Goal: Information Seeking & Learning: Learn about a topic

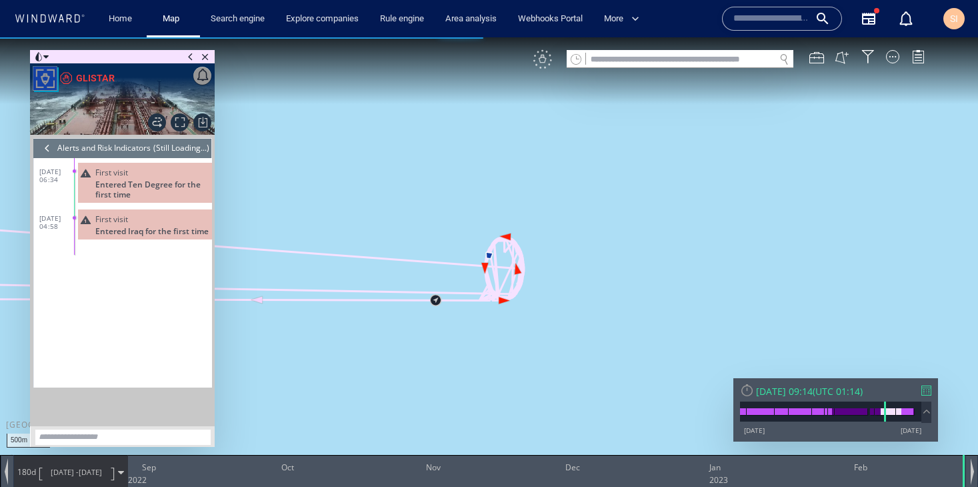
click at [543, 64] on div "VM" at bounding box center [542, 59] width 19 height 19
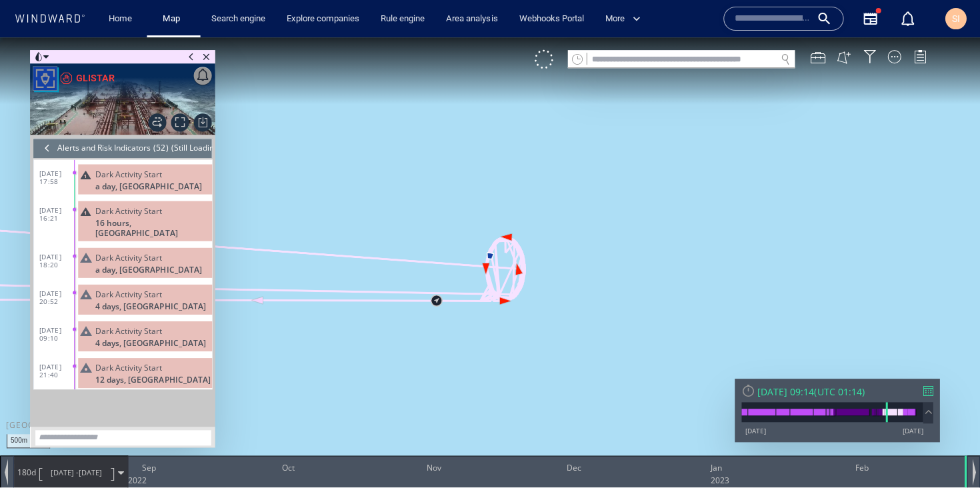
scroll to position [1678, 0]
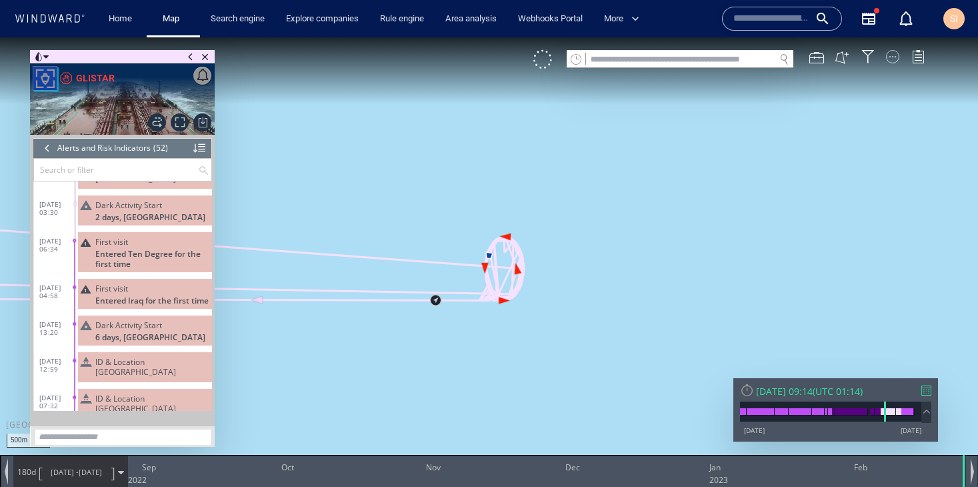
click at [893, 63] on div at bounding box center [892, 56] width 13 height 13
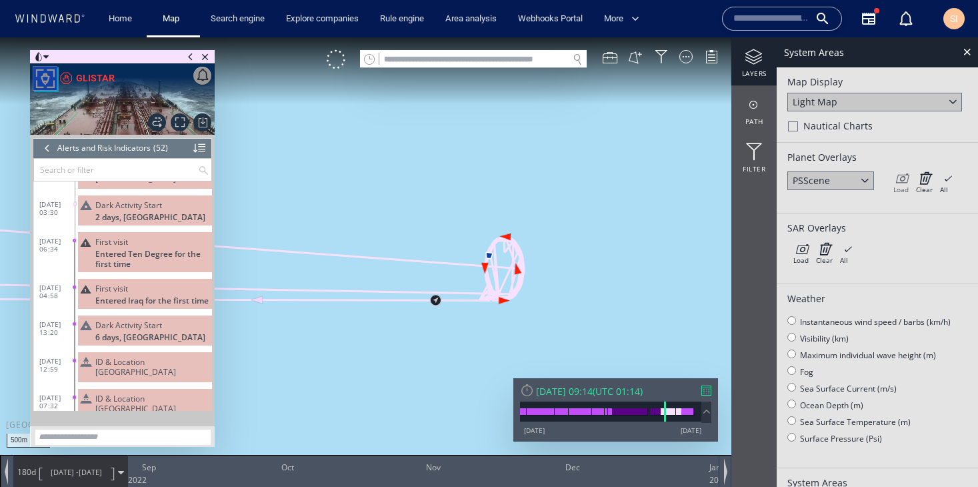
click at [902, 184] on icon at bounding box center [901, 177] width 15 height 13
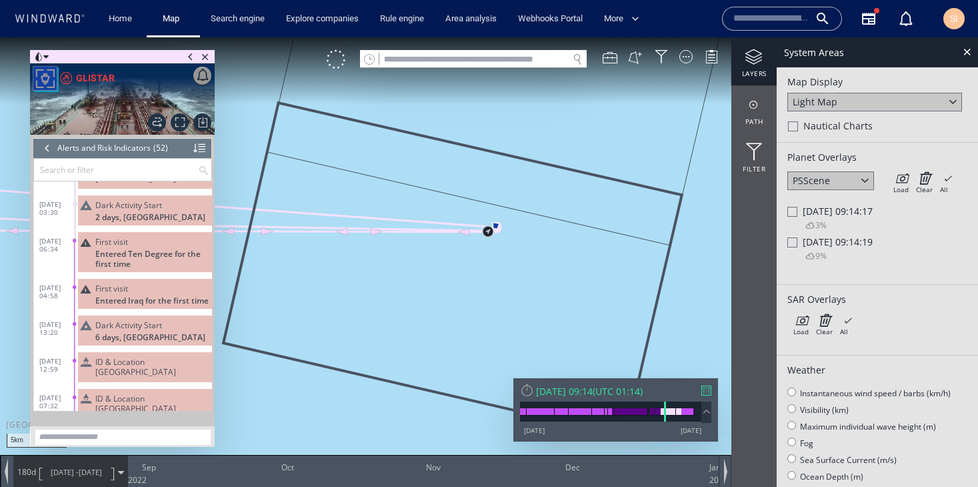
click at [798, 245] on div "[DATE] 09:14:19" at bounding box center [878, 241] width 180 height 13
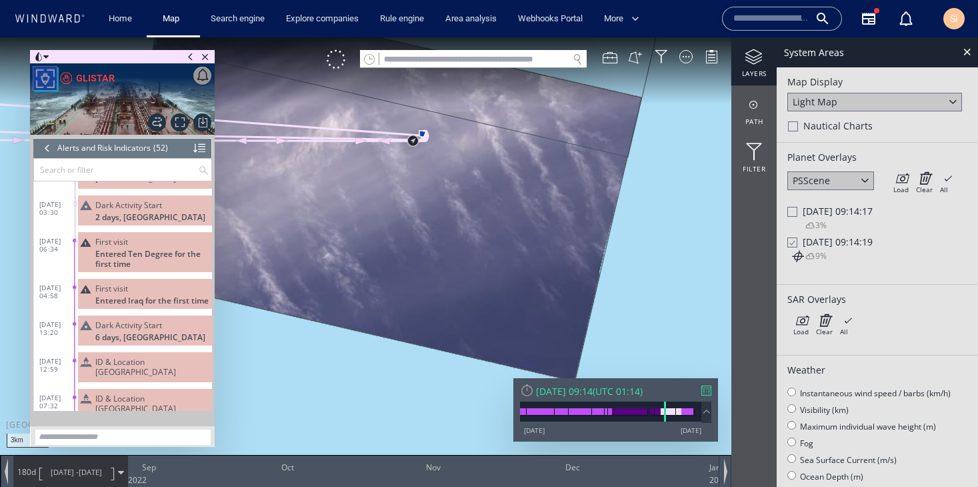
drag, startPoint x: 422, startPoint y: 241, endPoint x: 369, endPoint y: 261, distance: 57.0
click at [369, 261] on canvas "Map" at bounding box center [489, 255] width 978 height 436
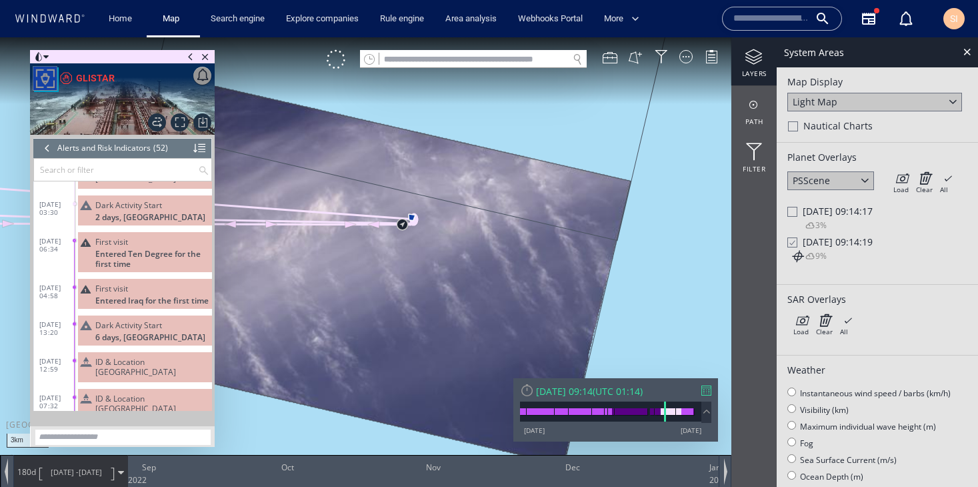
click at [810, 216] on span "Fri 24/02/2023 09:14:17" at bounding box center [838, 211] width 70 height 13
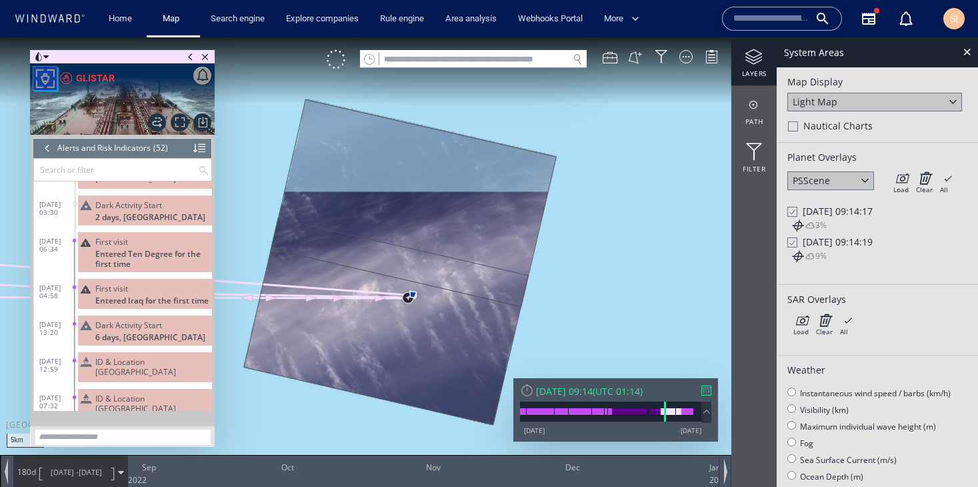
drag, startPoint x: 433, startPoint y: 169, endPoint x: 428, endPoint y: 258, distance: 88.8
click at [428, 258] on canvas "Map" at bounding box center [489, 255] width 978 height 436
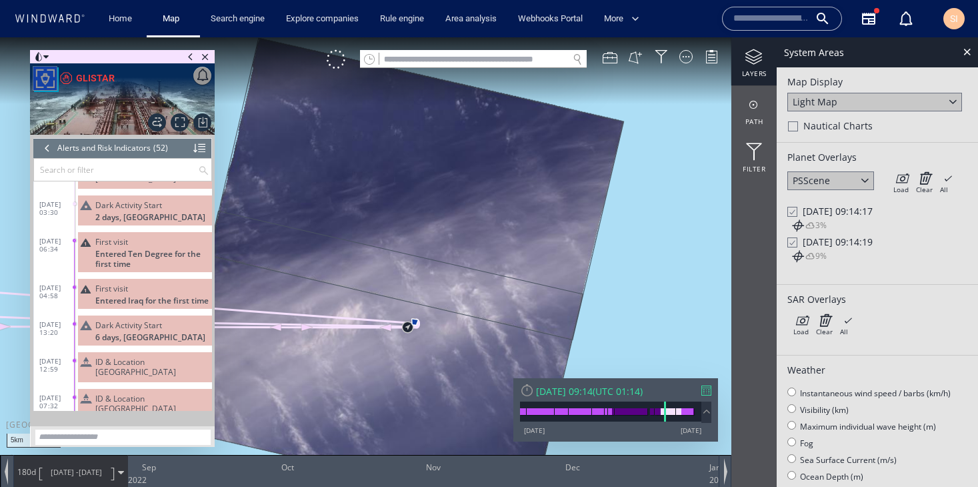
drag, startPoint x: 415, startPoint y: 304, endPoint x: 433, endPoint y: 247, distance: 59.5
click at [433, 247] on canvas "Map" at bounding box center [489, 255] width 978 height 436
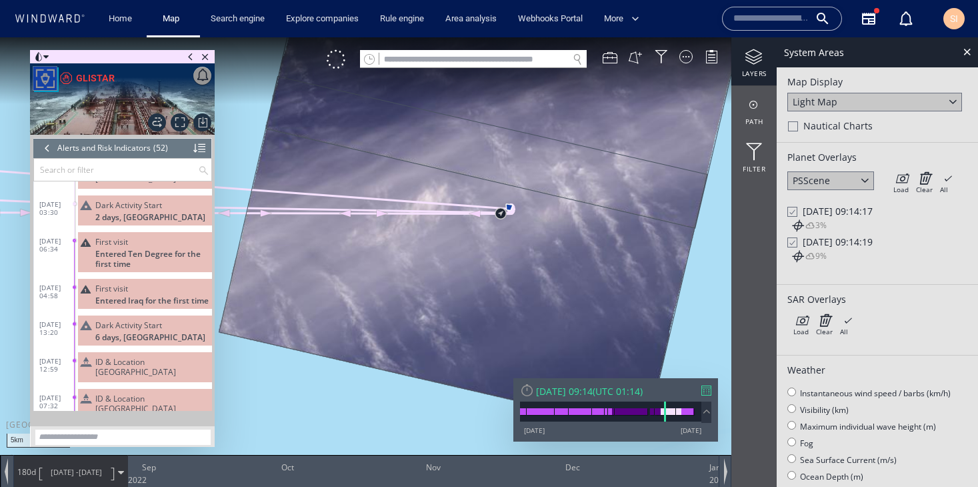
drag, startPoint x: 385, startPoint y: 311, endPoint x: 459, endPoint y: 256, distance: 92.0
click at [459, 256] on canvas "Map" at bounding box center [489, 255] width 978 height 436
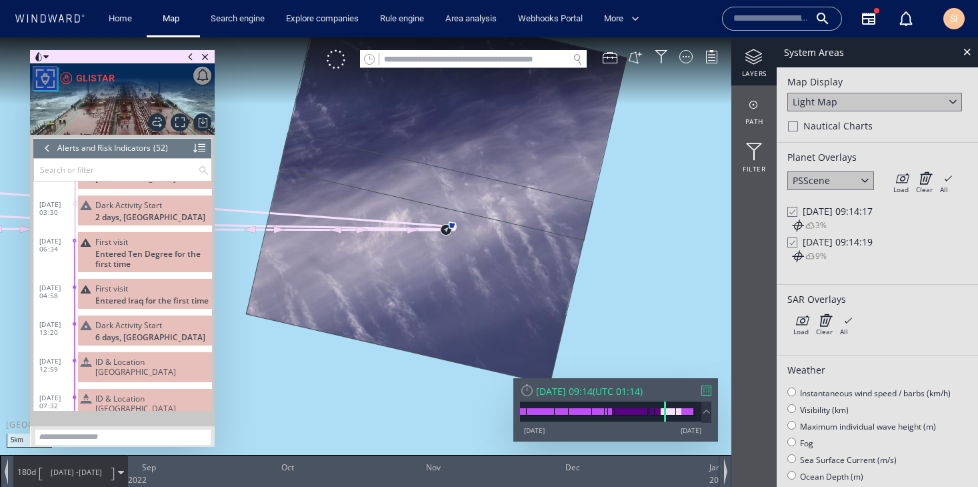
drag, startPoint x: 469, startPoint y: 259, endPoint x: 427, endPoint y: 263, distance: 42.9
click at [427, 263] on canvas "Map" at bounding box center [489, 255] width 978 height 436
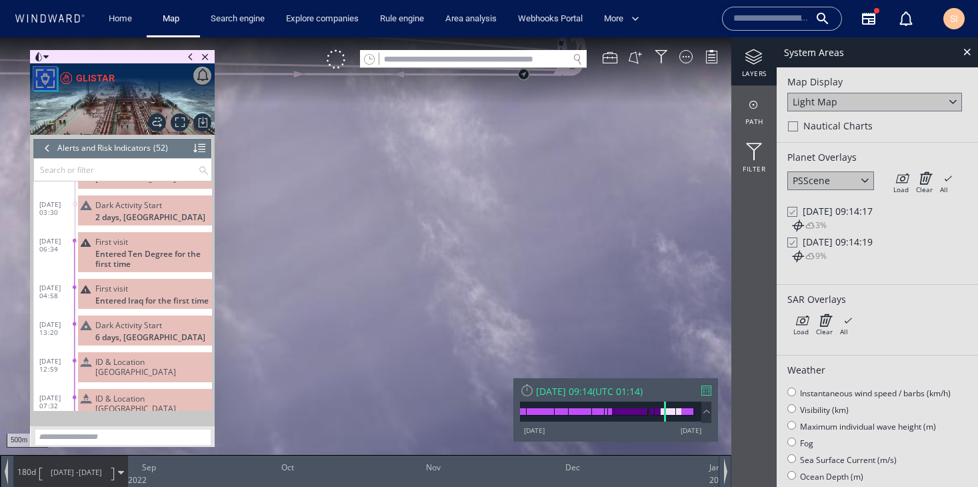
drag, startPoint x: 461, startPoint y: 188, endPoint x: 349, endPoint y: 323, distance: 176.1
click at [311, 374] on canvas "Map" at bounding box center [489, 255] width 978 height 436
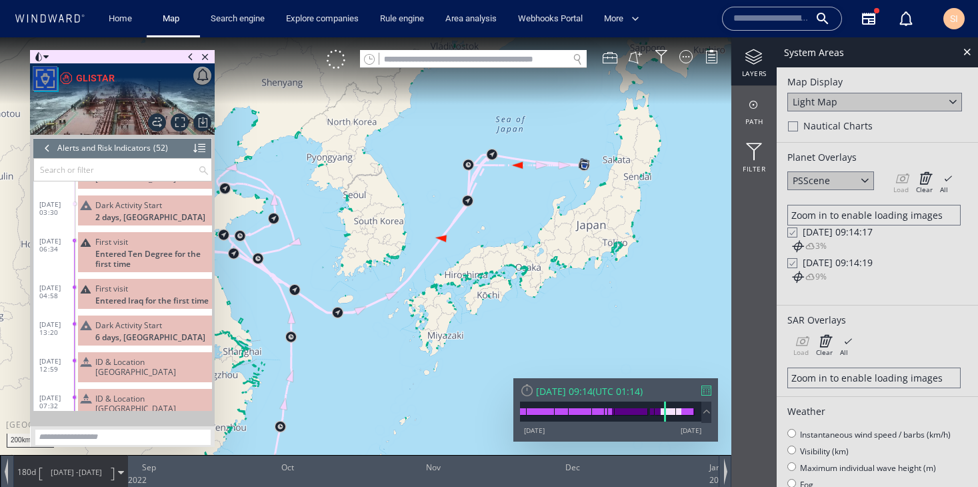
drag, startPoint x: 403, startPoint y: 309, endPoint x: 413, endPoint y: 283, distance: 27.6
click at [413, 283] on canvas "Map" at bounding box center [489, 255] width 978 height 436
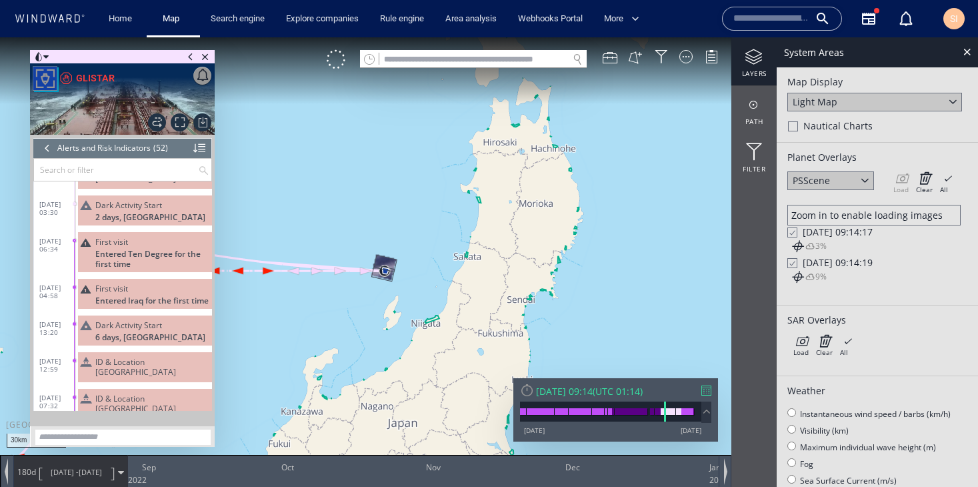
drag, startPoint x: 451, startPoint y: 244, endPoint x: 479, endPoint y: 233, distance: 29.6
click at [479, 233] on canvas "Map" at bounding box center [489, 255] width 978 height 436
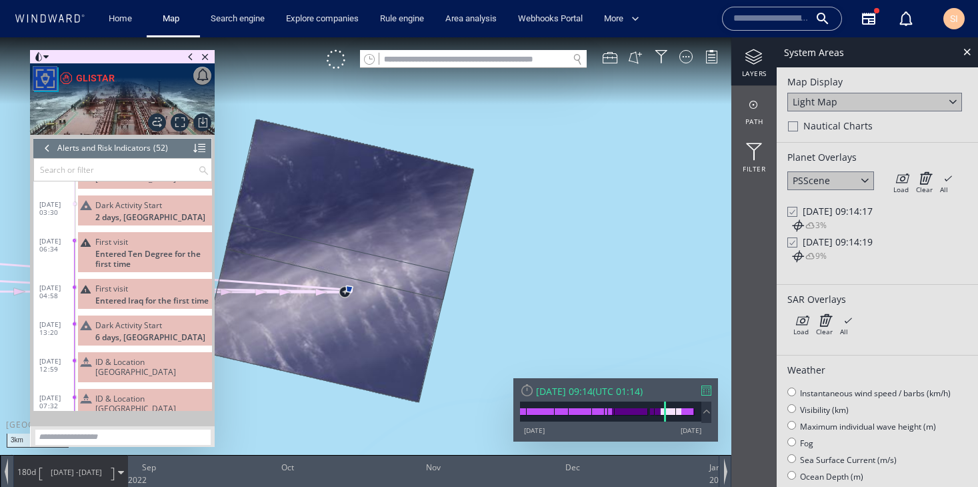
drag, startPoint x: 354, startPoint y: 292, endPoint x: 443, endPoint y: 250, distance: 98.1
click at [443, 250] on canvas "Map" at bounding box center [489, 255] width 978 height 436
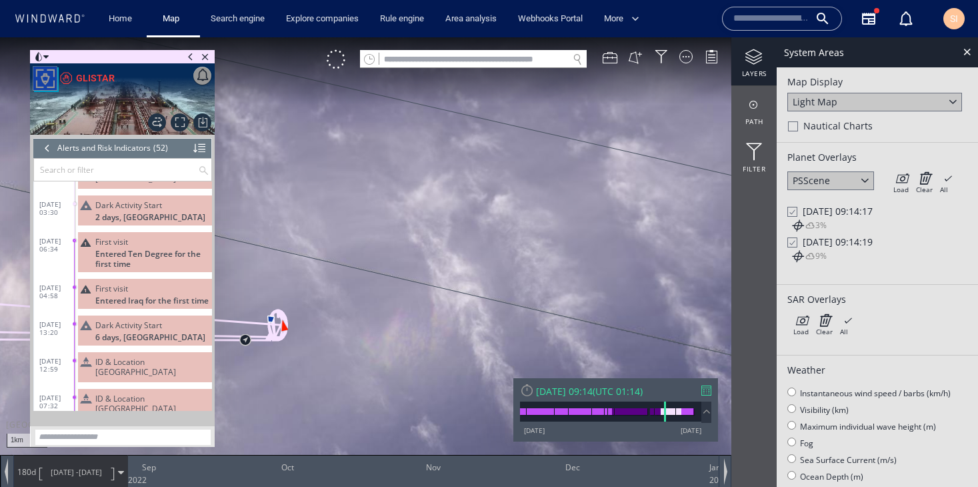
drag, startPoint x: 397, startPoint y: 289, endPoint x: 483, endPoint y: 242, distance: 98.5
click at [483, 242] on canvas "Map" at bounding box center [489, 255] width 978 height 436
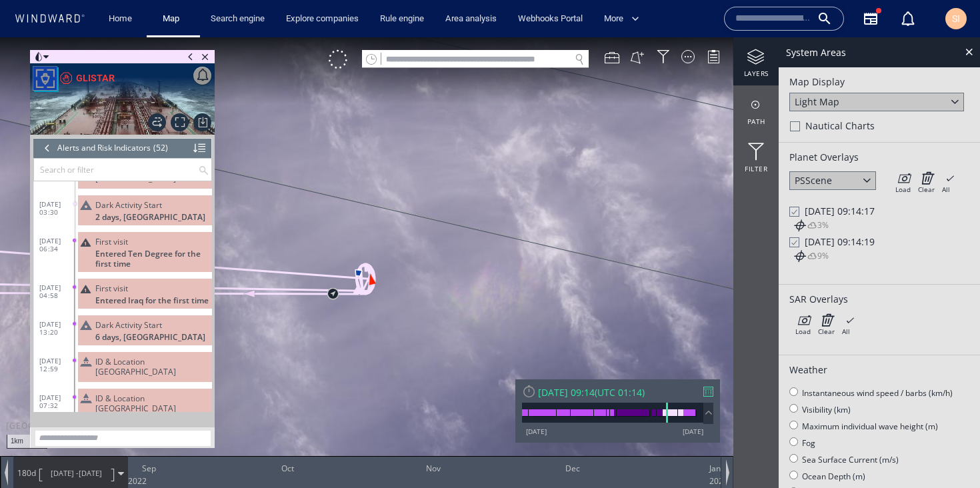
scroll to position [1676, 0]
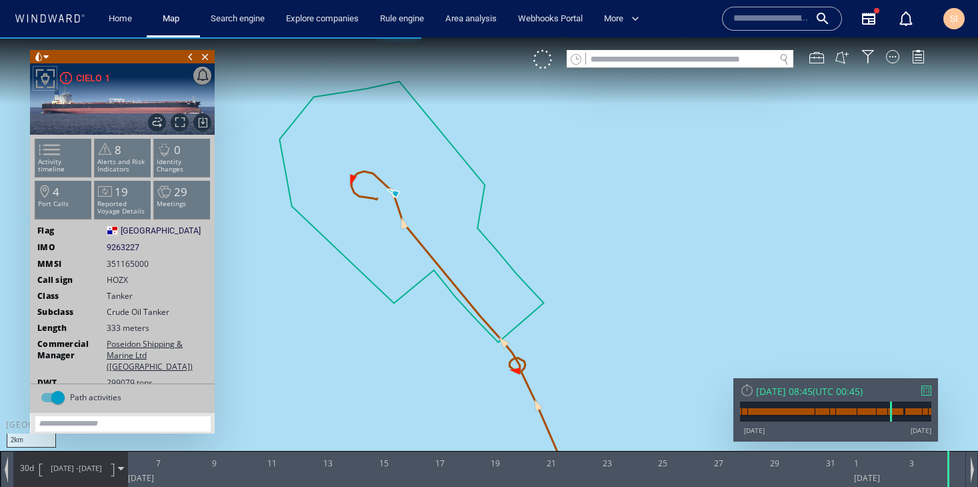
drag, startPoint x: 459, startPoint y: 338, endPoint x: 363, endPoint y: 275, distance: 115.0
click at [363, 275] on canvas "Map" at bounding box center [489, 255] width 978 height 436
click at [542, 69] on canvas "Map" at bounding box center [489, 255] width 978 height 436
click at [547, 62] on div at bounding box center [542, 59] width 19 height 19
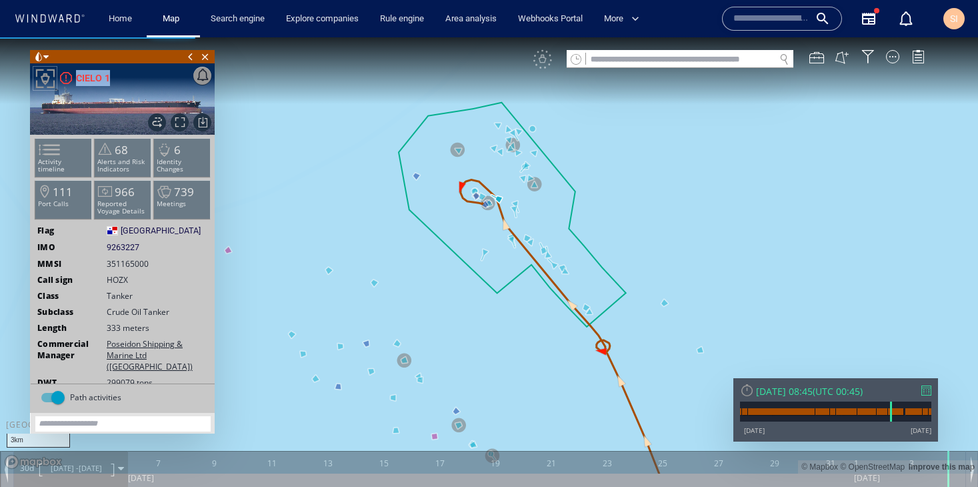
drag, startPoint x: 631, startPoint y: 192, endPoint x: 734, endPoint y: 171, distance: 104.8
click at [734, 171] on canvas "Map" at bounding box center [489, 255] width 978 height 436
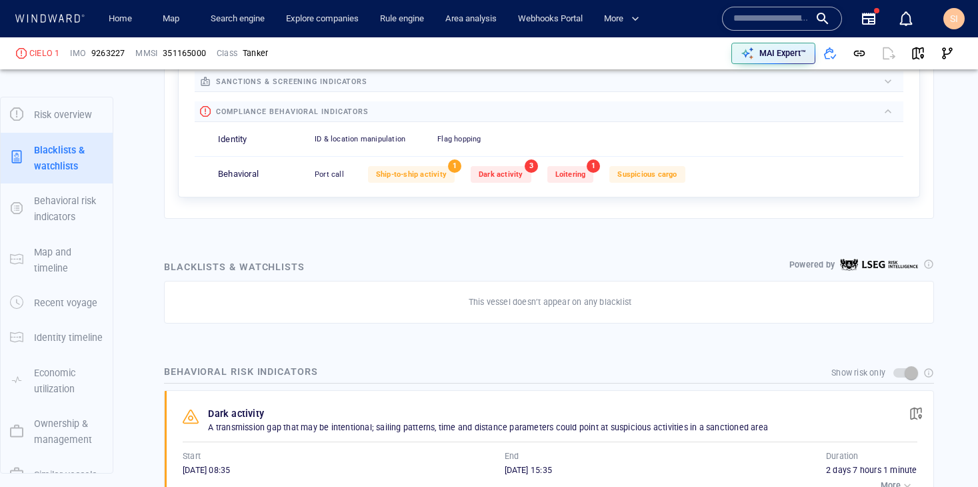
scroll to position [121, 0]
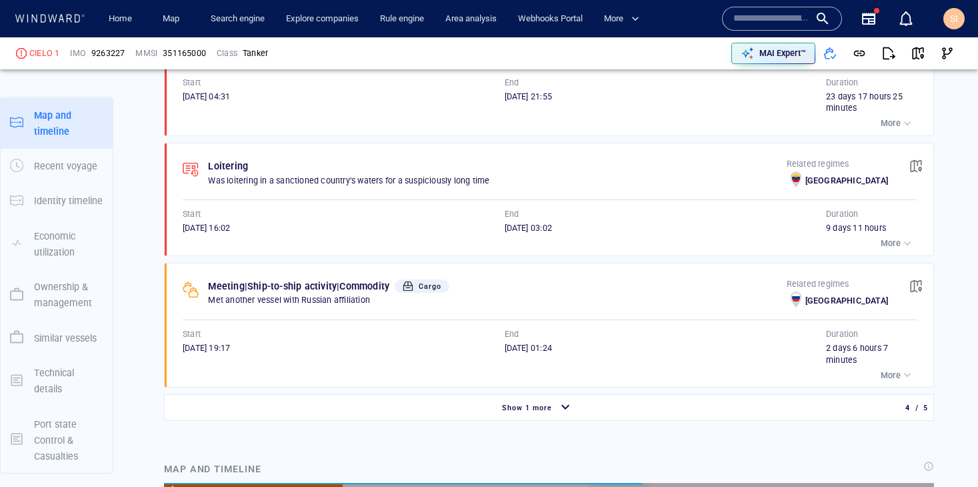
scroll to position [121, 0]
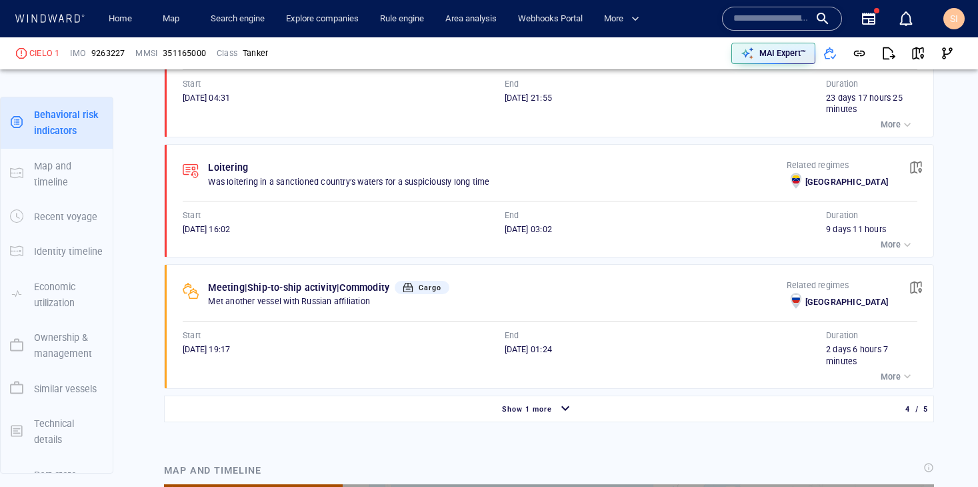
click at [555, 421] on div "button" at bounding box center [565, 408] width 21 height 23
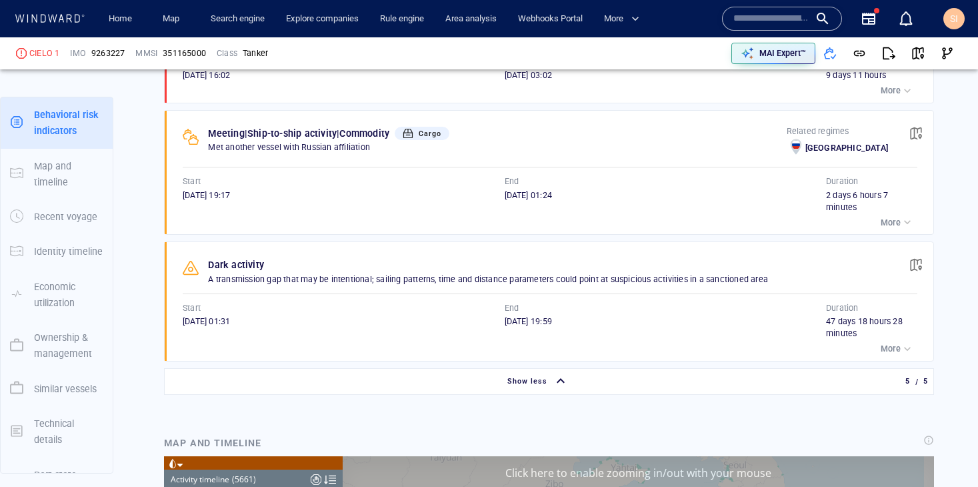
scroll to position [928, 0]
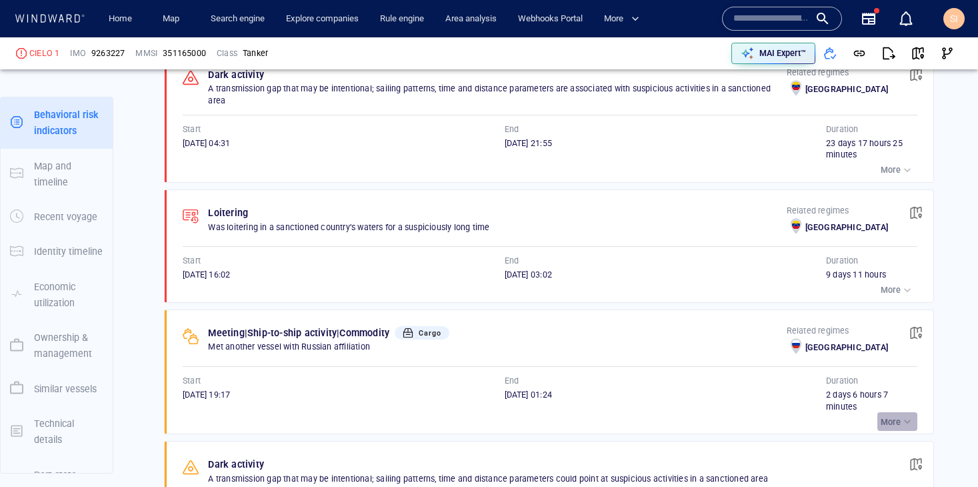
click at [883, 426] on p "More" at bounding box center [891, 422] width 20 height 12
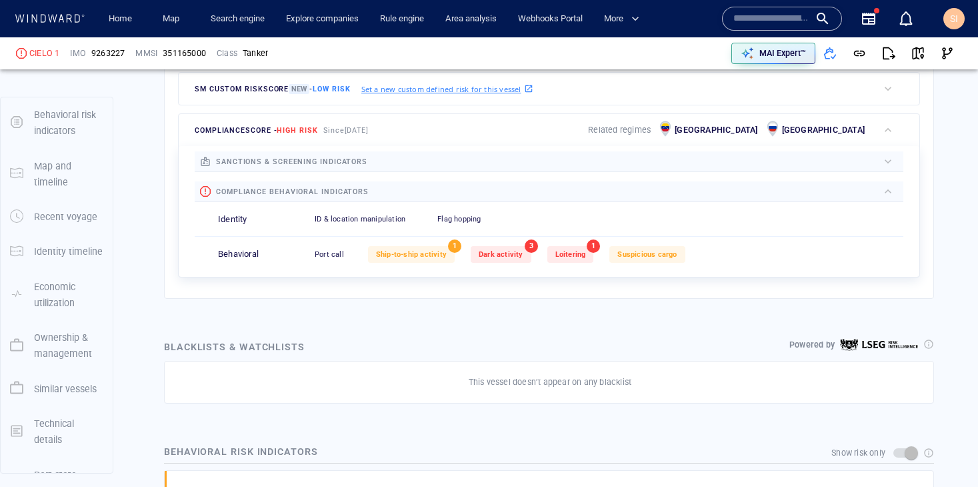
scroll to position [0, 0]
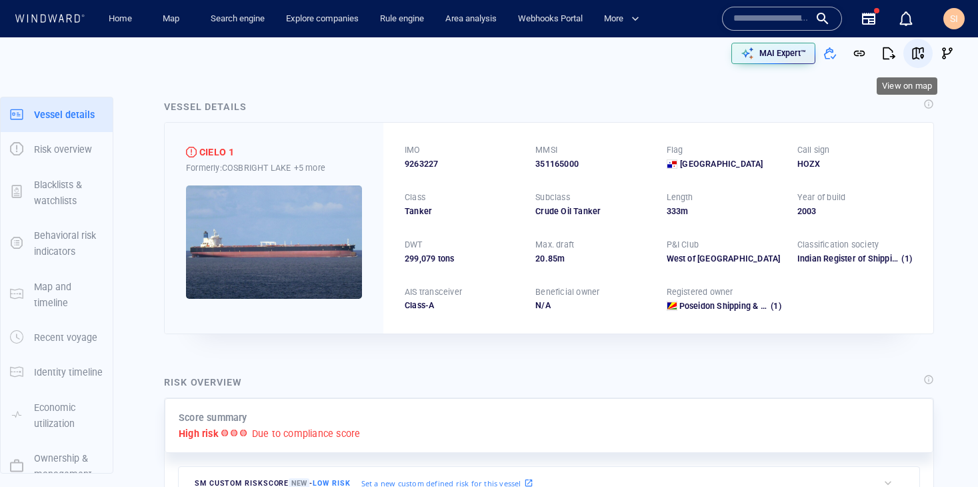
click at [914, 56] on span "button" at bounding box center [918, 53] width 13 height 13
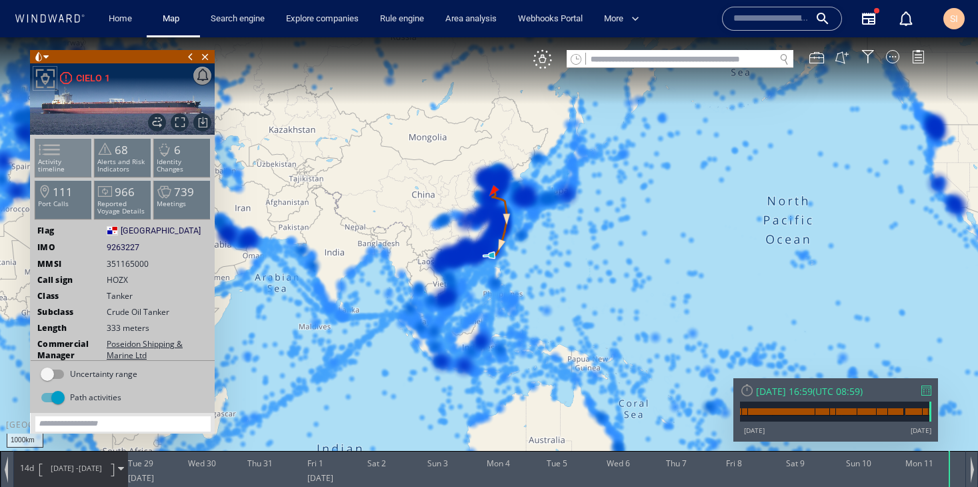
click at [67, 163] on p "Activity timeline" at bounding box center [63, 165] width 57 height 15
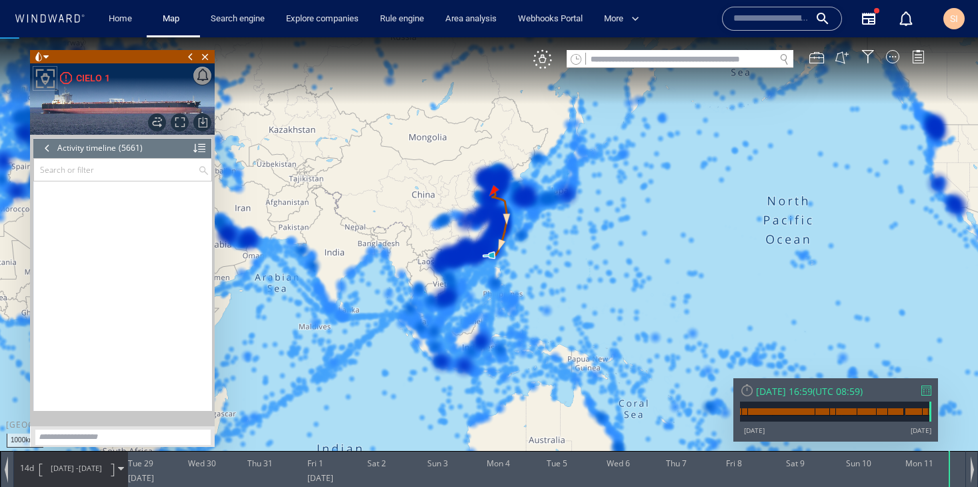
scroll to position [207397, 0]
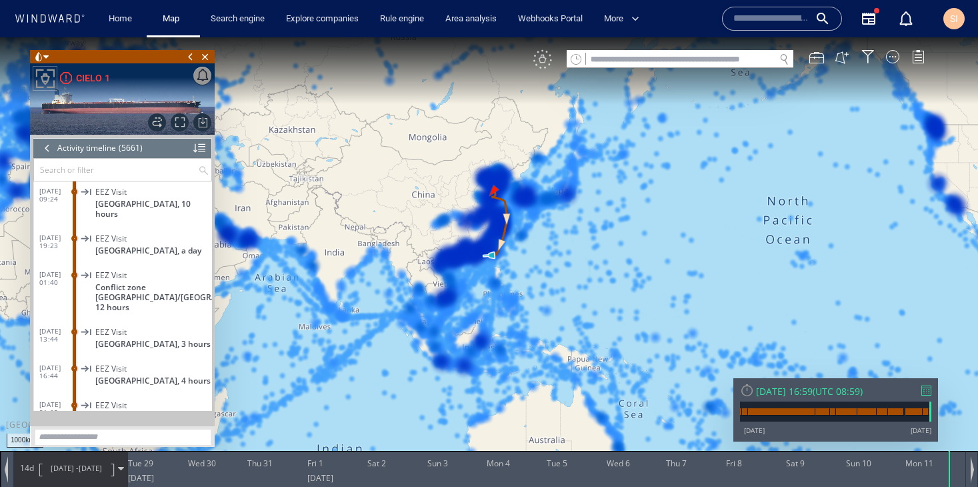
click at [544, 64] on div "VM" at bounding box center [542, 59] width 19 height 19
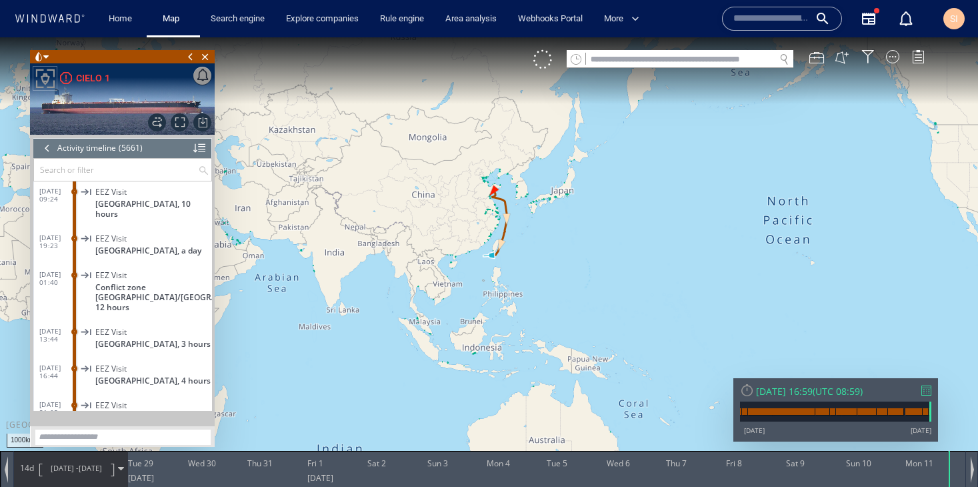
click at [145, 168] on input "text" at bounding box center [116, 170] width 164 height 22
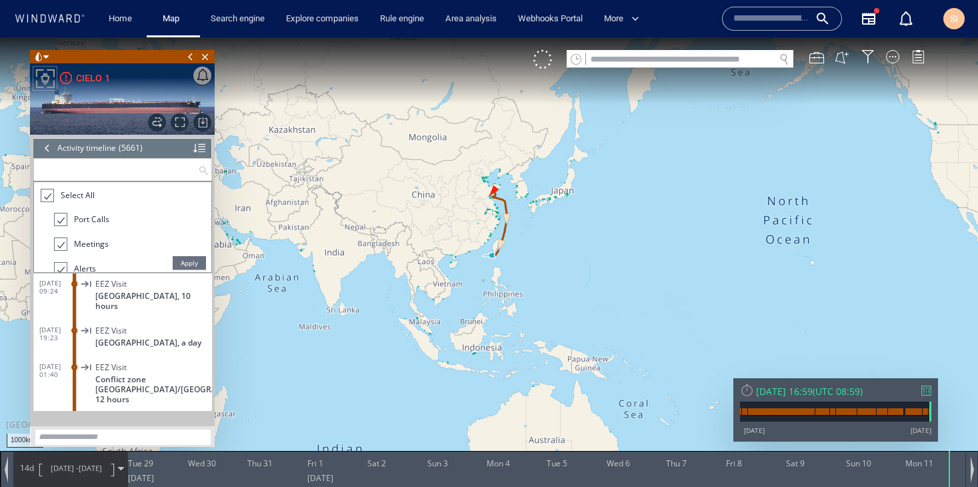
click at [171, 168] on input "text" at bounding box center [116, 170] width 164 height 22
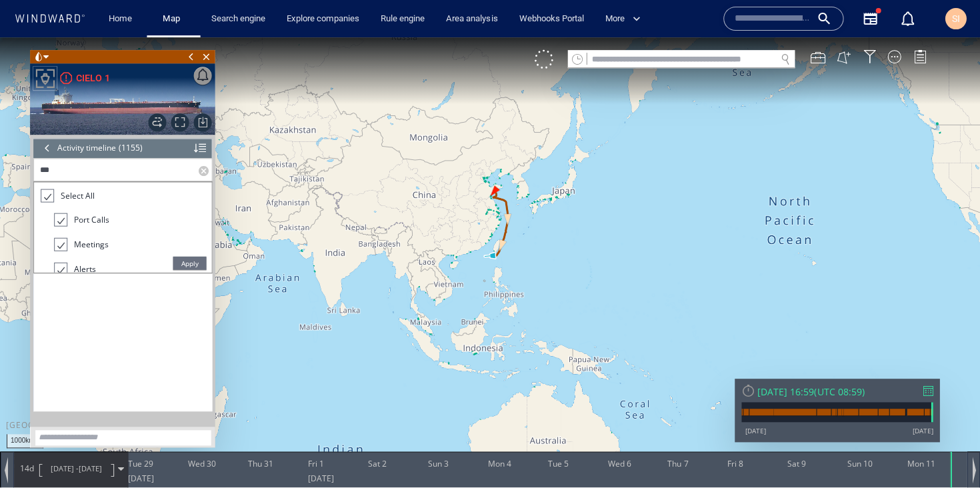
scroll to position [0, 0]
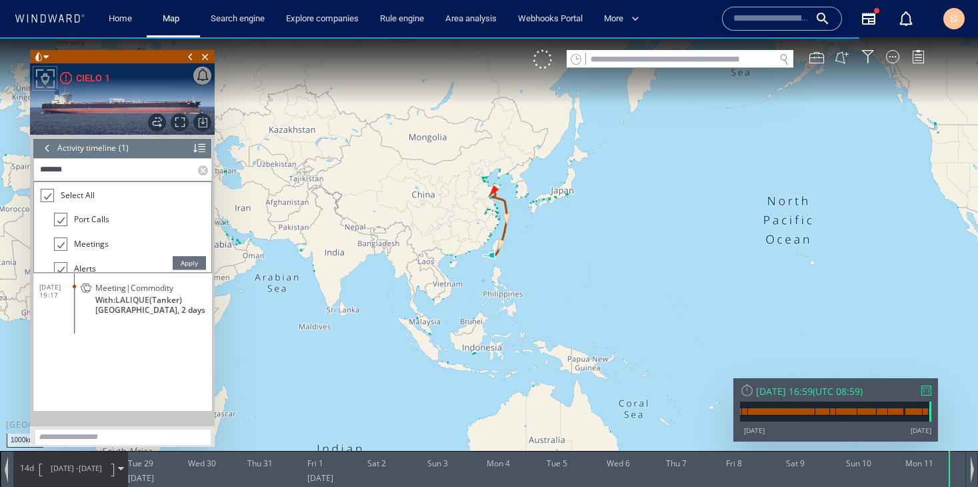
type input "*******"
click at [186, 259] on span "Apply" at bounding box center [189, 262] width 33 height 13
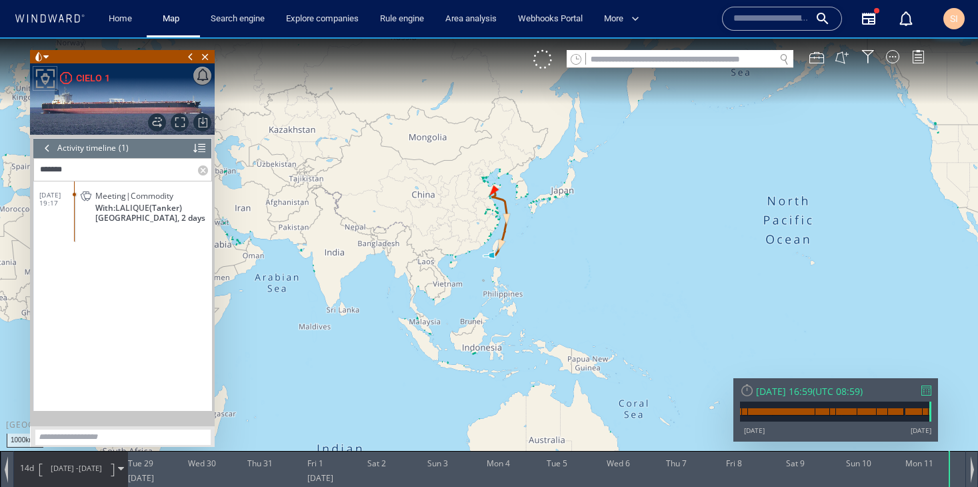
click at [125, 215] on span "Greece, 2 days" at bounding box center [150, 218] width 110 height 10
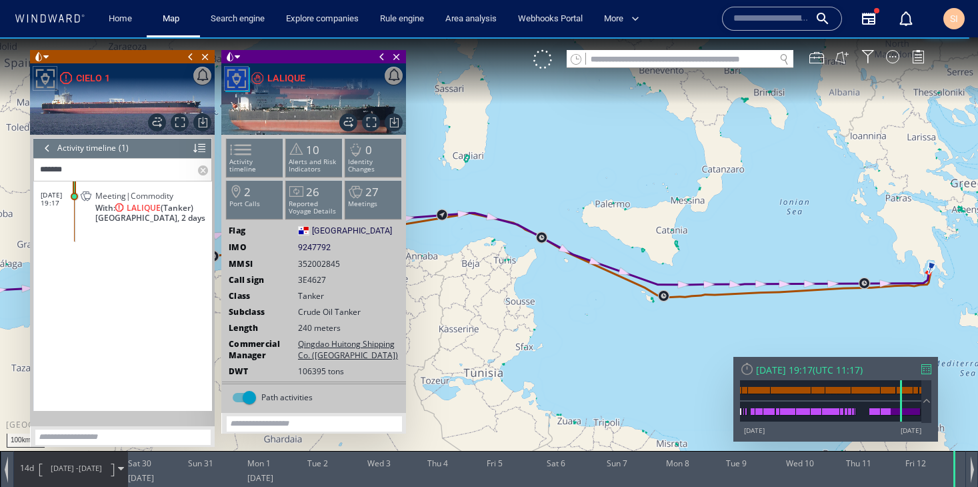
drag, startPoint x: 553, startPoint y: 287, endPoint x: 729, endPoint y: 274, distance: 176.5
click at [729, 274] on canvas "Map" at bounding box center [489, 255] width 978 height 436
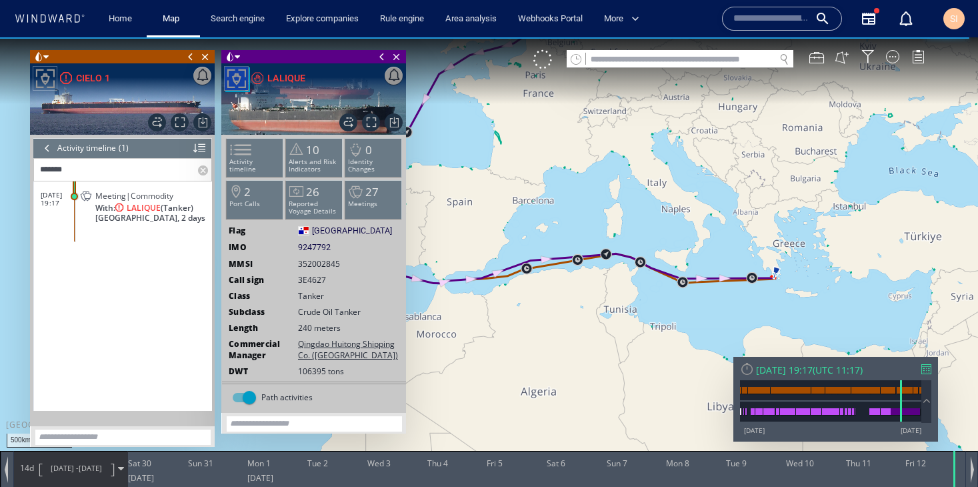
drag, startPoint x: 507, startPoint y: 349, endPoint x: 732, endPoint y: 307, distance: 228.6
click at [732, 307] on canvas "Map" at bounding box center [489, 255] width 978 height 436
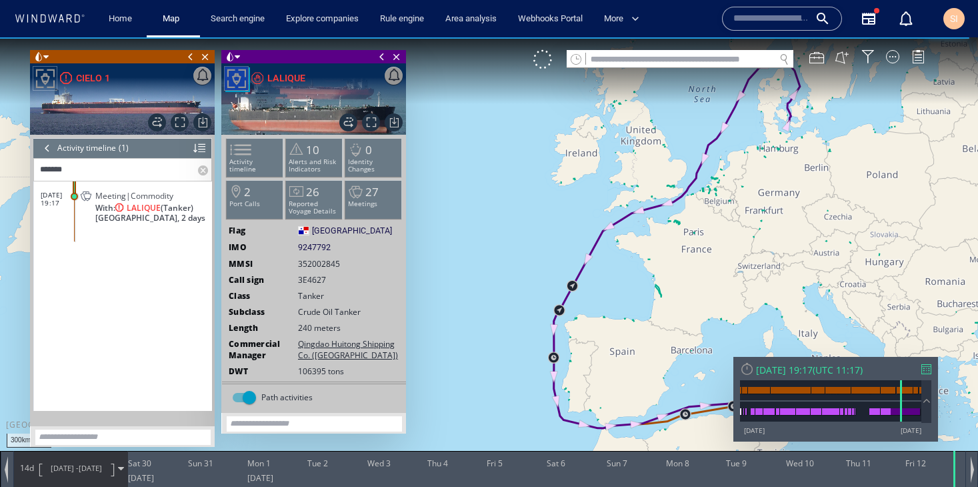
drag, startPoint x: 647, startPoint y: 151, endPoint x: 620, endPoint y: 319, distance: 169.5
click at [620, 319] on canvas "Map" at bounding box center [489, 255] width 978 height 436
drag, startPoint x: 698, startPoint y: 218, endPoint x: 627, endPoint y: 267, distance: 86.4
click at [627, 267] on canvas "Map" at bounding box center [489, 255] width 978 height 436
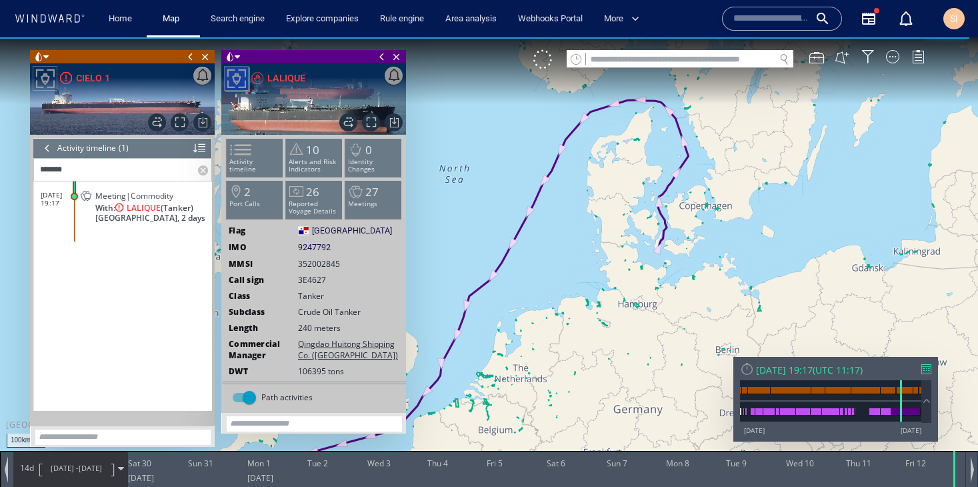
drag, startPoint x: 754, startPoint y: 167, endPoint x: 816, endPoint y: 95, distance: 96.0
click at [817, 94] on canvas "Map" at bounding box center [489, 255] width 978 height 436
drag, startPoint x: 595, startPoint y: 324, endPoint x: 804, endPoint y: 84, distance: 318.6
click at [804, 83] on canvas "Map" at bounding box center [489, 255] width 978 height 436
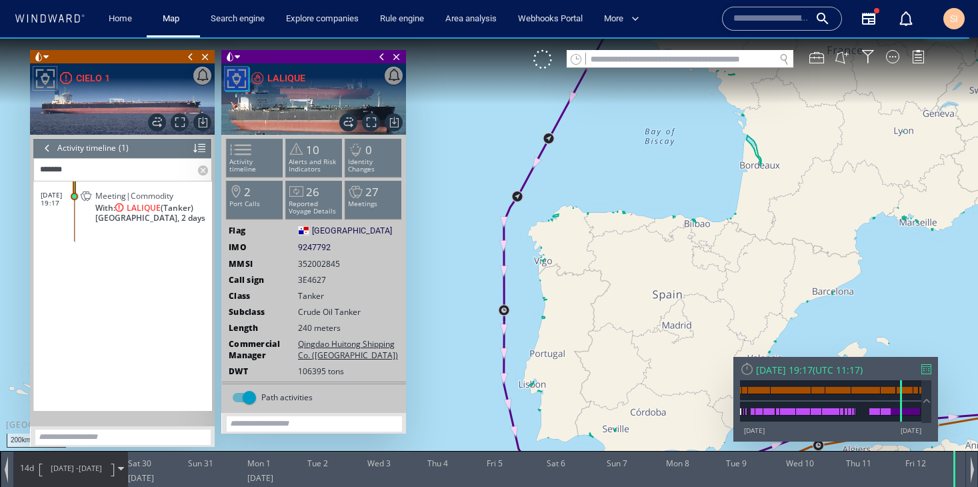
drag, startPoint x: 683, startPoint y: 263, endPoint x: 696, endPoint y: 133, distance: 130.7
click at [696, 133] on canvas "Map" at bounding box center [489, 255] width 978 height 436
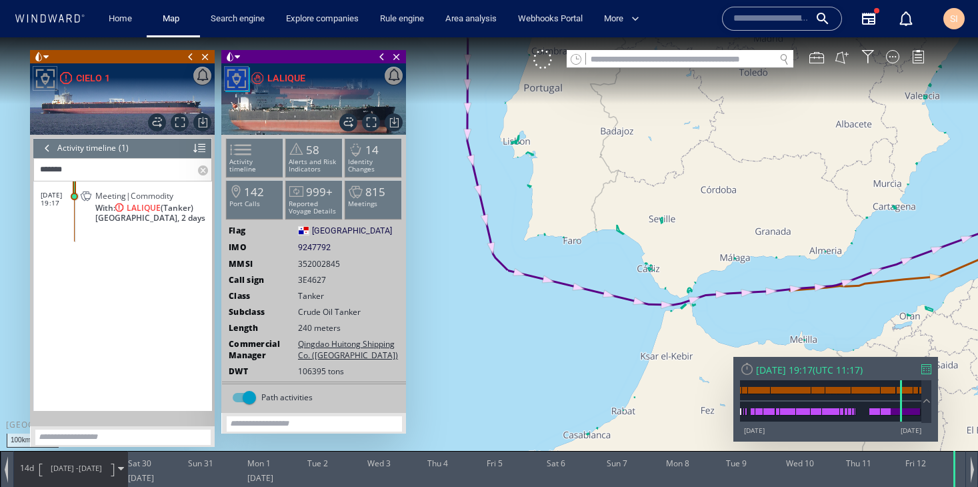
drag, startPoint x: 767, startPoint y: 196, endPoint x: 822, endPoint y: 239, distance: 69.4
click at [822, 239] on canvas "Map" at bounding box center [489, 255] width 978 height 436
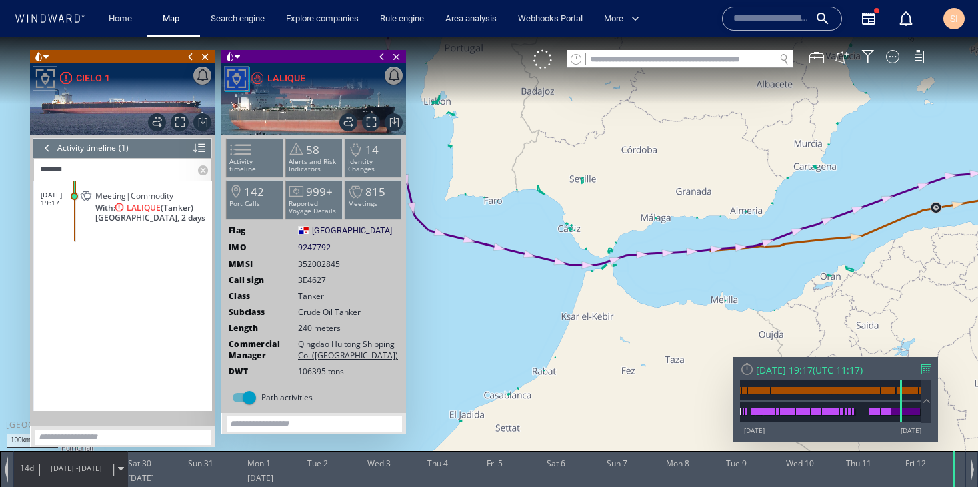
drag, startPoint x: 846, startPoint y: 216, endPoint x: 686, endPoint y: 127, distance: 182.7
click at [687, 127] on canvas "Map" at bounding box center [489, 255] width 978 height 436
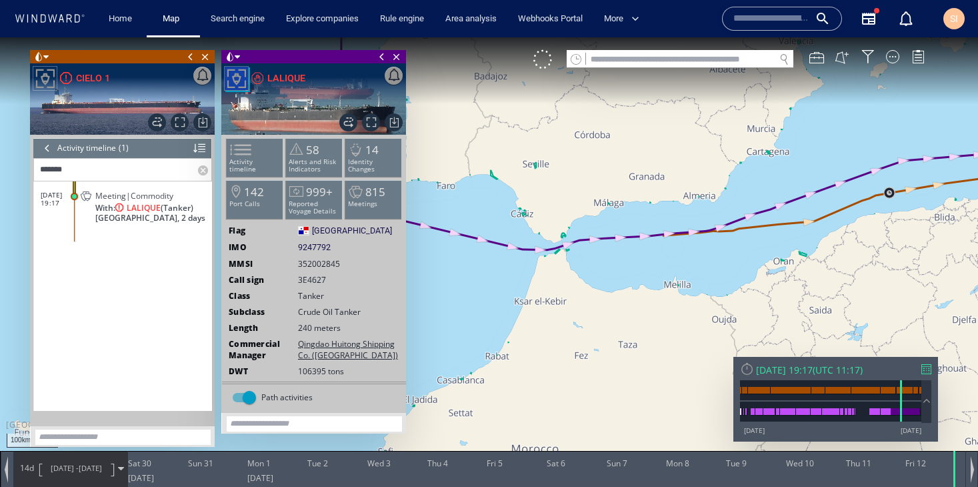
drag, startPoint x: 949, startPoint y: 227, endPoint x: 730, endPoint y: 238, distance: 219.7
click at [730, 237] on canvas "Map" at bounding box center [489, 255] width 978 height 436
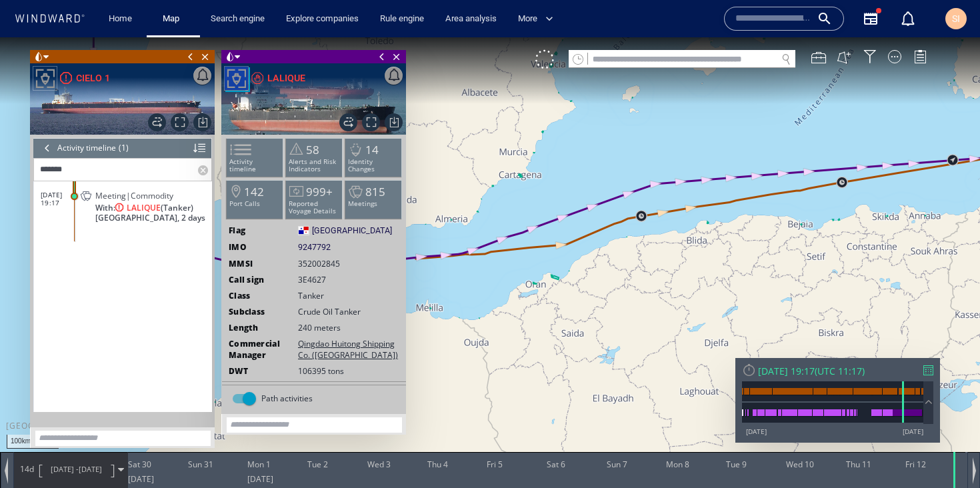
drag, startPoint x: 898, startPoint y: 185, endPoint x: 743, endPoint y: 205, distance: 156.1
click at [744, 205] on canvas "Map" at bounding box center [490, 255] width 980 height 437
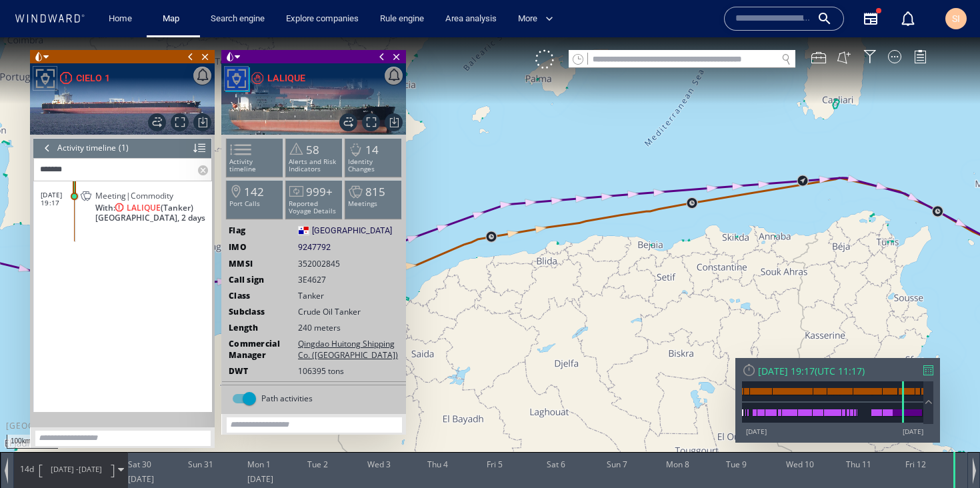
drag, startPoint x: 910, startPoint y: 257, endPoint x: 766, endPoint y: 146, distance: 182.6
click at [766, 146] on canvas "Map" at bounding box center [490, 255] width 980 height 437
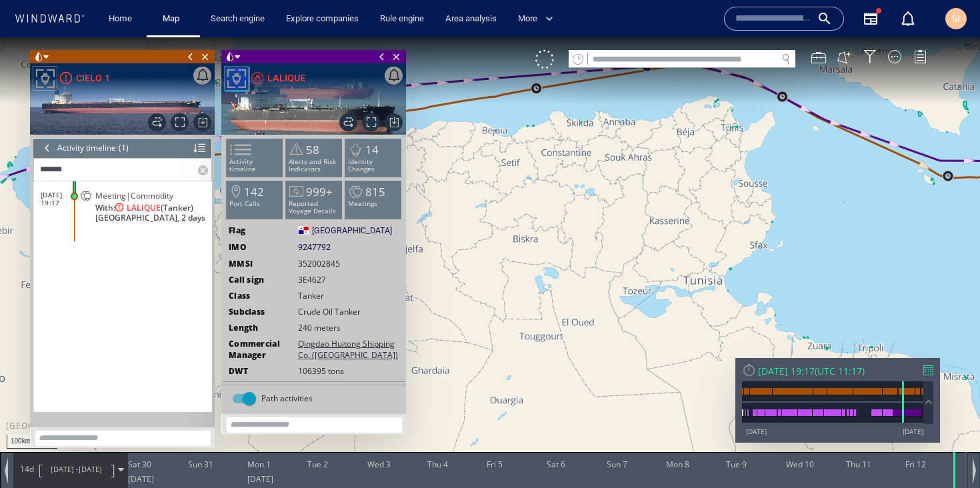
drag, startPoint x: 970, startPoint y: 219, endPoint x: 747, endPoint y: 231, distance: 223.8
click at [747, 231] on canvas "Map" at bounding box center [490, 255] width 980 height 437
drag, startPoint x: 906, startPoint y: 250, endPoint x: 740, endPoint y: 244, distance: 166.2
click at [740, 244] on canvas "Map" at bounding box center [490, 255] width 980 height 437
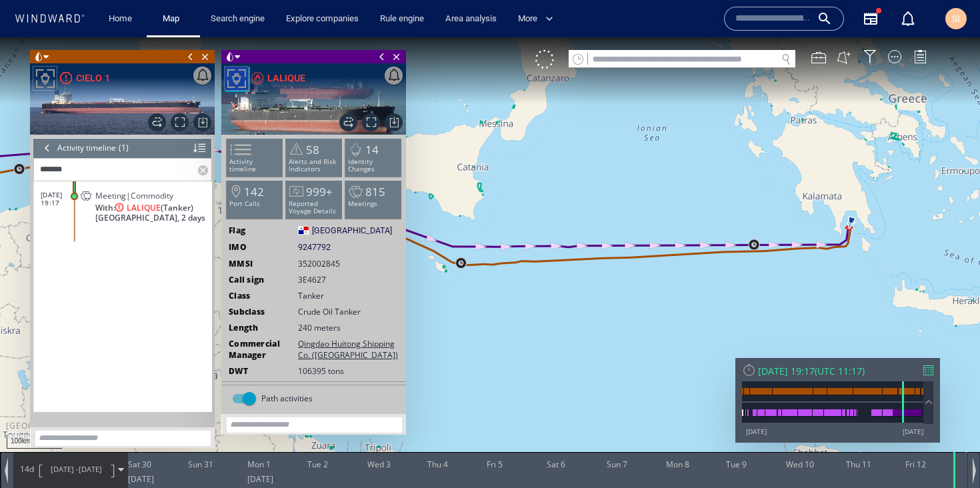
drag, startPoint x: 921, startPoint y: 155, endPoint x: 905, endPoint y: 225, distance: 71.8
click at [905, 225] on canvas "Map" at bounding box center [490, 255] width 980 height 437
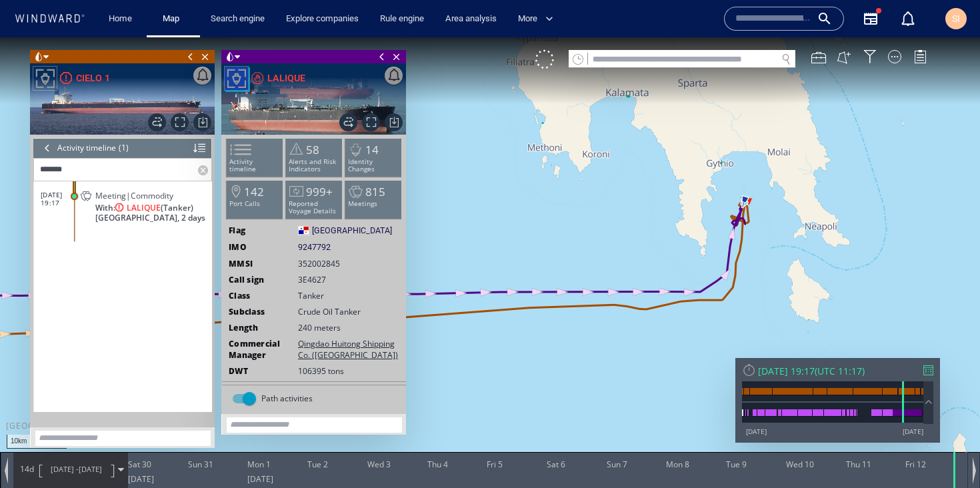
drag, startPoint x: 758, startPoint y: 237, endPoint x: 892, endPoint y: 235, distance: 134.1
click at [892, 235] on canvas "Map" at bounding box center [490, 255] width 980 height 437
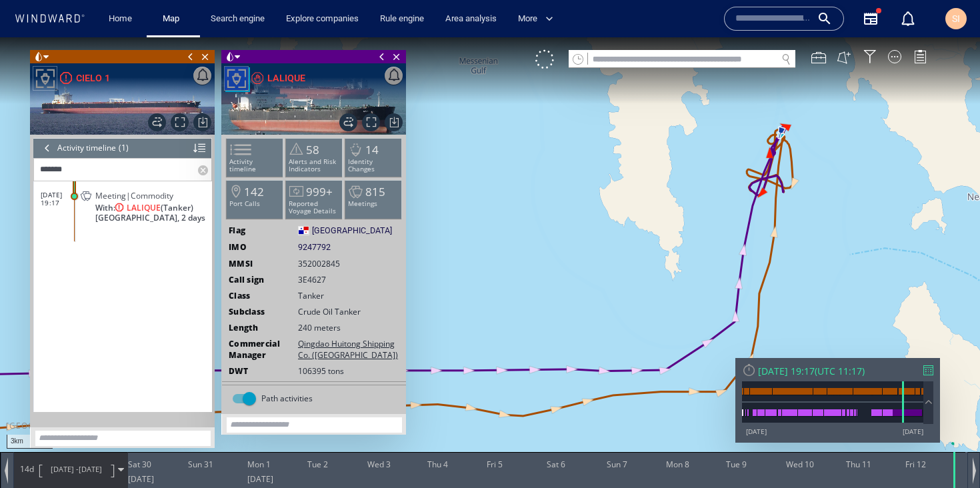
drag, startPoint x: 854, startPoint y: 133, endPoint x: 892, endPoint y: 251, distance: 124.0
click at [892, 251] on canvas "Map" at bounding box center [490, 255] width 980 height 437
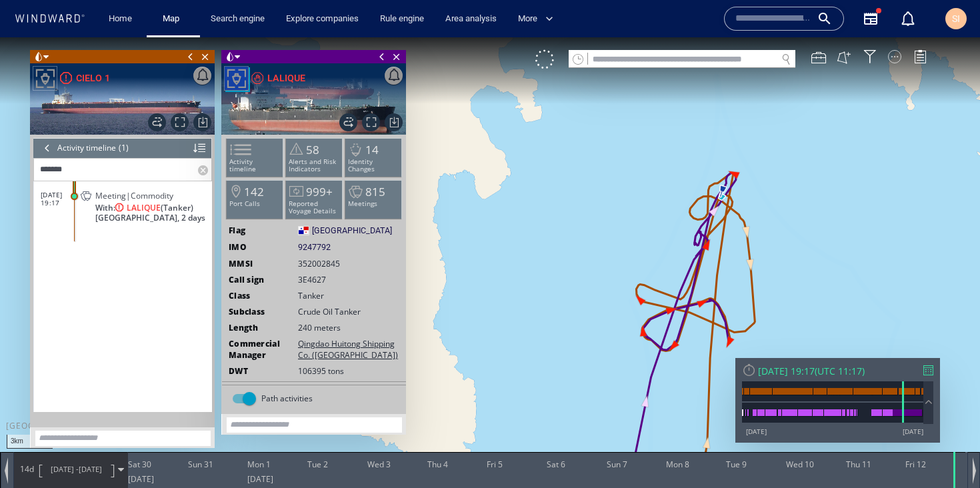
click at [896, 56] on div at bounding box center [894, 56] width 13 height 13
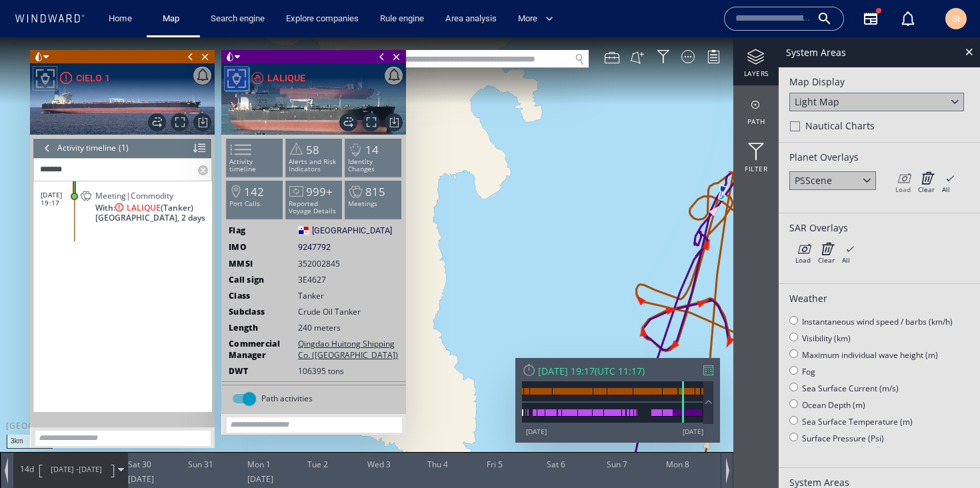
click at [904, 179] on icon at bounding box center [903, 177] width 15 height 13
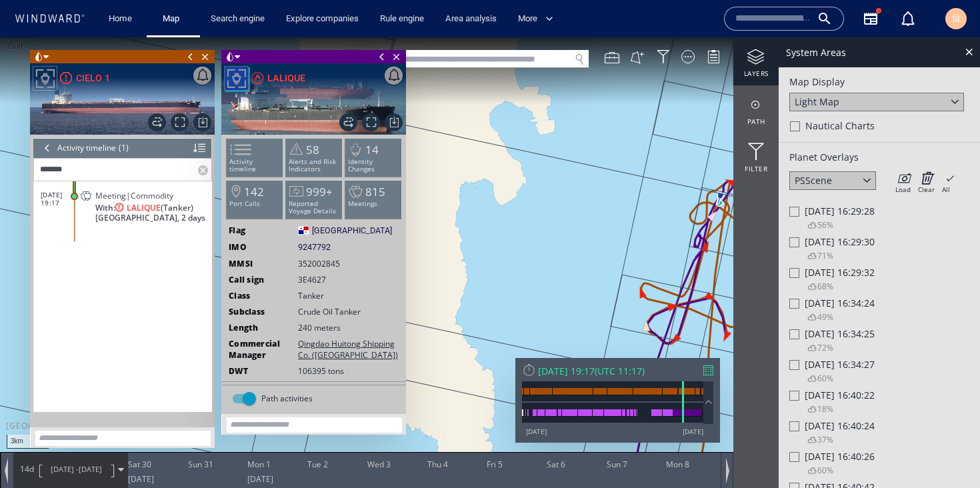
drag, startPoint x: 712, startPoint y: 279, endPoint x: 680, endPoint y: 266, distance: 35.0
click at [680, 266] on canvas "Map" at bounding box center [490, 255] width 980 height 437
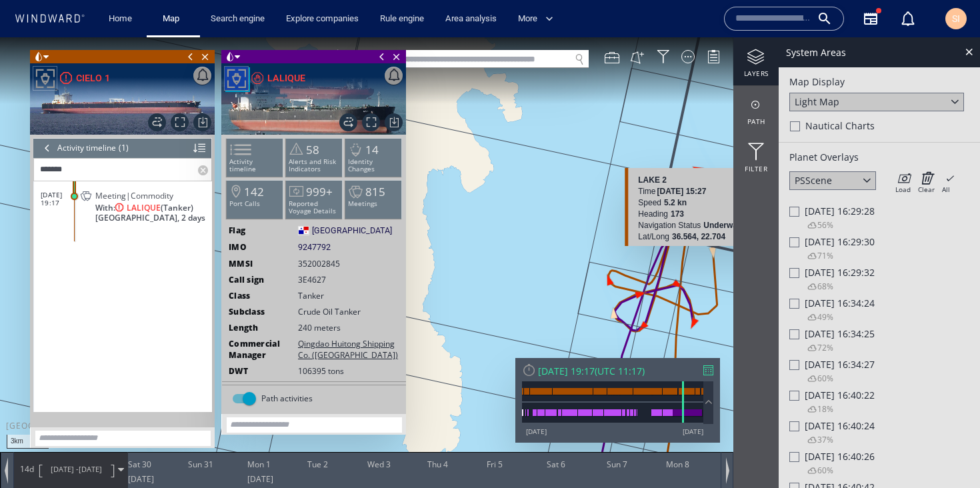
click at [847, 209] on span "Fri 12/04/2024 16:29:28" at bounding box center [840, 211] width 70 height 13
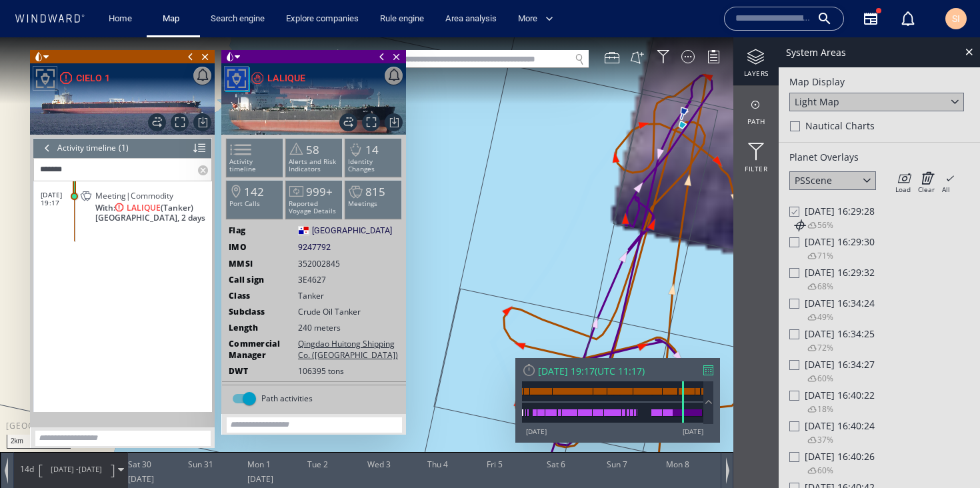
drag, startPoint x: 706, startPoint y: 233, endPoint x: 658, endPoint y: 320, distance: 98.8
click at [658, 320] on canvas "Map" at bounding box center [490, 255] width 980 height 437
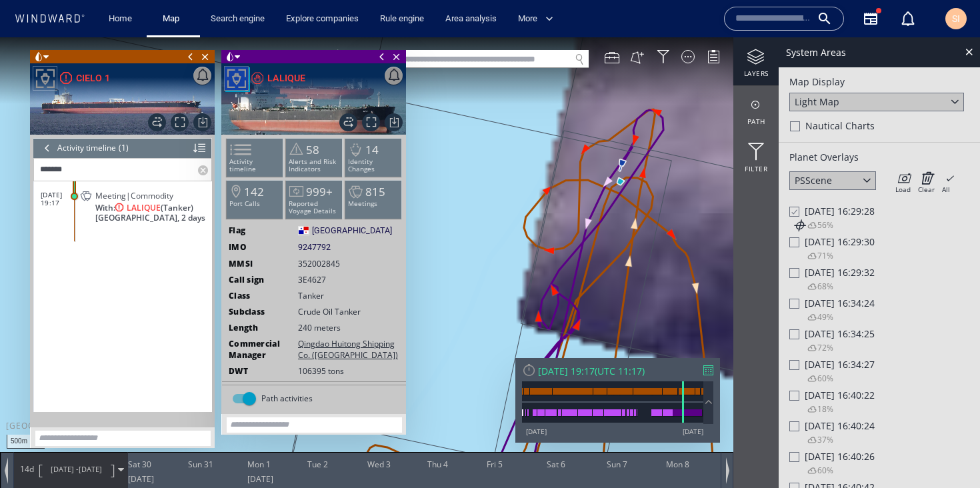
drag, startPoint x: 682, startPoint y: 240, endPoint x: 725, endPoint y: 362, distance: 129.3
click at [725, 362] on canvas "Map" at bounding box center [490, 255] width 980 height 437
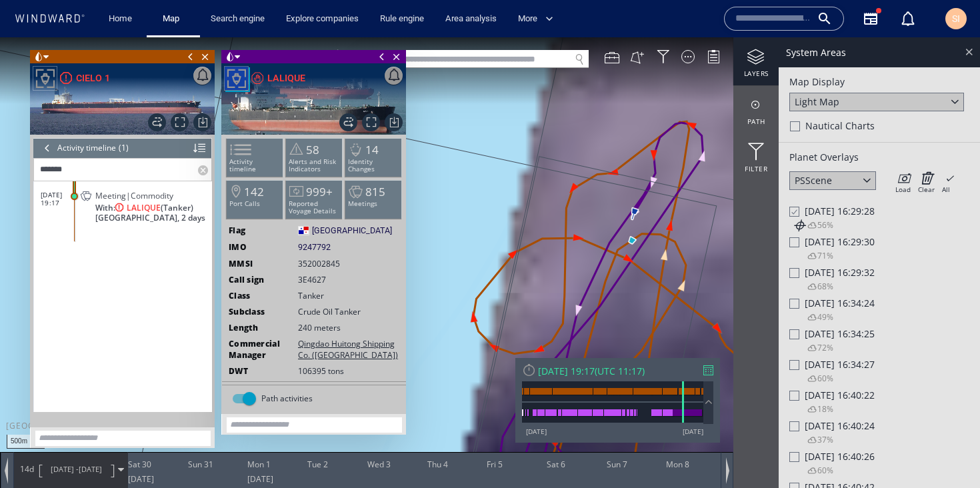
click at [970, 51] on div at bounding box center [969, 51] width 15 height 15
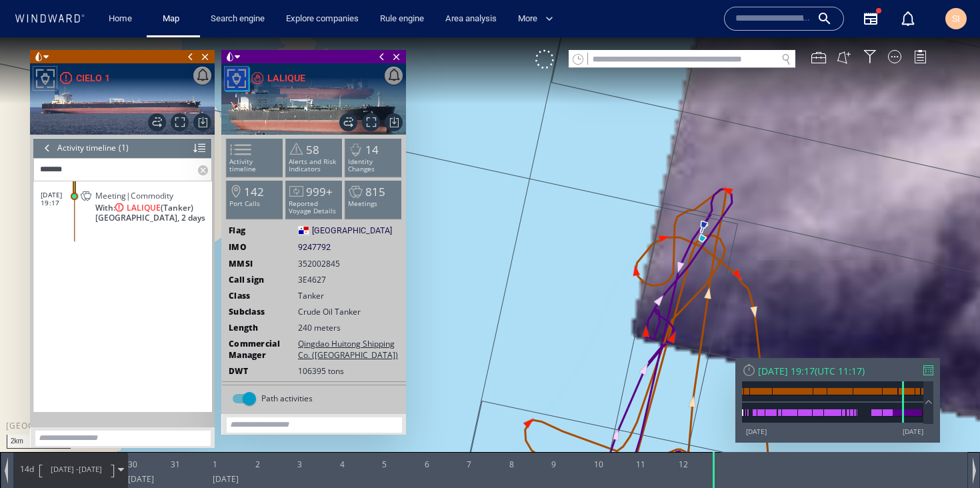
drag, startPoint x: 828, startPoint y: 265, endPoint x: 673, endPoint y: 125, distance: 208.7
click at [673, 125] on canvas "Map" at bounding box center [490, 255] width 980 height 437
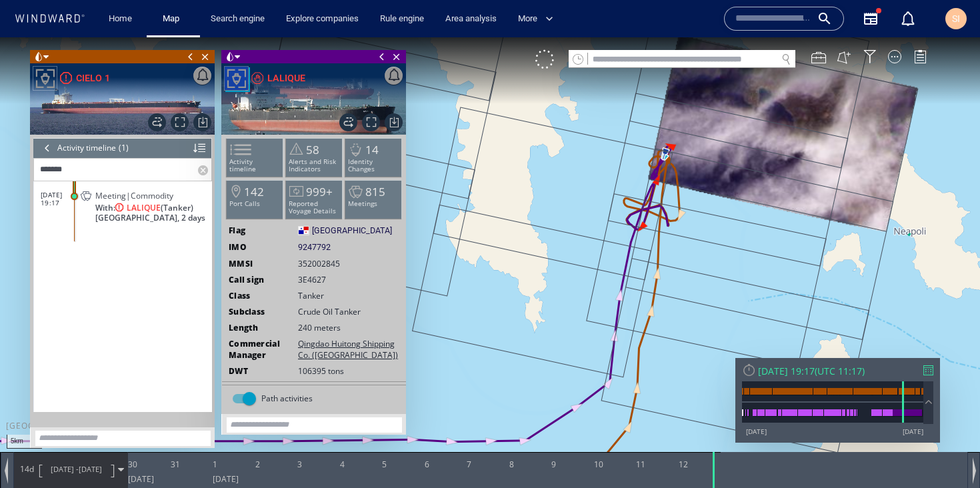
drag, startPoint x: 715, startPoint y: 151, endPoint x: 694, endPoint y: 221, distance: 73.6
click at [694, 221] on canvas "Map" at bounding box center [490, 255] width 980 height 437
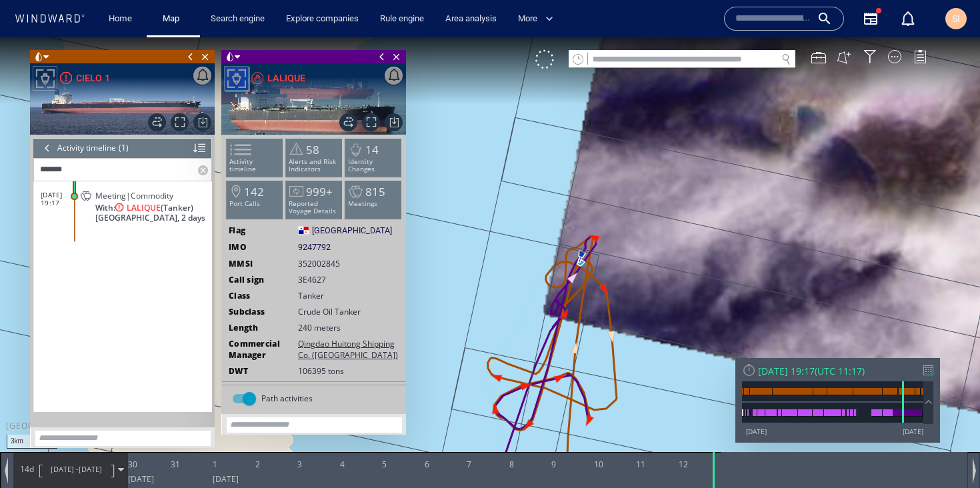
drag, startPoint x: 654, startPoint y: 232, endPoint x: 690, endPoint y: 246, distance: 38.6
click at [690, 246] on canvas "Map" at bounding box center [490, 255] width 980 height 437
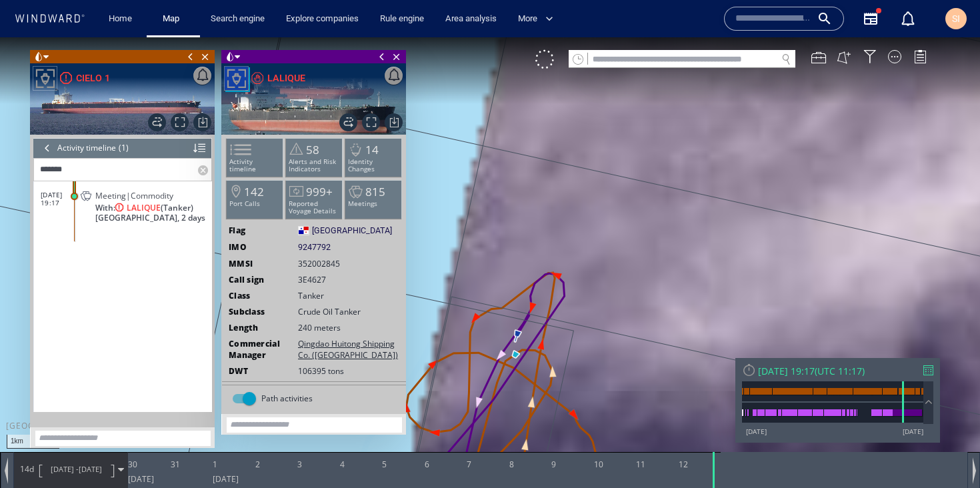
drag, startPoint x: 624, startPoint y: 245, endPoint x: 720, endPoint y: 131, distance: 149.2
click at [720, 131] on canvas "Map" at bounding box center [490, 255] width 980 height 437
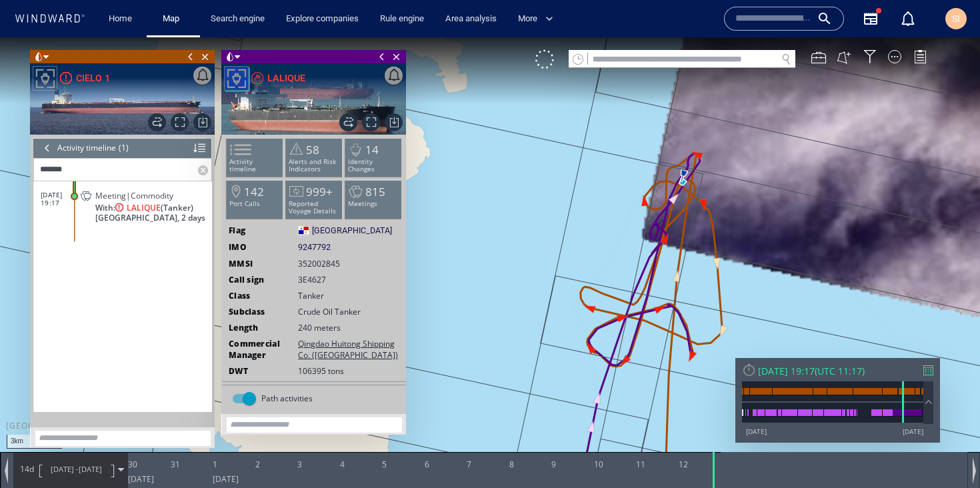
click at [896, 65] on div "VM" at bounding box center [737, 59] width 405 height 19
click at [893, 55] on div at bounding box center [894, 56] width 13 height 13
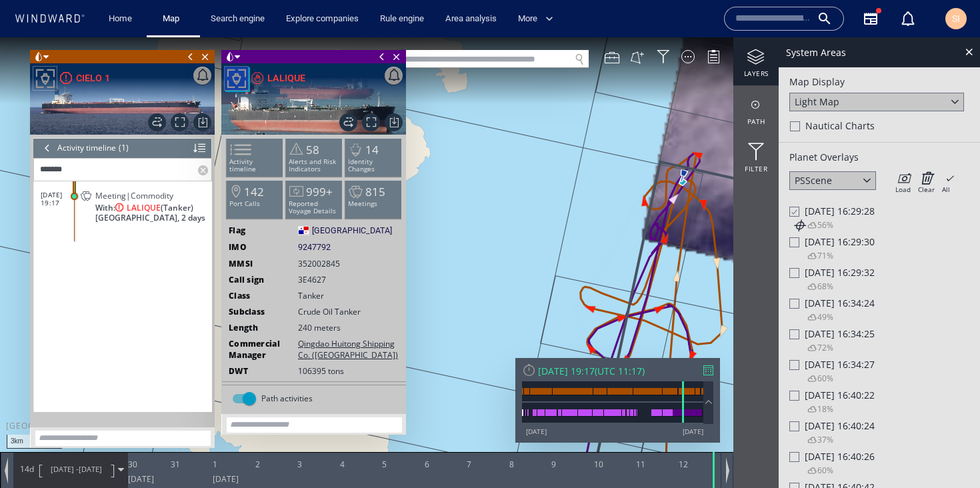
click at [837, 245] on span "Fri 12/04/2024 16:29:30" at bounding box center [840, 241] width 70 height 13
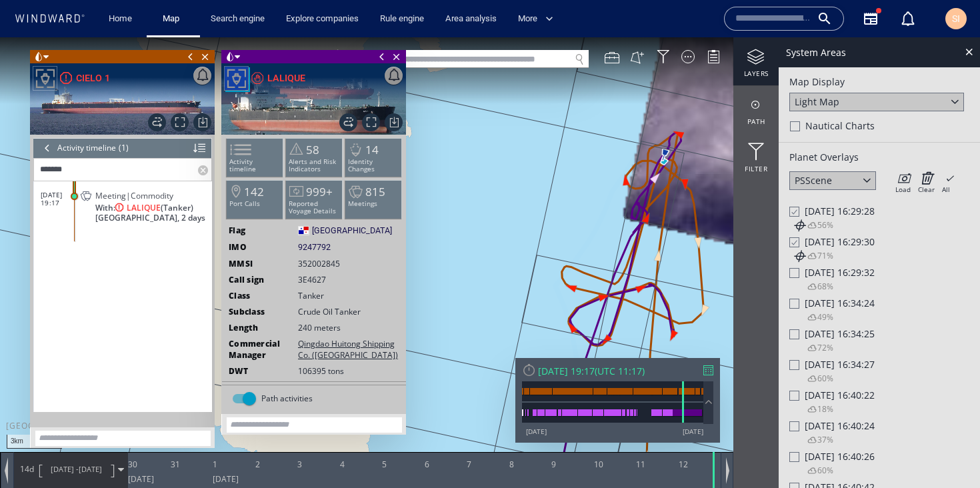
drag, startPoint x: 701, startPoint y: 247, endPoint x: 658, endPoint y: 177, distance: 81.8
click at [658, 177] on canvas "Map" at bounding box center [490, 255] width 980 height 437
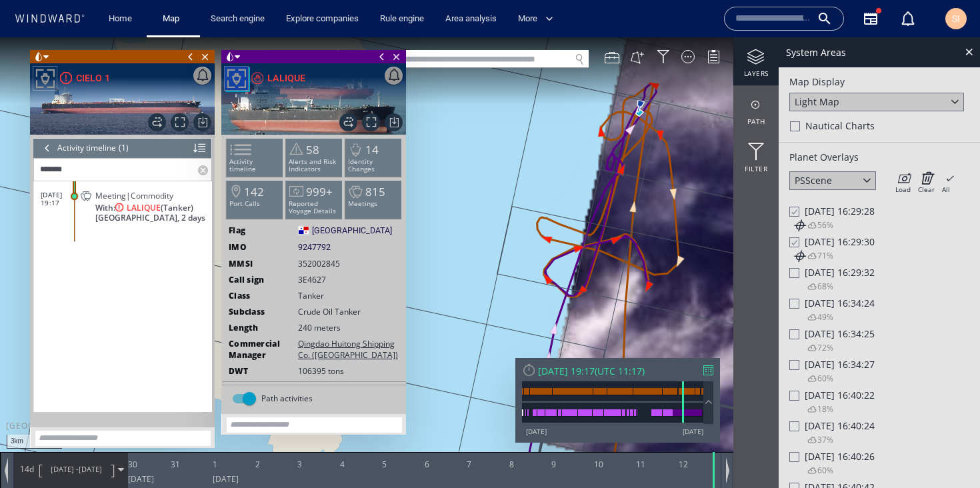
drag, startPoint x: 669, startPoint y: 284, endPoint x: 671, endPoint y: 142, distance: 142.1
click at [671, 142] on canvas "Map" at bounding box center [490, 255] width 980 height 437
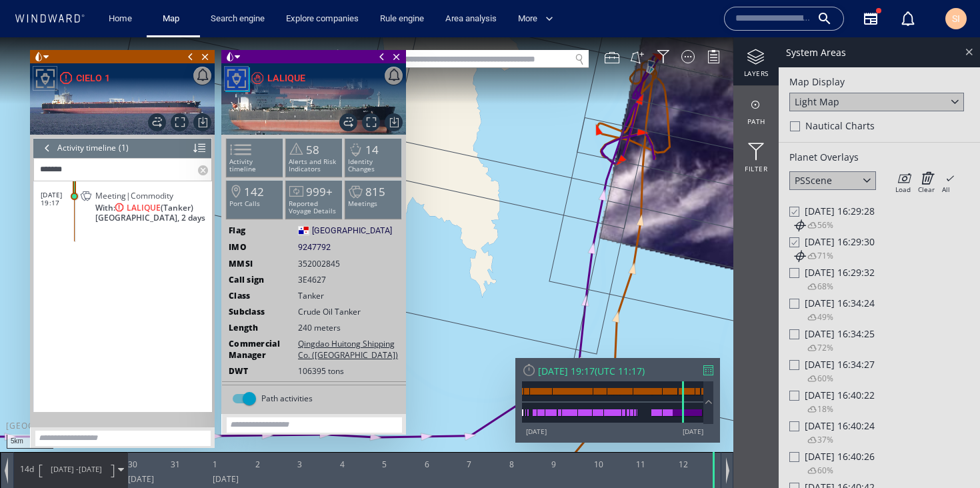
click at [969, 55] on div at bounding box center [969, 51] width 15 height 15
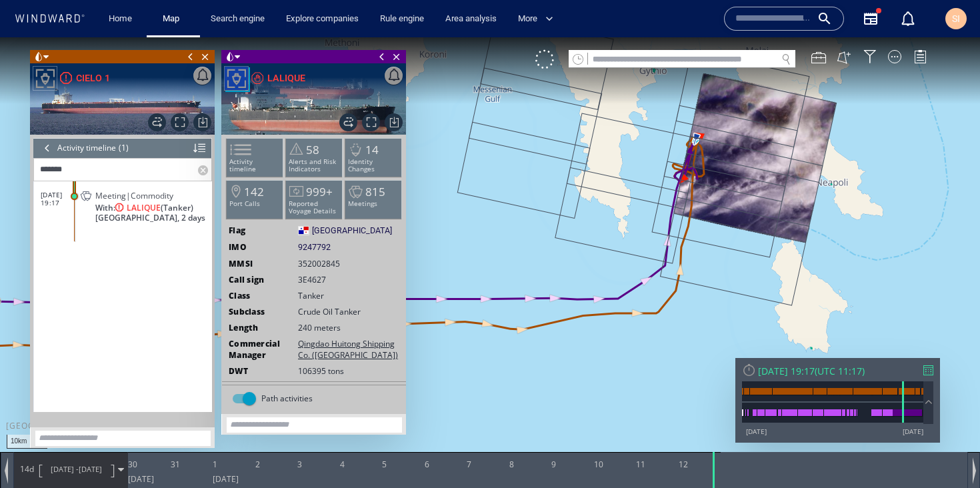
click at [43, 151] on div at bounding box center [47, 148] width 15 height 20
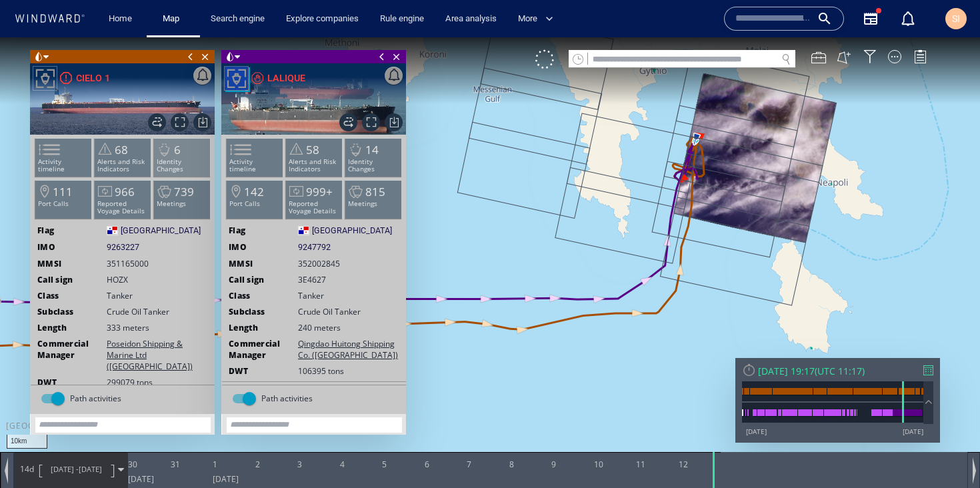
click at [181, 162] on p "Identity Changes" at bounding box center [182, 165] width 57 height 15
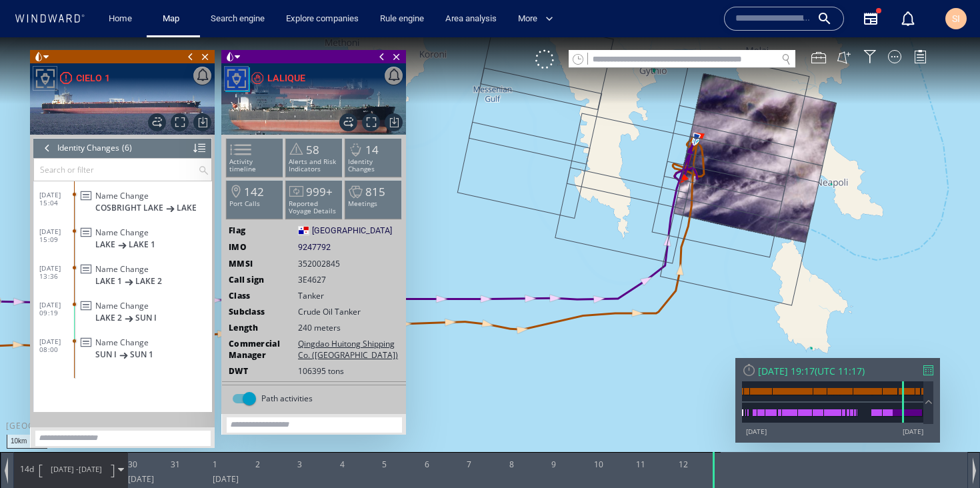
click at [46, 150] on div at bounding box center [47, 148] width 15 height 20
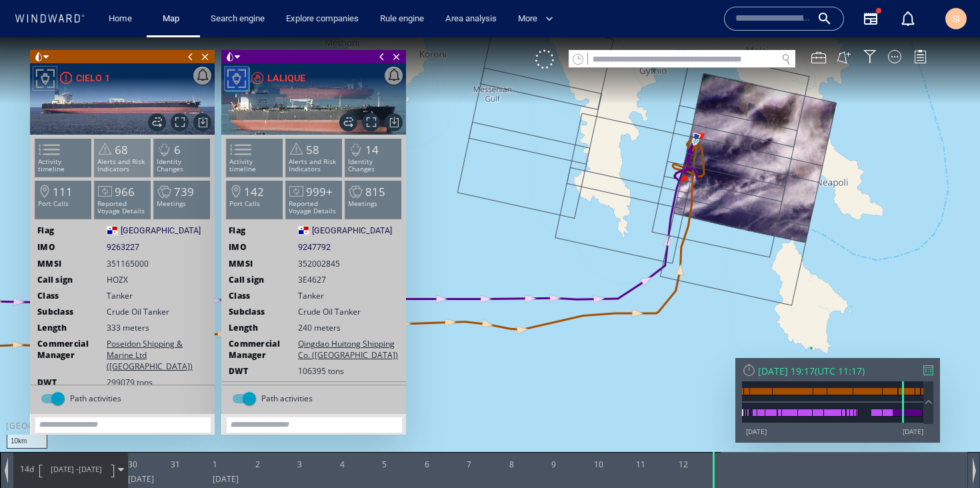
click at [129, 164] on p "Alerts and Risk Indicators" at bounding box center [123, 165] width 57 height 15
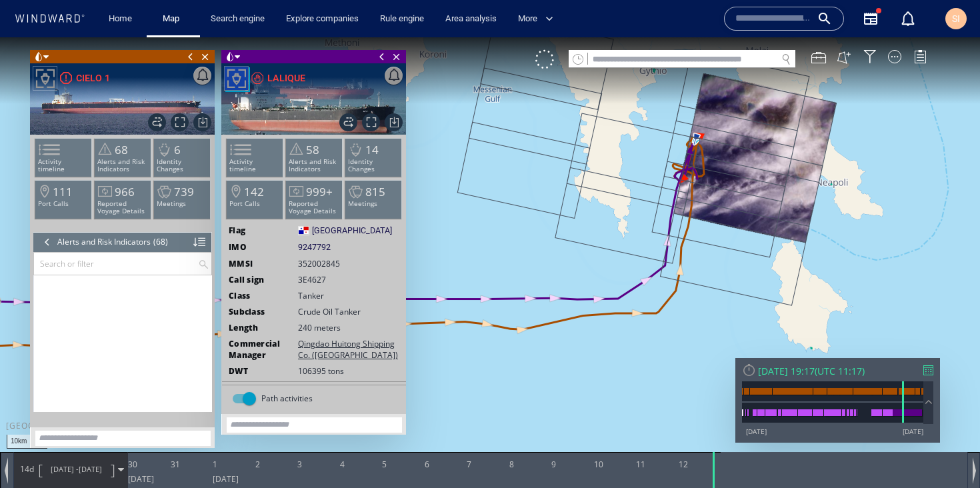
scroll to position [2263, 0]
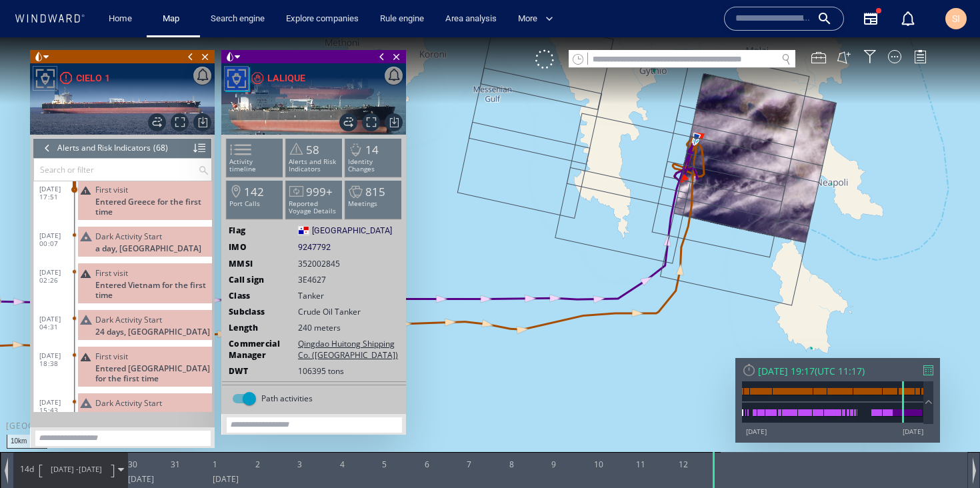
click at [41, 153] on div at bounding box center [47, 148] width 15 height 20
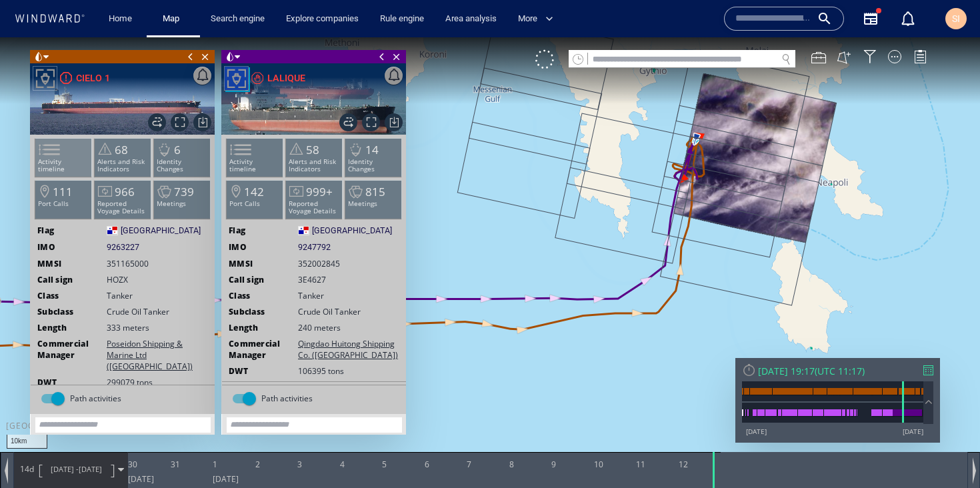
click at [51, 159] on span at bounding box center [41, 149] width 20 height 19
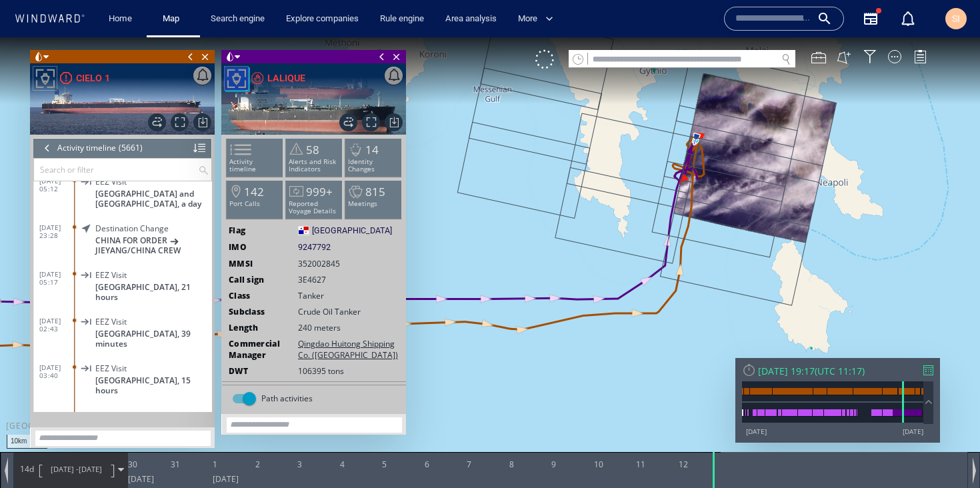
scroll to position [180122, 0]
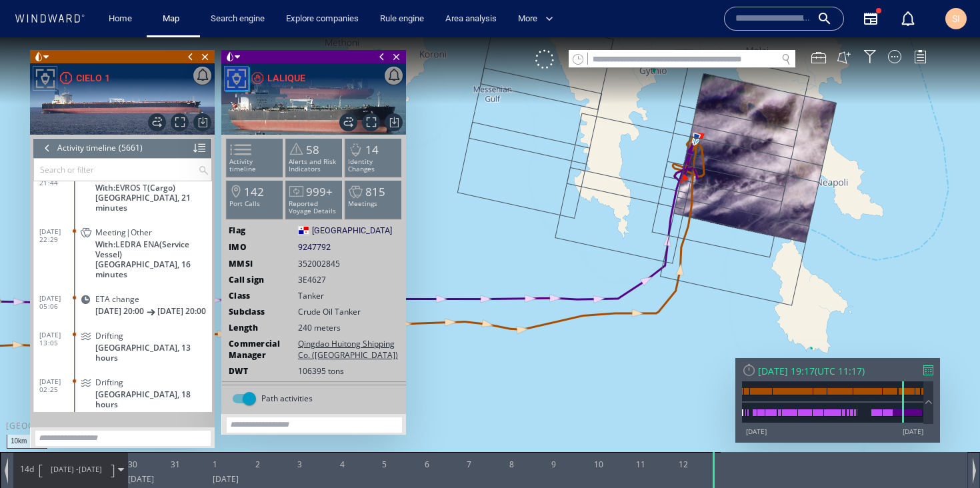
click at [133, 169] on input "text" at bounding box center [116, 170] width 164 height 22
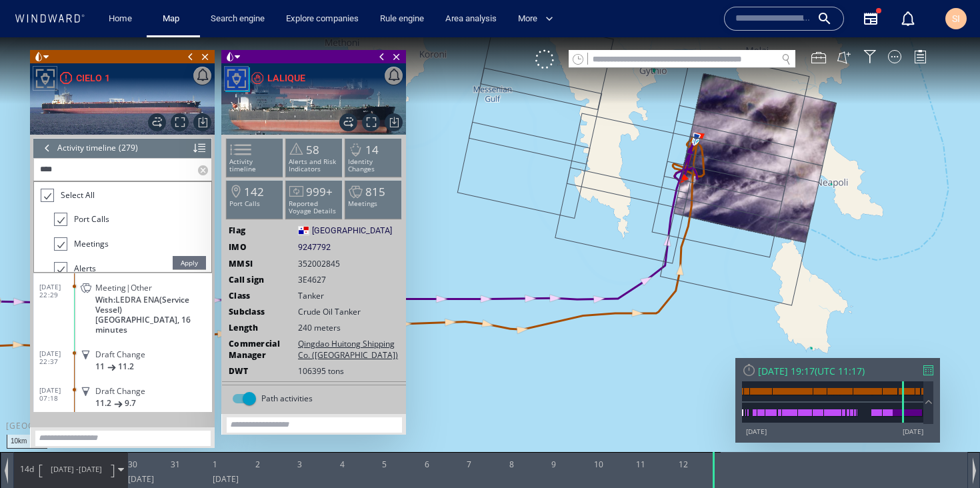
scroll to position [9243, 0]
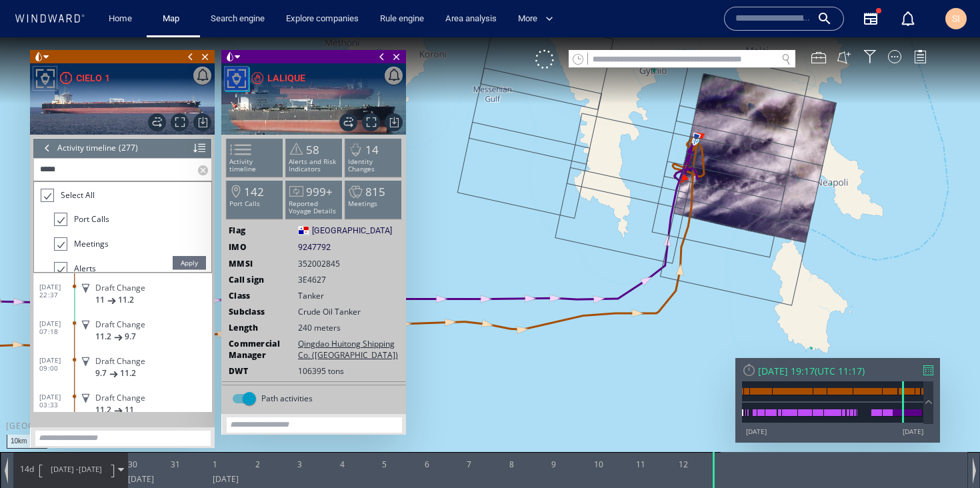
type input "*****"
click at [181, 263] on span "Apply" at bounding box center [189, 262] width 33 height 13
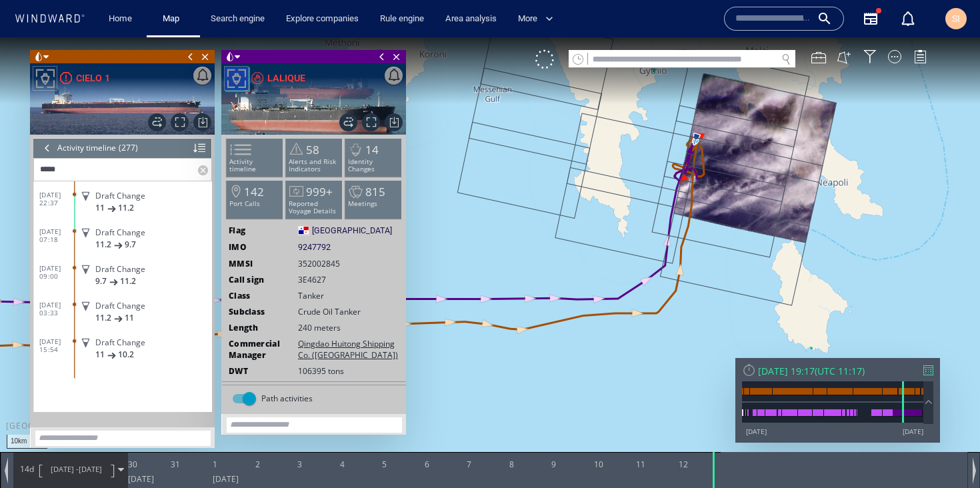
click at [147, 240] on p "11.2 9.7" at bounding box center [153, 244] width 117 height 10
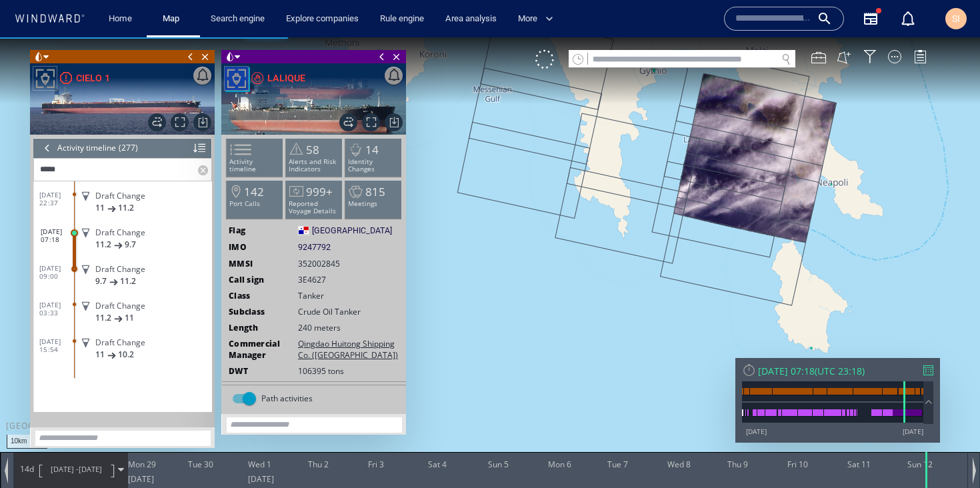
click at [205, 172] on label at bounding box center [204, 170] width 13 height 22
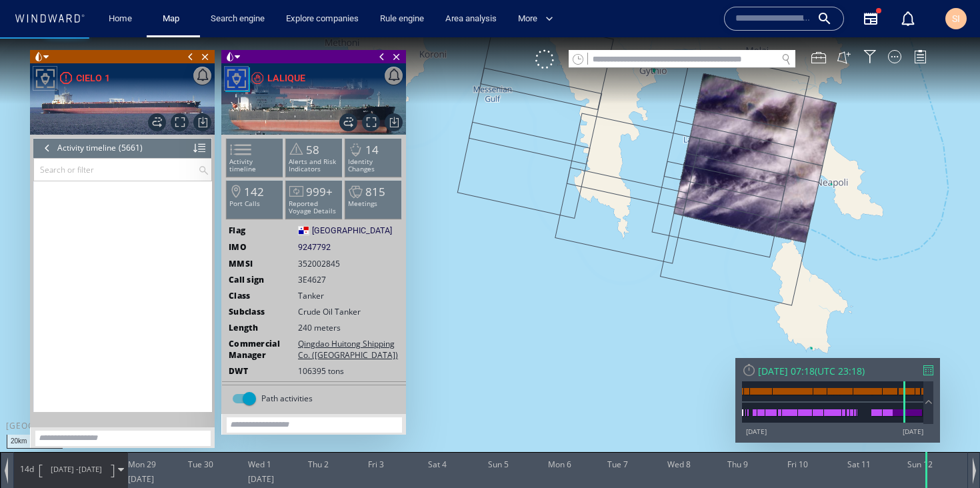
scroll to position [9929, 0]
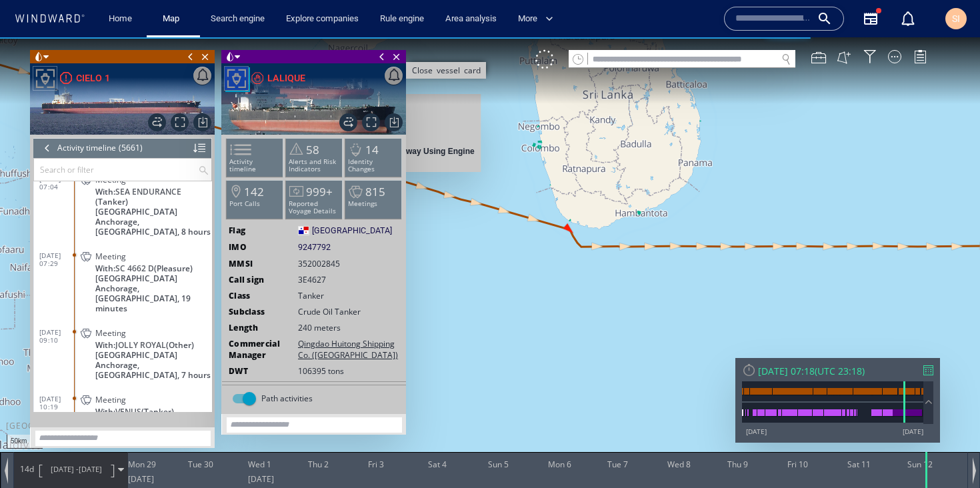
click at [397, 59] on span "Close vessel card" at bounding box center [396, 56] width 15 height 13
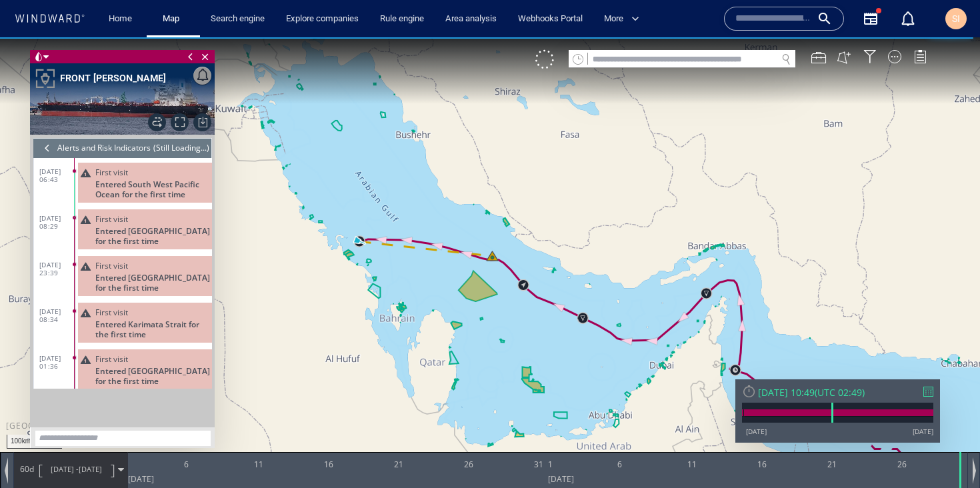
drag, startPoint x: 557, startPoint y: 349, endPoint x: 473, endPoint y: 195, distance: 175.8
click at [473, 195] on canvas "Map" at bounding box center [490, 255] width 980 height 437
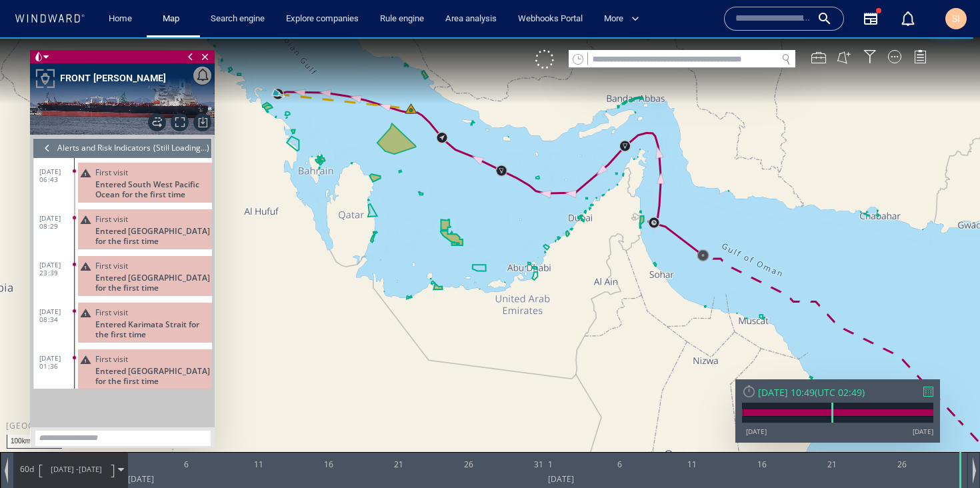
drag, startPoint x: 679, startPoint y: 311, endPoint x: 521, endPoint y: 126, distance: 243.1
click at [521, 126] on canvas "Map" at bounding box center [490, 255] width 980 height 437
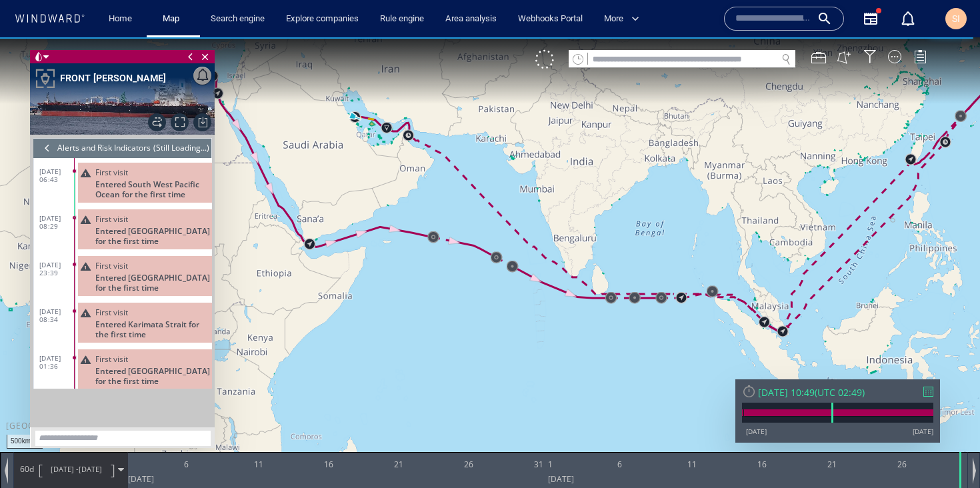
drag, startPoint x: 589, startPoint y: 279, endPoint x: 469, endPoint y: 179, distance: 155.8
click at [469, 179] on canvas "Map" at bounding box center [490, 255] width 980 height 437
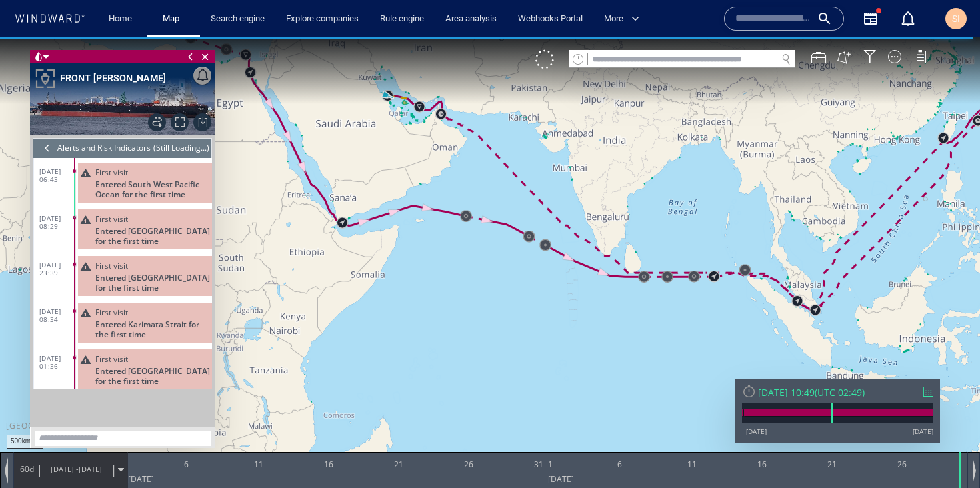
click at [92, 469] on span "[DATE]" at bounding box center [90, 469] width 23 height 10
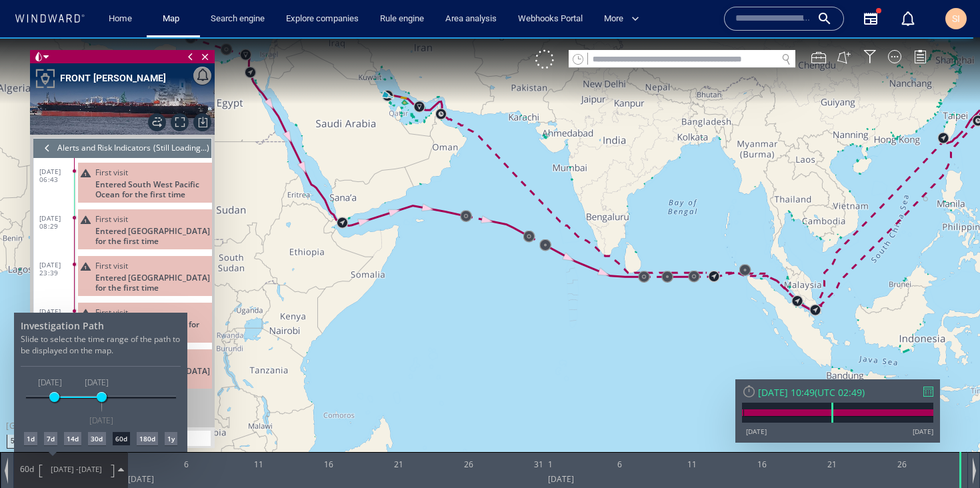
click at [97, 437] on div "30d" at bounding box center [96, 438] width 17 height 13
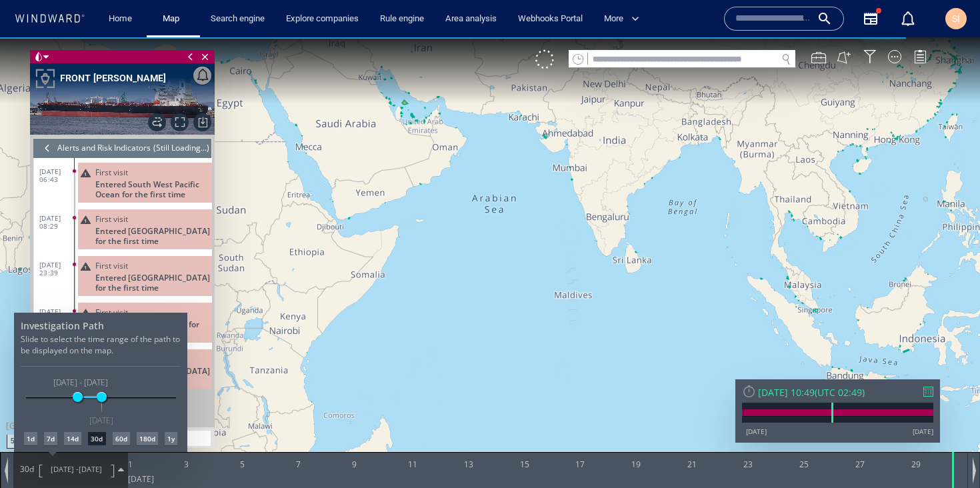
click at [81, 441] on div "14d" at bounding box center [72, 438] width 17 height 13
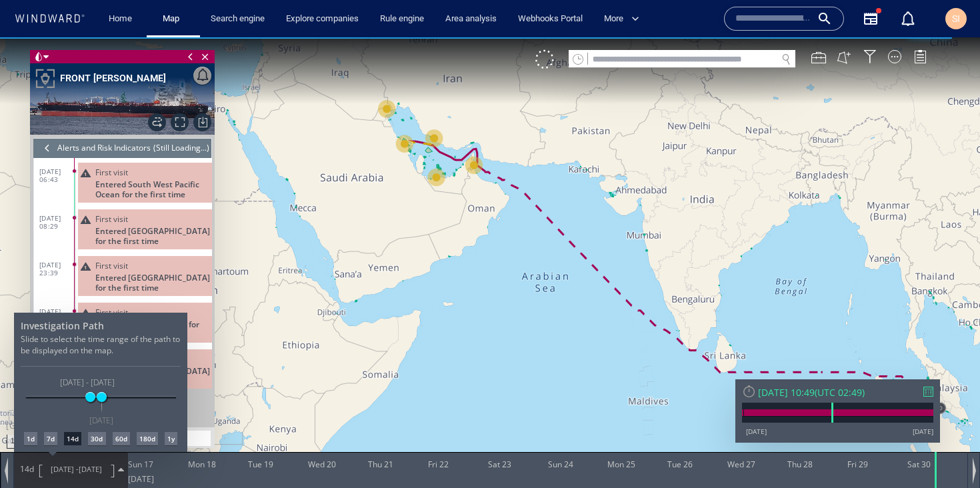
drag, startPoint x: 406, startPoint y: 254, endPoint x: 447, endPoint y: 287, distance: 52.7
click at [447, 287] on div at bounding box center [490, 262] width 980 height 451
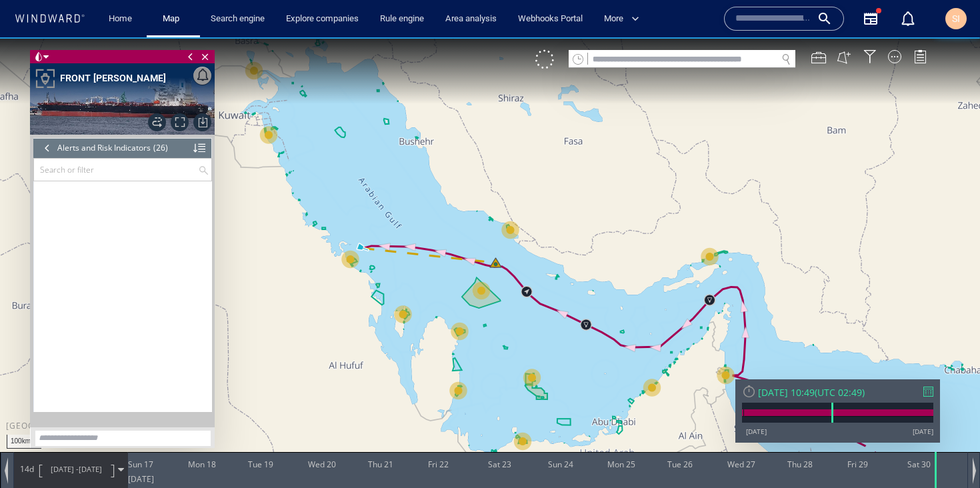
scroll to position [723, 0]
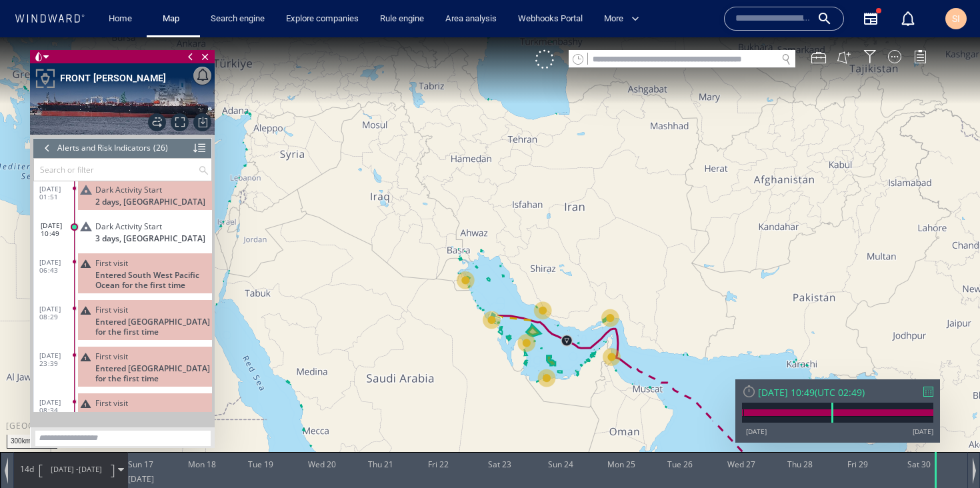
drag, startPoint x: 597, startPoint y: 375, endPoint x: 451, endPoint y: 88, distance: 321.8
click at [451, 88] on canvas "Map" at bounding box center [490, 255] width 980 height 437
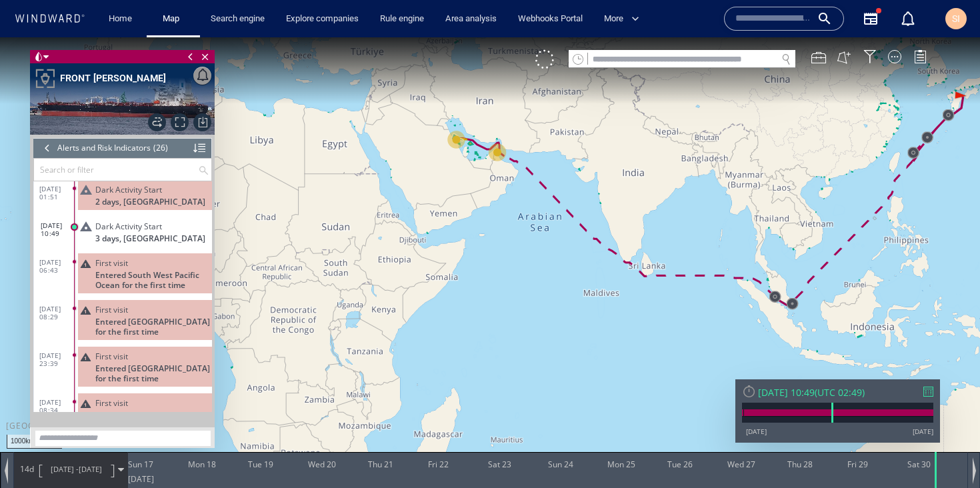
drag, startPoint x: 690, startPoint y: 227, endPoint x: 659, endPoint y: 219, distance: 32.3
click at [659, 219] on canvas "Map" at bounding box center [490, 255] width 980 height 437
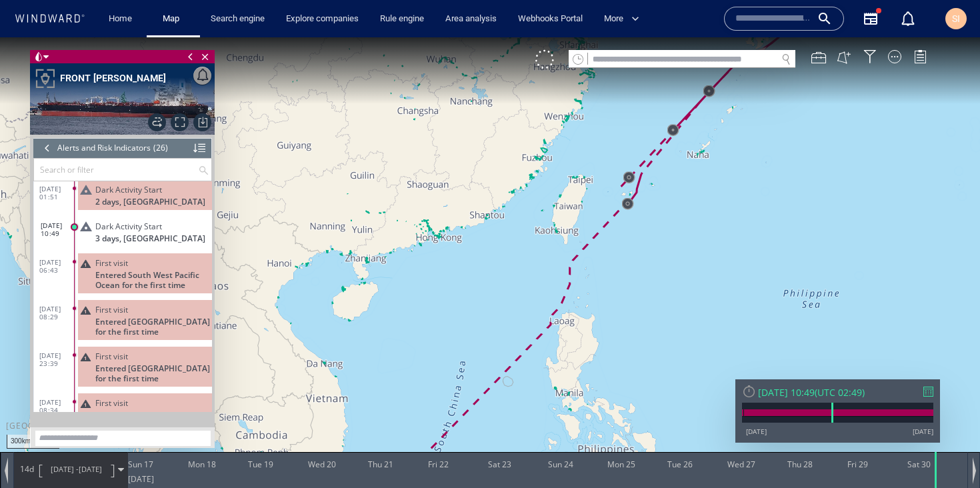
drag, startPoint x: 841, startPoint y: 193, endPoint x: 942, endPoint y: 126, distance: 120.8
click at [942, 126] on canvas "Map" at bounding box center [490, 255] width 980 height 437
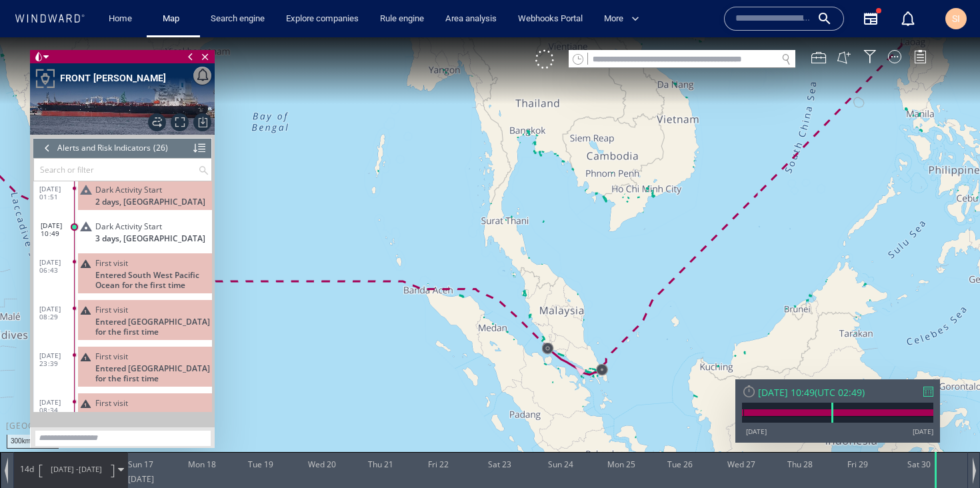
drag, startPoint x: 406, startPoint y: 343, endPoint x: 754, endPoint y: 329, distance: 348.4
click at [754, 329] on canvas "Map" at bounding box center [490, 255] width 980 height 437
drag, startPoint x: 501, startPoint y: 262, endPoint x: 630, endPoint y: 337, distance: 148.6
click at [679, 393] on canvas "Map" at bounding box center [490, 255] width 980 height 437
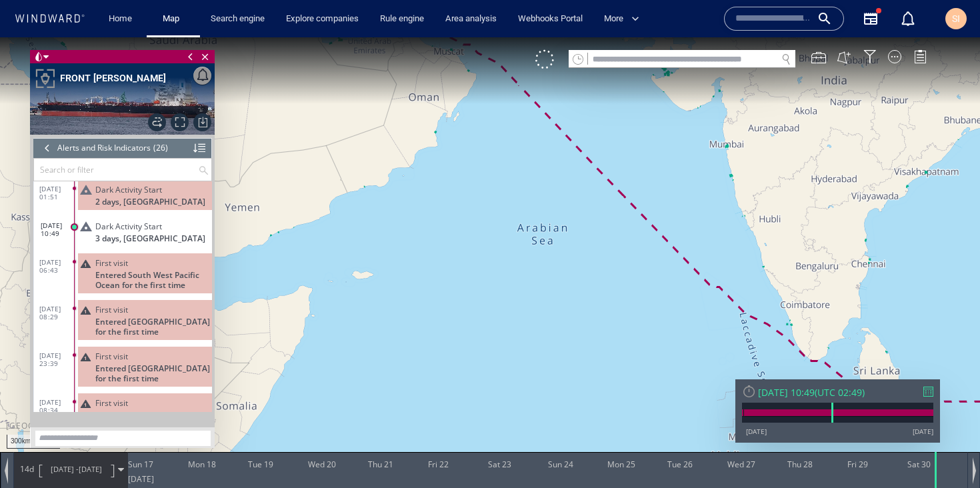
drag, startPoint x: 555, startPoint y: 215, endPoint x: 622, endPoint y: 321, distance: 124.9
click at [622, 321] on canvas "Map" at bounding box center [490, 255] width 980 height 437
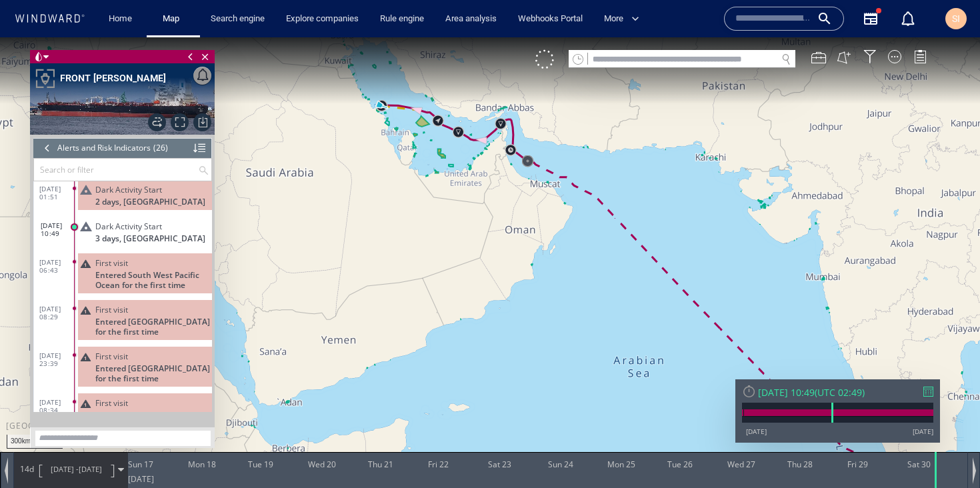
drag, startPoint x: 526, startPoint y: 183, endPoint x: 521, endPoint y: 235, distance: 51.6
click at [521, 235] on canvas "Map" at bounding box center [490, 255] width 980 height 437
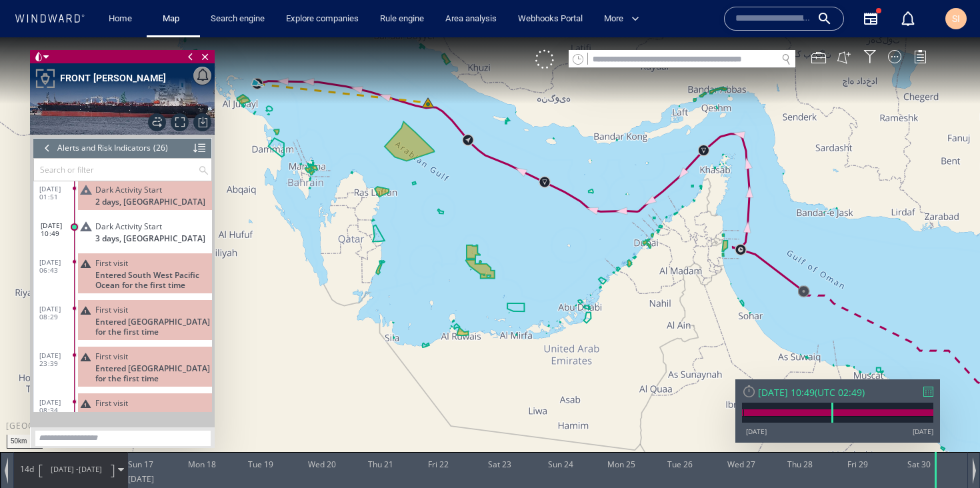
drag, startPoint x: 462, startPoint y: 177, endPoint x: 545, endPoint y: 283, distance: 133.9
click at [545, 283] on canvas "Map" at bounding box center [490, 255] width 980 height 437
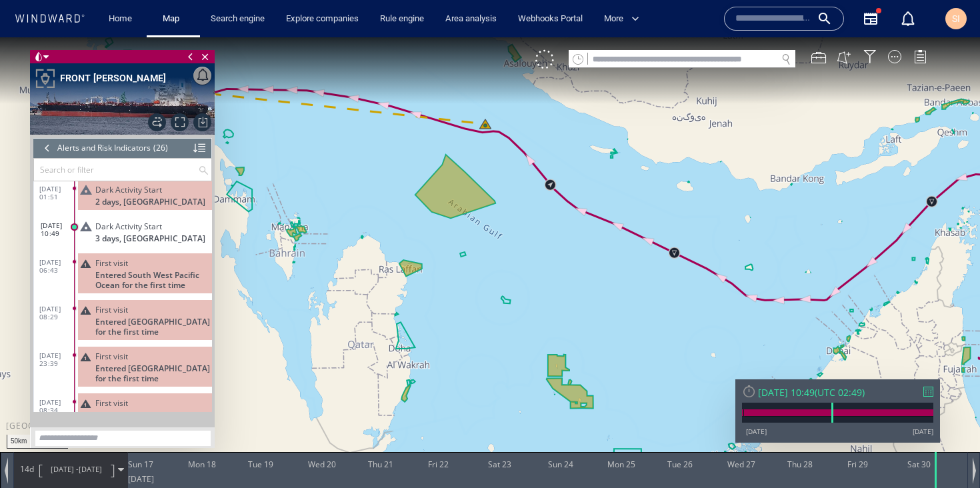
drag, startPoint x: 438, startPoint y: 173, endPoint x: 457, endPoint y: 213, distance: 44.4
click at [457, 213] on canvas "Map" at bounding box center [490, 255] width 980 height 437
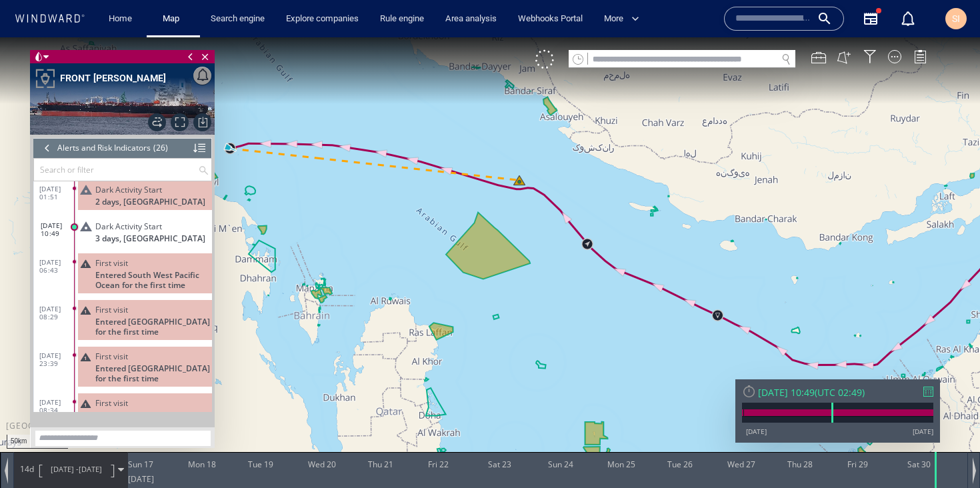
drag, startPoint x: 319, startPoint y: 235, endPoint x: 348, endPoint y: 244, distance: 30.8
click at [348, 244] on canvas "Map" at bounding box center [490, 255] width 980 height 437
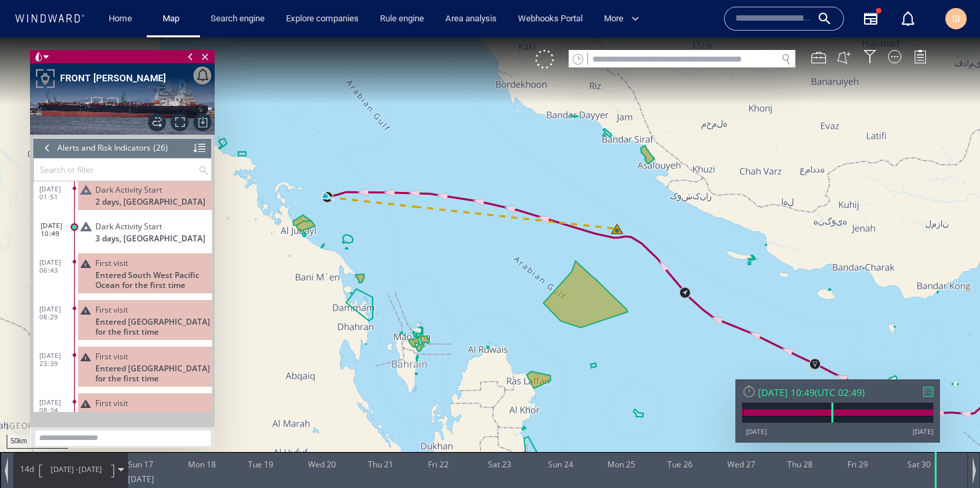
drag, startPoint x: 317, startPoint y: 194, endPoint x: 387, endPoint y: 262, distance: 97.6
click at [387, 262] on canvas "Map" at bounding box center [490, 255] width 980 height 437
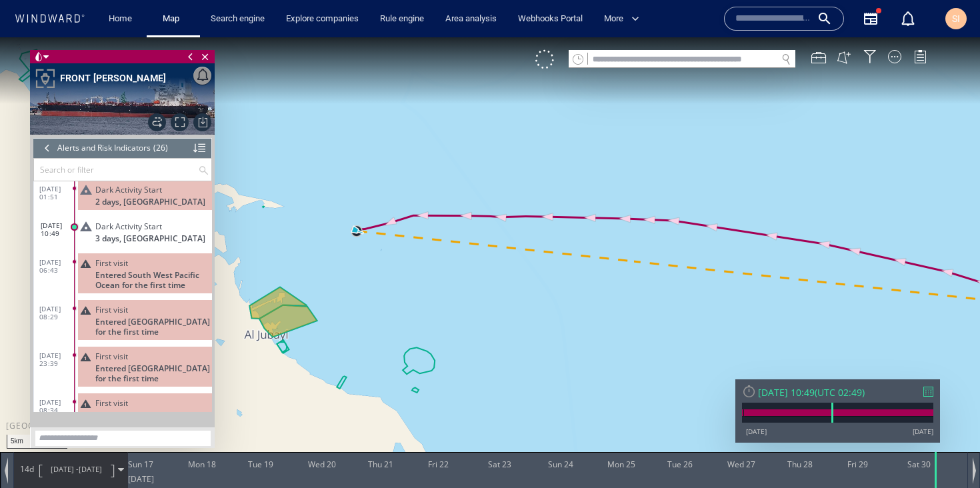
drag, startPoint x: 382, startPoint y: 257, endPoint x: 539, endPoint y: 312, distance: 166.2
click at [539, 312] on canvas "Map" at bounding box center [490, 255] width 980 height 437
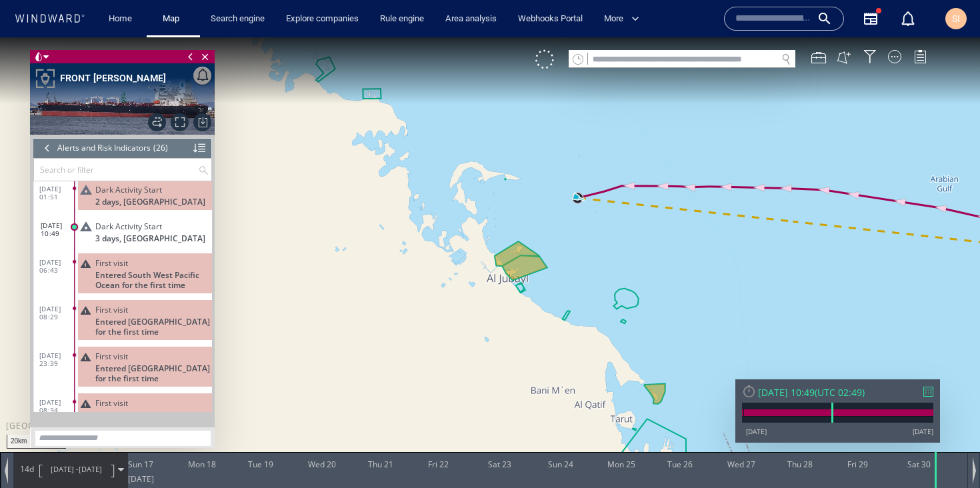
drag, startPoint x: 572, startPoint y: 158, endPoint x: 729, endPoint y: 317, distance: 223.5
click at [730, 319] on canvas "Map" at bounding box center [490, 255] width 980 height 437
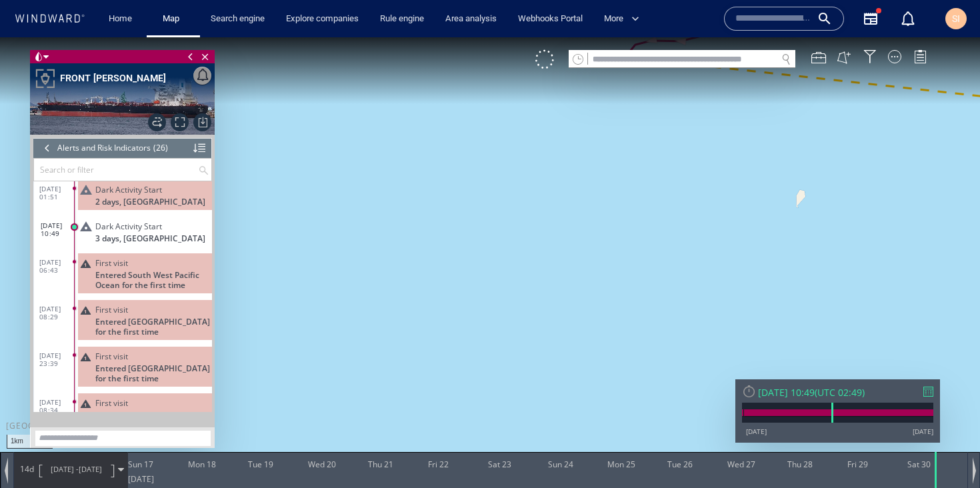
drag, startPoint x: 668, startPoint y: 147, endPoint x: 537, endPoint y: 361, distance: 250.2
click at [537, 361] on canvas "Map" at bounding box center [490, 255] width 980 height 437
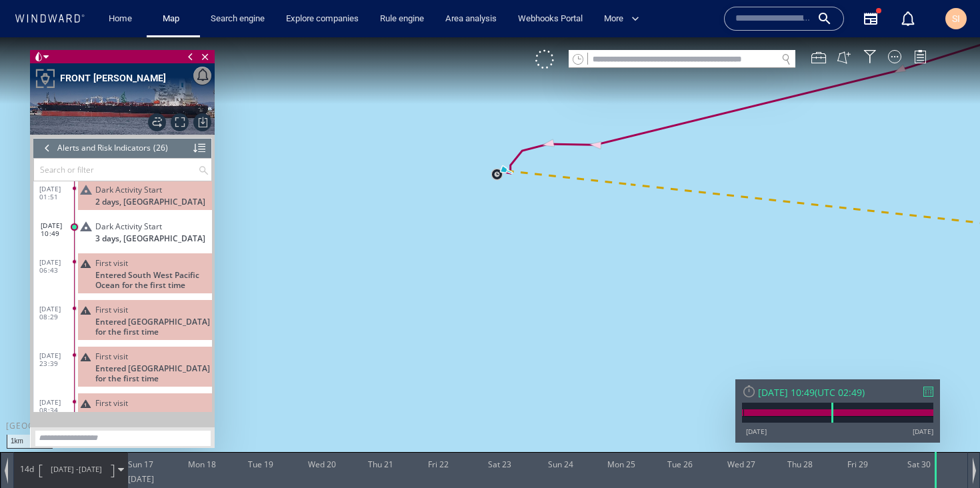
click at [549, 145] on canvas "Map" at bounding box center [490, 255] width 980 height 437
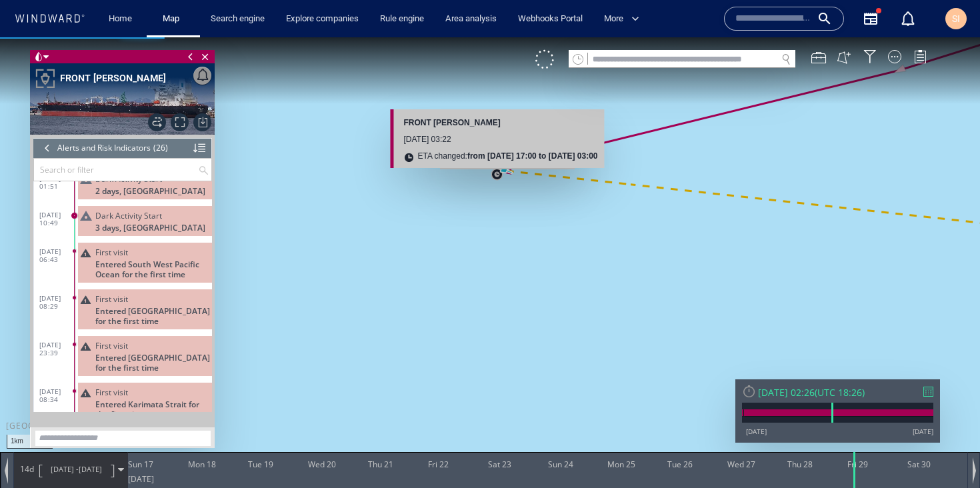
click at [498, 176] on canvas "Map" at bounding box center [490, 255] width 980 height 437
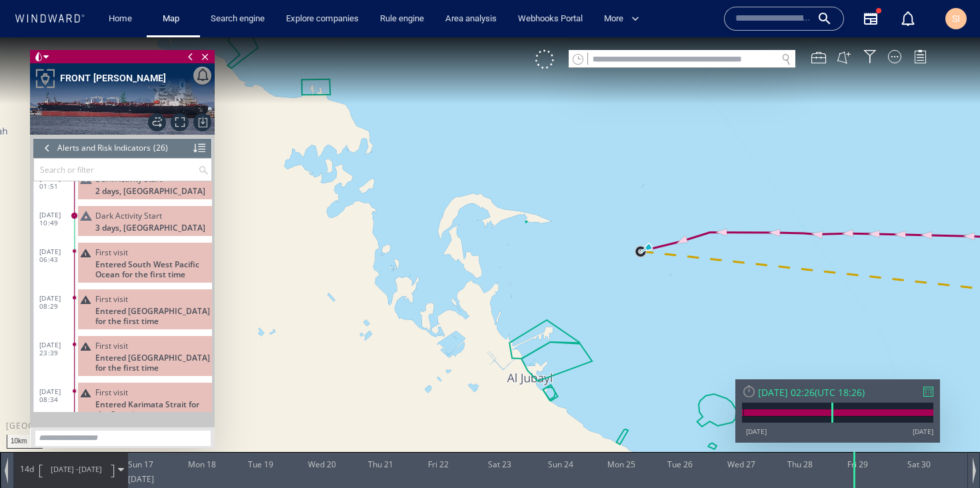
drag, startPoint x: 784, startPoint y: 295, endPoint x: 523, endPoint y: 203, distance: 277.1
click at [523, 203] on canvas "Map" at bounding box center [490, 255] width 980 height 437
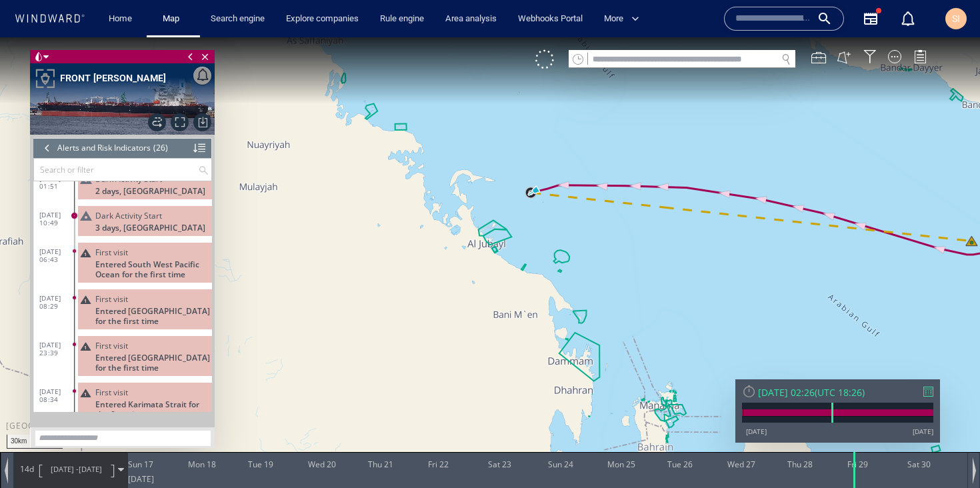
drag, startPoint x: 890, startPoint y: 268, endPoint x: 795, endPoint y: 251, distance: 96.8
click at [795, 251] on canvas "Map" at bounding box center [490, 255] width 980 height 437
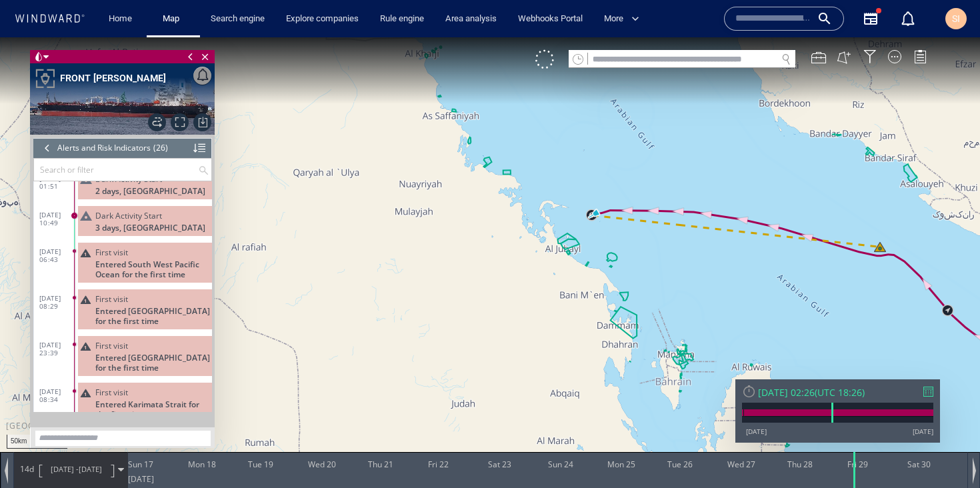
drag, startPoint x: 886, startPoint y: 309, endPoint x: 668, endPoint y: 180, distance: 253.5
click at [668, 180] on canvas "Map" at bounding box center [490, 255] width 980 height 437
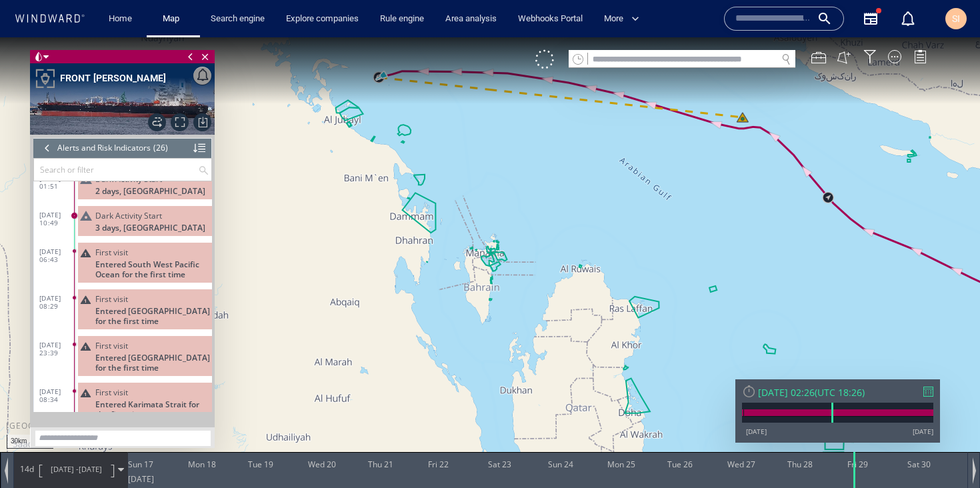
drag, startPoint x: 509, startPoint y: 139, endPoint x: 636, endPoint y: 248, distance: 166.4
click at [636, 251] on canvas "Map" at bounding box center [490, 255] width 980 height 437
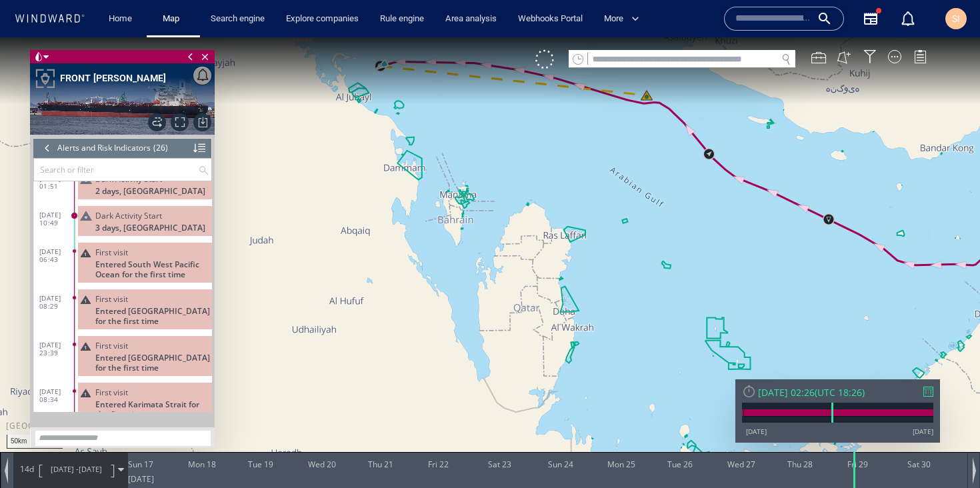
drag, startPoint x: 629, startPoint y: 233, endPoint x: 628, endPoint y: 308, distance: 74.7
click at [628, 308] on canvas "Map" at bounding box center [490, 255] width 980 height 437
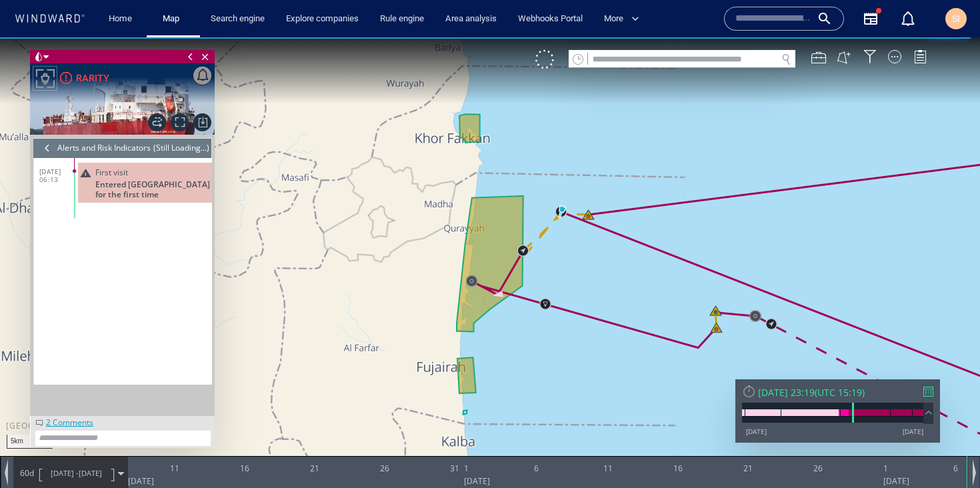
drag, startPoint x: 716, startPoint y: 339, endPoint x: 581, endPoint y: 201, distance: 193.3
click at [581, 201] on canvas "Map" at bounding box center [490, 255] width 980 height 437
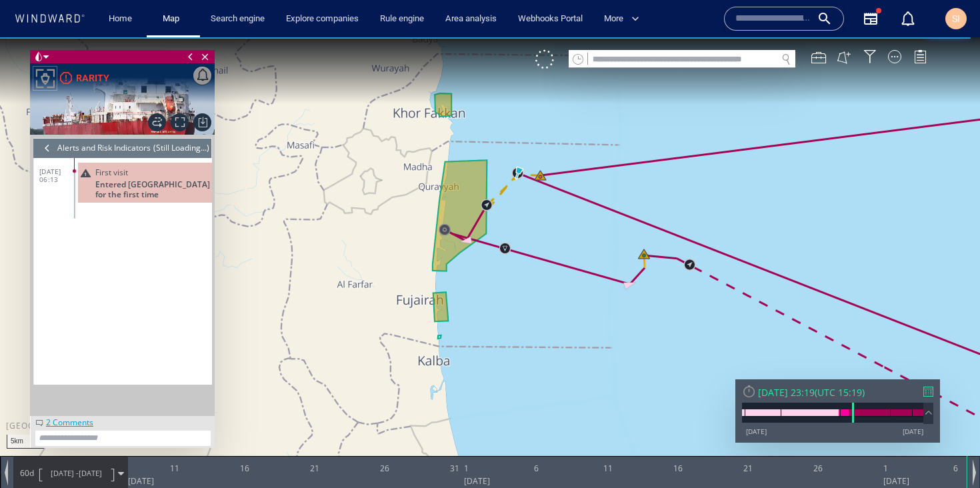
drag, startPoint x: 723, startPoint y: 315, endPoint x: 479, endPoint y: 168, distance: 284.5
click at [479, 168] on canvas "Map" at bounding box center [490, 255] width 980 height 437
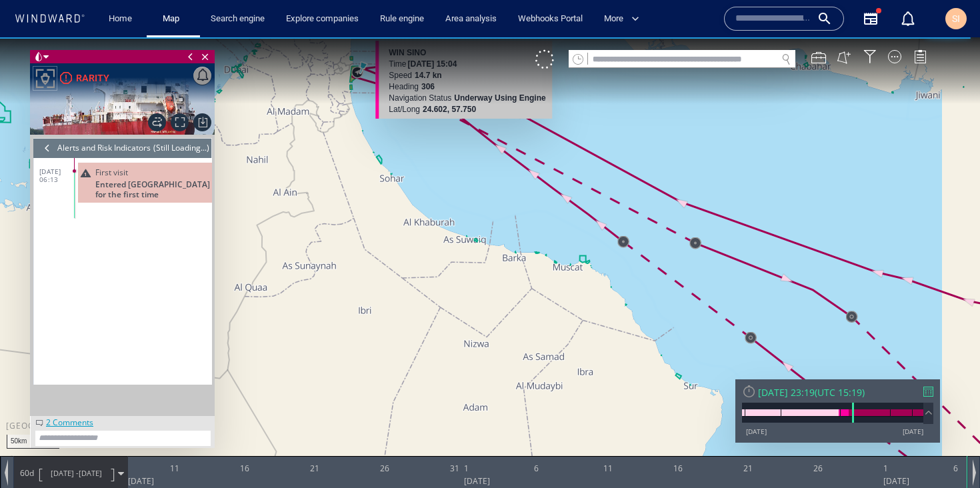
drag, startPoint x: 709, startPoint y: 298, endPoint x: 479, endPoint y: 122, distance: 289.7
click at [479, 122] on canvas "Map" at bounding box center [490, 255] width 980 height 437
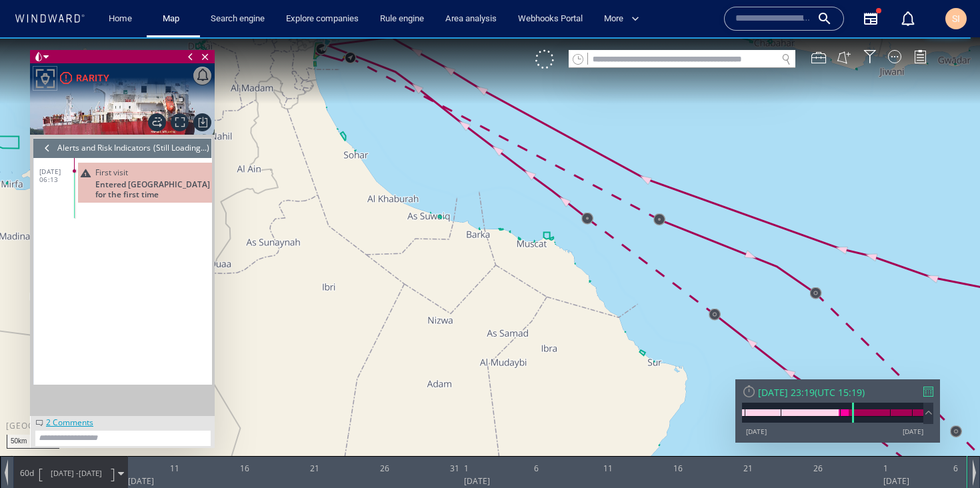
click at [86, 467] on span "[DATE] - [DATE]" at bounding box center [76, 473] width 67 height 33
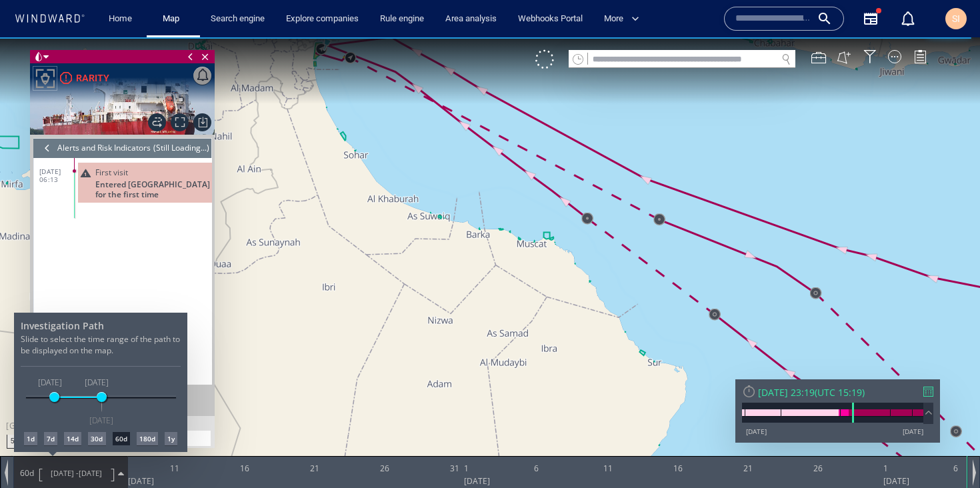
click at [79, 440] on div "14d" at bounding box center [72, 438] width 17 height 13
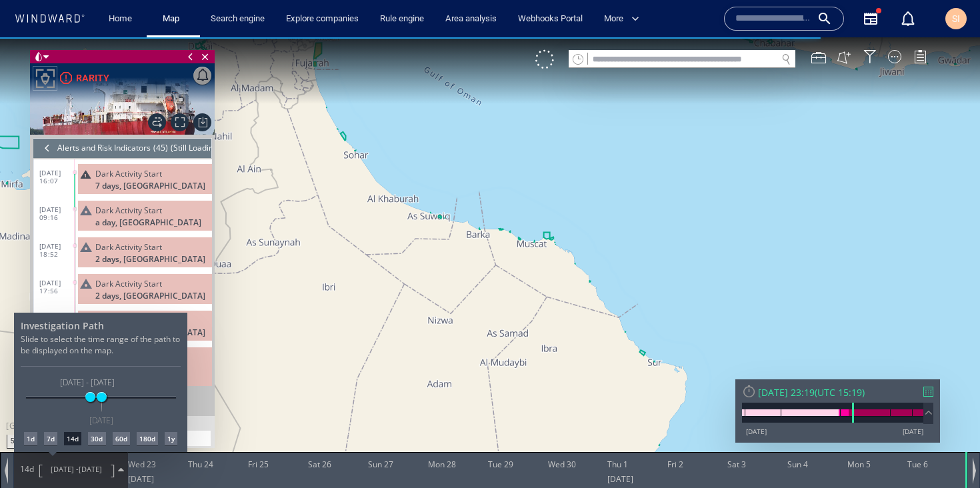
scroll to position [1424, 0]
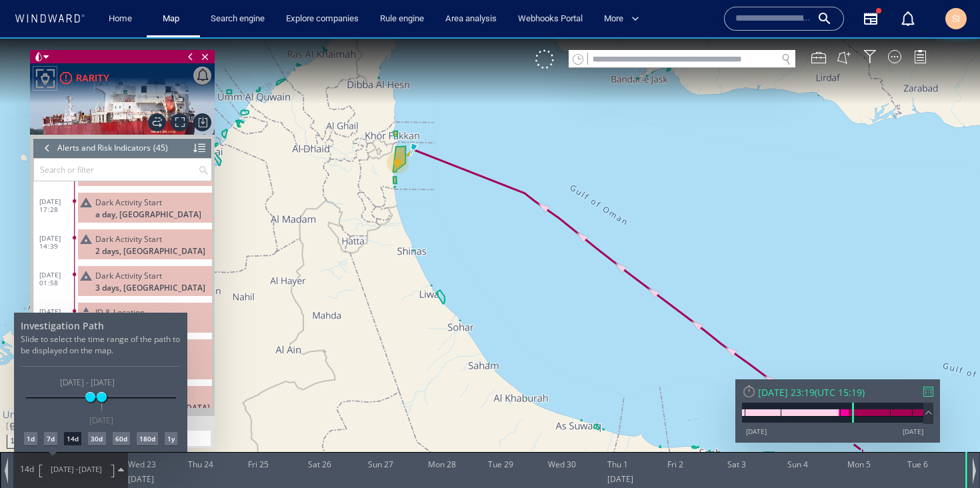
drag, startPoint x: 468, startPoint y: 163, endPoint x: 469, endPoint y: 195, distance: 32.0
click at [469, 195] on div at bounding box center [490, 262] width 980 height 451
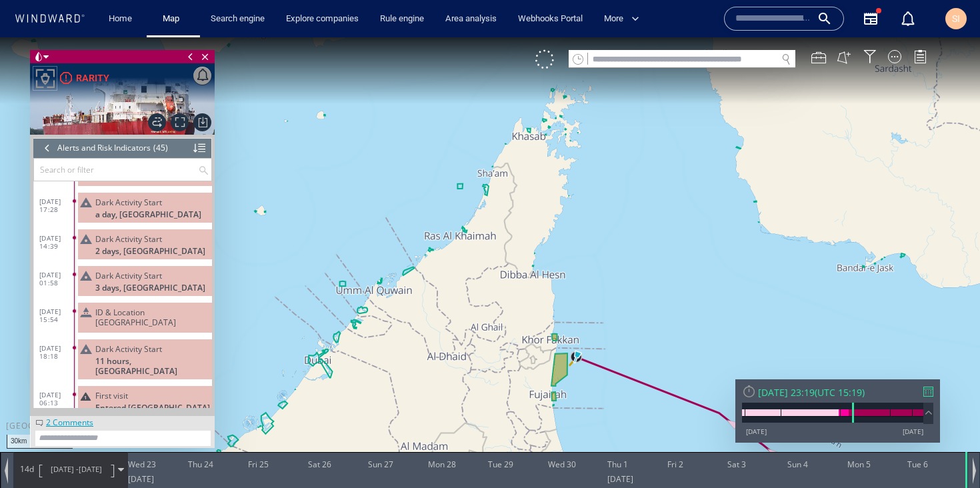
drag, startPoint x: 632, startPoint y: 415, endPoint x: 453, endPoint y: 213, distance: 269.3
click at [453, 213] on canvas "Map" at bounding box center [490, 255] width 980 height 437
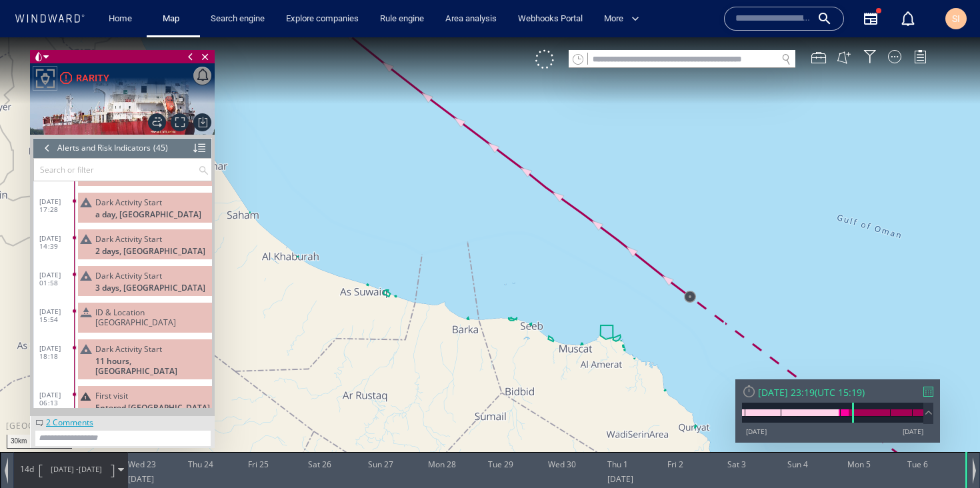
drag, startPoint x: 573, startPoint y: 321, endPoint x: 351, endPoint y: 118, distance: 301.6
click at [351, 118] on canvas "Map" at bounding box center [490, 255] width 980 height 437
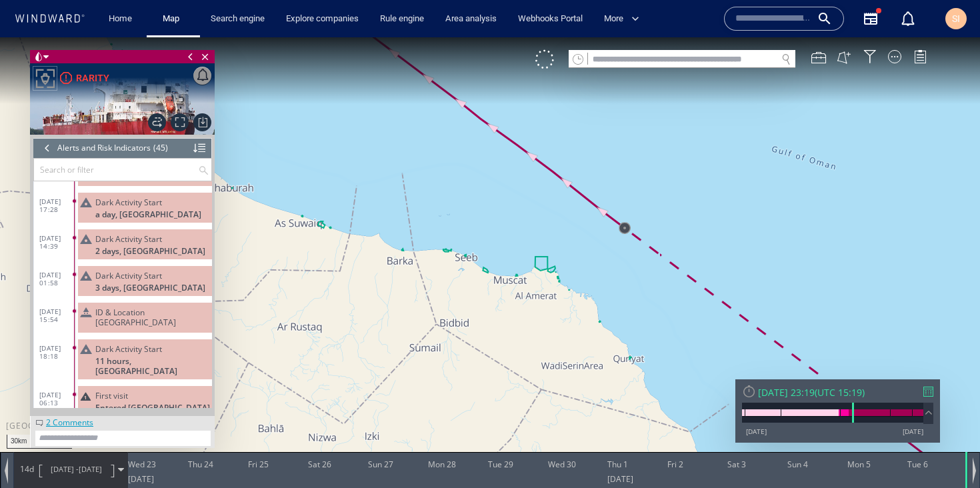
drag, startPoint x: 467, startPoint y: 234, endPoint x: 536, endPoint y: 285, distance: 85.8
click at [536, 285] on canvas "Map" at bounding box center [490, 255] width 980 height 437
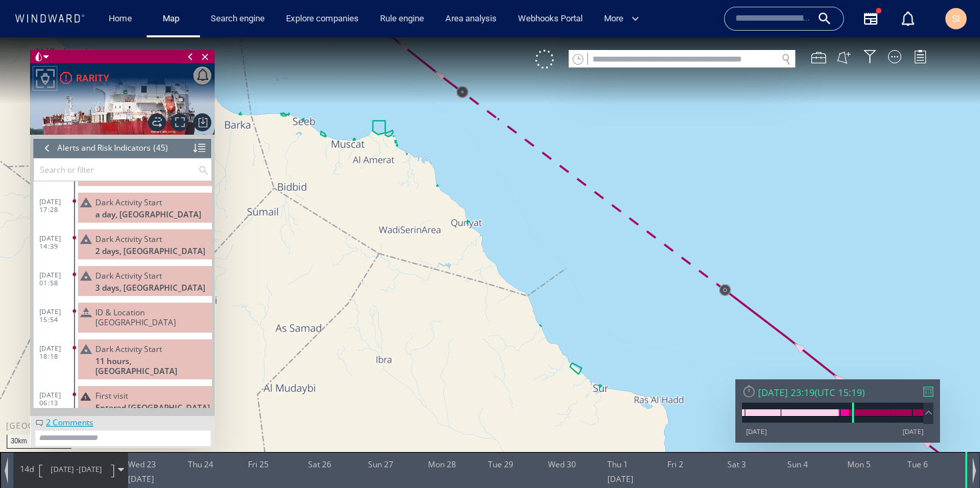
drag, startPoint x: 567, startPoint y: 293, endPoint x: 587, endPoint y: 363, distance: 73.5
click at [587, 363] on canvas "Map" at bounding box center [490, 255] width 980 height 437
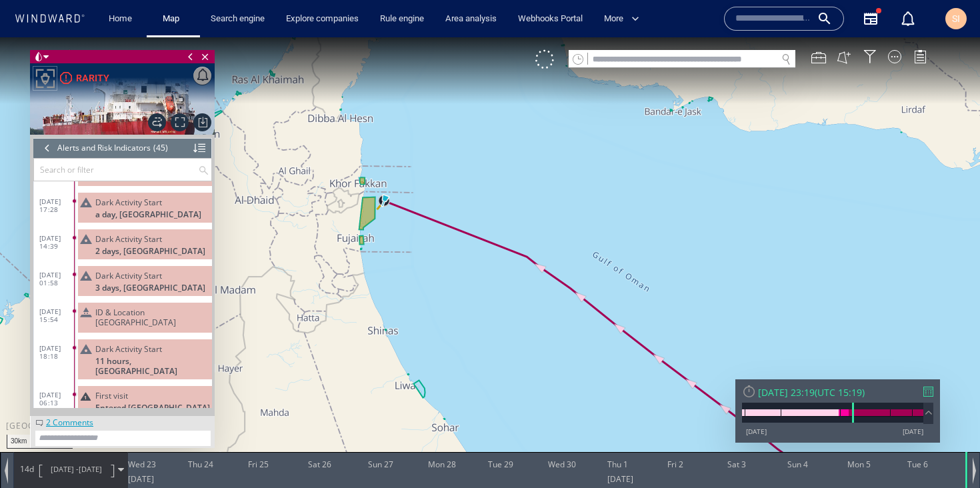
drag, startPoint x: 397, startPoint y: 235, endPoint x: 457, endPoint y: 284, distance: 77.3
click at [457, 284] on canvas "Map" at bounding box center [490, 255] width 980 height 437
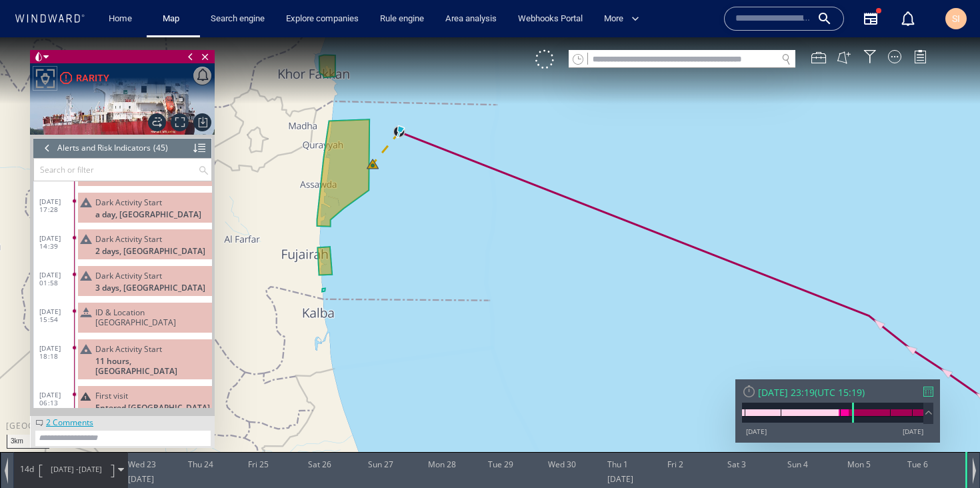
drag, startPoint x: 427, startPoint y: 152, endPoint x: 493, endPoint y: 375, distance: 232.3
click at [493, 375] on canvas "Map" at bounding box center [490, 255] width 980 height 437
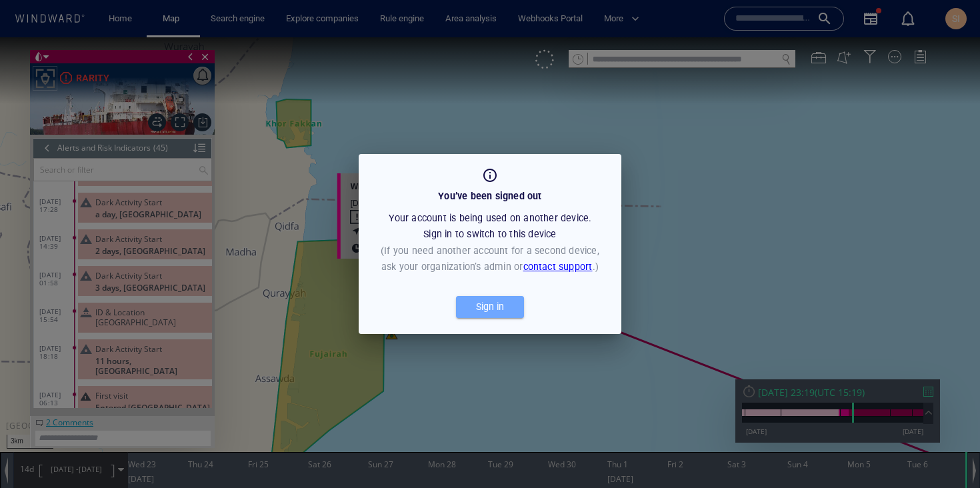
click at [503, 309] on div "Sign in" at bounding box center [489, 307] width 33 height 22
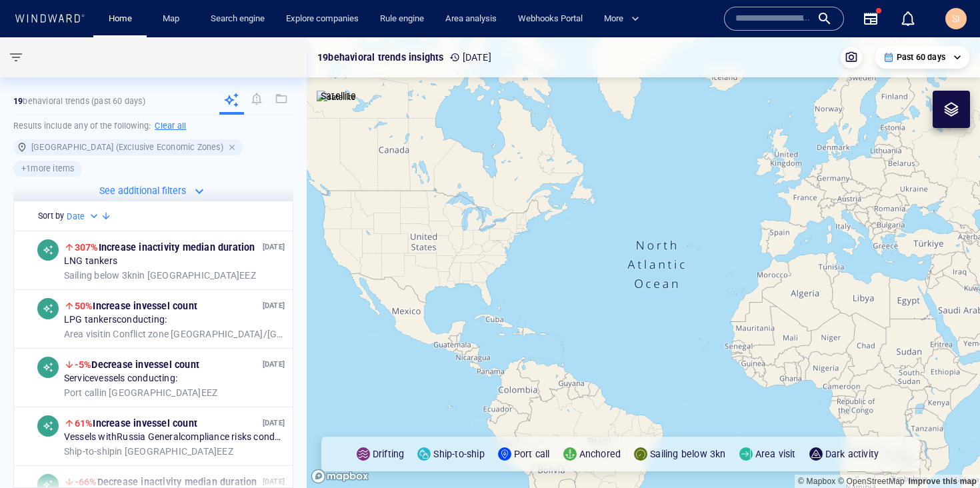
click at [227, 147] on div at bounding box center [233, 147] width 12 height 12
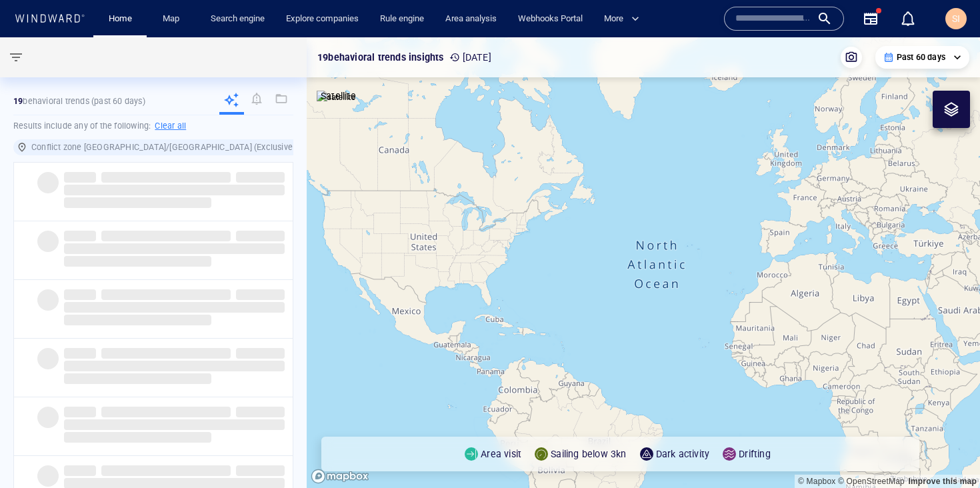
click at [365, 147] on div at bounding box center [371, 147] width 12 height 12
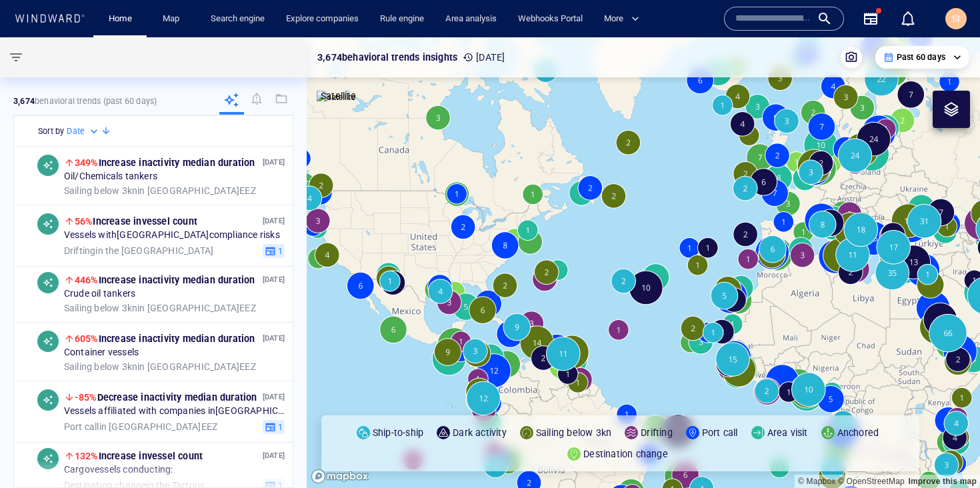
click at [962, 22] on div "SI" at bounding box center [956, 18] width 21 height 21
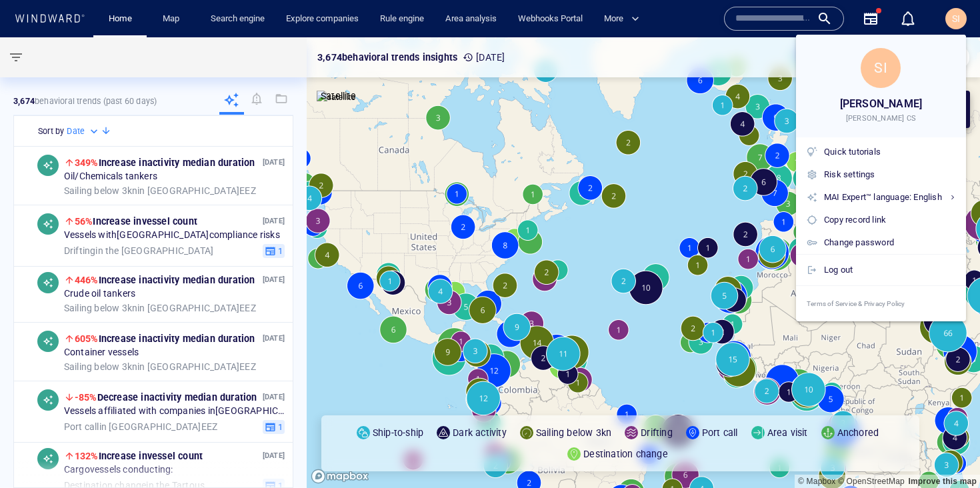
click at [694, 22] on div at bounding box center [490, 244] width 980 height 488
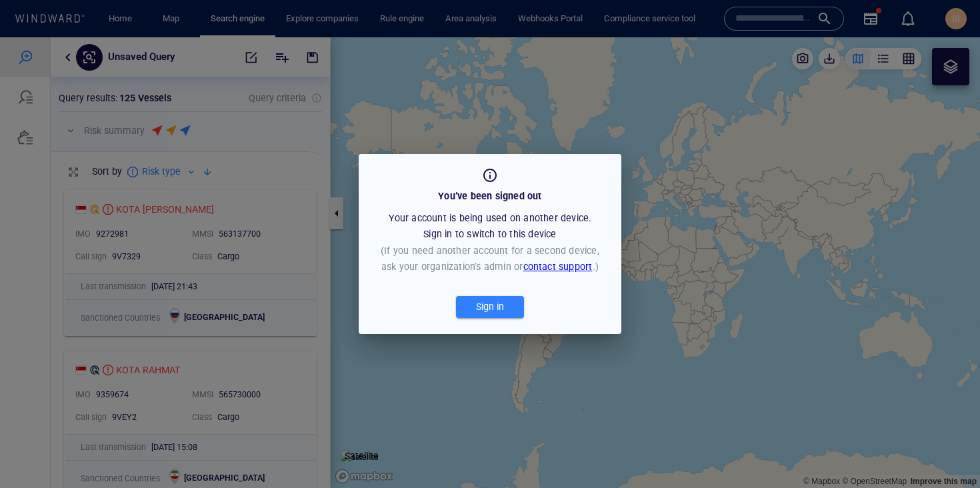
scroll to position [10, 11]
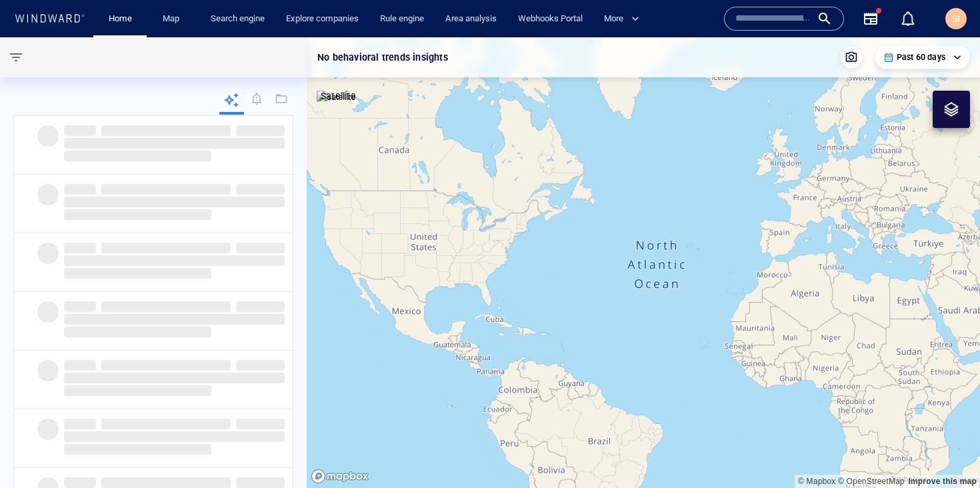
click at [772, 22] on input "text" at bounding box center [774, 19] width 76 height 20
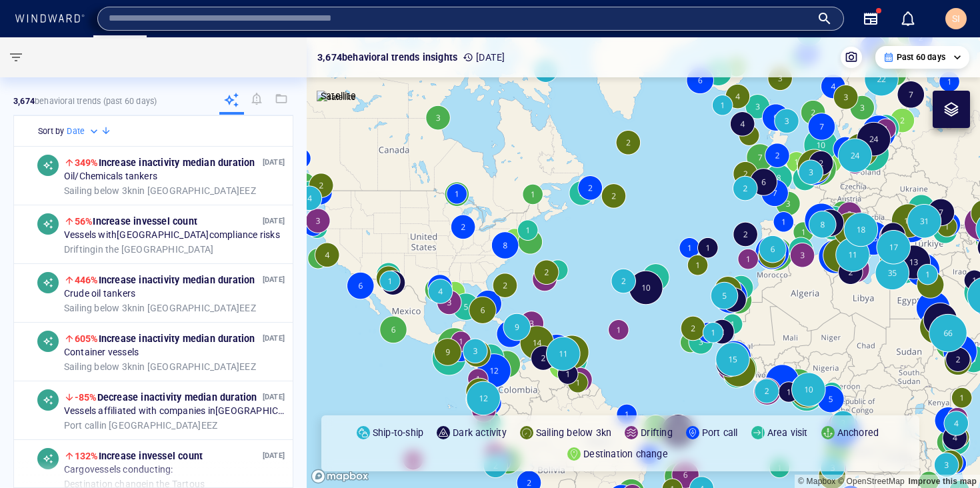
click at [438, 56] on p "3,674 behavioral trends insights" at bounding box center [387, 57] width 140 height 16
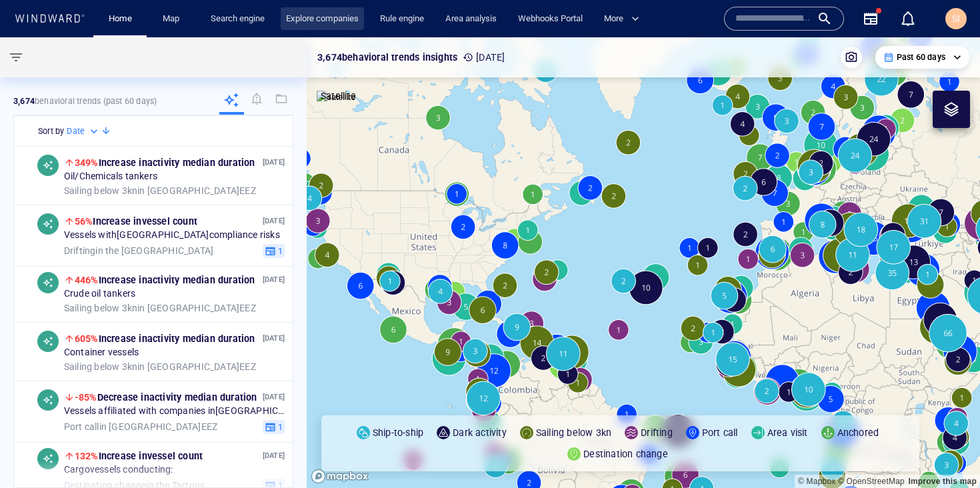
click at [353, 20] on link "Explore companies" at bounding box center [322, 18] width 83 height 23
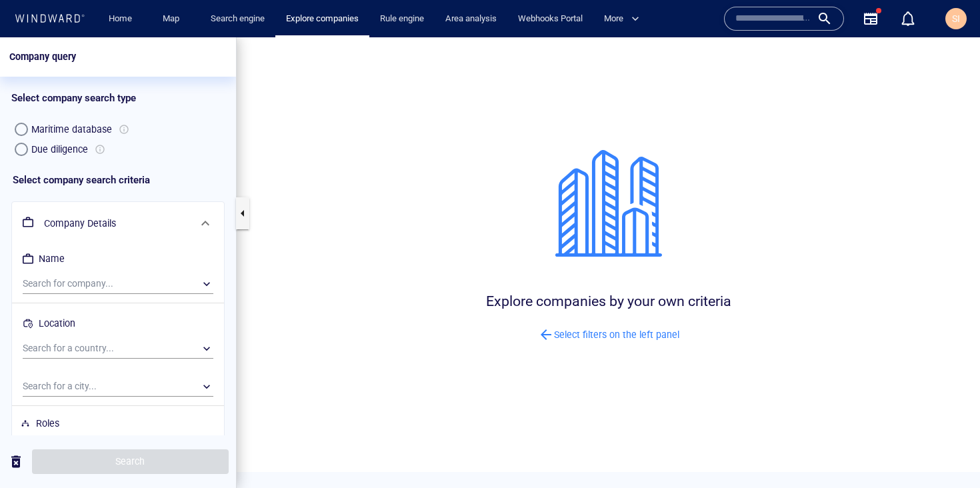
click at [38, 145] on div "Due diligence" at bounding box center [59, 149] width 57 height 16
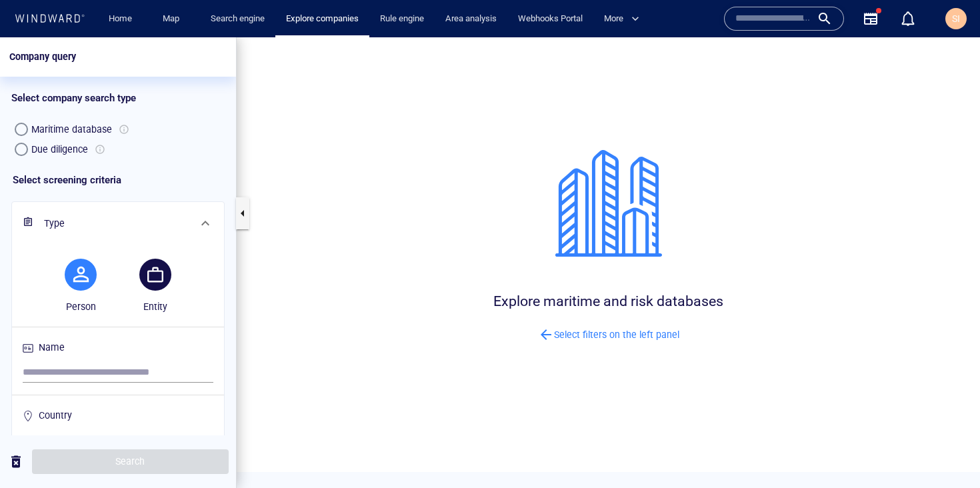
click at [141, 279] on button "button" at bounding box center [155, 275] width 32 height 32
click at [145, 377] on input "search" at bounding box center [118, 373] width 191 height 20
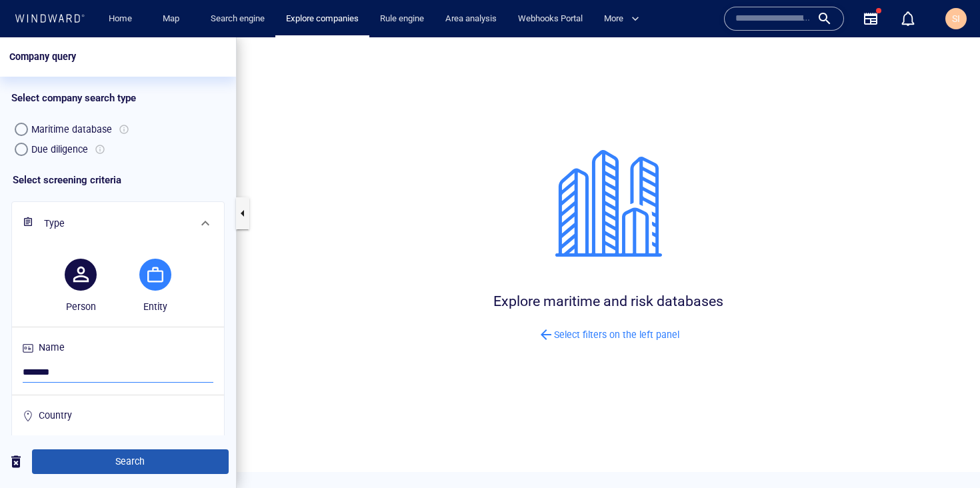
type input "*******"
click at [151, 454] on span "Search" at bounding box center [130, 461] width 175 height 17
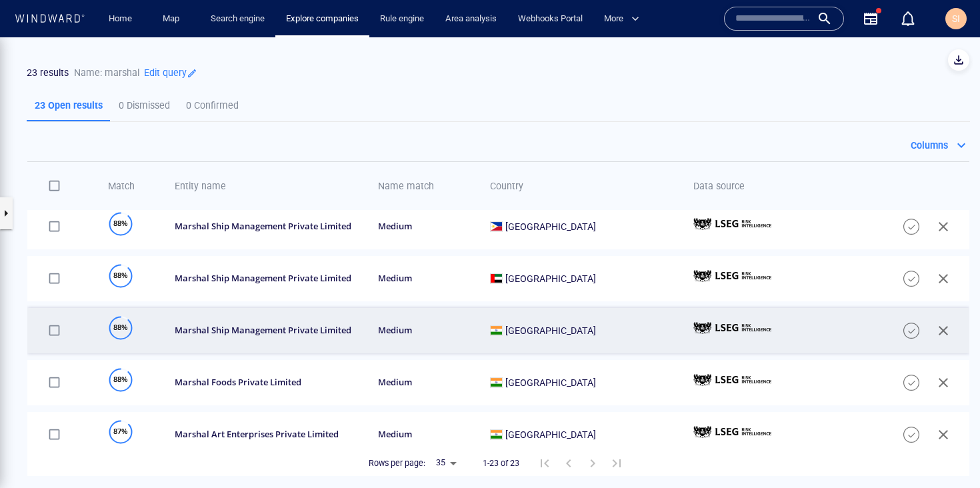
scroll to position [273, 0]
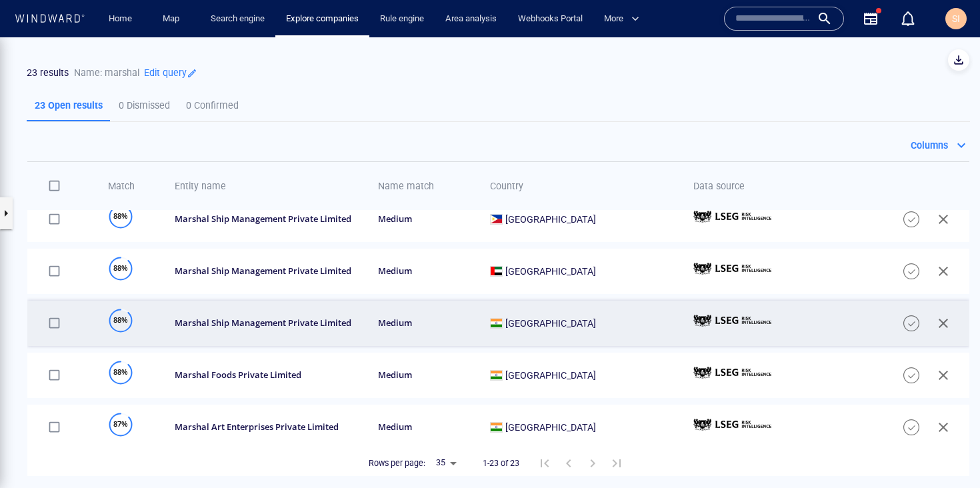
click at [335, 335] on td "marshal ship management private limited" at bounding box center [262, 323] width 203 height 45
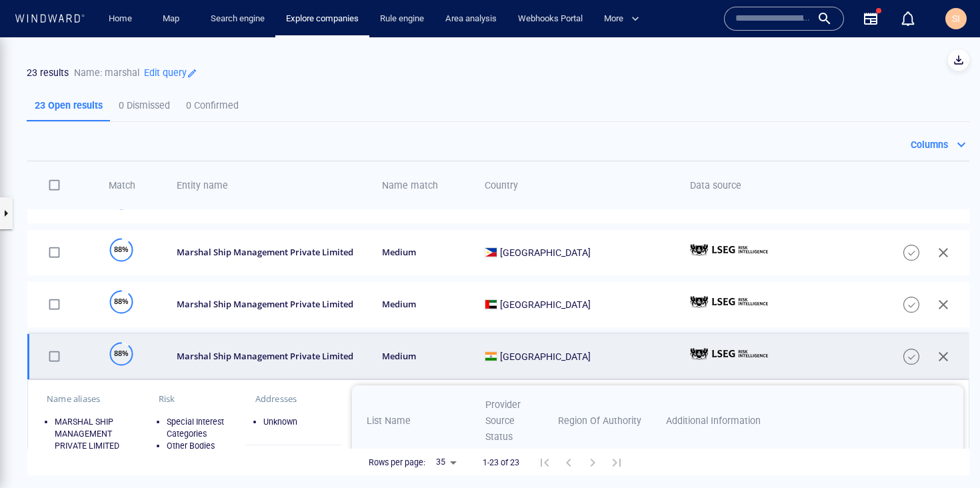
scroll to position [265, 0]
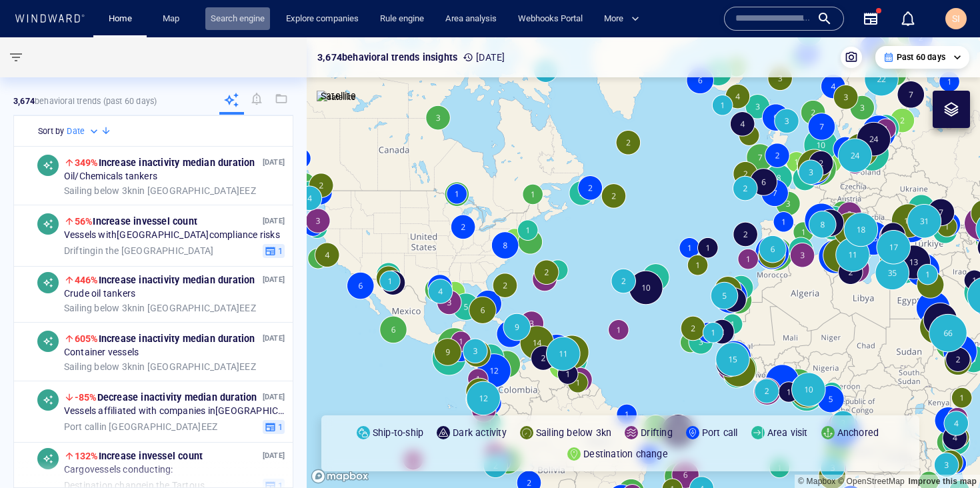
click at [248, 18] on link "Search engine" at bounding box center [237, 18] width 65 height 23
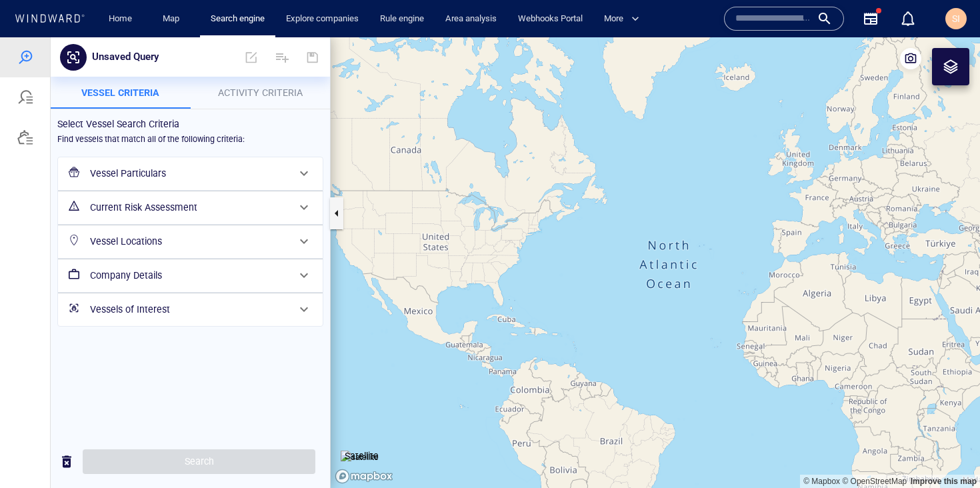
click at [232, 209] on h6 "Current Risk Assessment" at bounding box center [189, 207] width 198 height 17
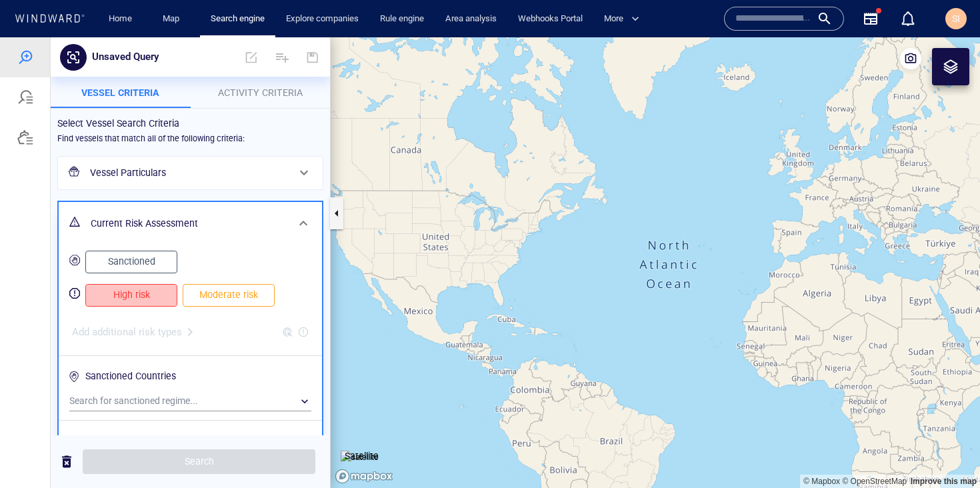
click at [148, 293] on span "High risk" at bounding box center [131, 295] width 64 height 17
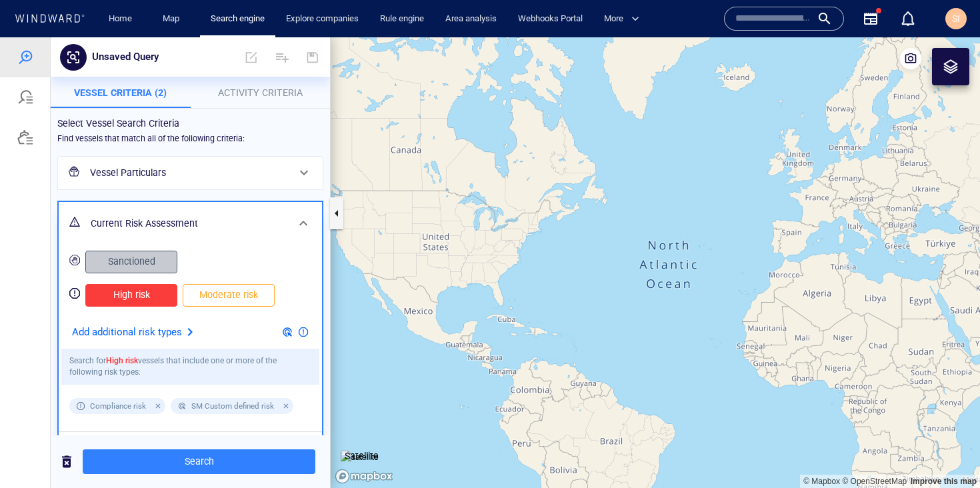
click at [148, 266] on span "Sanctioned" at bounding box center [131, 261] width 64 height 17
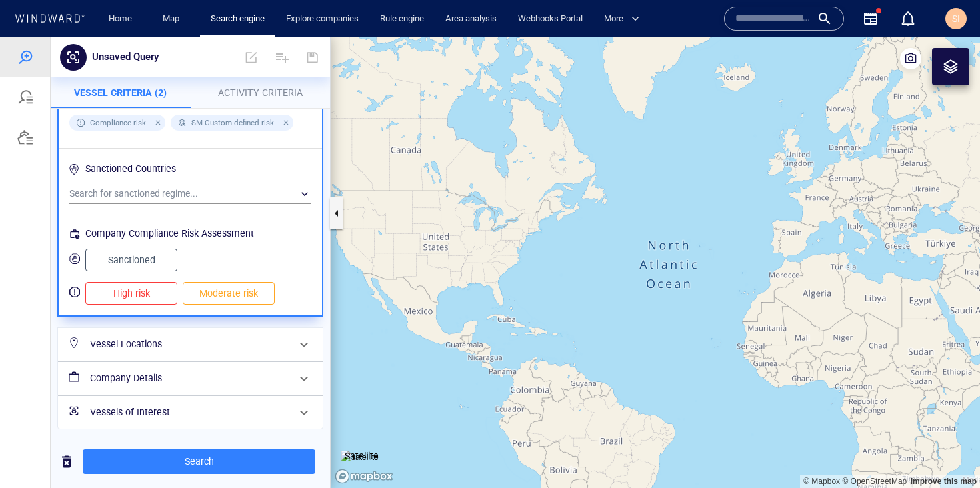
scroll to position [285, 0]
click at [228, 347] on h6 "Vessel Locations" at bounding box center [189, 343] width 198 height 17
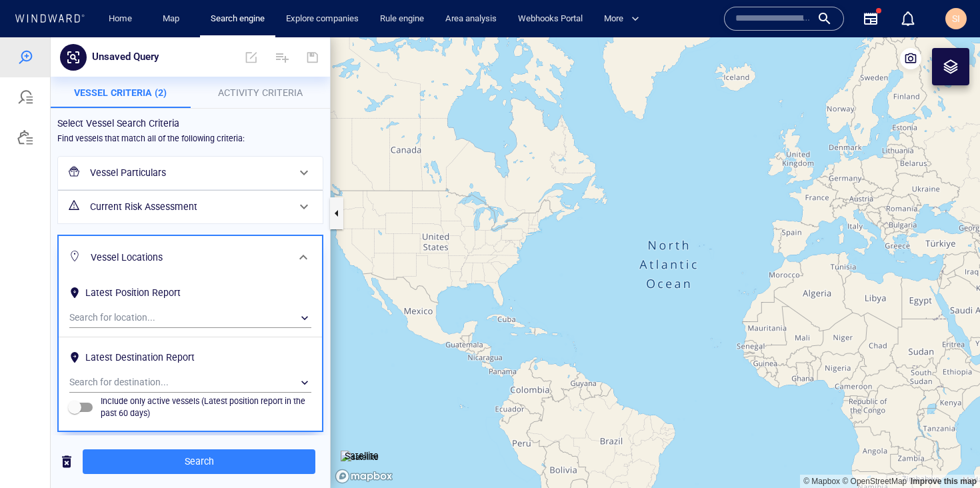
scroll to position [82, 0]
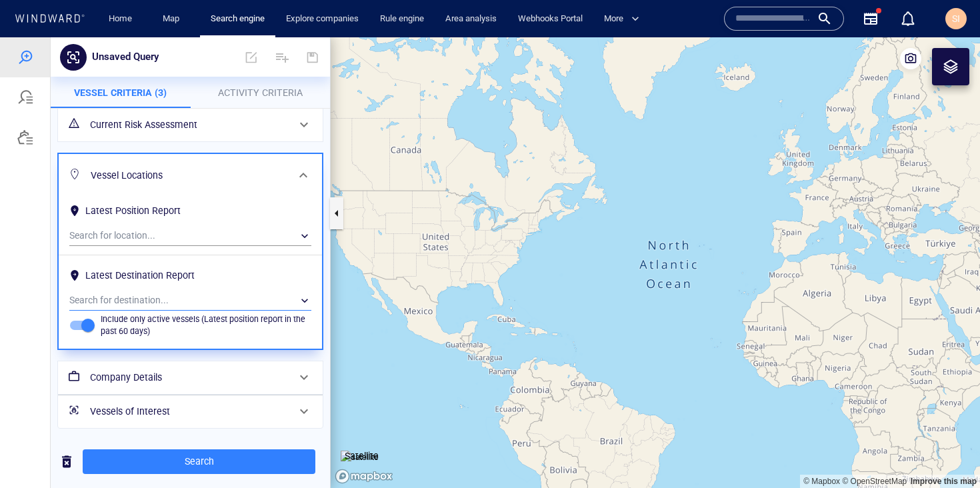
click at [171, 299] on div "​" at bounding box center [190, 301] width 242 height 20
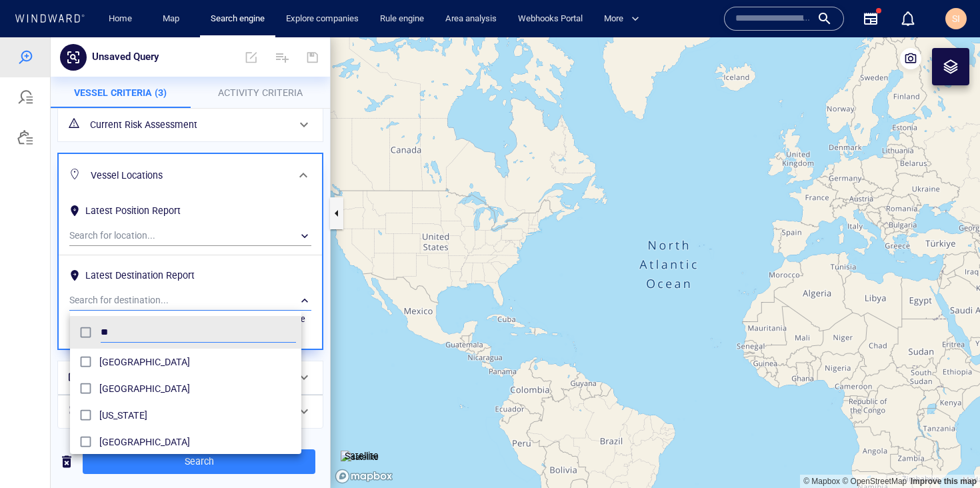
scroll to position [123, 231]
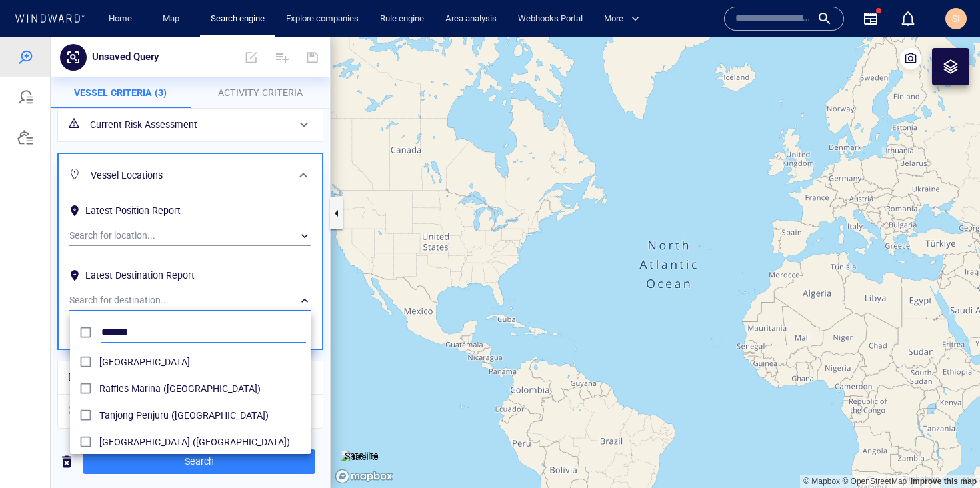
type input "*******"
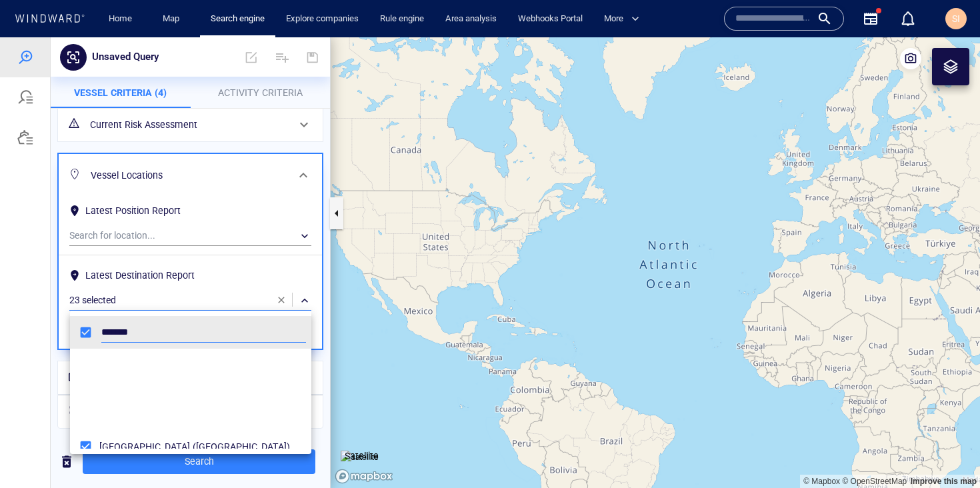
scroll to position [439, 0]
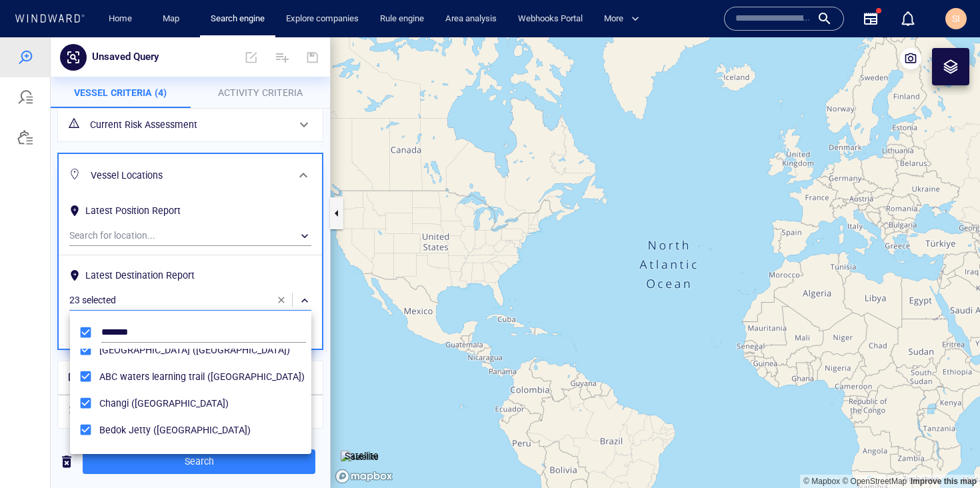
click at [216, 471] on div at bounding box center [490, 262] width 980 height 451
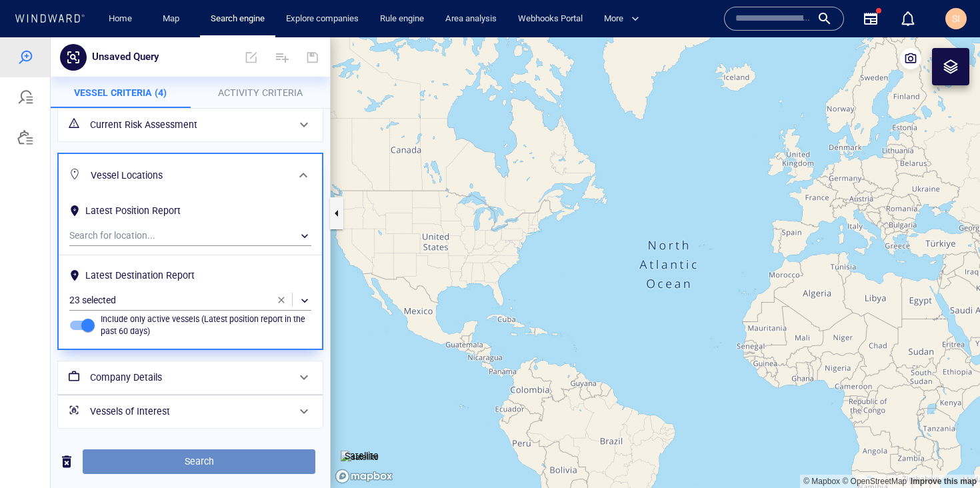
click at [219, 465] on span "Search" at bounding box center [198, 461] width 211 height 17
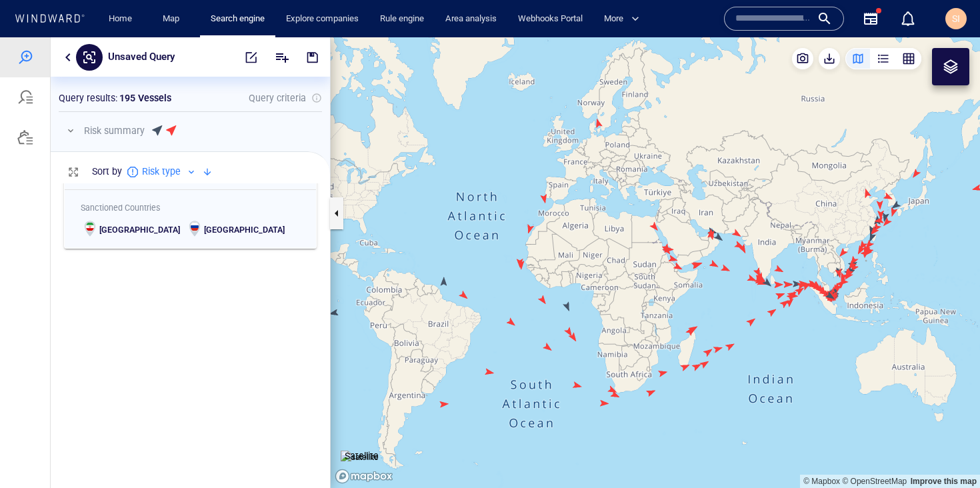
scroll to position [0, 0]
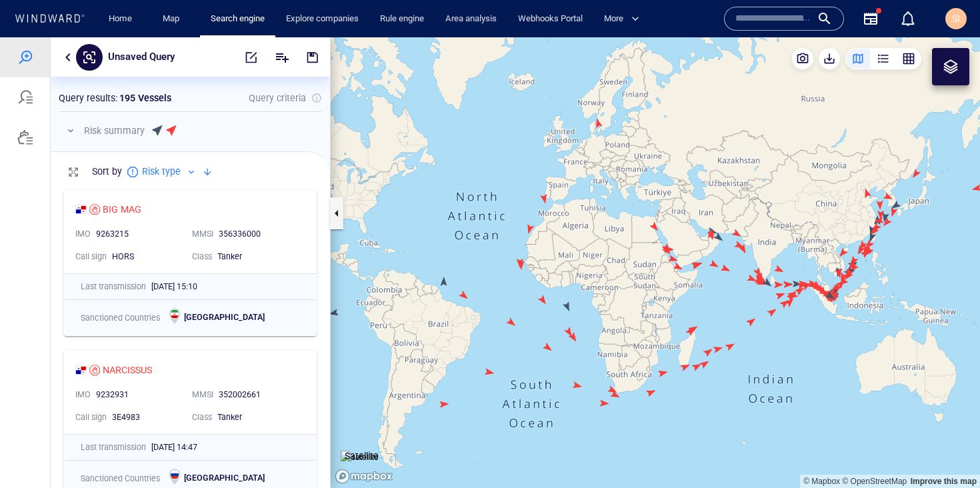
click at [65, 56] on button "button" at bounding box center [68, 57] width 16 height 16
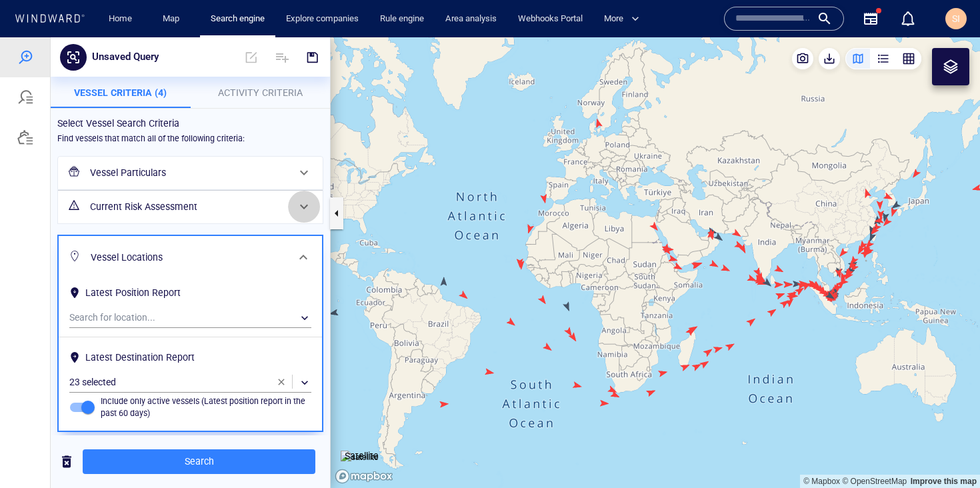
click at [288, 206] on div at bounding box center [304, 207] width 32 height 32
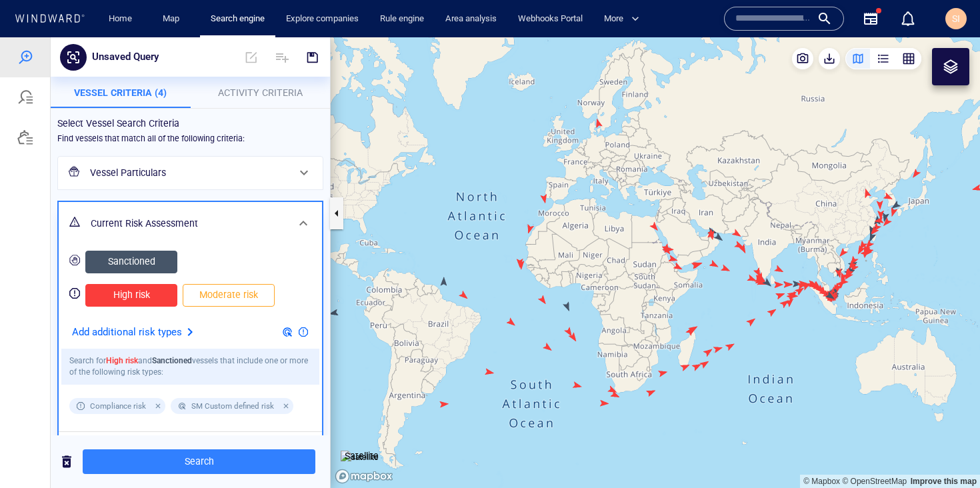
scroll to position [285, 0]
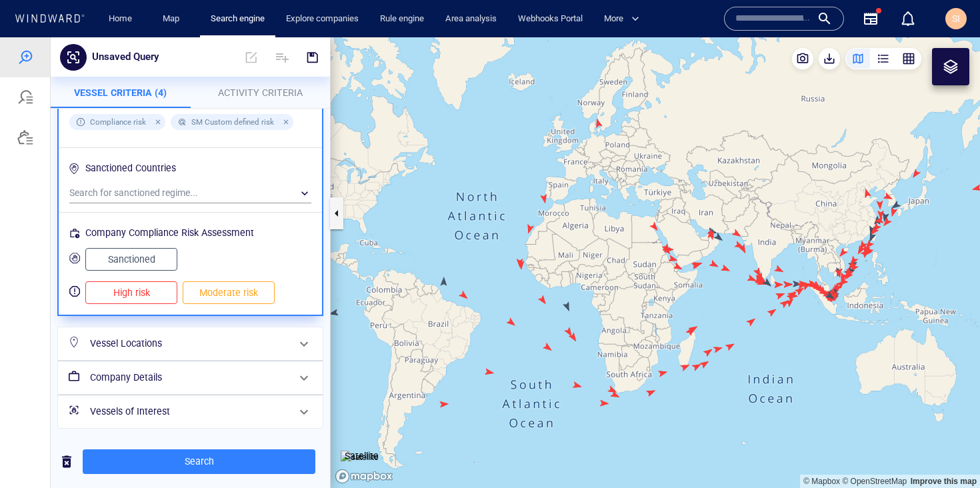
click at [205, 341] on h6 "Vessel Locations" at bounding box center [189, 343] width 198 height 17
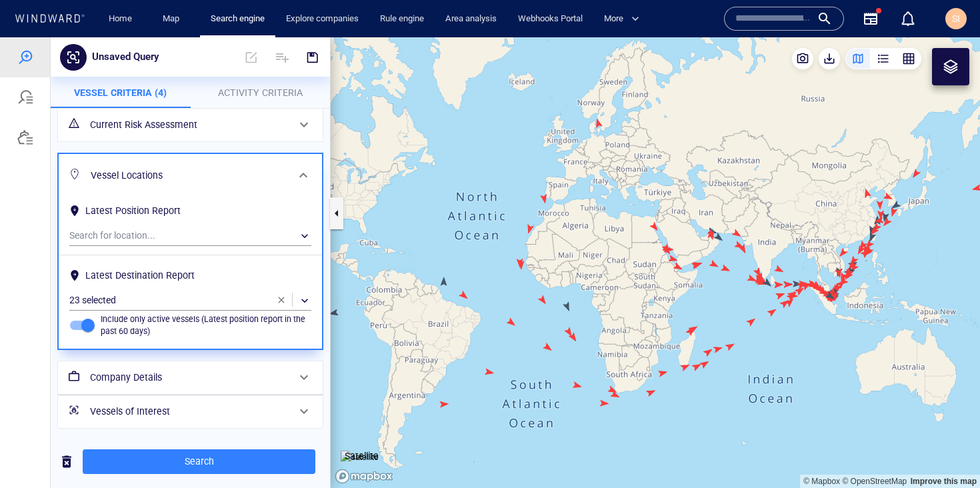
scroll to position [0, 0]
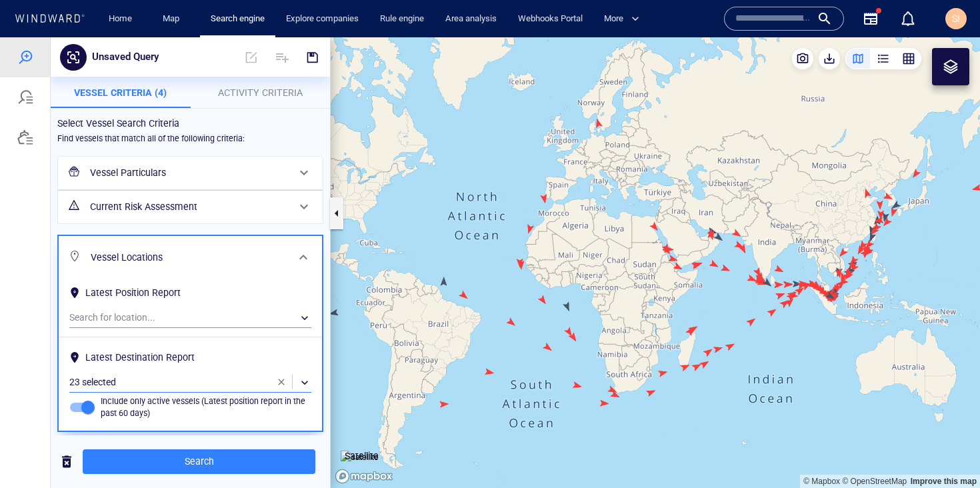
click at [290, 381] on div "​" at bounding box center [190, 383] width 242 height 20
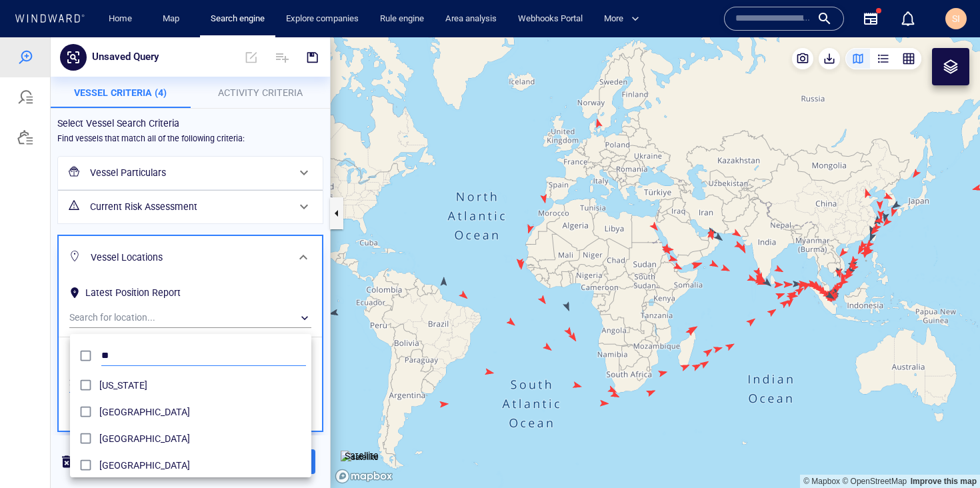
scroll to position [123, 231]
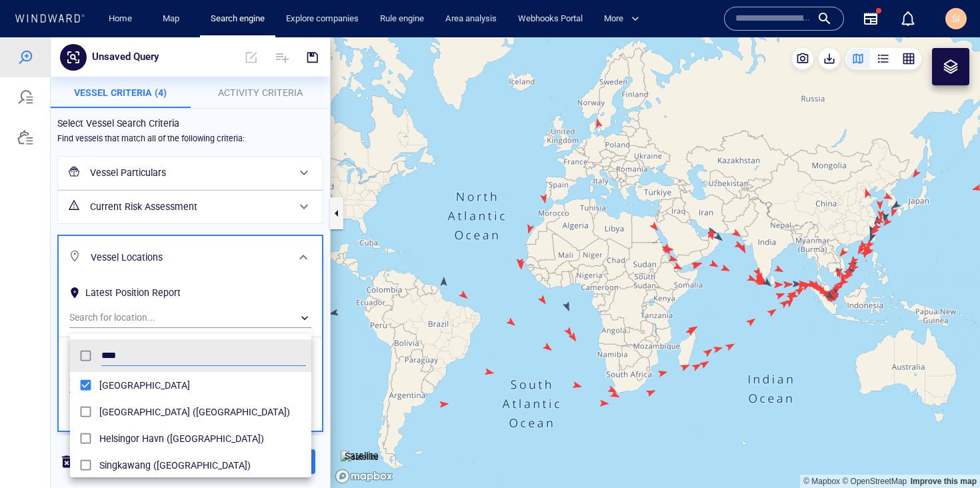
type input "****"
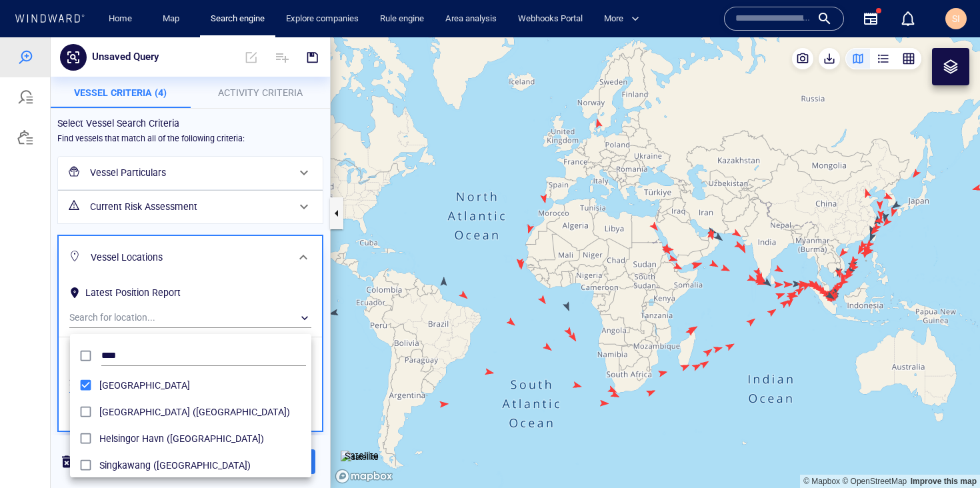
click at [42, 363] on div at bounding box center [490, 262] width 980 height 451
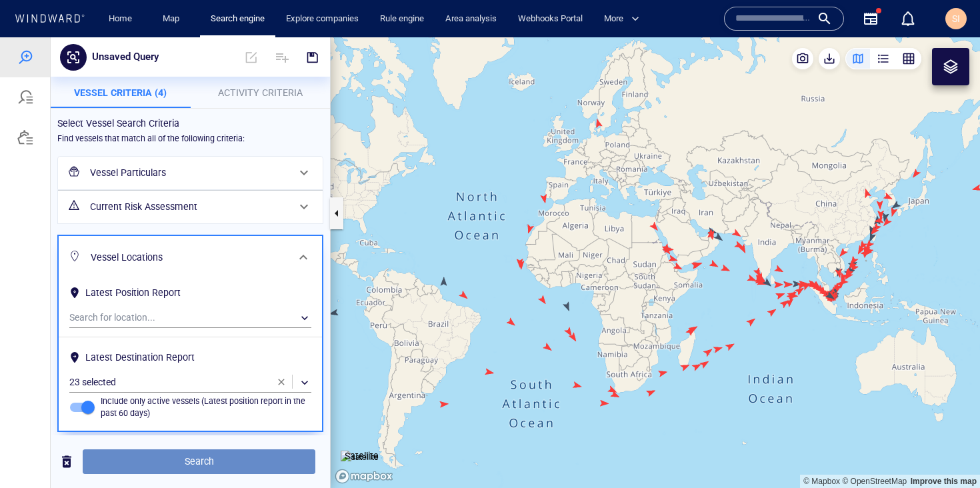
click at [199, 462] on span "Search" at bounding box center [198, 461] width 211 height 17
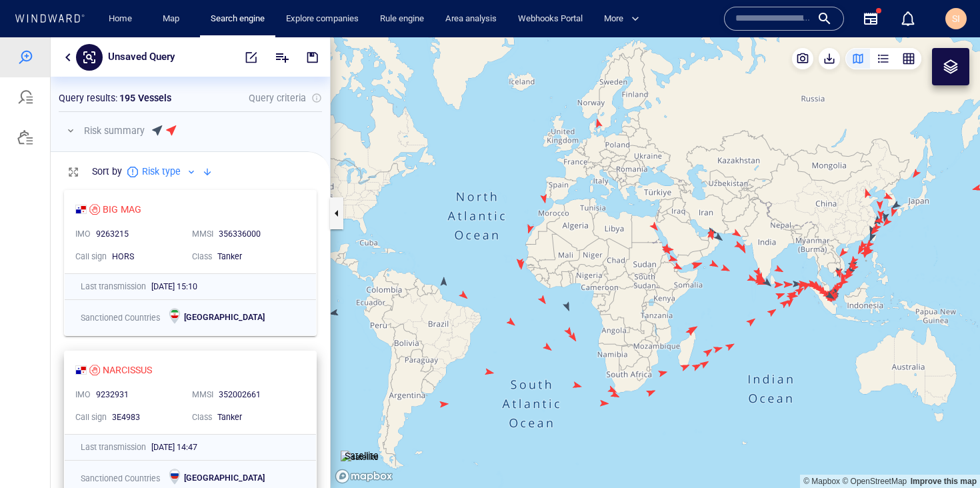
scroll to position [295, 269]
click at [68, 65] on div "Unsaved Query" at bounding box center [190, 56] width 279 height 39
click at [69, 59] on button "button" at bounding box center [68, 57] width 16 height 16
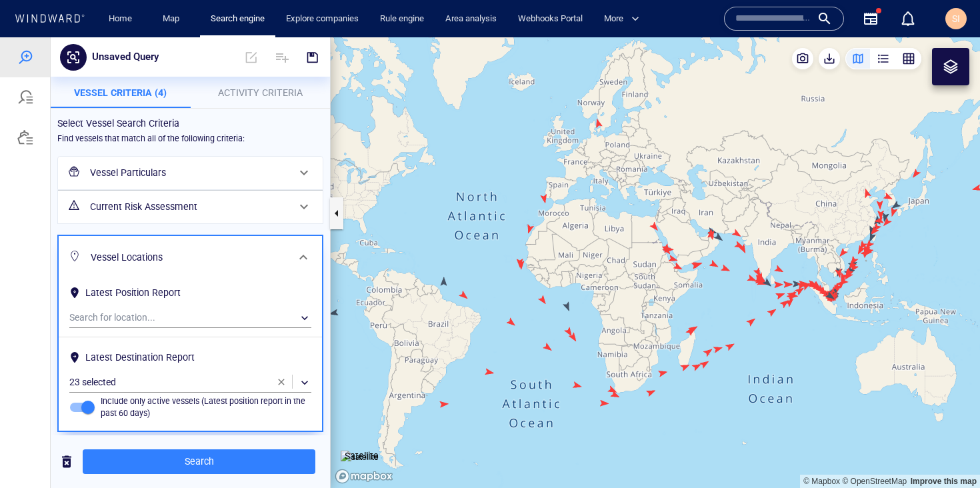
click at [249, 203] on h6 "Current Risk Assessment" at bounding box center [189, 207] width 198 height 17
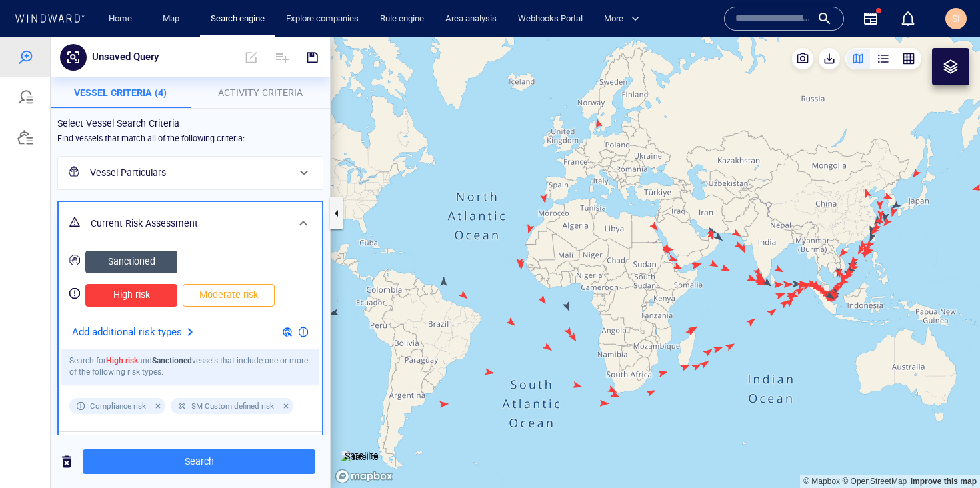
click at [147, 259] on span "Sanctioned" at bounding box center [131, 261] width 64 height 17
click at [149, 295] on span "High risk" at bounding box center [131, 295] width 64 height 17
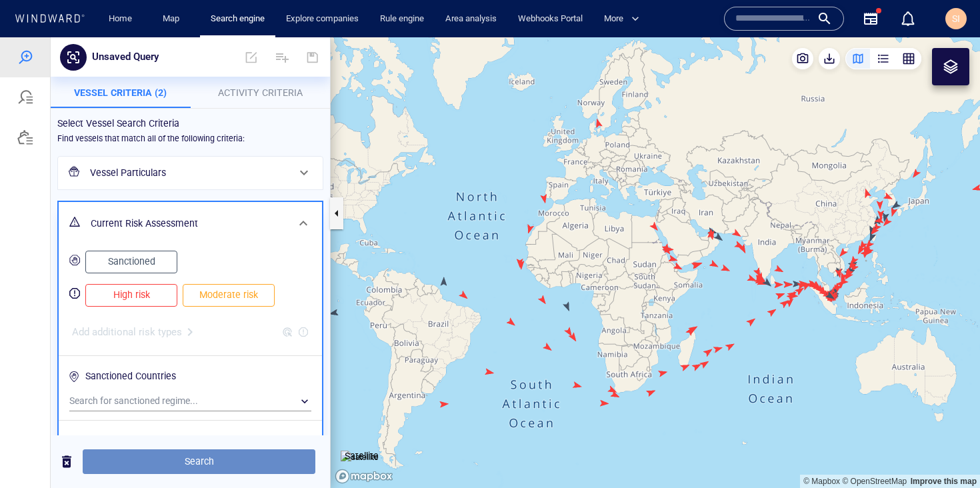
click at [255, 463] on span "Search" at bounding box center [198, 461] width 211 height 17
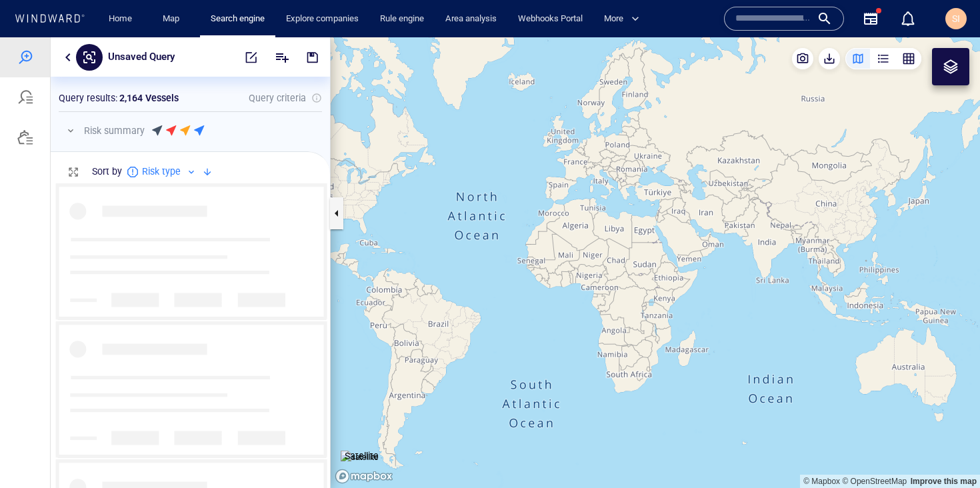
scroll to position [295, 269]
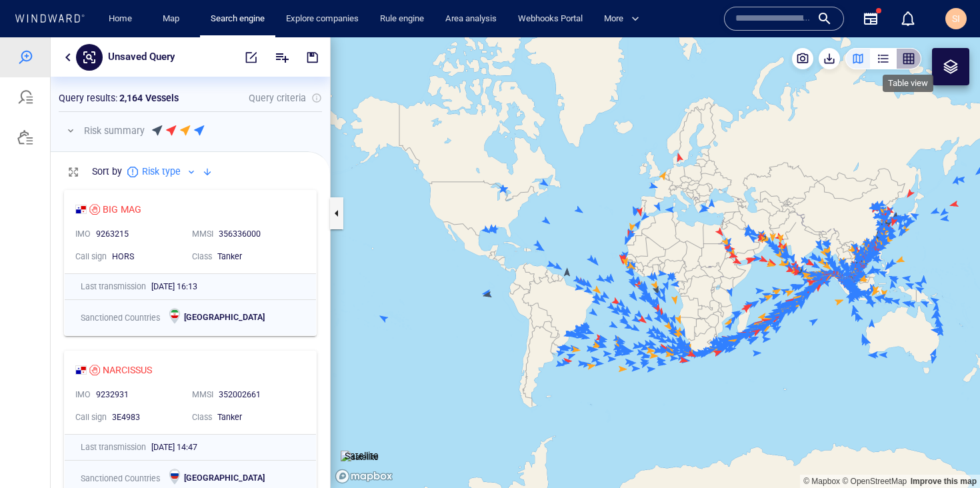
click at [914, 62] on div "button" at bounding box center [908, 58] width 13 height 13
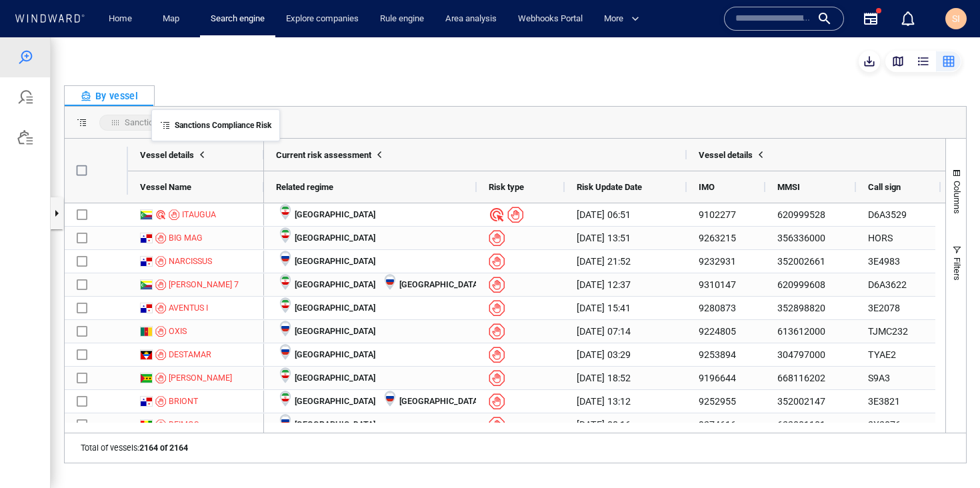
drag, startPoint x: 557, startPoint y: 187, endPoint x: 158, endPoint y: 117, distance: 405.5
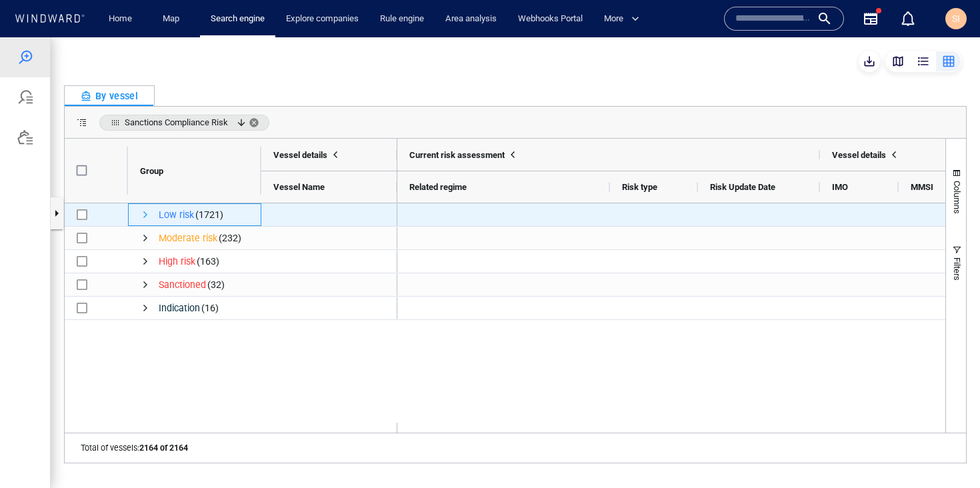
click at [149, 215] on span "Press SPACE to select this row." at bounding box center [145, 214] width 11 height 11
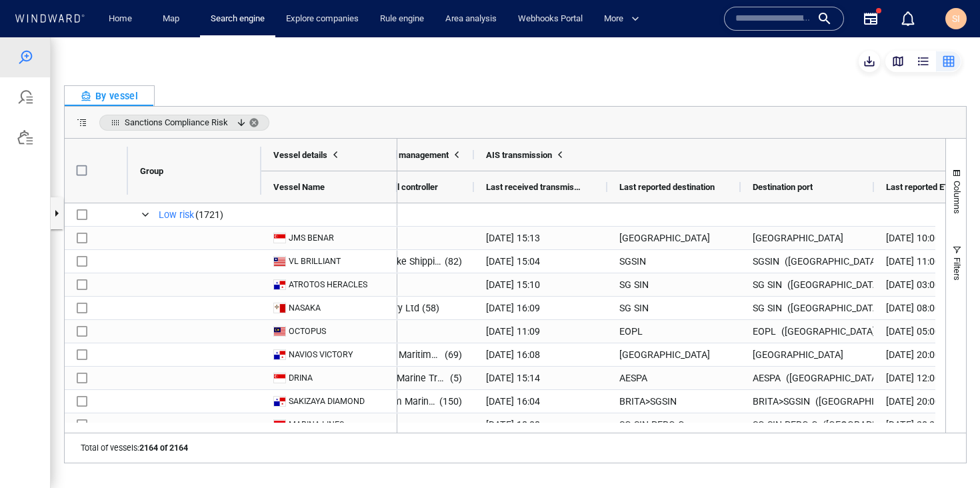
scroll to position [0, 2575]
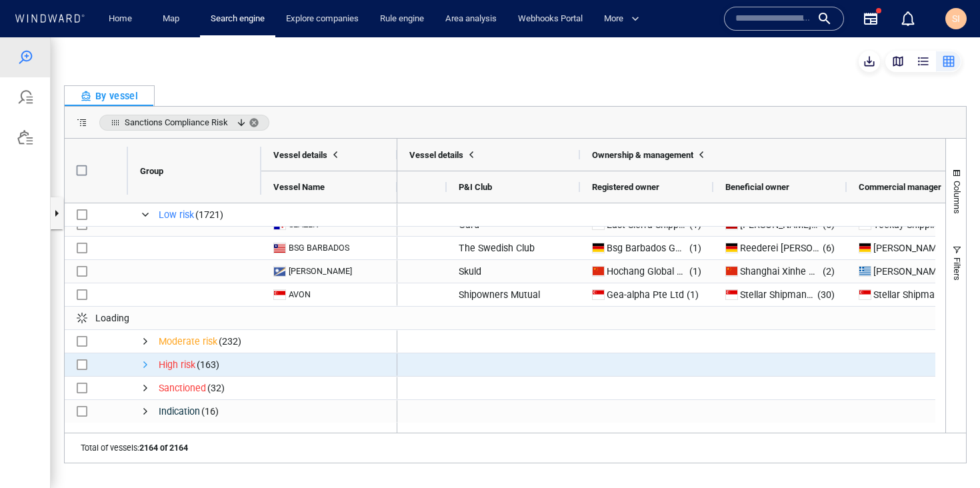
click at [147, 367] on span "Press SPACE to select this row." at bounding box center [145, 364] width 11 height 11
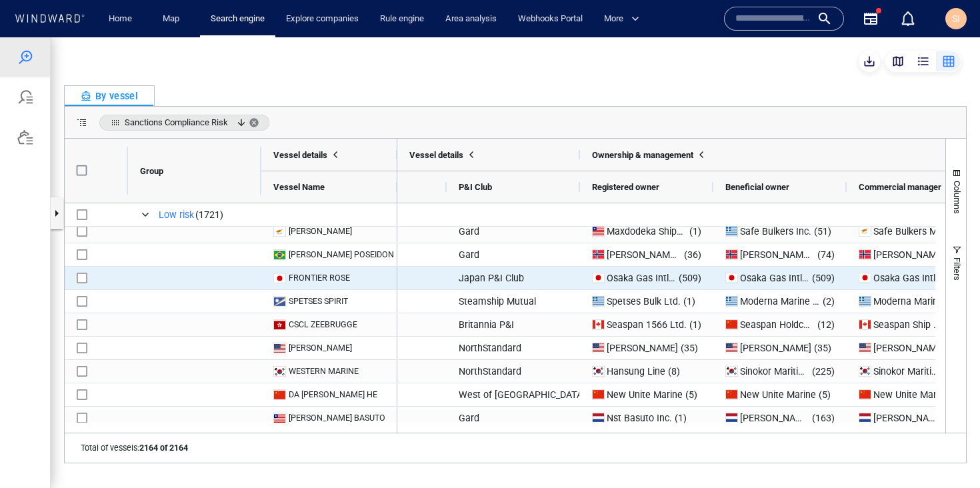
scroll to position [1616, 0]
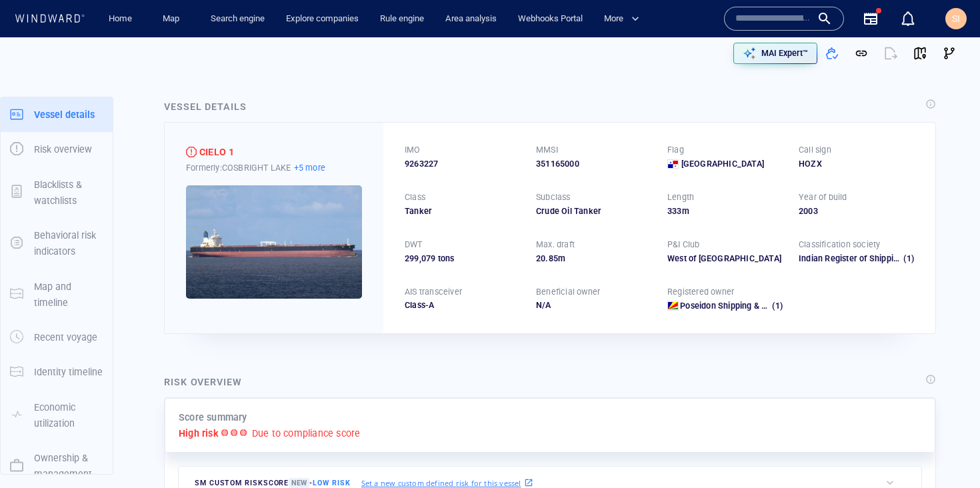
click at [314, 170] on p "+5 more" at bounding box center [309, 168] width 31 height 14
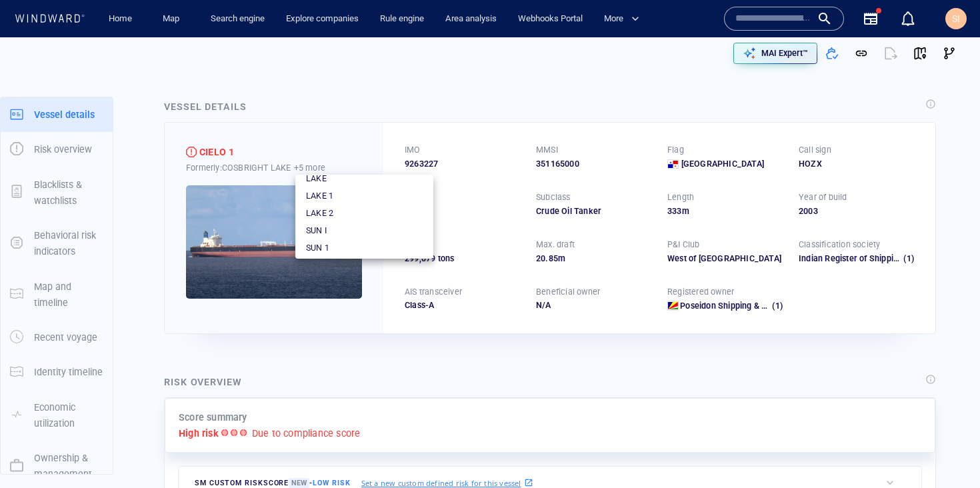
scroll to position [7, 0]
click at [465, 139] on div at bounding box center [490, 244] width 980 height 488
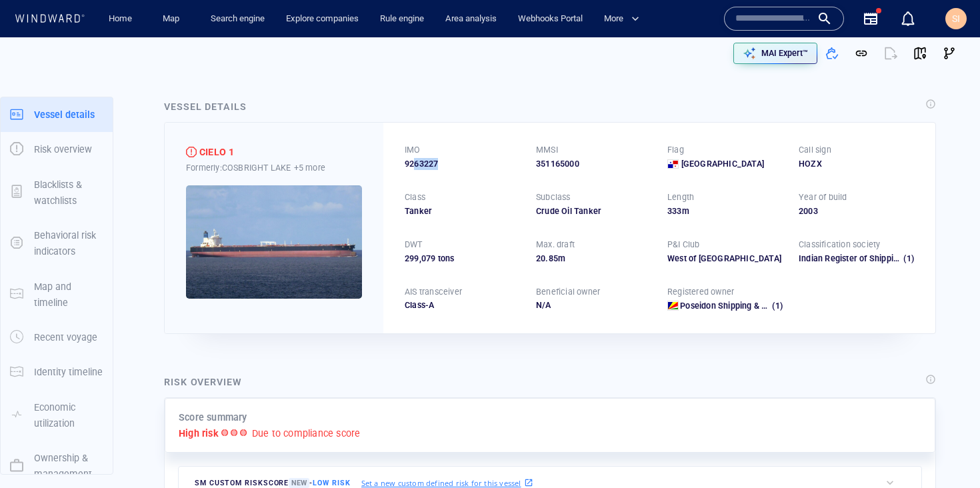
drag, startPoint x: 412, startPoint y: 165, endPoint x: 438, endPoint y: 166, distance: 26.0
click at [438, 166] on span "9263227" at bounding box center [421, 164] width 33 height 12
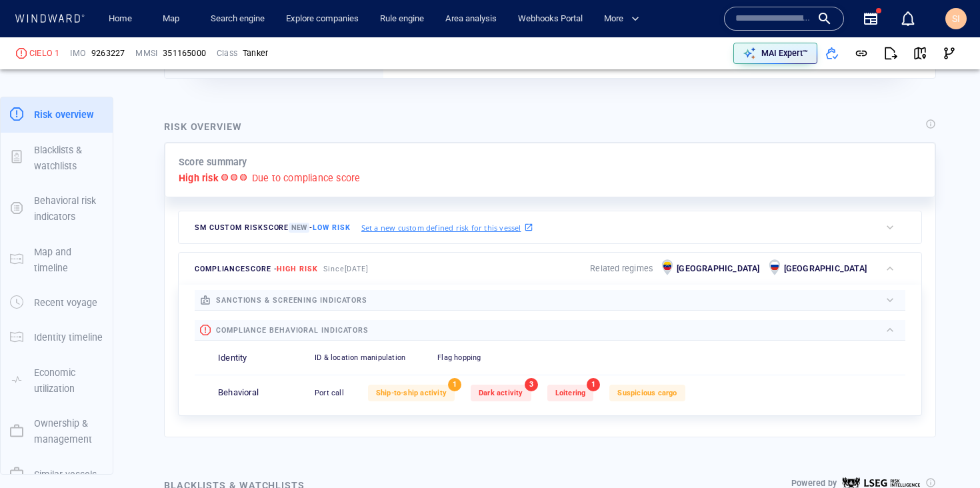
scroll to position [268, 0]
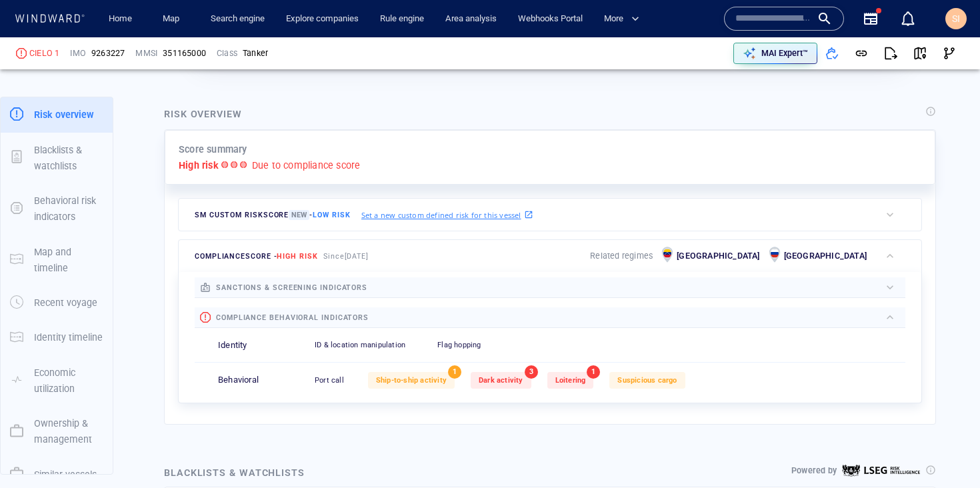
click at [525, 291] on div at bounding box center [623, 287] width 513 height 15
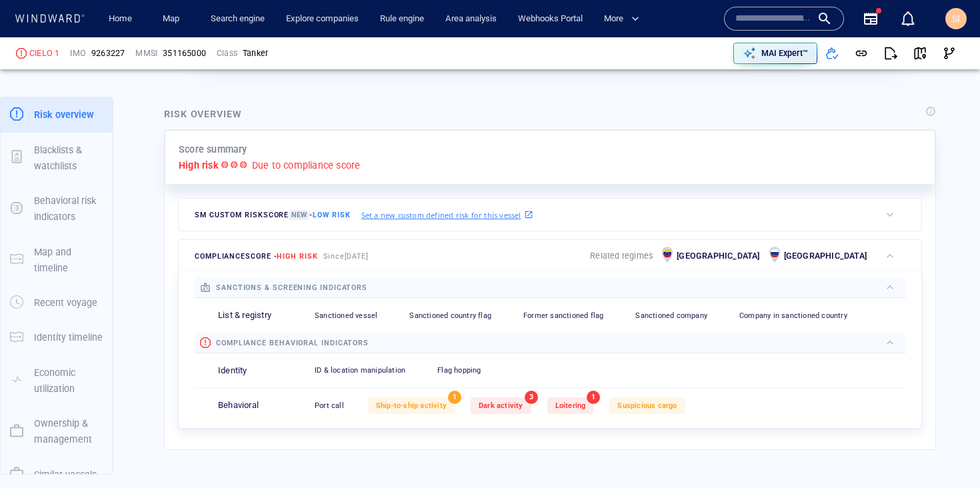
click at [957, 19] on span "SI" at bounding box center [956, 18] width 8 height 11
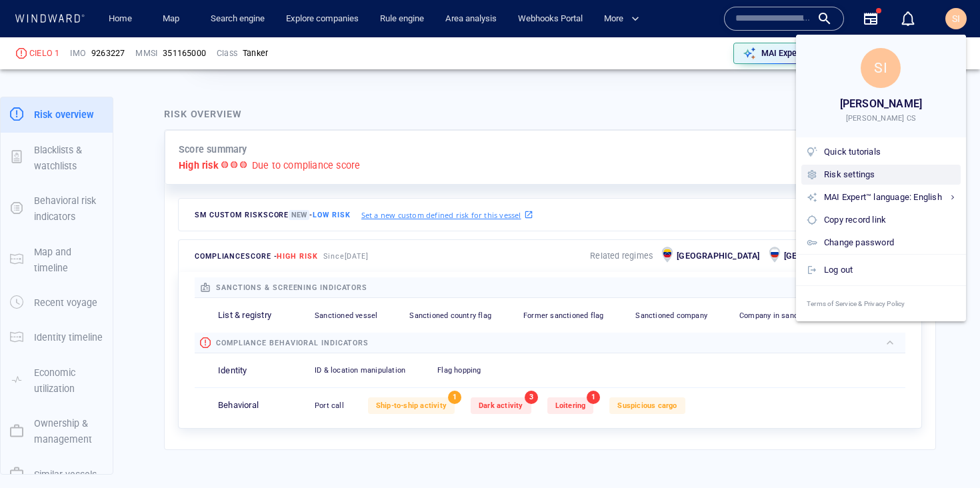
click at [868, 175] on div "Risk settings" at bounding box center [889, 174] width 131 height 15
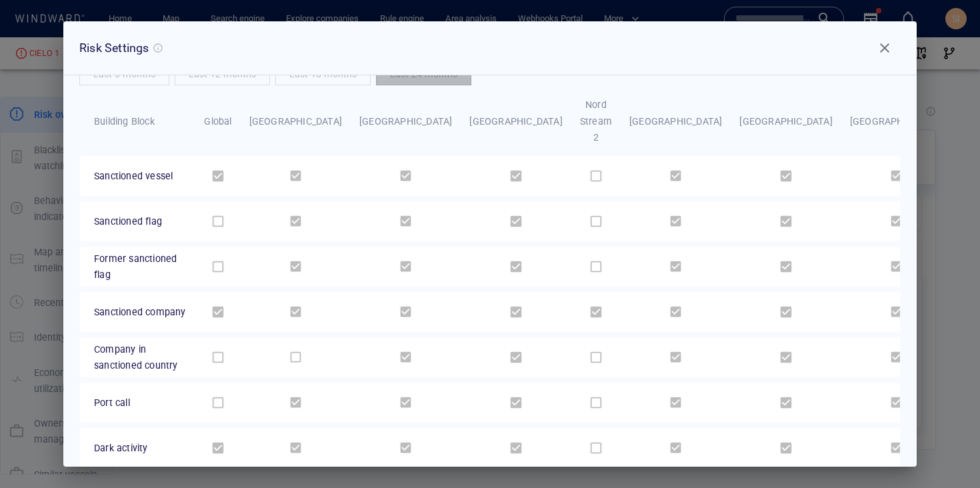
scroll to position [49, 0]
click at [890, 51] on span "Close" at bounding box center [885, 48] width 16 height 16
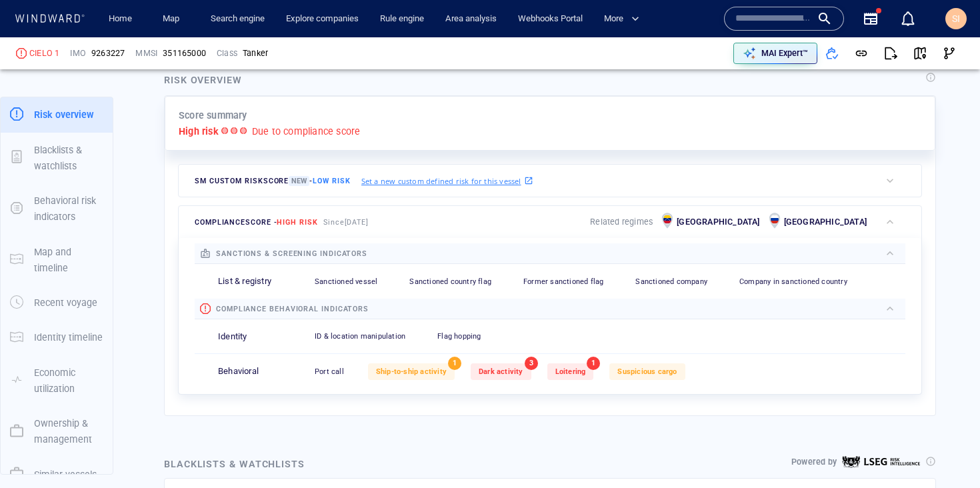
scroll to position [316, 0]
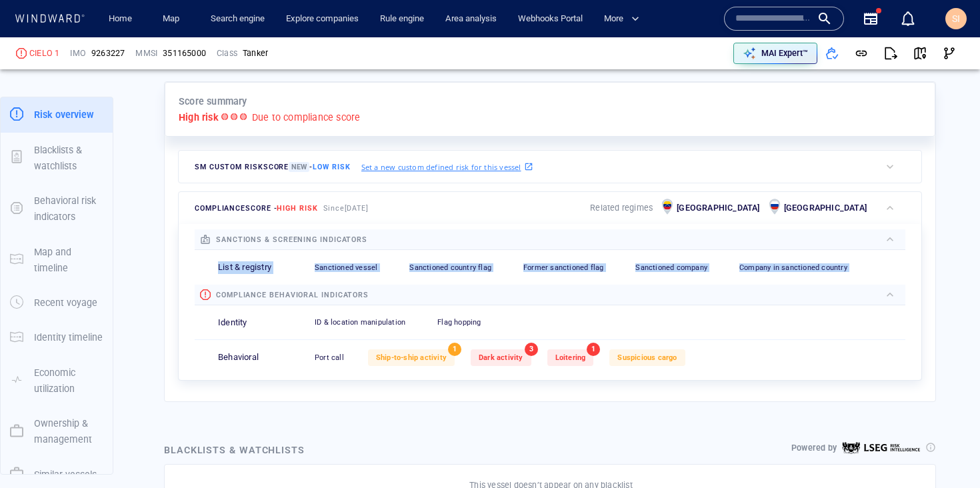
drag, startPoint x: 215, startPoint y: 267, endPoint x: 928, endPoint y: 275, distance: 712.2
click at [928, 275] on div "Score summary High risk Due to compliance score SM Custom risk score New - Low …" at bounding box center [550, 242] width 778 height 327
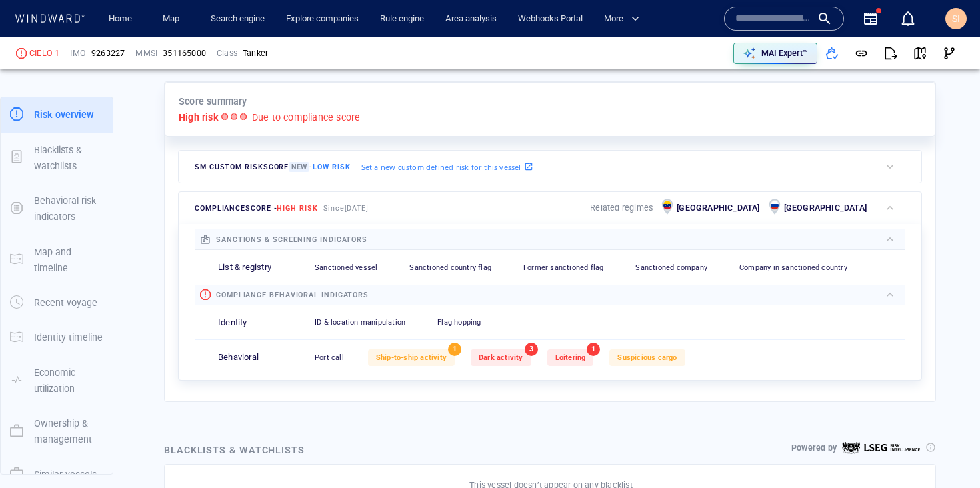
click at [744, 338] on div "ID & location manipulation 0 Flag hopping 0" at bounding box center [606, 322] width 599 height 33
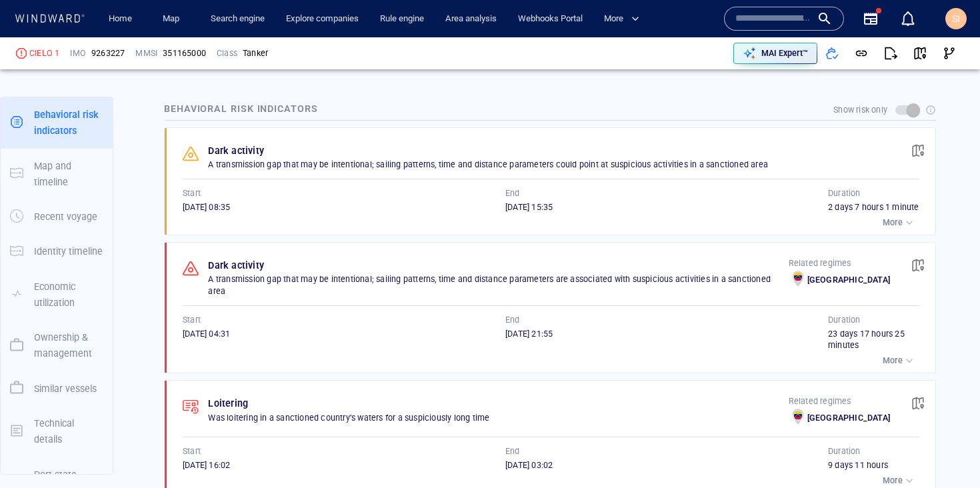
scroll to position [762, 0]
click at [890, 229] on p "More" at bounding box center [893, 223] width 20 height 12
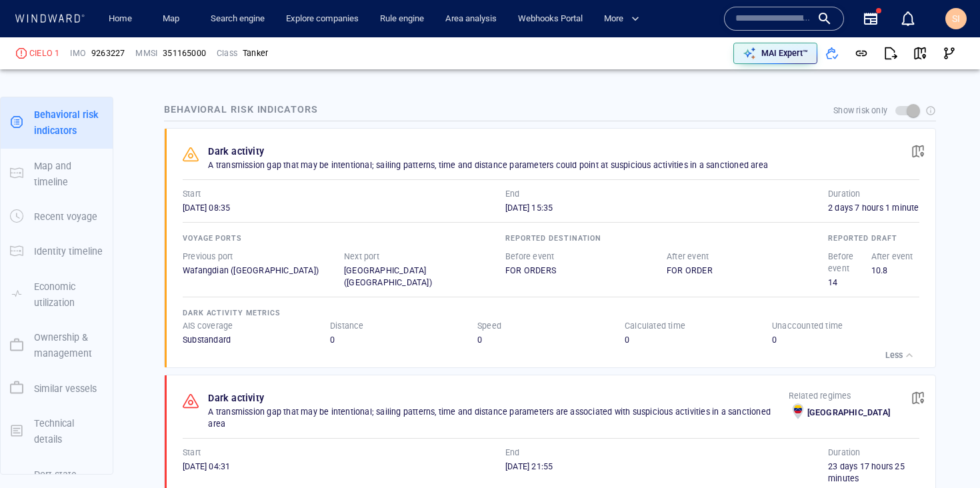
scroll to position [764, 0]
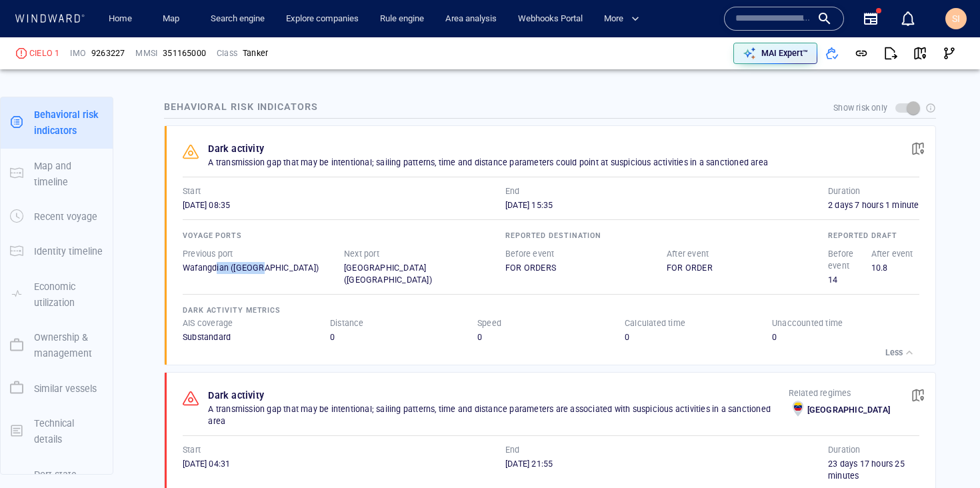
drag, startPoint x: 221, startPoint y: 281, endPoint x: 315, endPoint y: 296, distance: 95.8
click at [315, 289] on div "Voyage ports Previous port Wafangdian (China) Next port Qingdao (China)" at bounding box center [344, 256] width 328 height 63
drag, startPoint x: 360, startPoint y: 279, endPoint x: 402, endPoint y: 283, distance: 42.2
click at [402, 283] on div "Qingdao (China)" at bounding box center [424, 274] width 161 height 24
drag, startPoint x: 187, startPoint y: 342, endPoint x: 213, endPoint y: 345, distance: 25.5
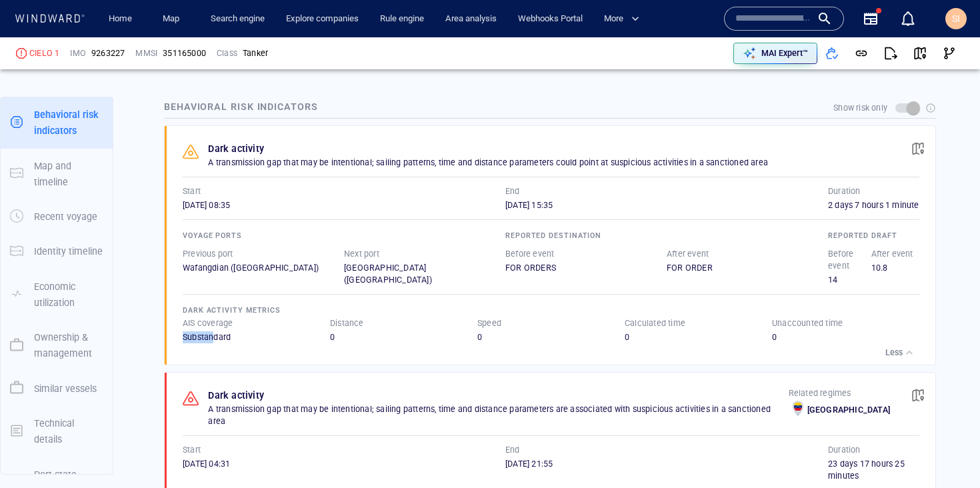
click at [213, 343] on div "AIS coverage Substandard" at bounding box center [256, 330] width 147 height 26
click at [330, 343] on div "0" at bounding box center [403, 337] width 147 height 12
click at [558, 358] on div "Less" at bounding box center [551, 352] width 737 height 19
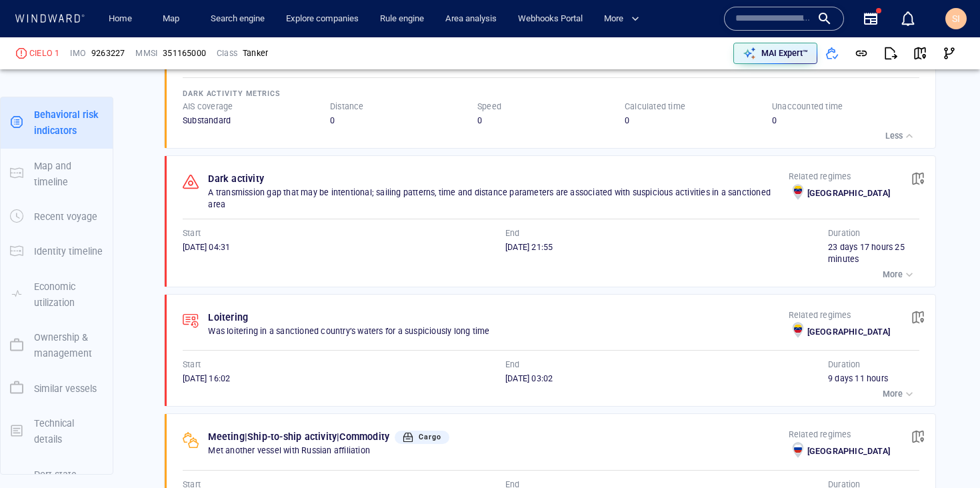
scroll to position [1032, 0]
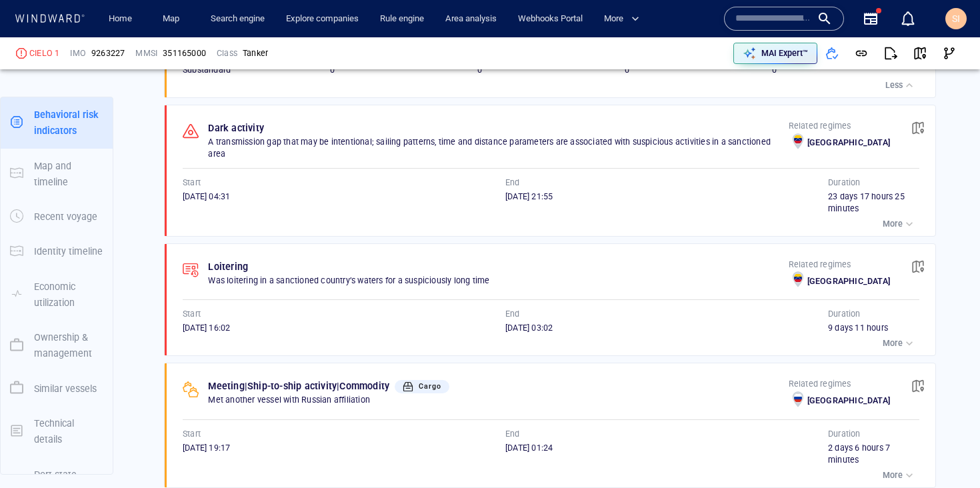
click at [903, 227] on div "button" at bounding box center [909, 223] width 13 height 13
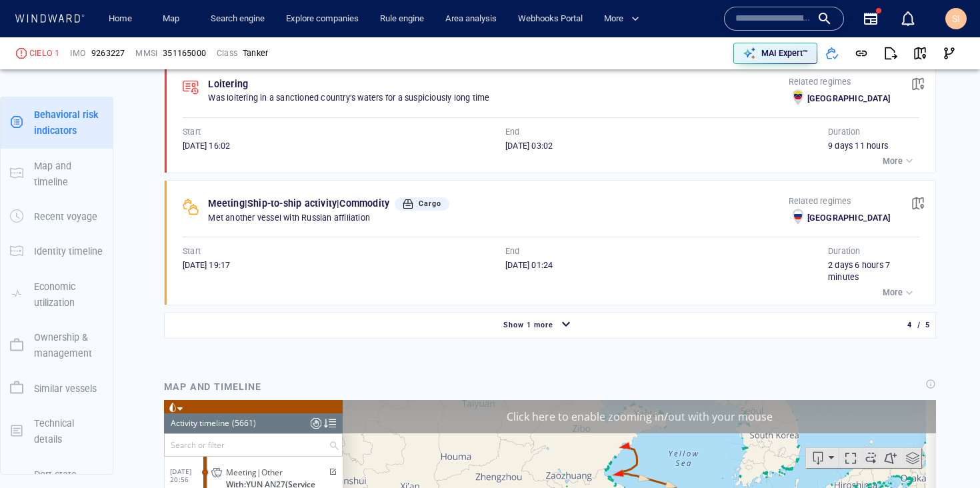
scroll to position [1360, 0]
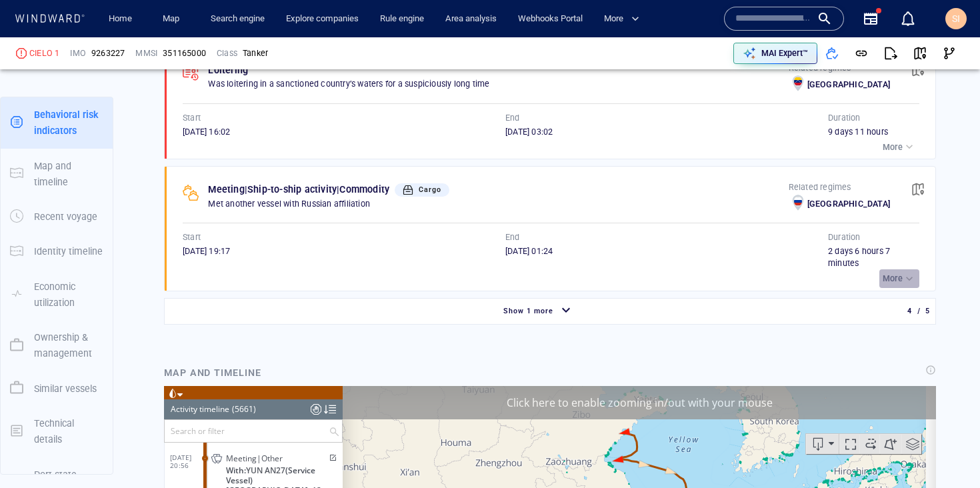
click at [889, 279] on p "More" at bounding box center [893, 279] width 20 height 12
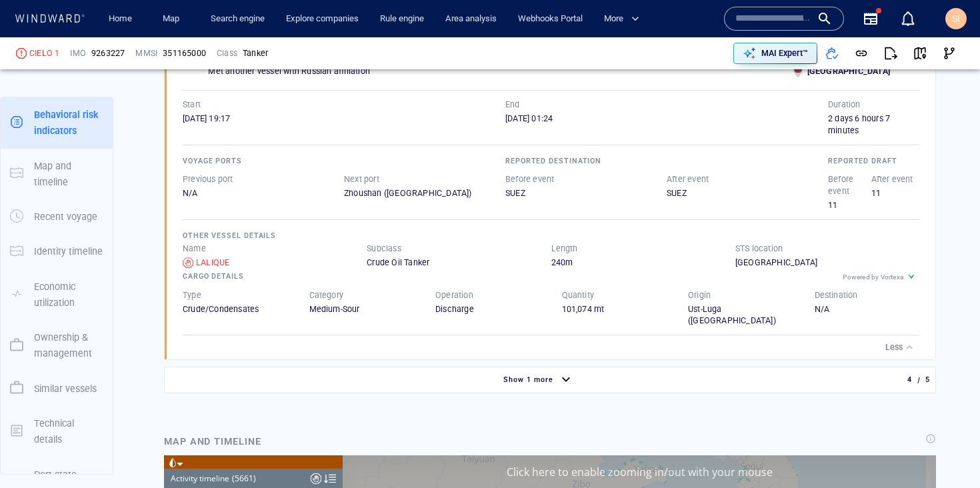
scroll to position [1473, 0]
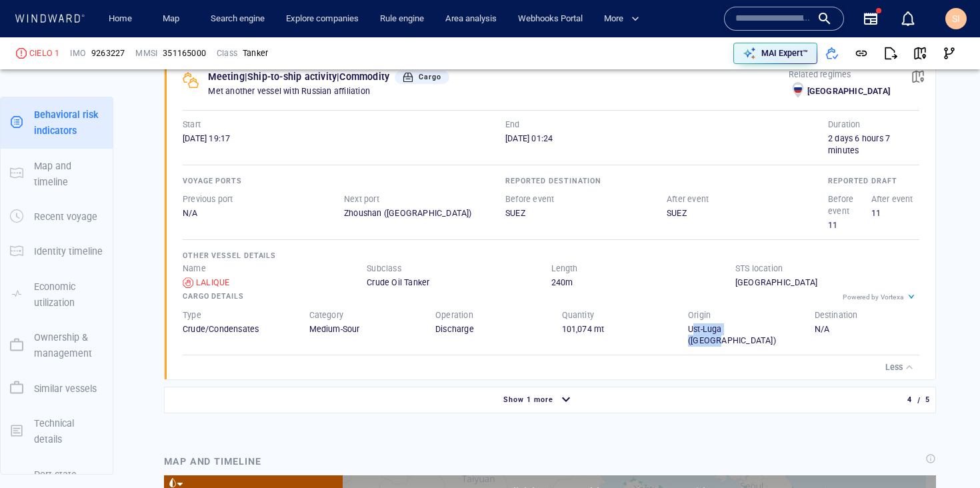
drag, startPoint x: 684, startPoint y: 336, endPoint x: 747, endPoint y: 333, distance: 62.7
click at [747, 333] on div "Ust-Luga (Russia)" at bounding box center [740, 335] width 105 height 24
drag, startPoint x: 214, startPoint y: 333, endPoint x: 323, endPoint y: 330, distance: 109.4
click at [323, 330] on div "Type Crude/Condensates Category Medium-Sour Operation Discharge Quantity 101,07…" at bounding box center [551, 328] width 764 height 65
click at [461, 324] on div "Operation" at bounding box center [454, 315] width 43 height 17
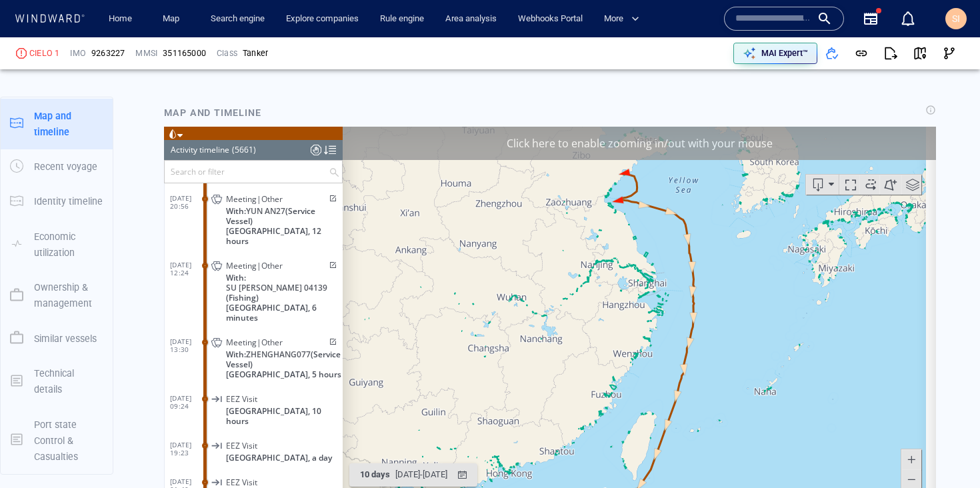
scroll to position [1822, 0]
click at [232, 169] on input "text" at bounding box center [247, 170] width 164 height 22
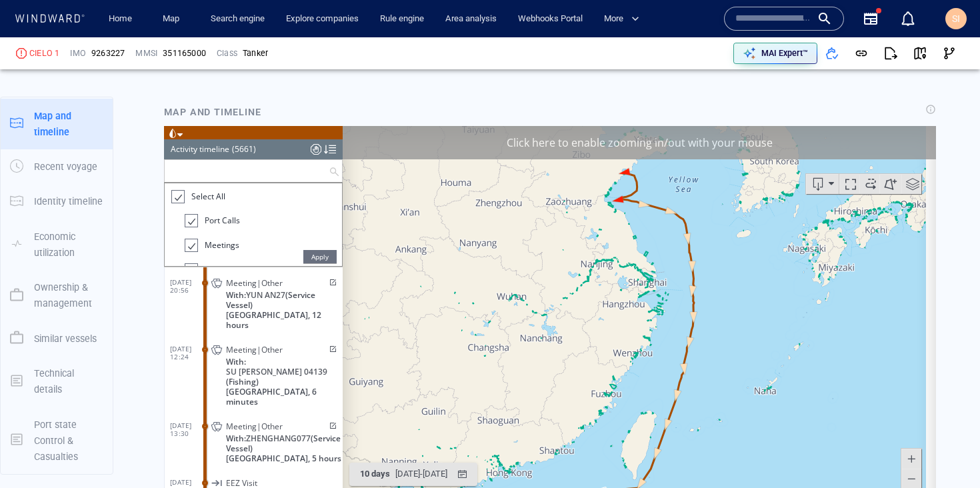
click at [481, 111] on div "Map and timeline" at bounding box center [550, 111] width 778 height 21
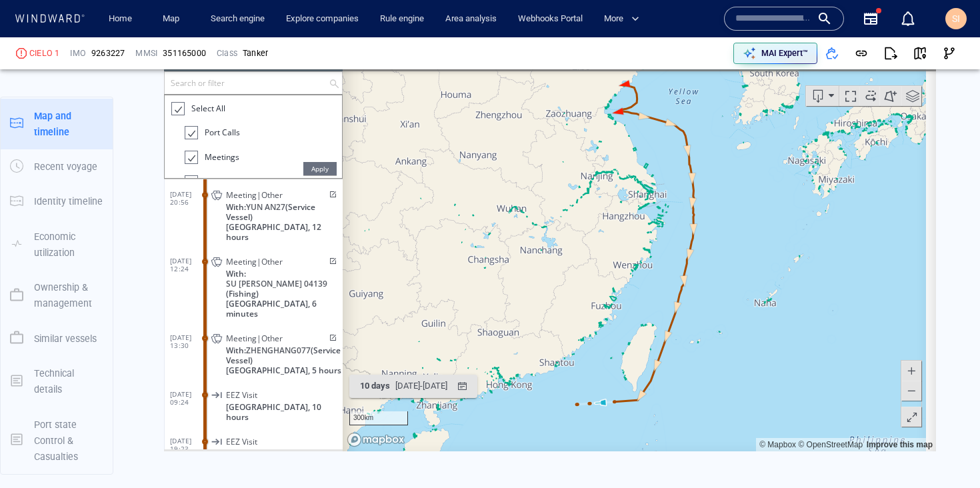
scroll to position [1861, 0]
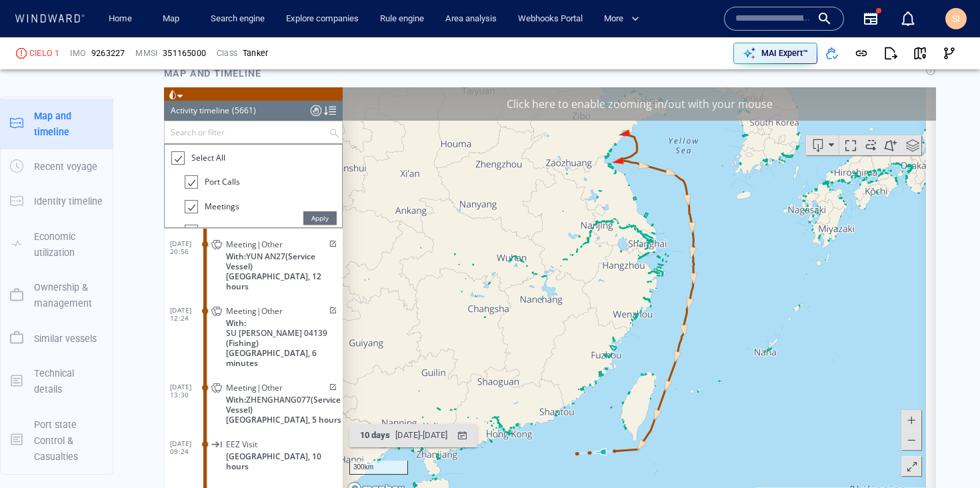
click at [242, 305] on span "Meeting|Other" at bounding box center [254, 310] width 57 height 10
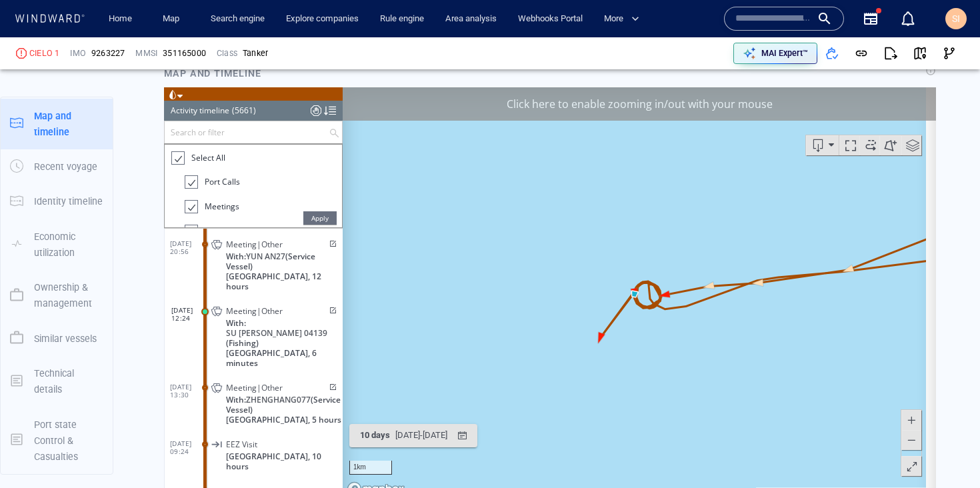
click at [253, 434] on div "EEZ Visit South Korea, 10 hours" at bounding box center [276, 454] width 134 height 40
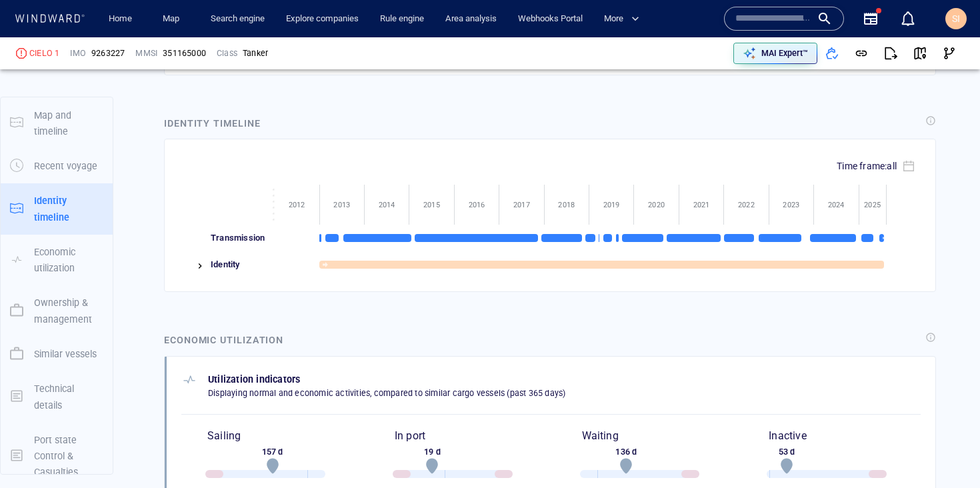
scroll to position [2449, 0]
click at [197, 261] on img at bounding box center [200, 266] width 11 height 11
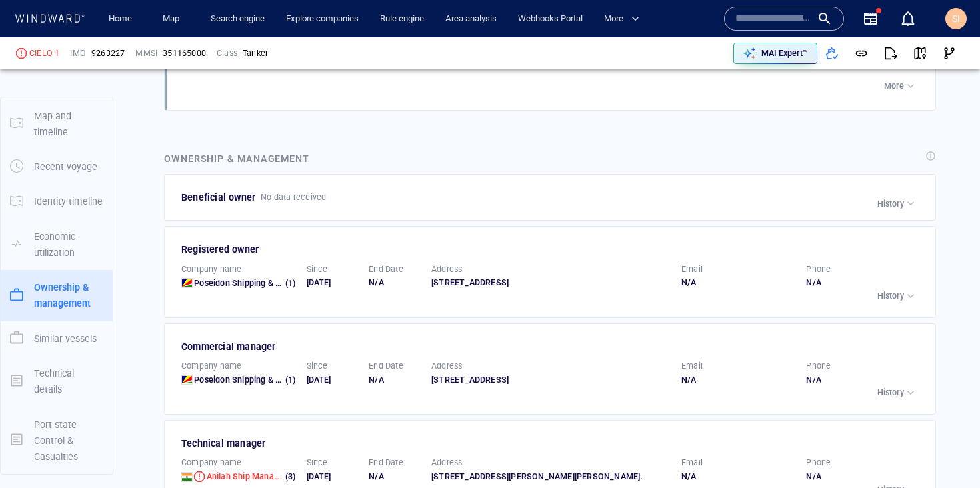
scroll to position [2975, 0]
click at [893, 197] on p "History" at bounding box center [891, 203] width 27 height 12
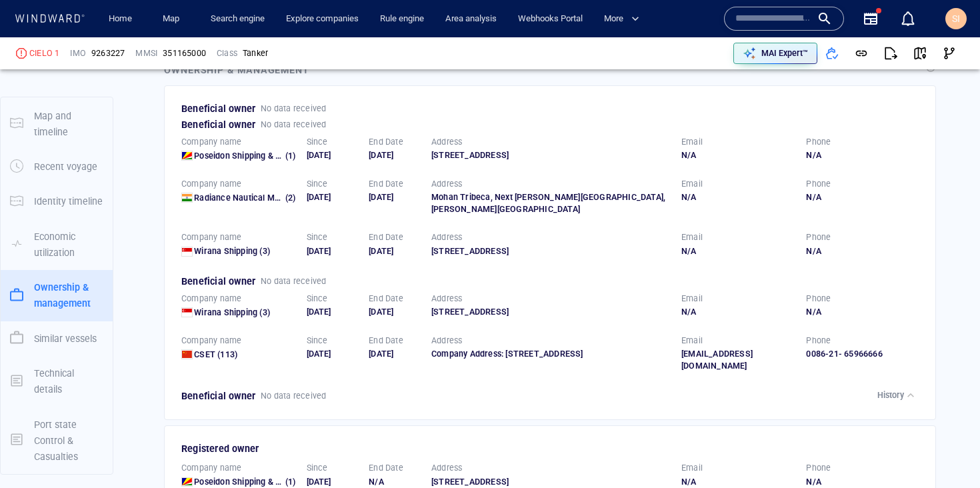
scroll to position [2993, 0]
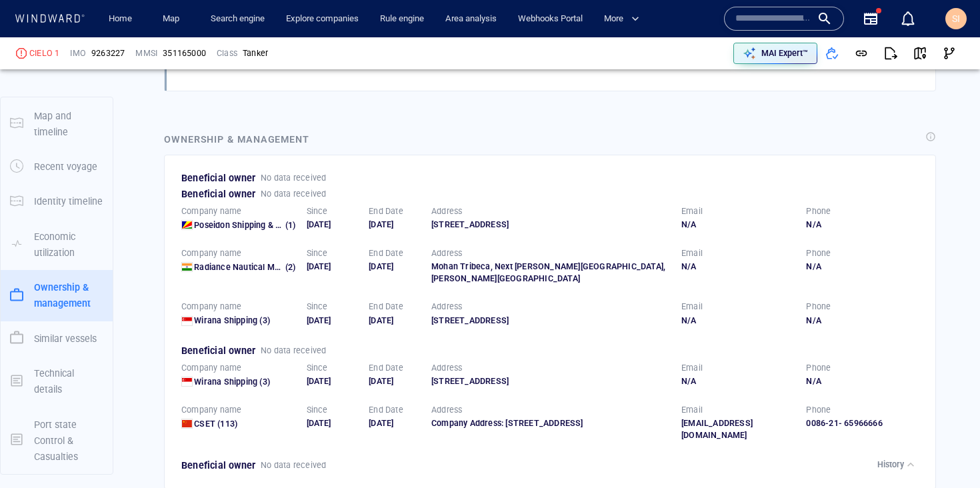
click at [888, 463] on p "History" at bounding box center [891, 465] width 27 height 12
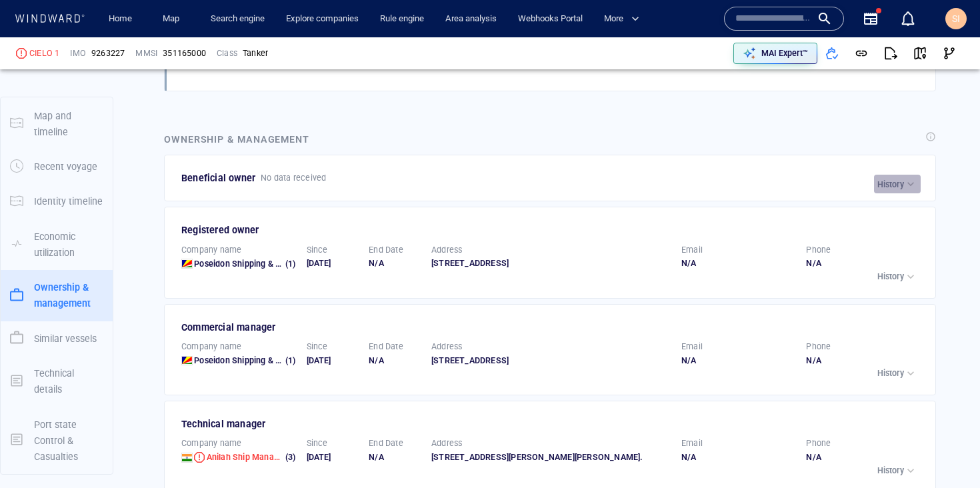
click at [882, 179] on p "History" at bounding box center [891, 185] width 27 height 12
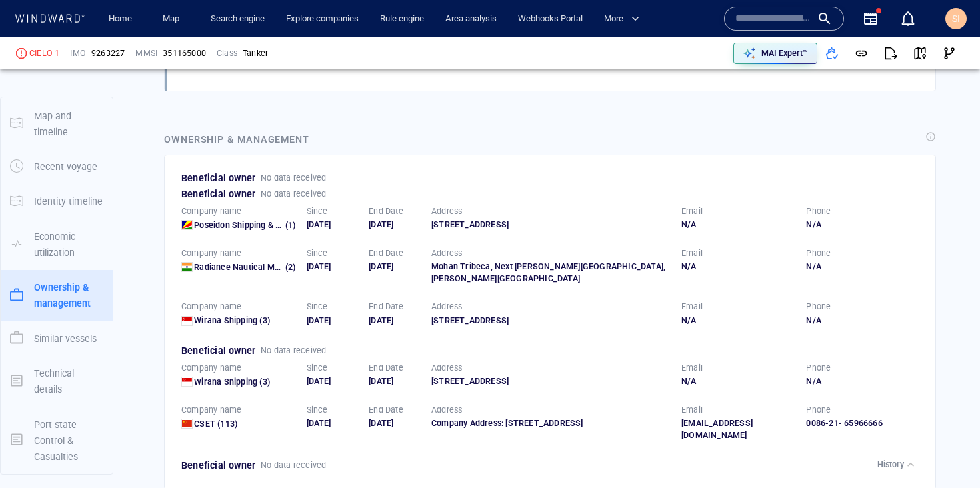
click at [878, 459] on p "History" at bounding box center [891, 465] width 27 height 12
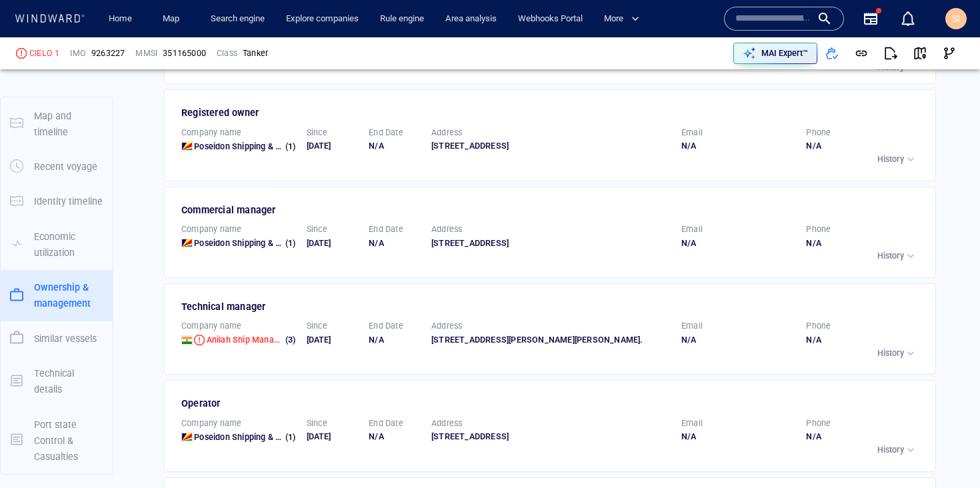
scroll to position [3190, 0]
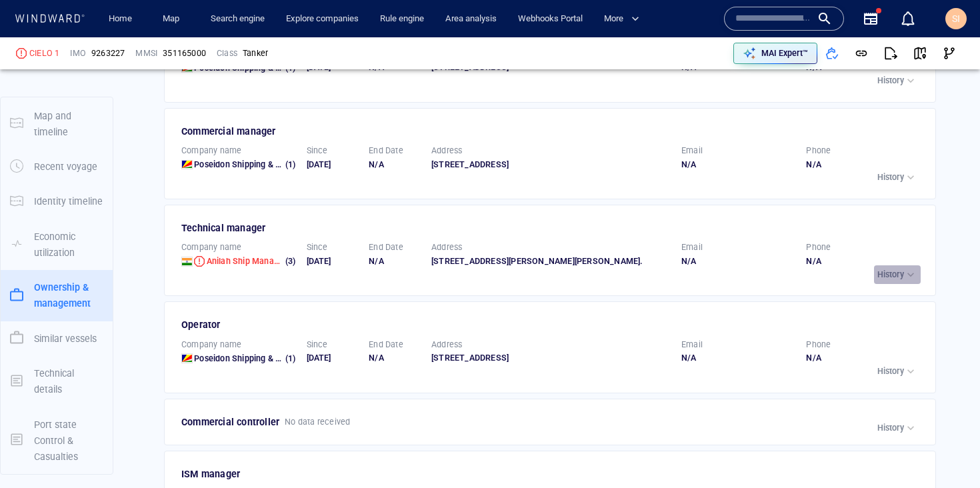
click at [904, 281] on div "button" at bounding box center [910, 274] width 13 height 13
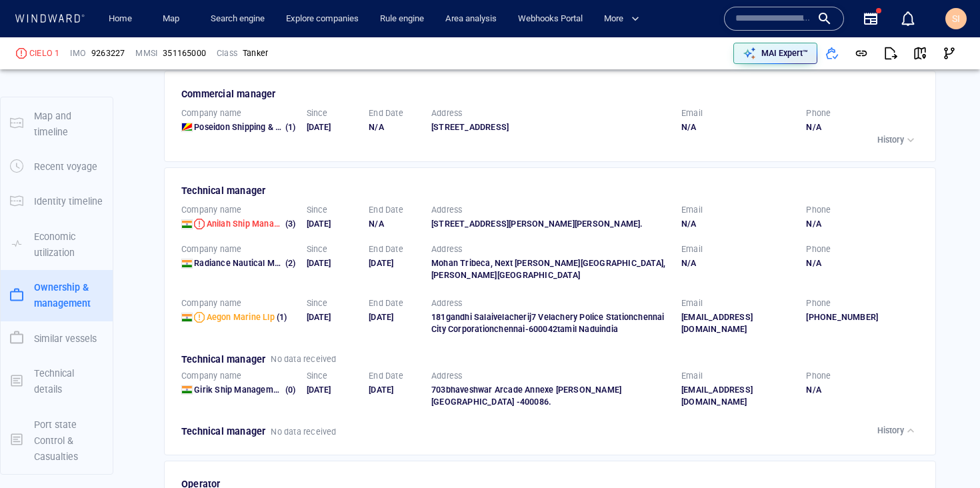
scroll to position [3230, 0]
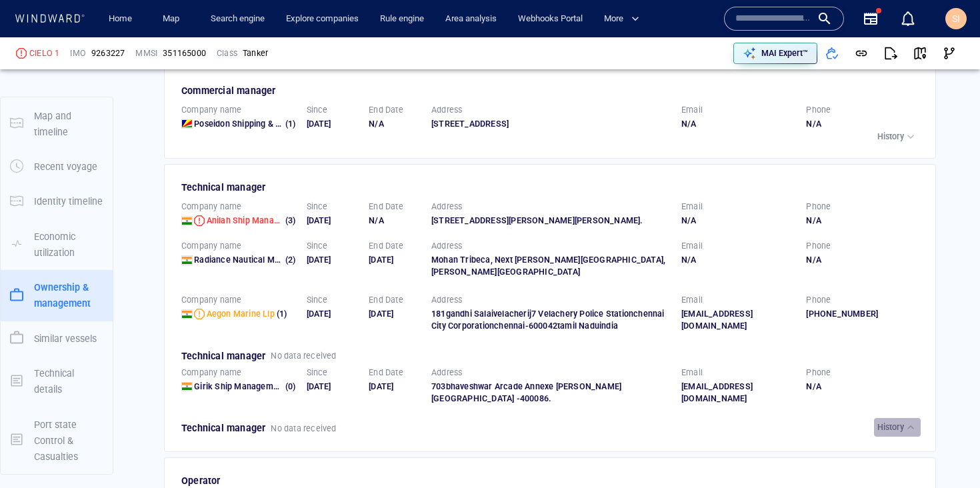
click at [904, 434] on div "button" at bounding box center [910, 427] width 13 height 13
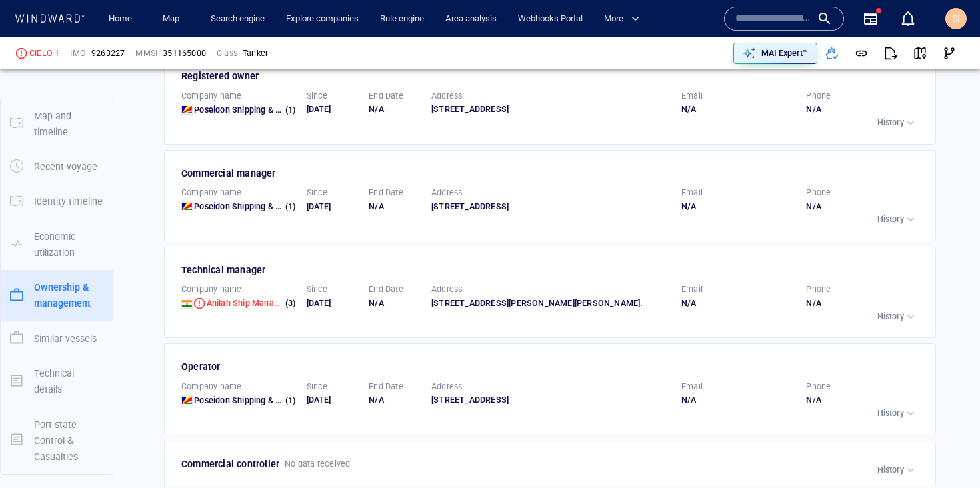
scroll to position [3274, 0]
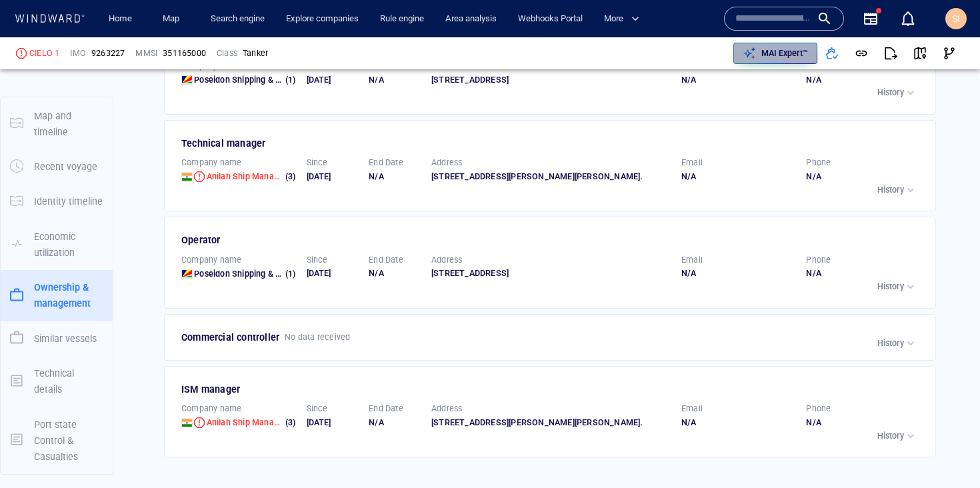
drag, startPoint x: 783, startPoint y: 54, endPoint x: 748, endPoint y: 104, distance: 61.2
click at [748, 104] on div "CIELO 1 IMO 9263227 MMSI 351165000 Class Tanker MAI Expert™ Vessel details Risk…" at bounding box center [490, 262] width 980 height 451
click at [884, 57] on span "button" at bounding box center [890, 53] width 13 height 13
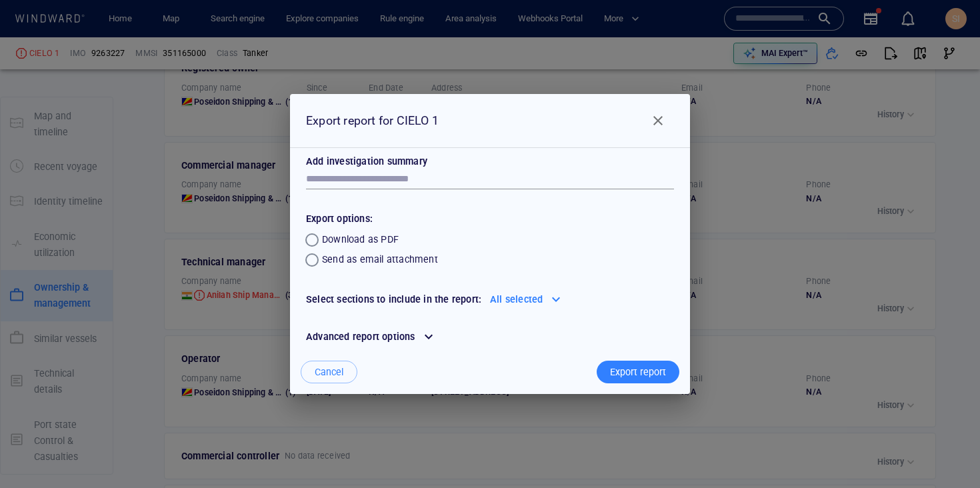
click at [664, 127] on span "Close" at bounding box center [658, 121] width 16 height 16
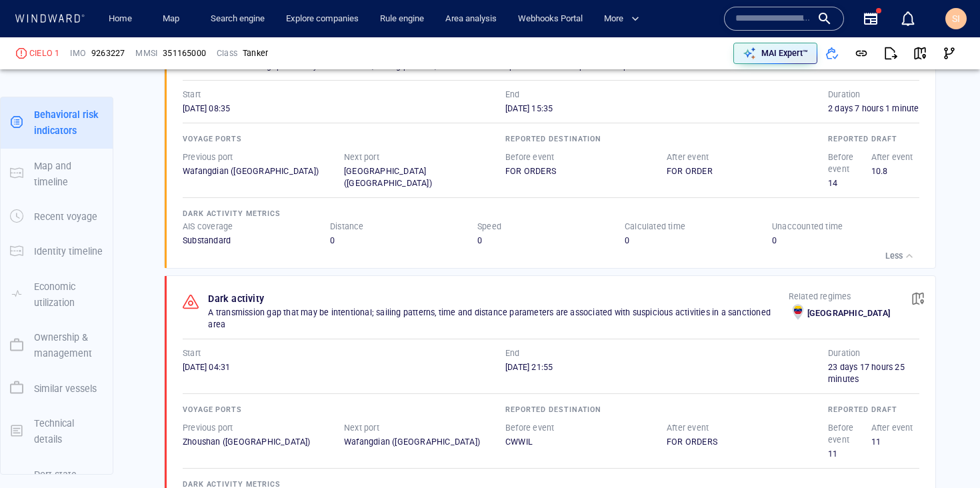
scroll to position [1082, 0]
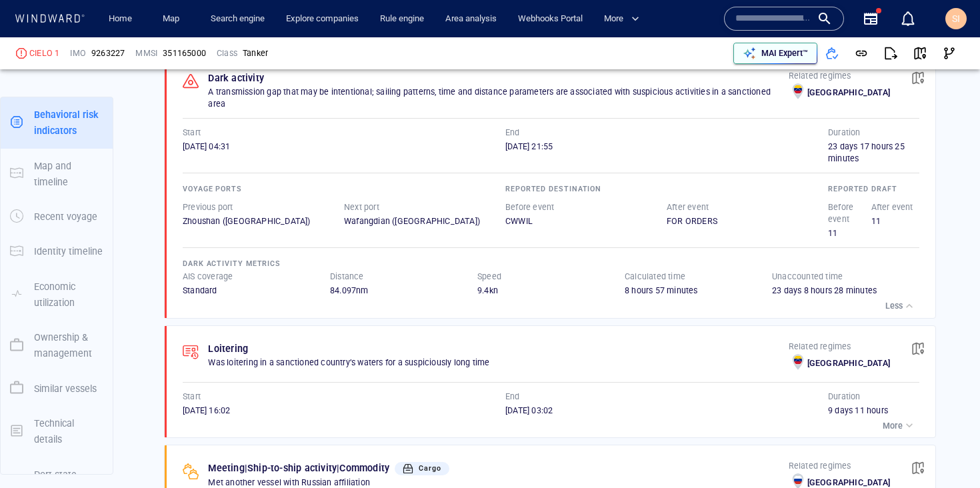
click at [763, 51] on p "MAI Expert™" at bounding box center [785, 53] width 47 height 12
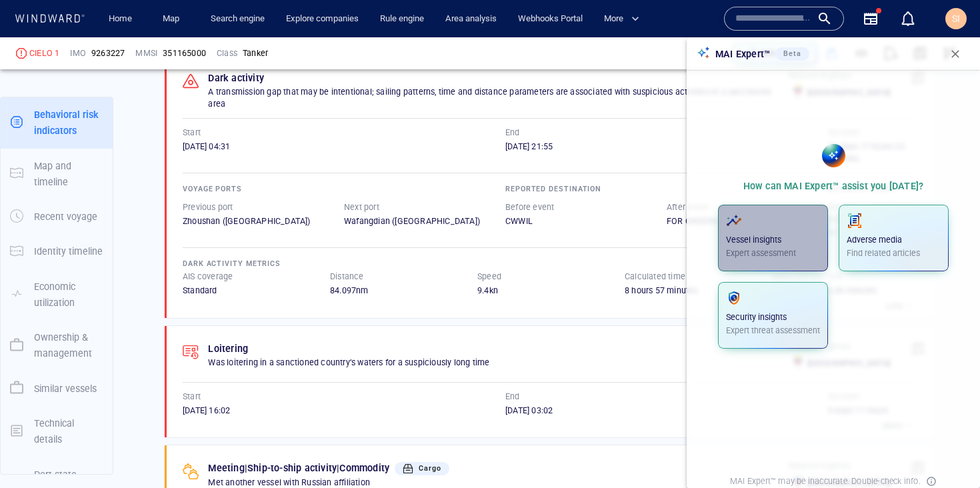
drag, startPoint x: 775, startPoint y: 253, endPoint x: 774, endPoint y: 263, distance: 10.8
click at [774, 263] on button "Vessel insights Expert assessment" at bounding box center [773, 238] width 110 height 67
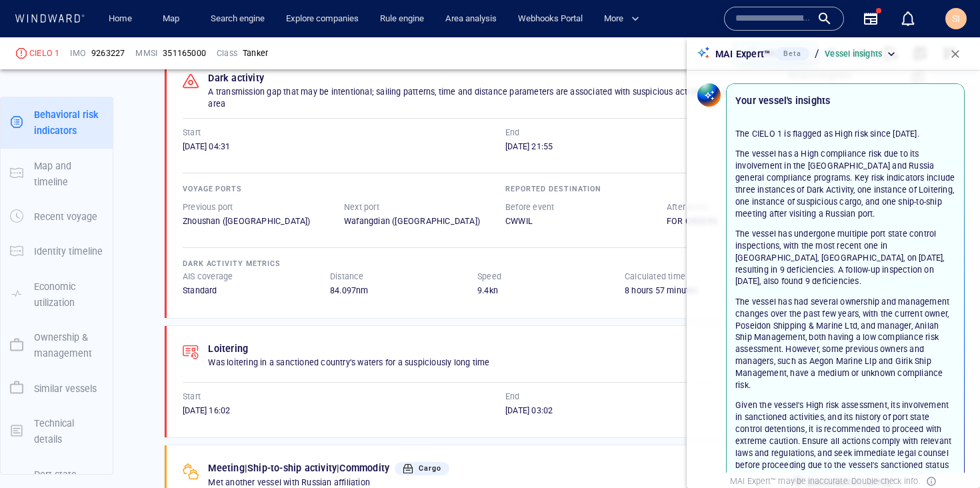
scroll to position [0, 0]
drag, startPoint x: 761, startPoint y: 131, endPoint x: 895, endPoint y: 140, distance: 134.4
click at [895, 140] on p "The CIELO 1 is flagged as High risk since October 12, 2023." at bounding box center [846, 135] width 220 height 12
click at [925, 135] on p "The CIELO 1 is flagged as High risk since October 12, 2023." at bounding box center [846, 135] width 220 height 12
drag, startPoint x: 812, startPoint y: 165, endPoint x: 816, endPoint y: 173, distance: 8.1
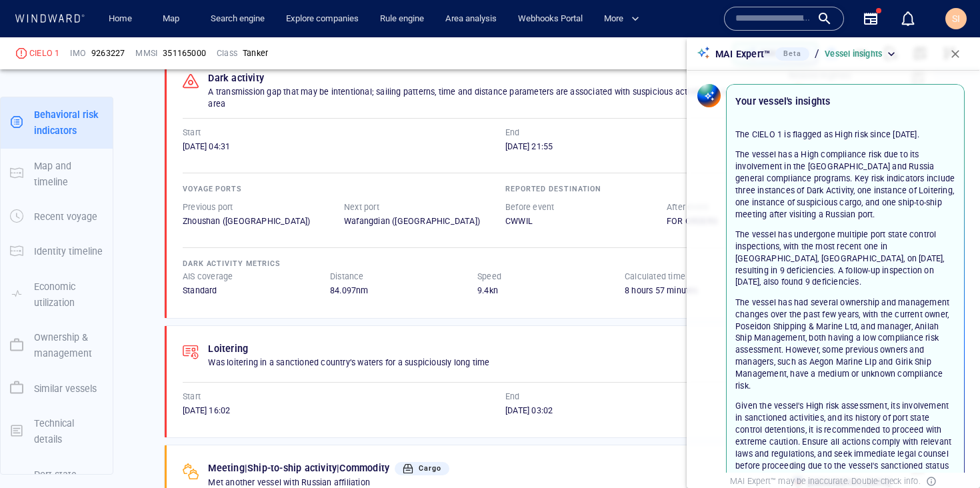
click at [816, 172] on p "The vessel has a High compliance risk due to its involvement in the Venezuela a…" at bounding box center [846, 184] width 220 height 71
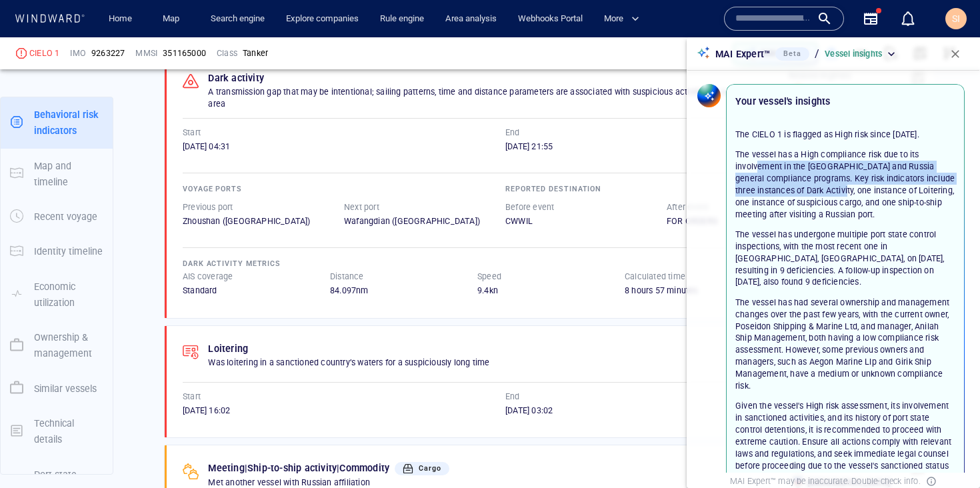
drag, startPoint x: 760, startPoint y: 179, endPoint x: 852, endPoint y: 197, distance: 94.3
click at [852, 197] on p "The vessel has a High compliance risk due to its involvement in the Venezuela a…" at bounding box center [846, 184] width 220 height 71
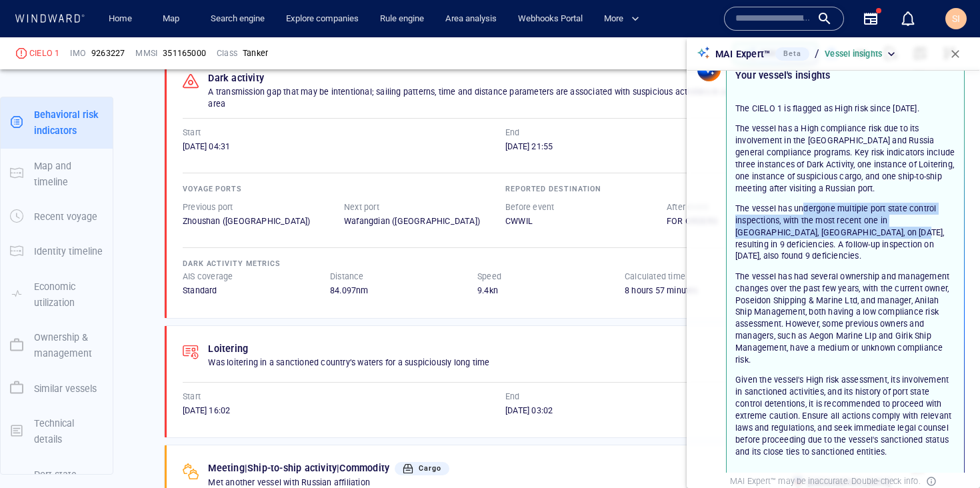
drag, startPoint x: 807, startPoint y: 219, endPoint x: 867, endPoint y: 242, distance: 64.2
click at [867, 242] on p "The vessel has undergone multiple port state control inspections, with the most…" at bounding box center [846, 232] width 220 height 59
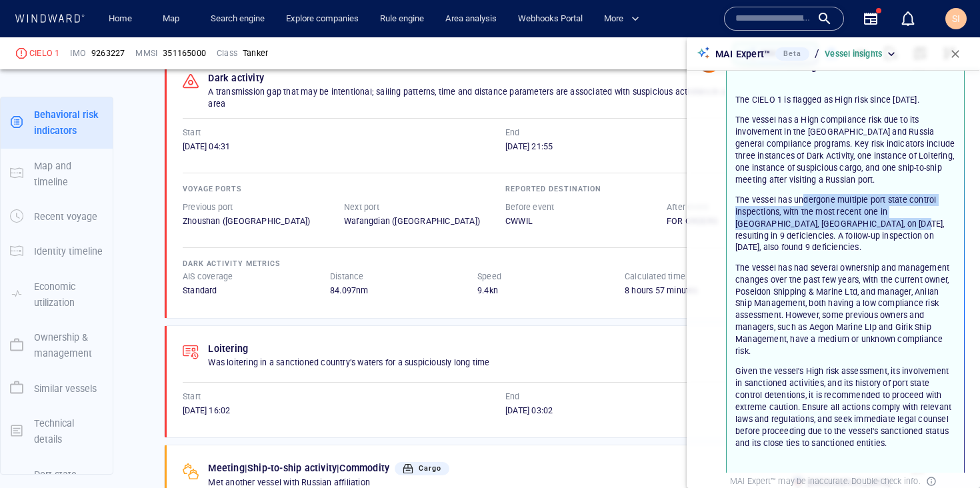
scroll to position [149, 0]
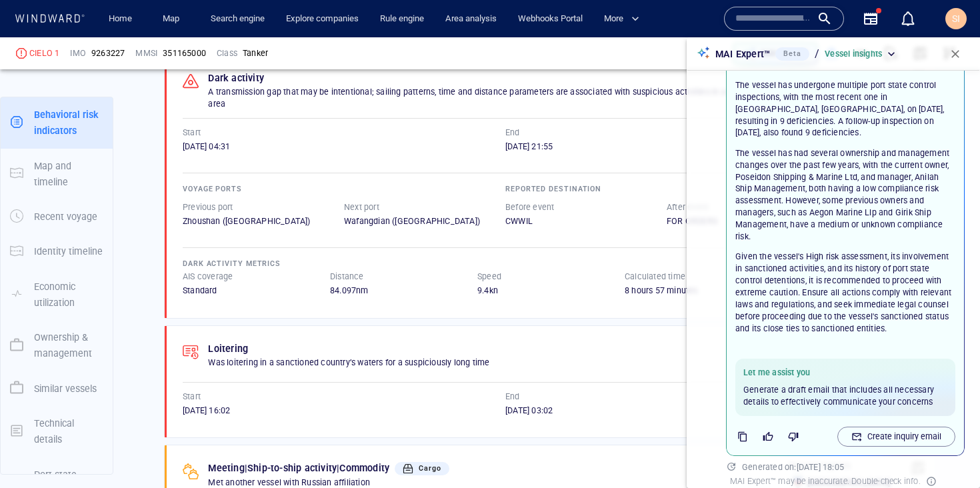
drag, startPoint x: 771, startPoint y: 159, endPoint x: 810, endPoint y: 192, distance: 51.6
click at [810, 192] on p "The vessel has had several ownership and management changes over the past few y…" at bounding box center [846, 194] width 220 height 95
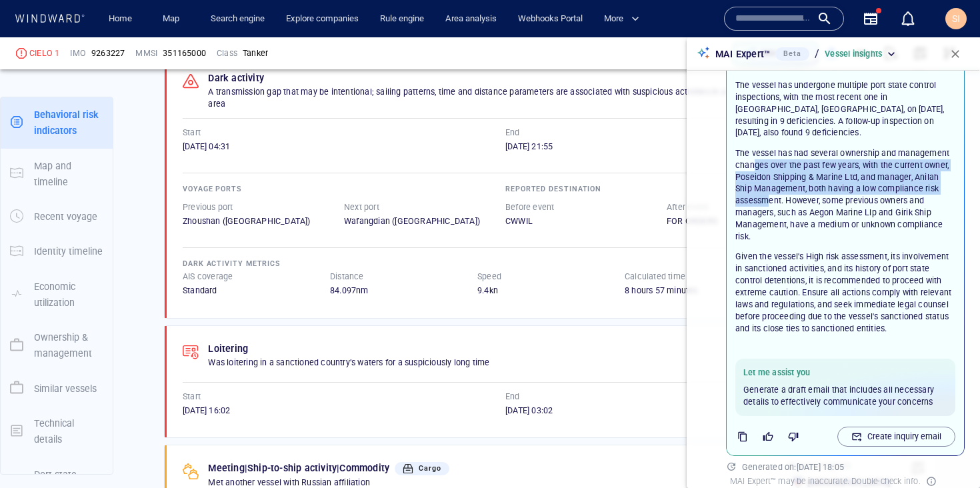
drag, startPoint x: 807, startPoint y: 177, endPoint x: 845, endPoint y: 216, distance: 54.2
click at [845, 216] on p "The vessel has had several ownership and management changes over the past few y…" at bounding box center [846, 194] width 220 height 95
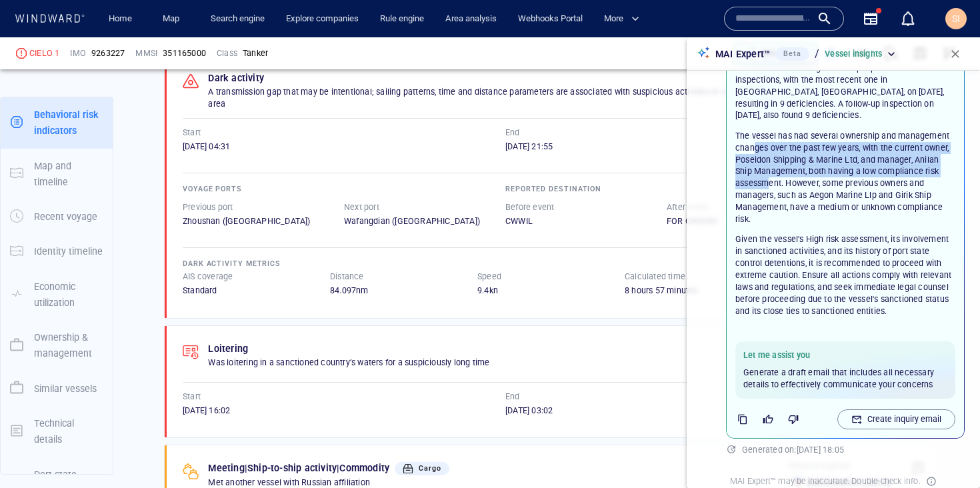
scroll to position [171, 0]
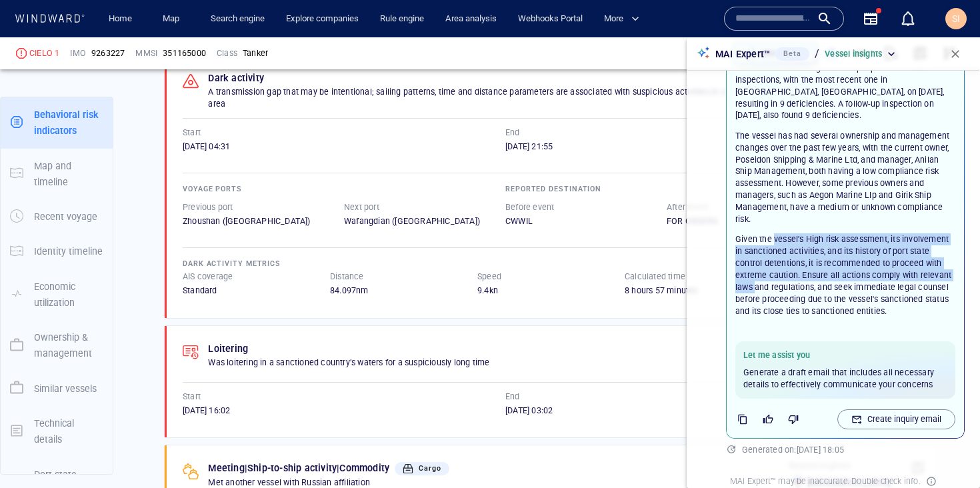
drag, startPoint x: 774, startPoint y: 245, endPoint x: 836, endPoint y: 289, distance: 75.5
click at [836, 289] on p "Given the vessel's High risk assessment, its involvement in sanctioned activiti…" at bounding box center [846, 274] width 220 height 83
click at [888, 423] on p "Create inquiry email" at bounding box center [905, 419] width 74 height 12
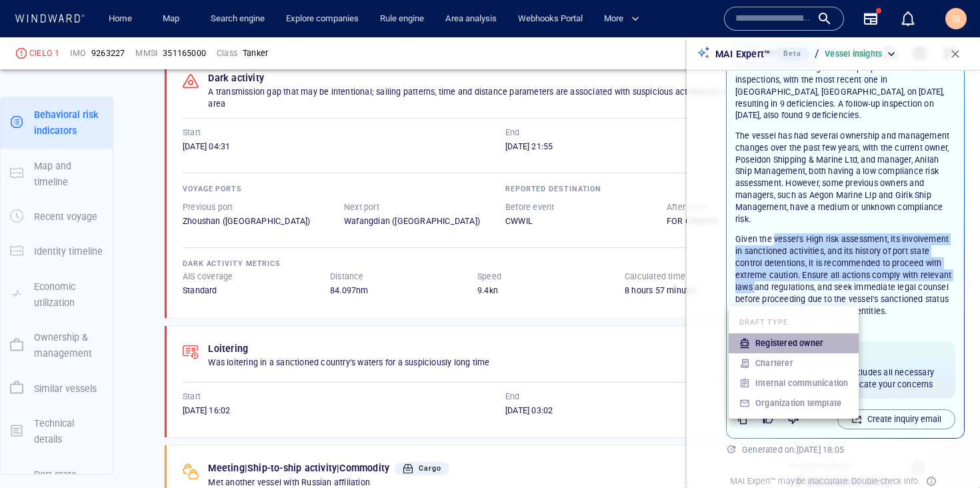
click at [795, 339] on p "Registered owner" at bounding box center [790, 343] width 68 height 12
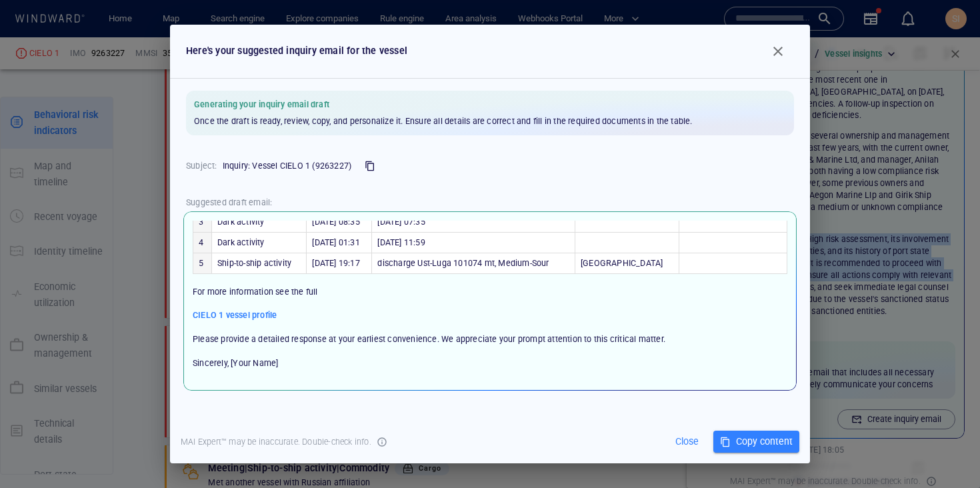
scroll to position [0, 0]
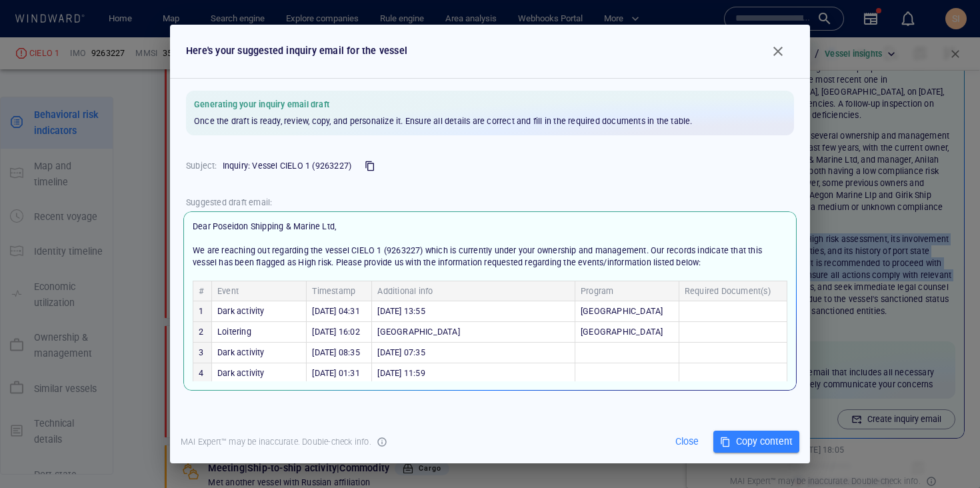
click at [785, 53] on span "button" at bounding box center [778, 51] width 16 height 16
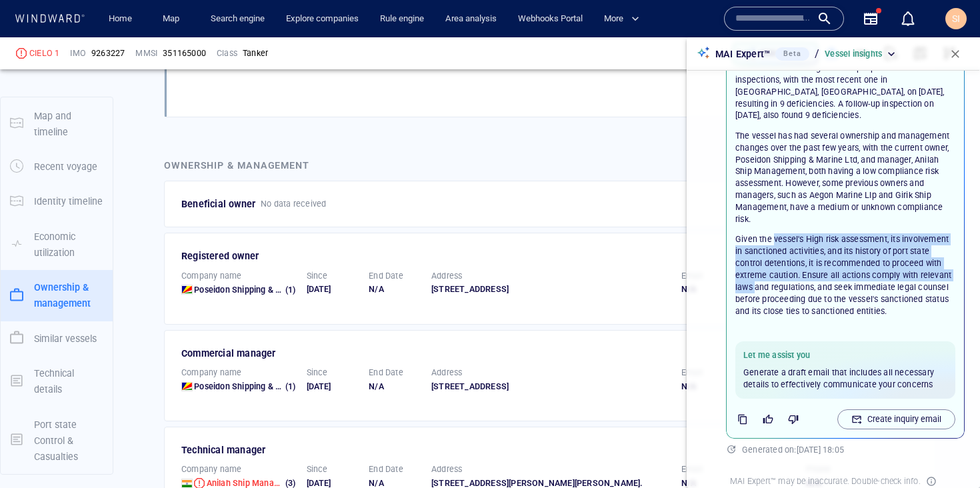
scroll to position [2977, 0]
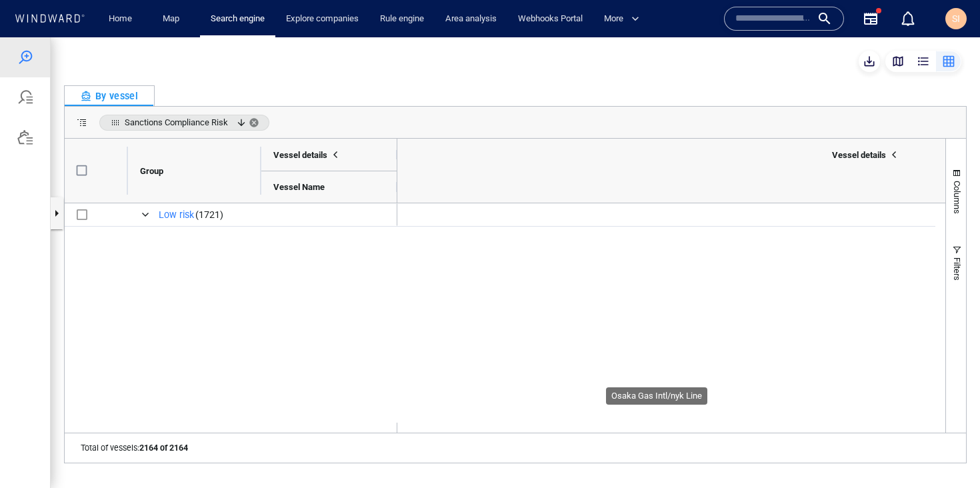
scroll to position [0, 1506]
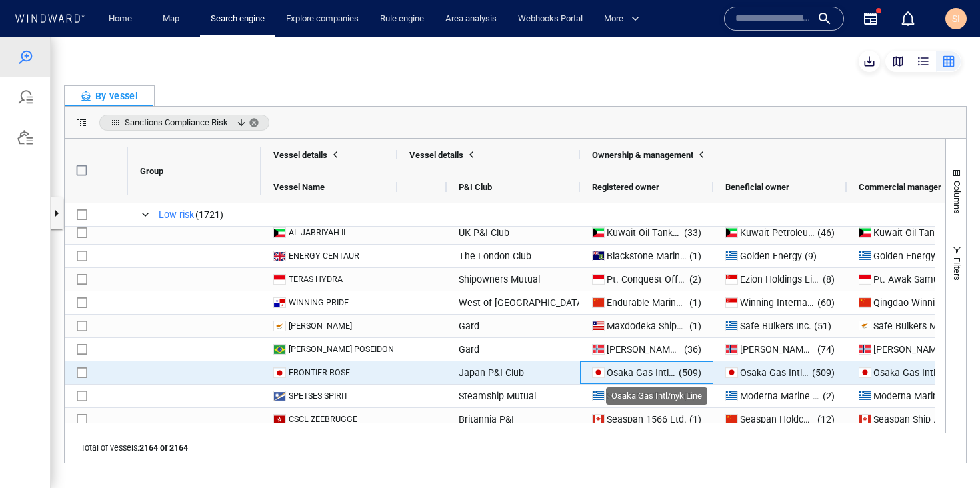
click at [652, 375] on span "Osaka Gas Intl/nyk Line" at bounding box center [657, 372] width 101 height 11
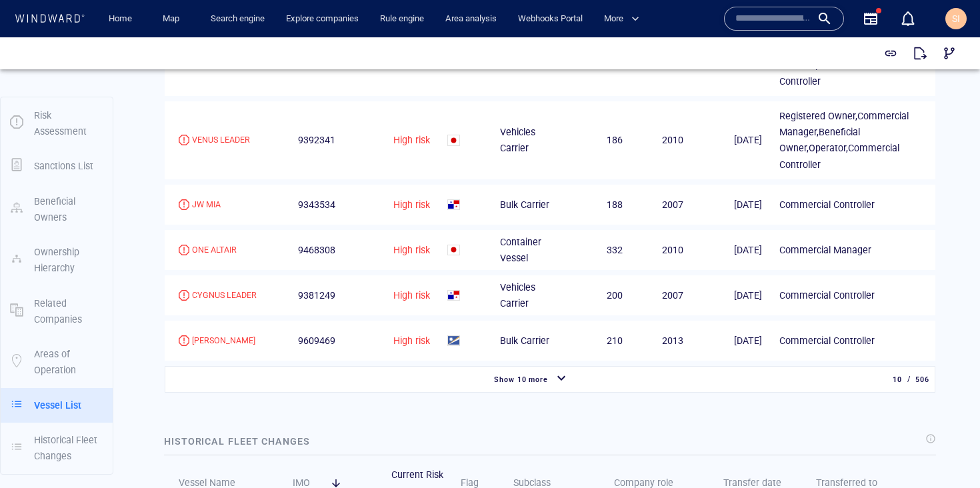
scroll to position [2066, 0]
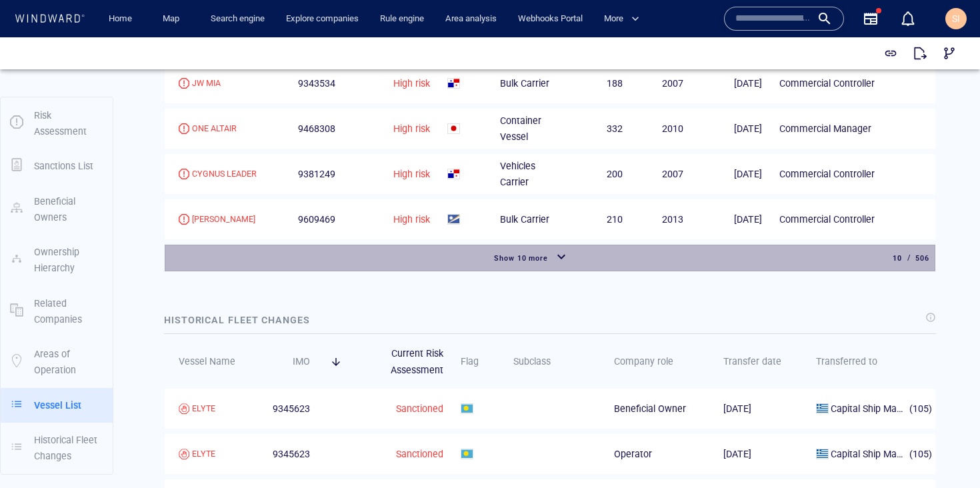
click at [565, 270] on div "button" at bounding box center [561, 258] width 21 height 24
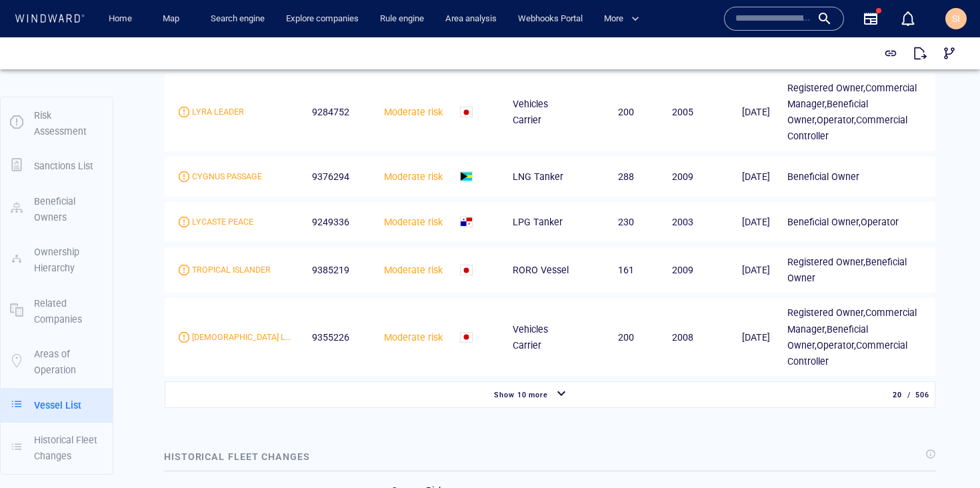
scroll to position [2486, 0]
drag, startPoint x: 882, startPoint y: 423, endPoint x: 930, endPoint y: 424, distance: 47.4
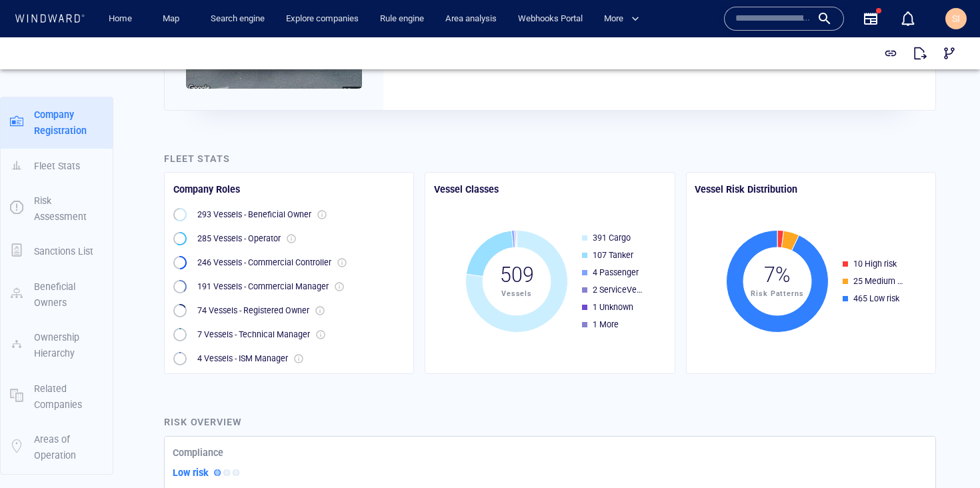
scroll to position [0, 0]
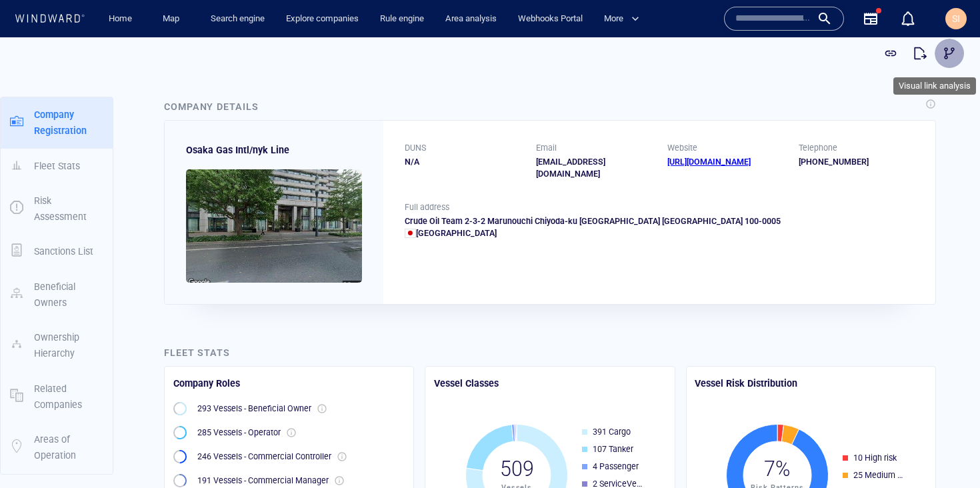
click at [944, 53] on span "button" at bounding box center [949, 53] width 13 height 13
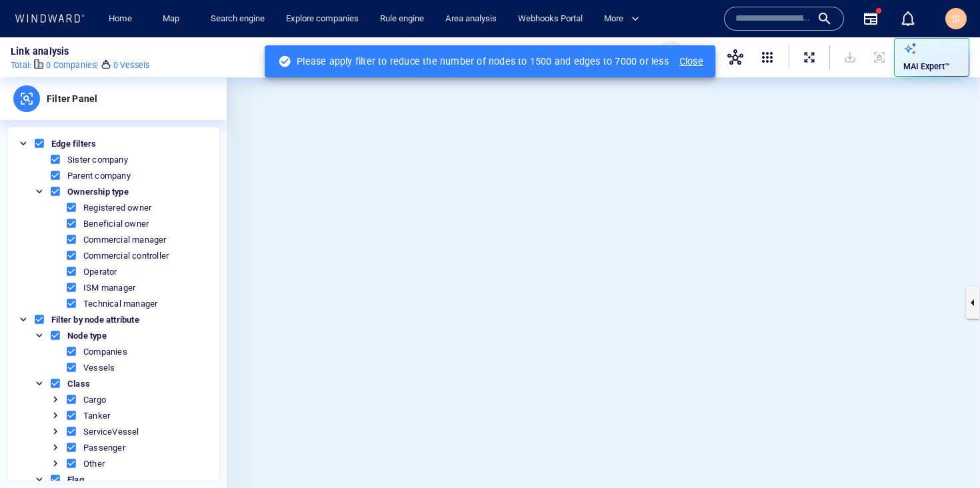
click at [696, 63] on div "Close" at bounding box center [692, 61] width 24 height 13
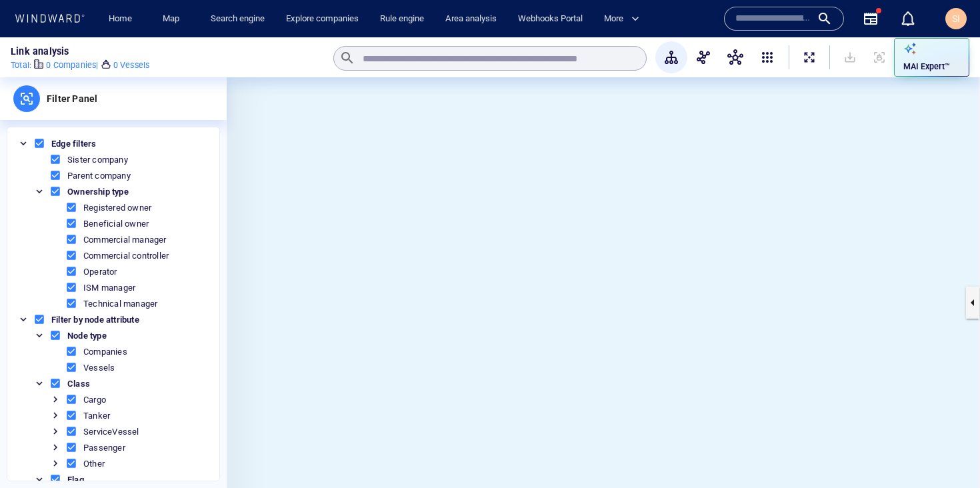
click at [780, 24] on input "text" at bounding box center [774, 19] width 76 height 20
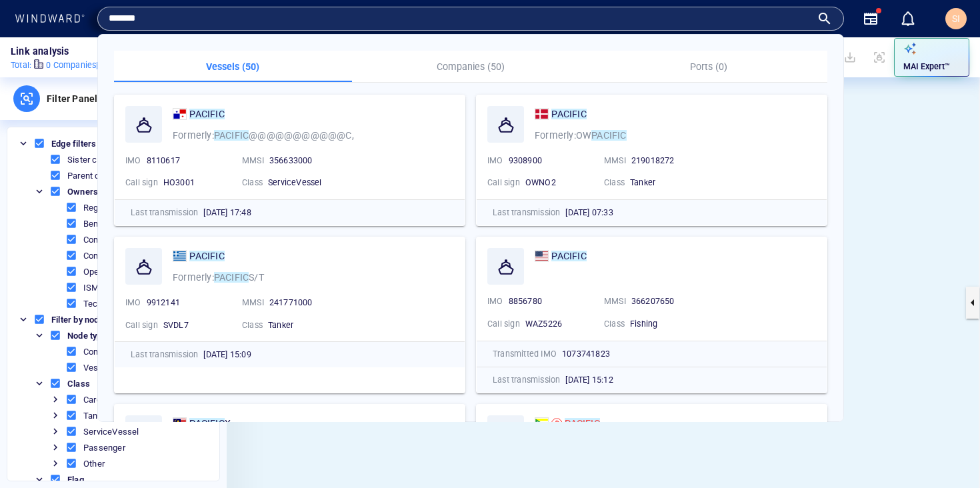
type input "*******"
click at [465, 64] on p "Companies (50)" at bounding box center [471, 67] width 222 height 16
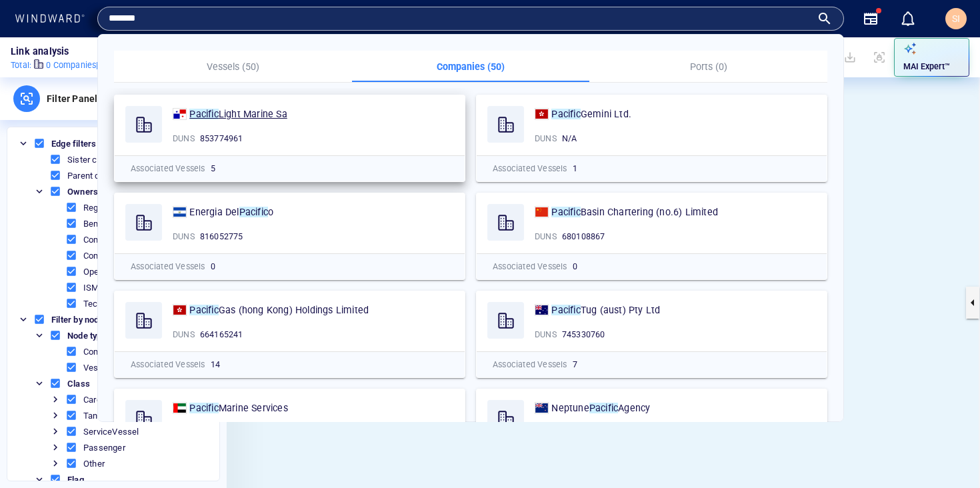
click at [246, 116] on span "Light Marine Sa" at bounding box center [253, 114] width 69 height 11
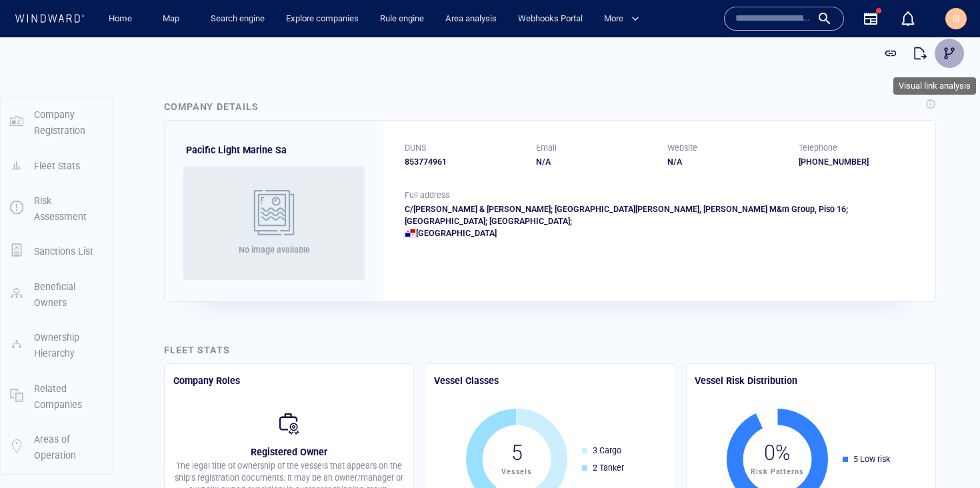
click at [943, 54] on span "button" at bounding box center [949, 53] width 13 height 13
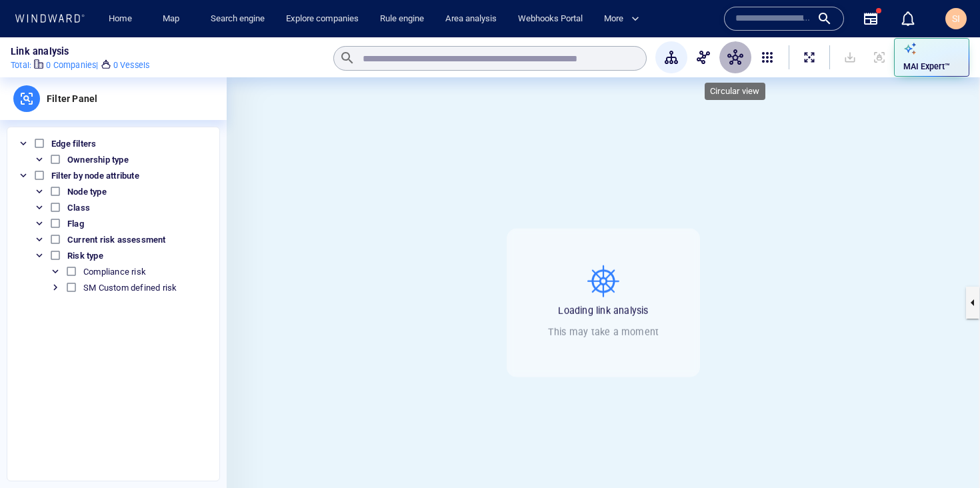
click at [738, 61] on span "button" at bounding box center [736, 57] width 16 height 16
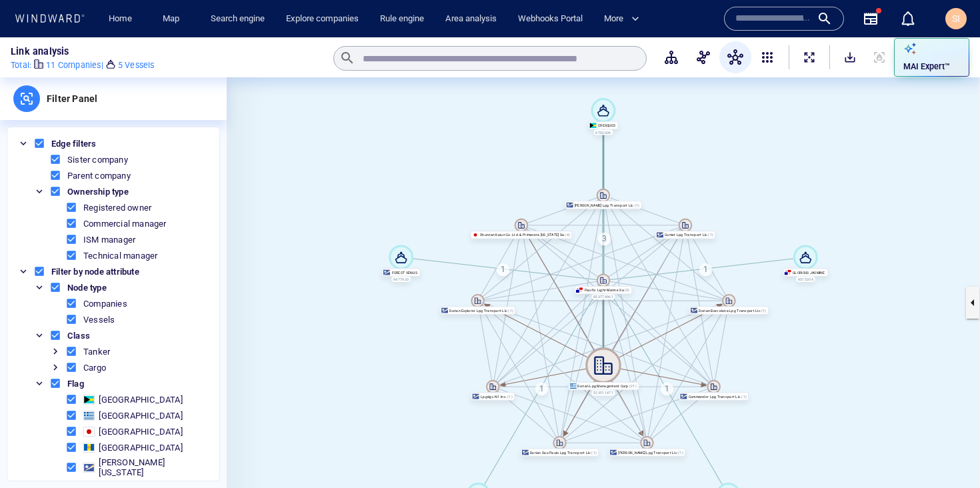
click at [475, 299] on icon at bounding box center [478, 300] width 7 height 7
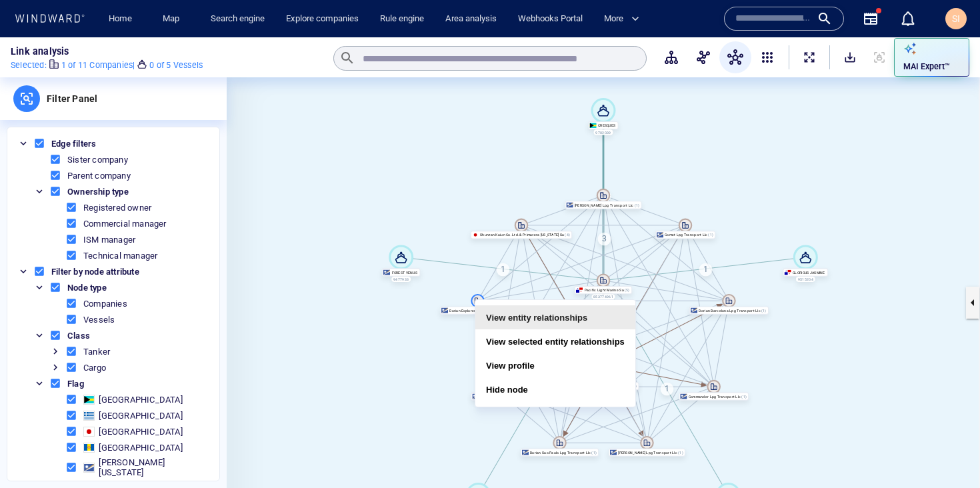
click at [507, 313] on button "View entity relationships" at bounding box center [555, 317] width 160 height 24
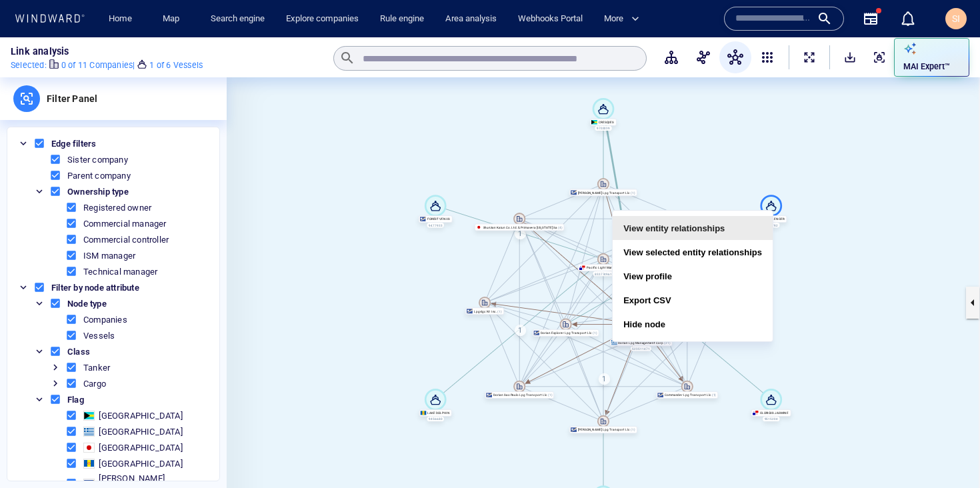
click at [727, 227] on button "View entity relationships" at bounding box center [693, 228] width 160 height 24
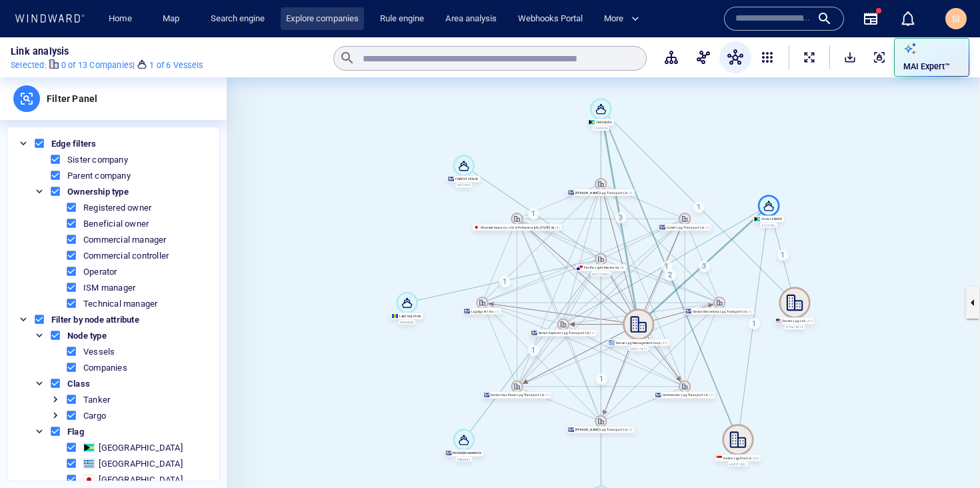
click at [309, 21] on link "Explore companies" at bounding box center [322, 18] width 83 height 23
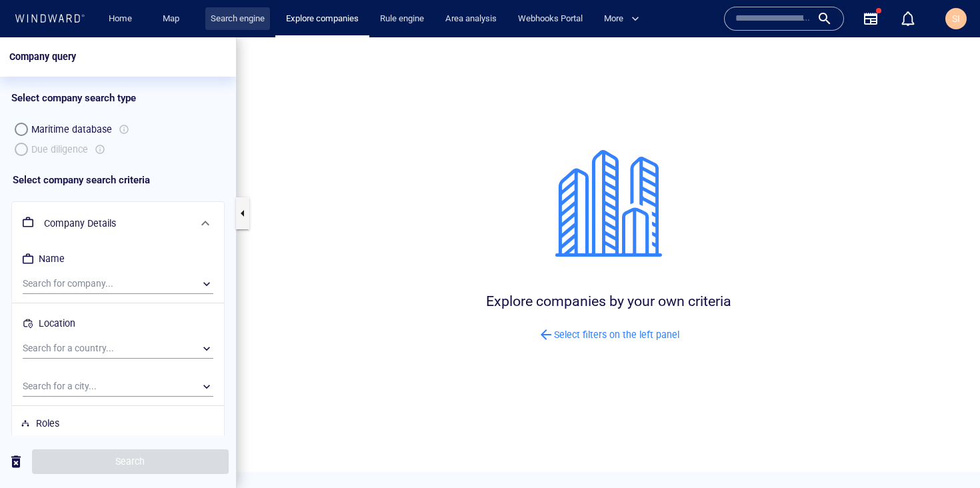
click at [226, 25] on link "Search engine" at bounding box center [237, 18] width 65 height 23
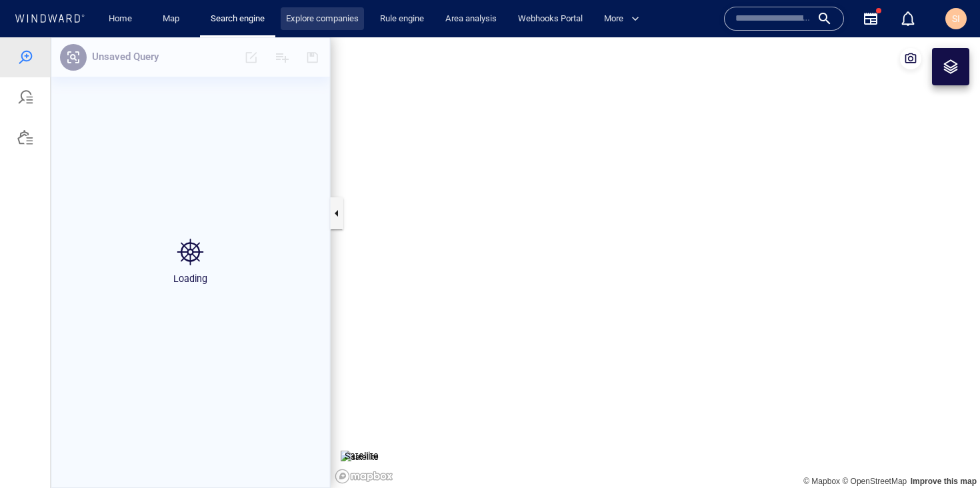
click at [313, 18] on link "Explore companies" at bounding box center [322, 18] width 83 height 23
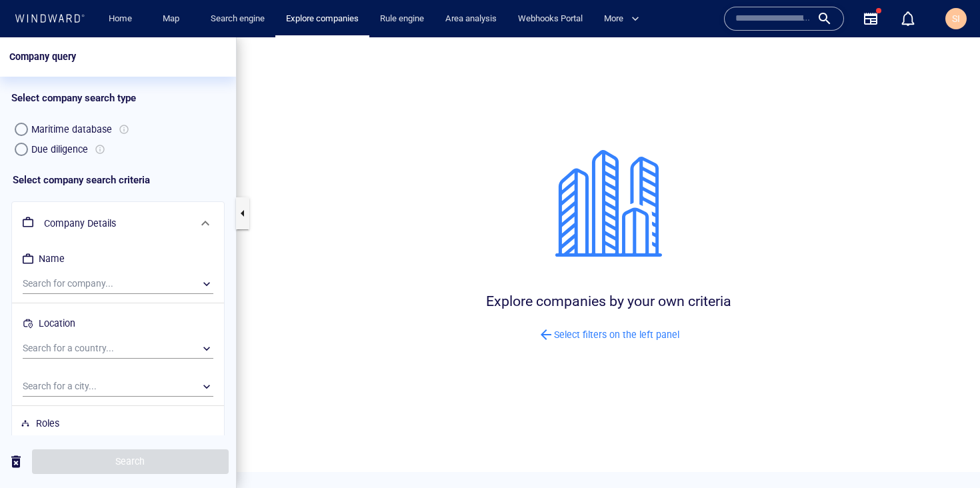
click at [49, 146] on div "Due diligence" at bounding box center [59, 149] width 57 height 16
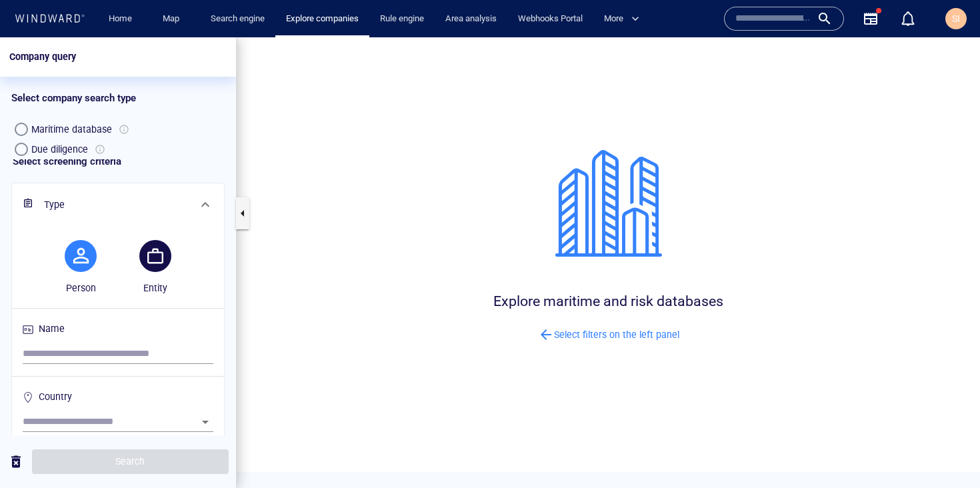
scroll to position [38, 0]
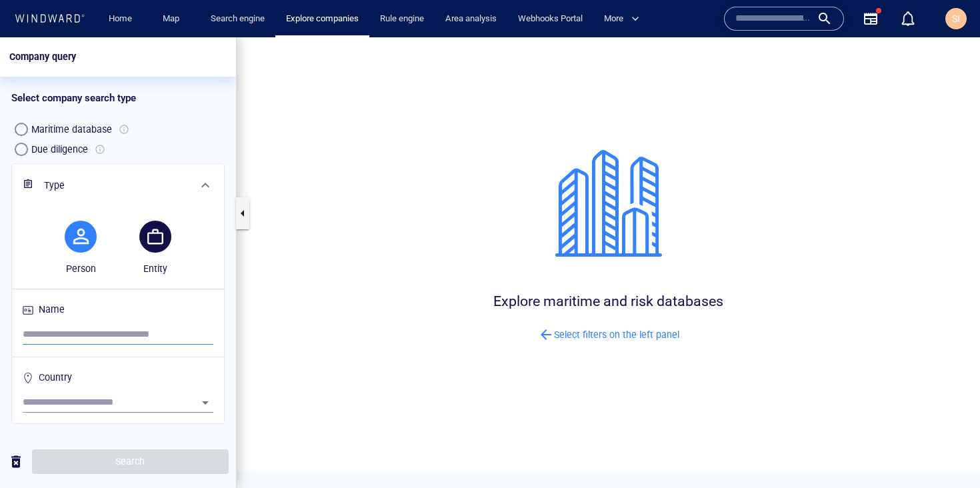
click at [111, 333] on input "search" at bounding box center [118, 335] width 191 height 20
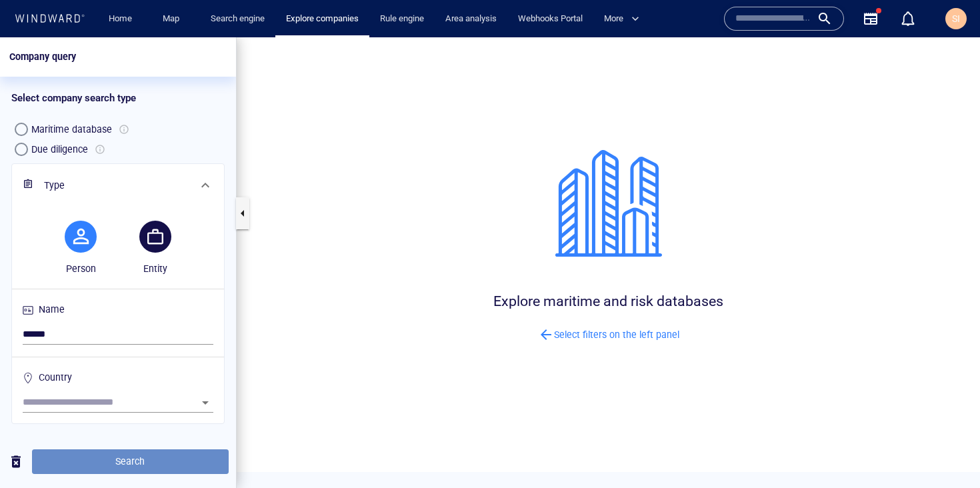
click at [151, 463] on span "Search" at bounding box center [130, 461] width 175 height 17
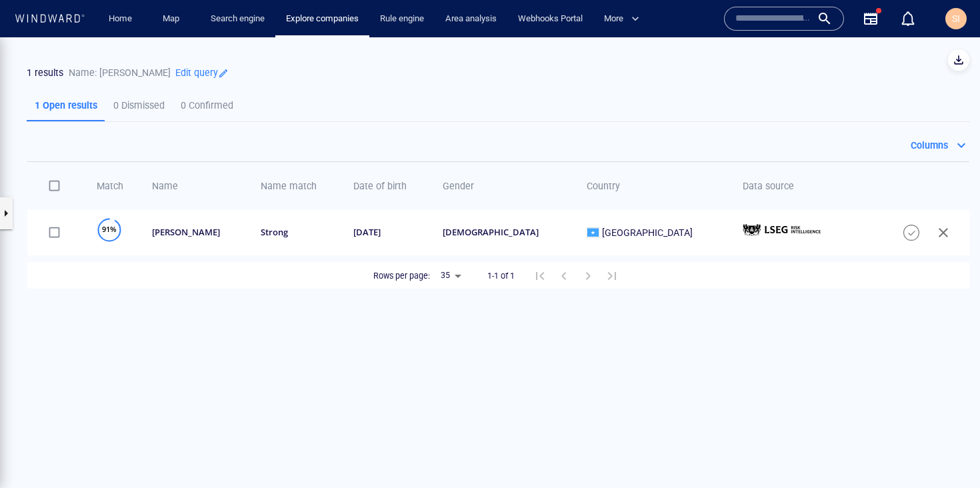
click at [171, 74] on p "Edit query" at bounding box center [200, 72] width 58 height 18
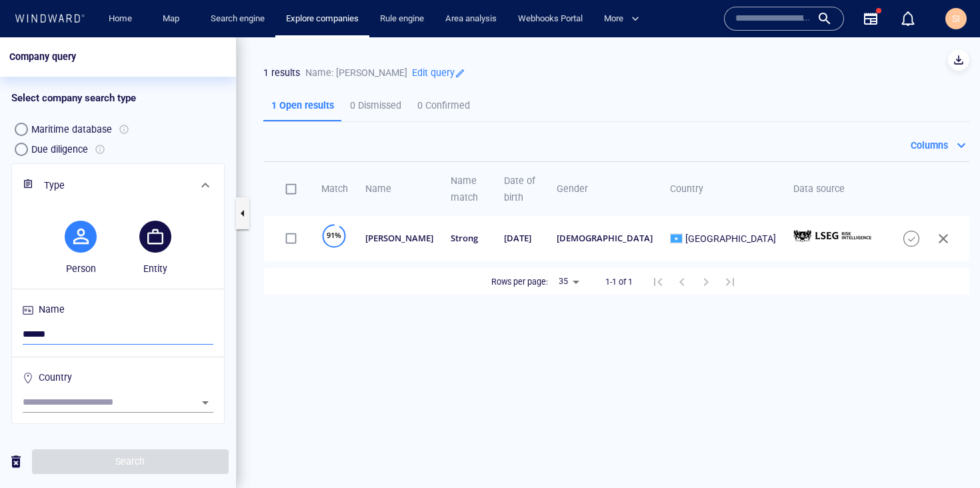
click at [95, 337] on input "******" at bounding box center [118, 335] width 191 height 20
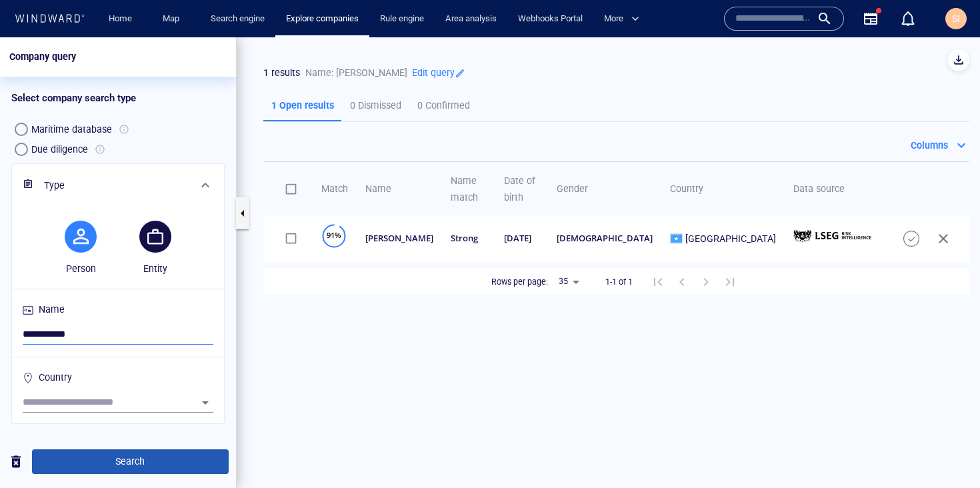
click at [159, 461] on span "Search" at bounding box center [130, 461] width 175 height 17
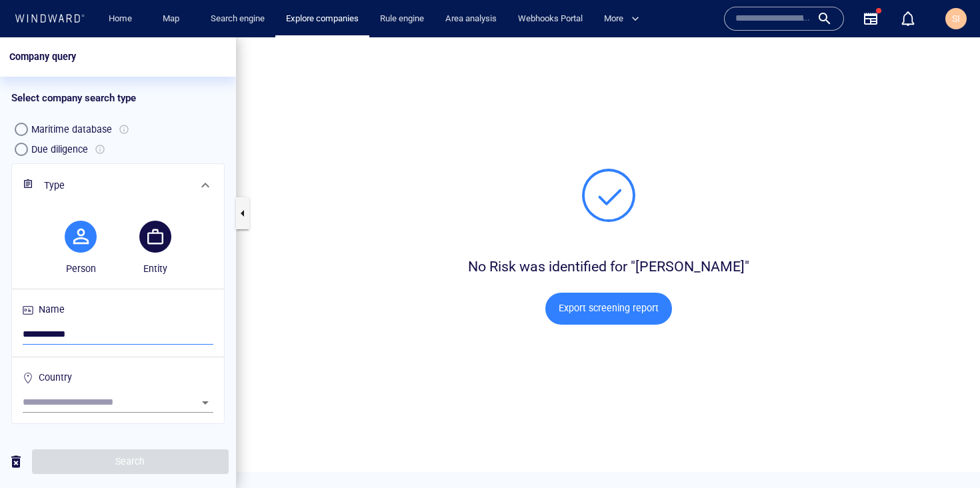
click at [121, 329] on input "**********" at bounding box center [118, 335] width 191 height 20
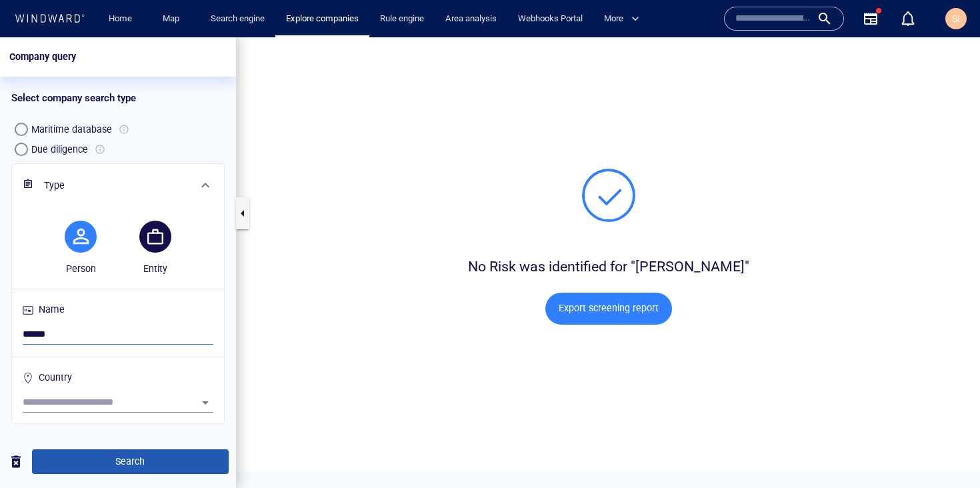
click at [91, 464] on span "Search" at bounding box center [130, 461] width 175 height 17
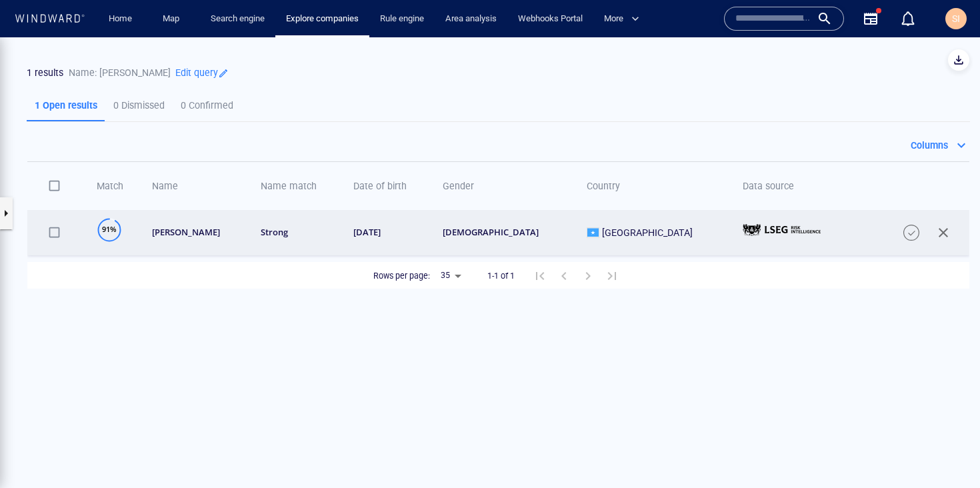
click at [629, 238] on span "Somalia" at bounding box center [647, 232] width 91 height 16
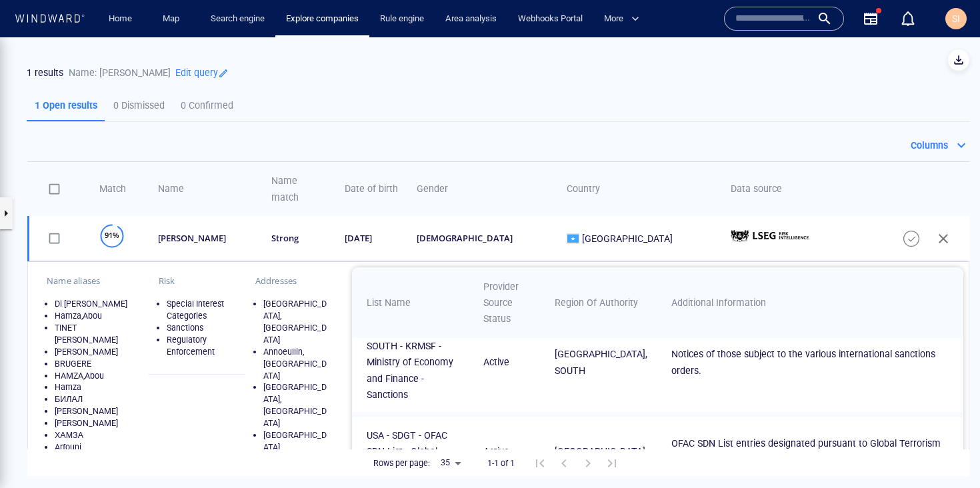
scroll to position [27, 0]
drag, startPoint x: 170, startPoint y: 297, endPoint x: 196, endPoint y: 307, distance: 28.1
click at [196, 307] on li "Special Interest Categories" at bounding box center [201, 310] width 69 height 24
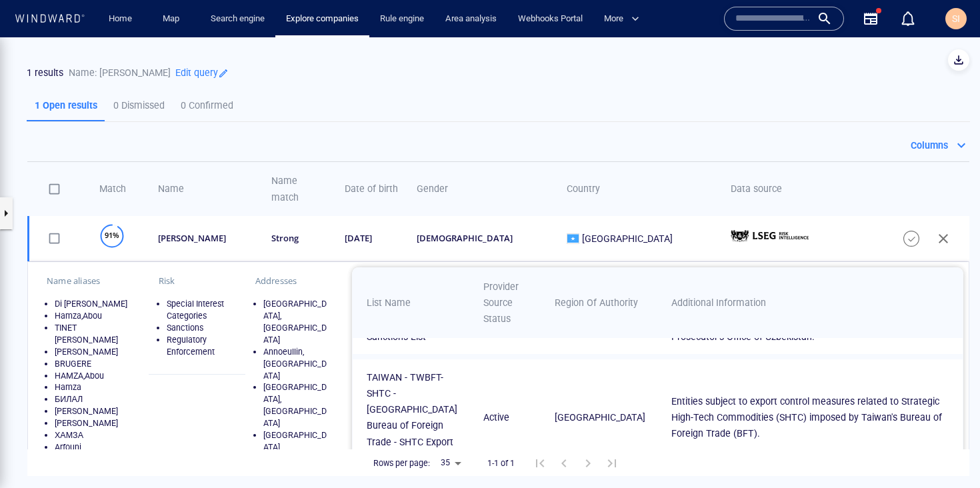
scroll to position [340, 0]
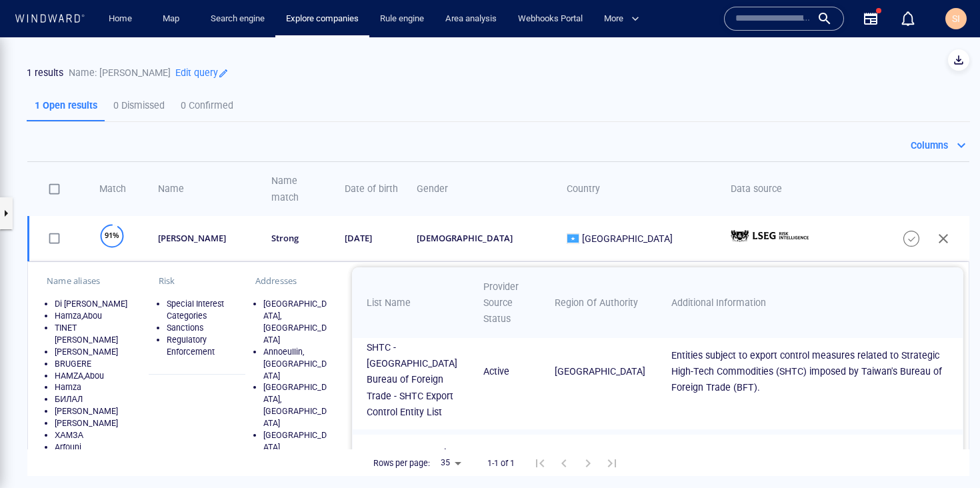
click at [171, 73] on p "Edit query" at bounding box center [200, 72] width 58 height 18
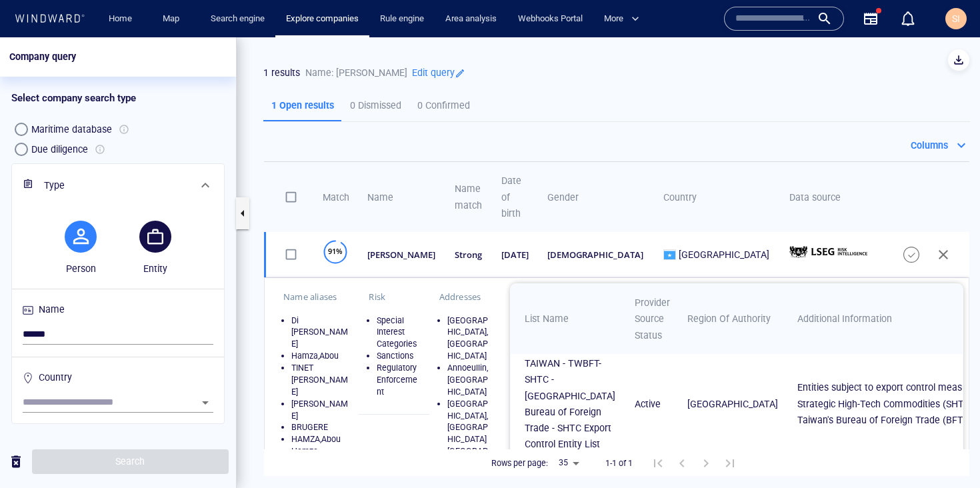
scroll to position [421, 0]
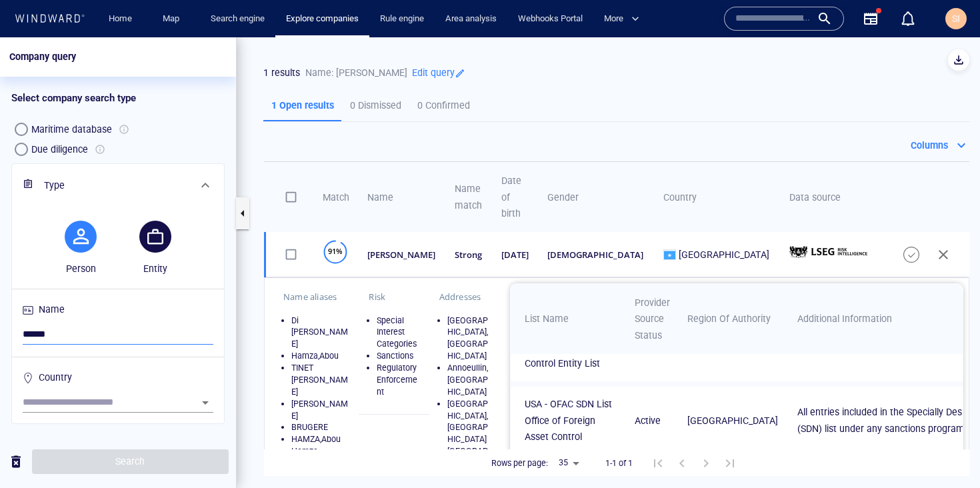
drag, startPoint x: 123, startPoint y: 337, endPoint x: 5, endPoint y: 334, distance: 118.1
click at [5, 334] on div "Select screening criteria Type Person Entity Name ****** Country" at bounding box center [118, 297] width 236 height 276
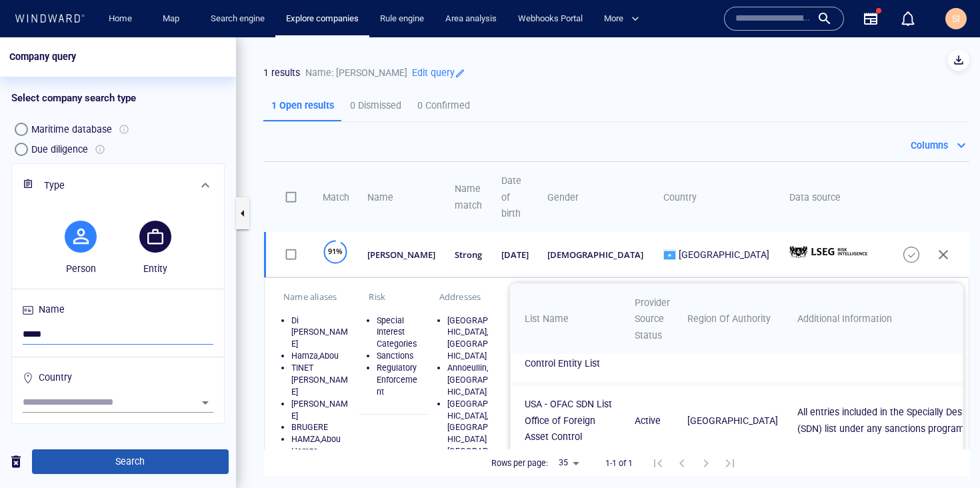
type input "*****"
click at [107, 467] on span "Search" at bounding box center [130, 461] width 175 height 17
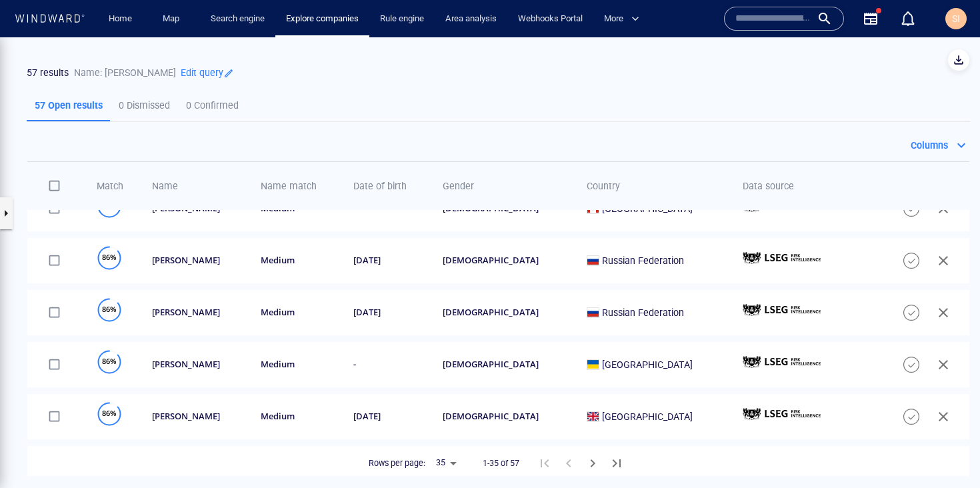
scroll to position [1133, 0]
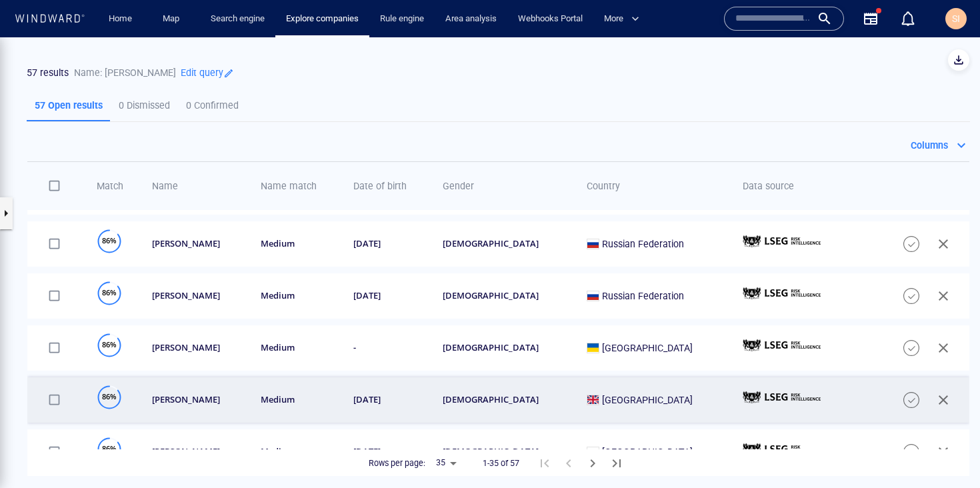
click at [243, 405] on div "boris johnson" at bounding box center [197, 399] width 91 height 11
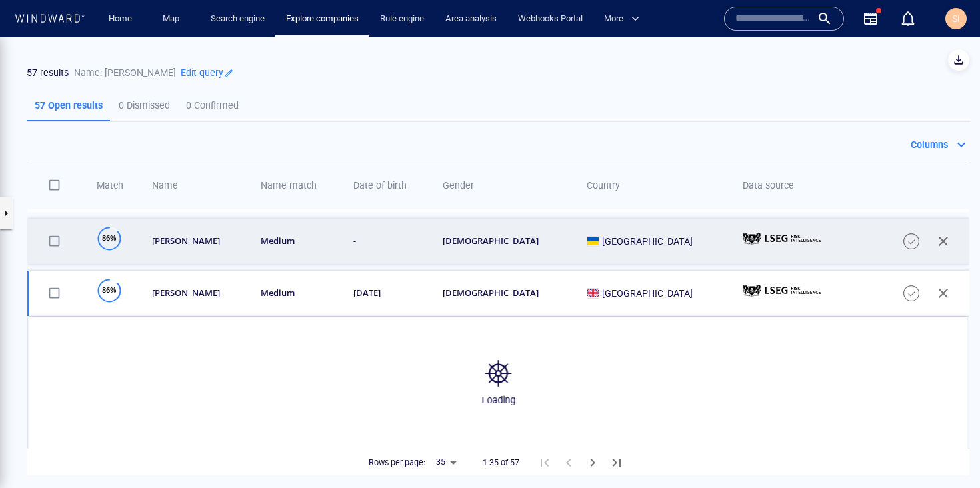
scroll to position [1296, 0]
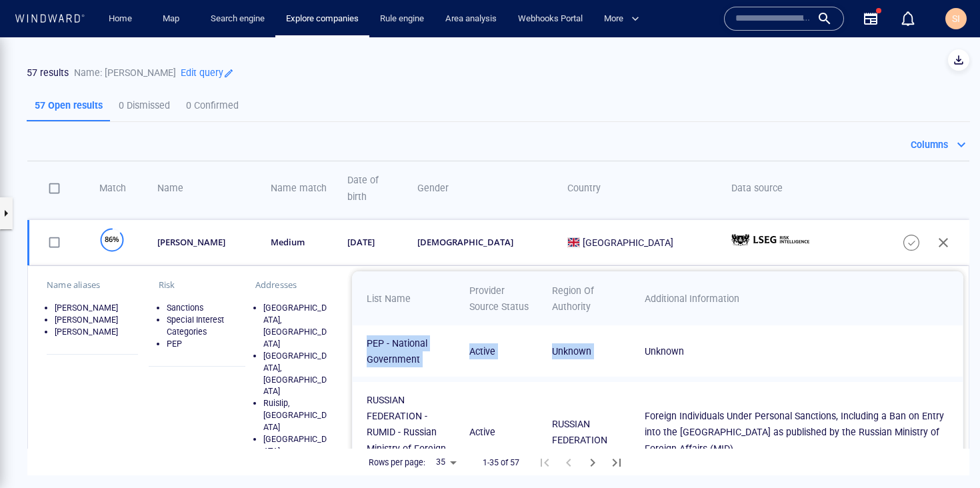
drag, startPoint x: 357, startPoint y: 352, endPoint x: 608, endPoint y: 367, distance: 251.2
click at [608, 367] on tr "PEP - National Government Active Unknown Unknown" at bounding box center [658, 350] width 610 height 51
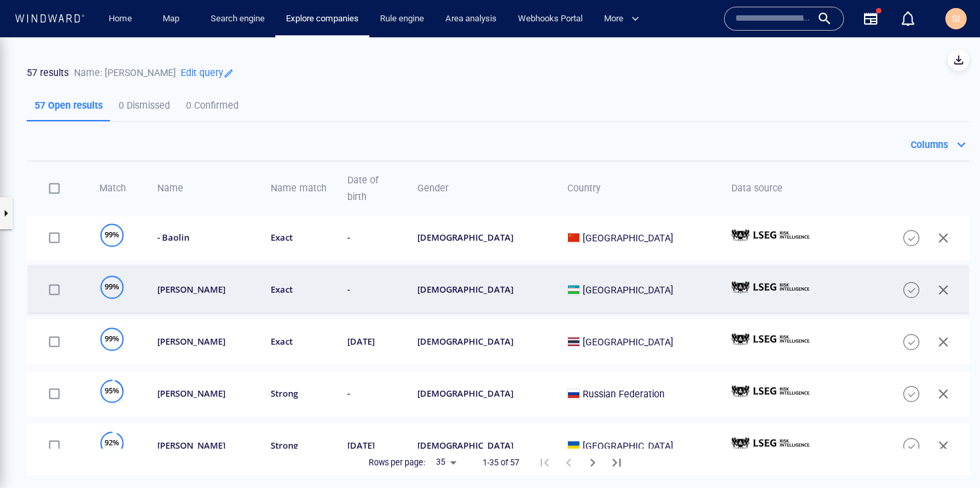
scroll to position [0, 0]
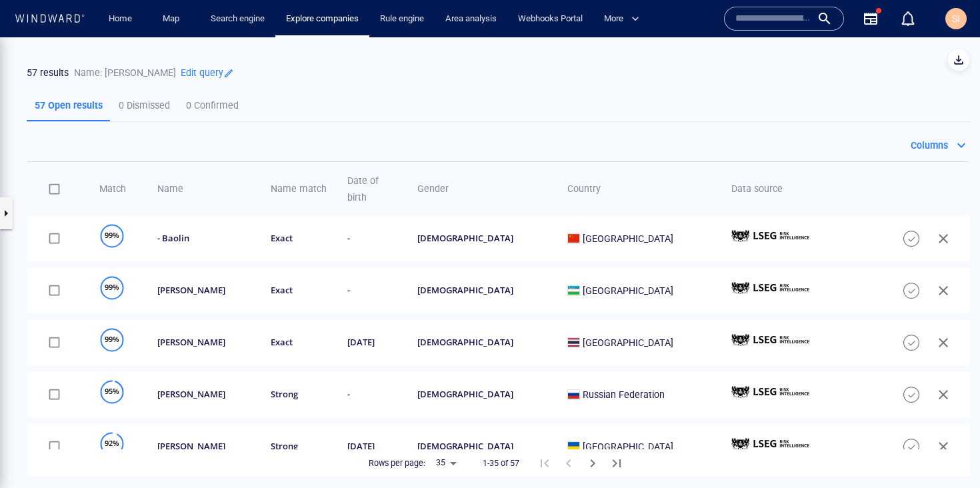
click at [176, 75] on p "Edit query" at bounding box center [205, 72] width 58 height 18
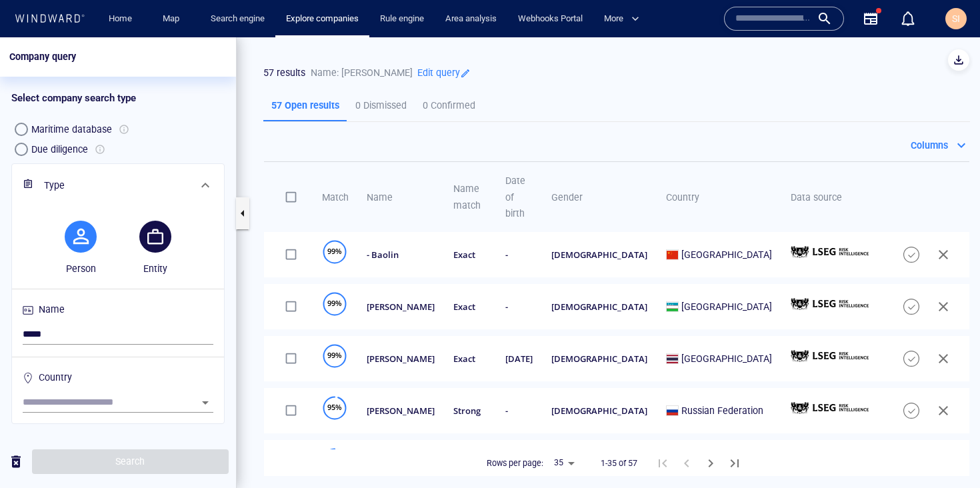
click at [766, 21] on input "text" at bounding box center [774, 19] width 76 height 20
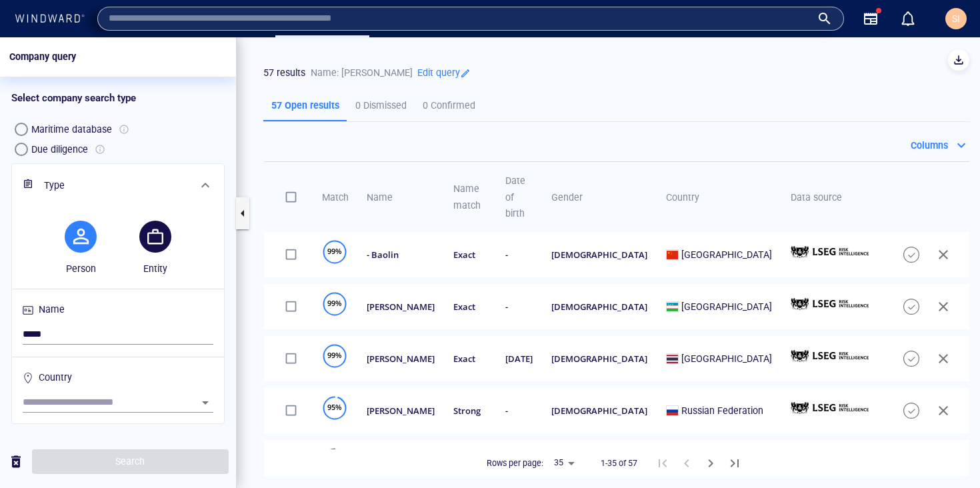
click at [51, 22] on div at bounding box center [49, 19] width 71 height 13
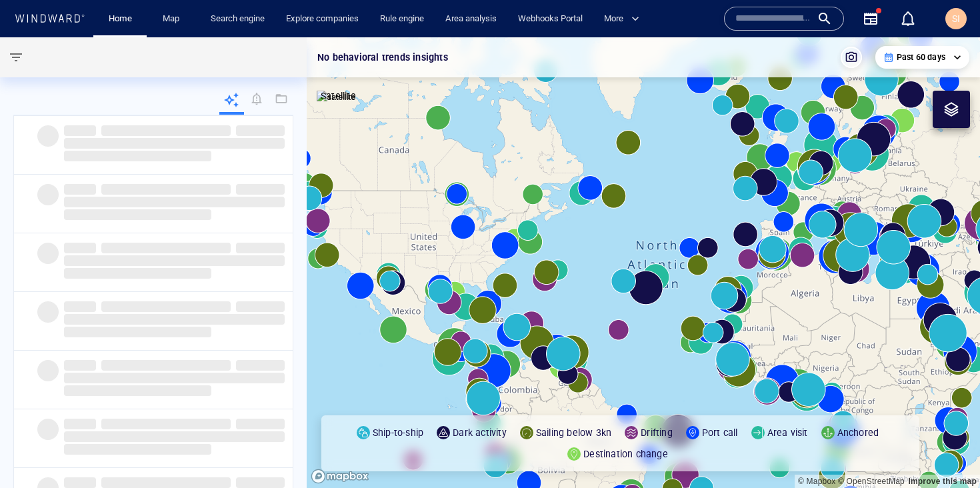
click at [758, 17] on input "text" at bounding box center [774, 19] width 76 height 20
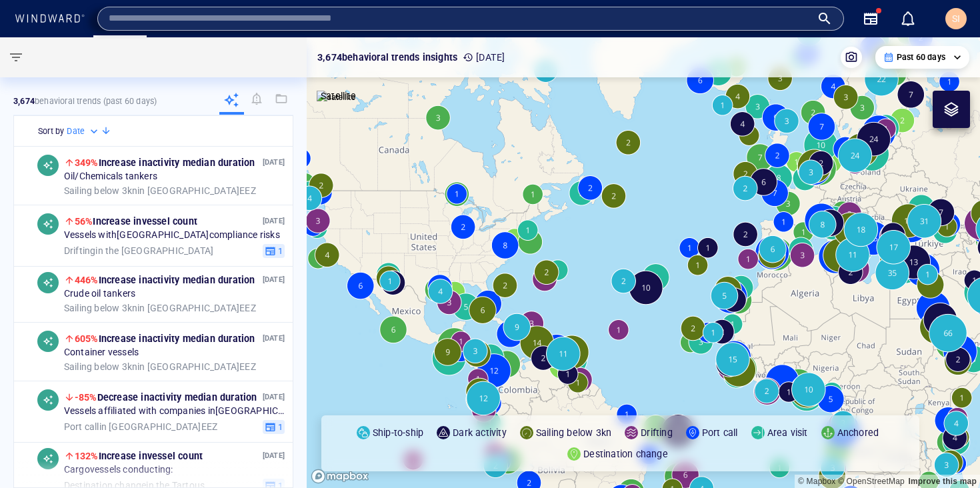
click at [258, 53] on div at bounding box center [150, 57] width 300 height 40
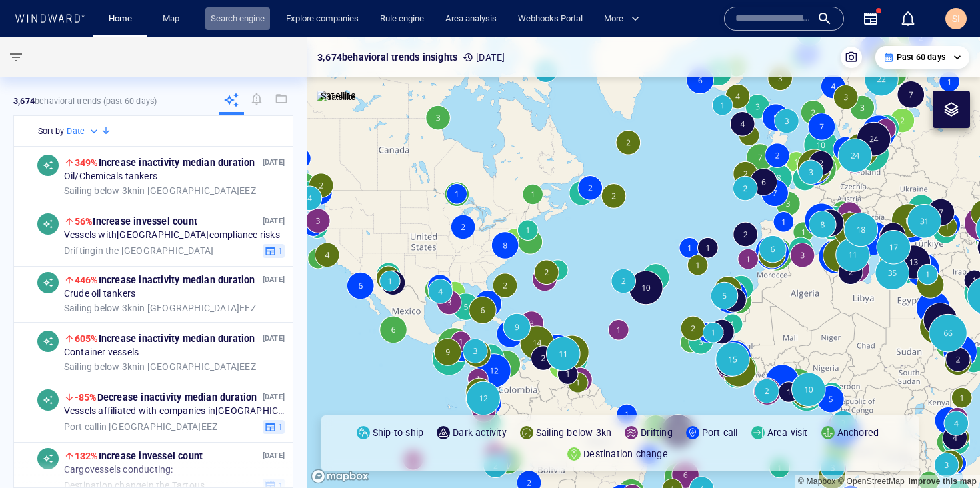
click at [249, 23] on link "Search engine" at bounding box center [237, 18] width 65 height 23
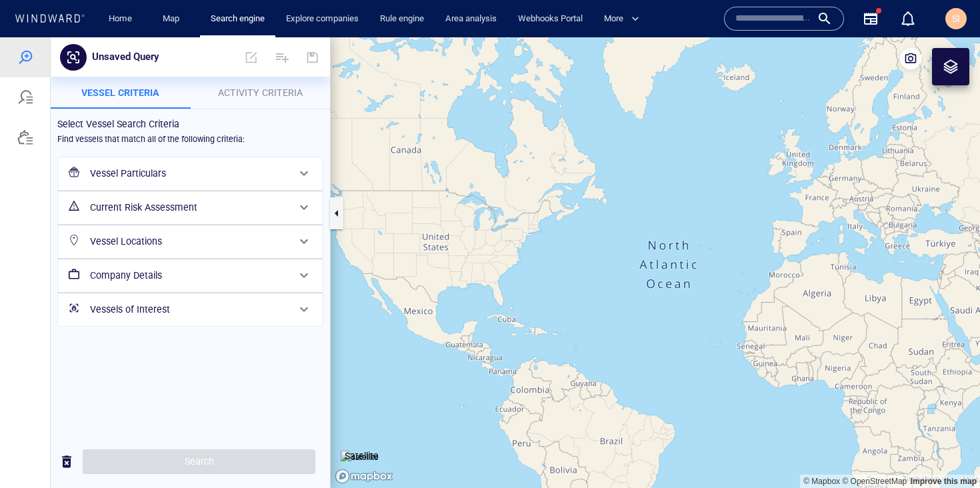
click at [276, 177] on h6 "Vessel Particulars" at bounding box center [189, 173] width 198 height 17
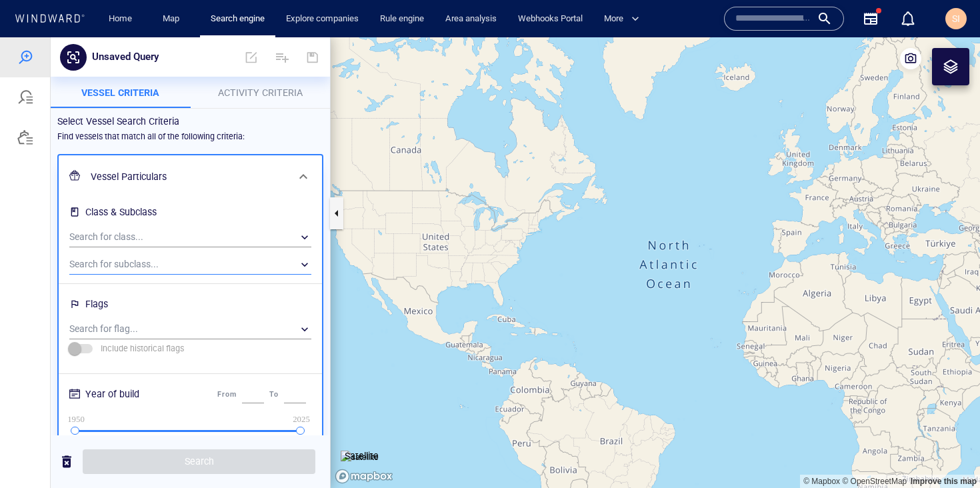
scroll to position [3, 0]
click at [241, 258] on div "​" at bounding box center [190, 264] width 242 height 20
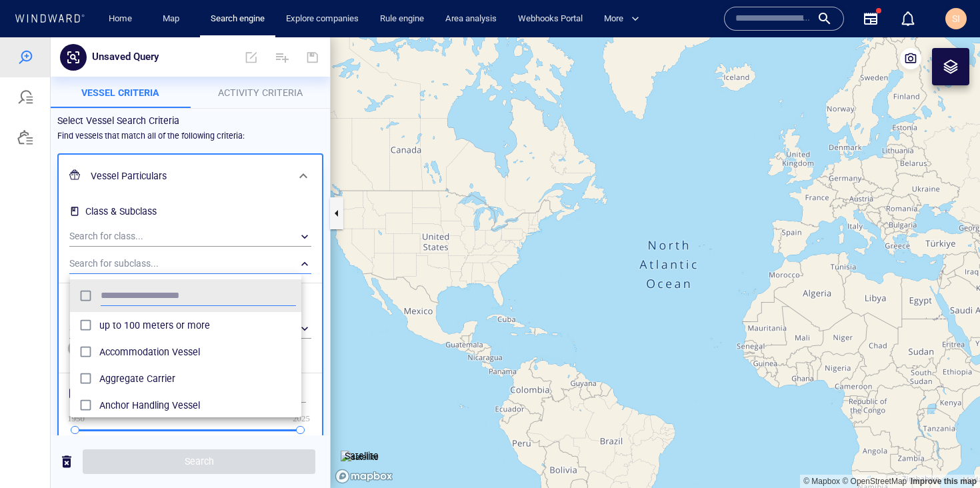
scroll to position [123, 221]
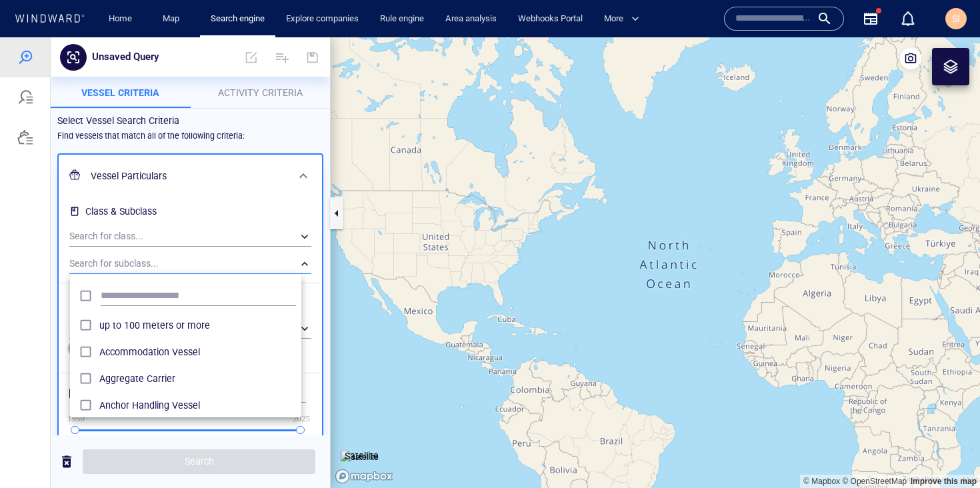
click at [251, 241] on div at bounding box center [490, 262] width 980 height 451
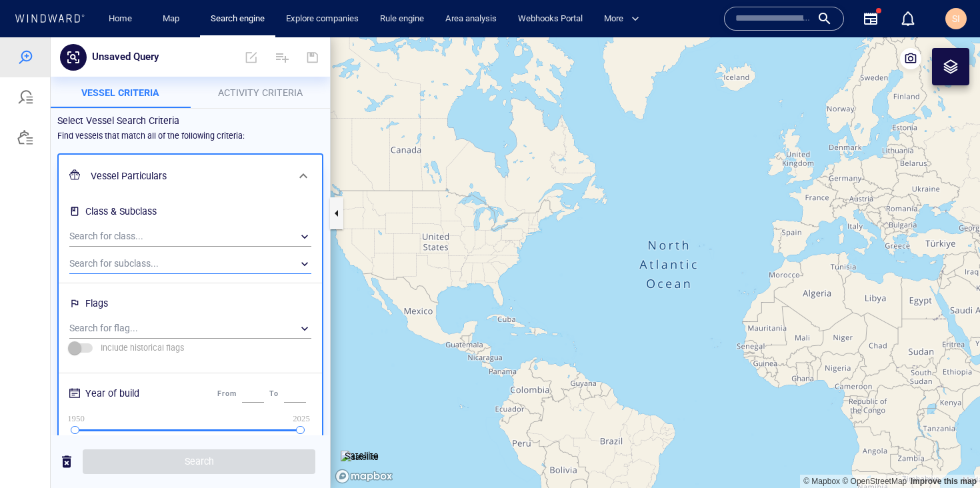
click at [251, 247] on div "Search for class... ​" at bounding box center [190, 234] width 253 height 27
click at [255, 240] on div "​" at bounding box center [190, 237] width 242 height 20
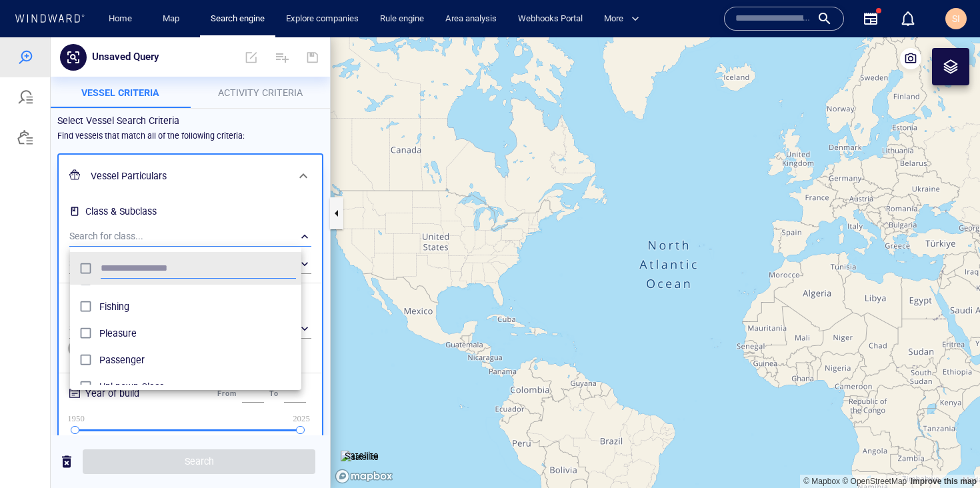
scroll to position [95, 0]
click at [159, 338] on span "Pleasure" at bounding box center [197, 336] width 197 height 16
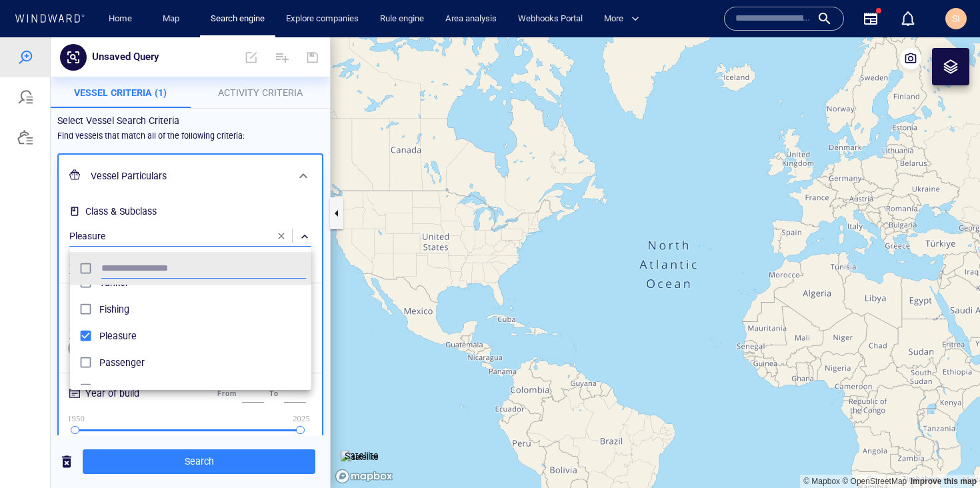
scroll to position [123, 231]
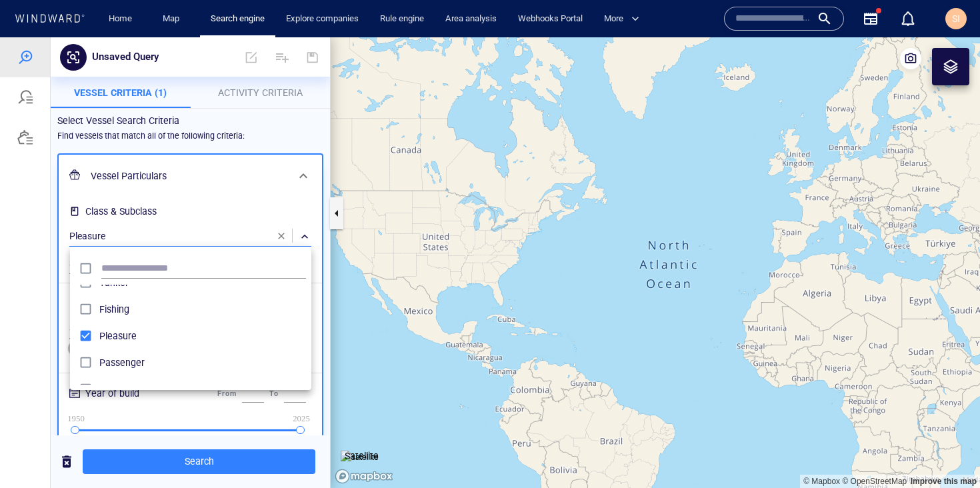
click at [247, 461] on div at bounding box center [490, 262] width 980 height 451
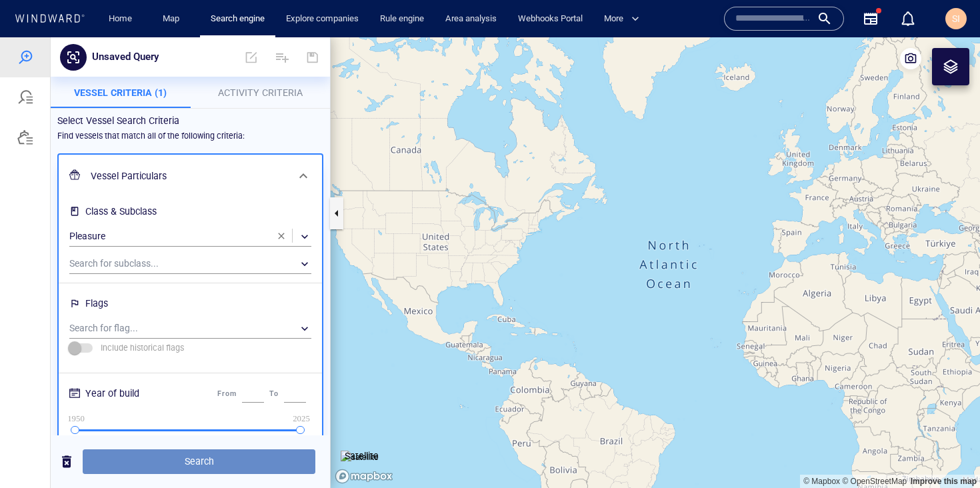
click at [250, 458] on span "Search" at bounding box center [198, 461] width 211 height 17
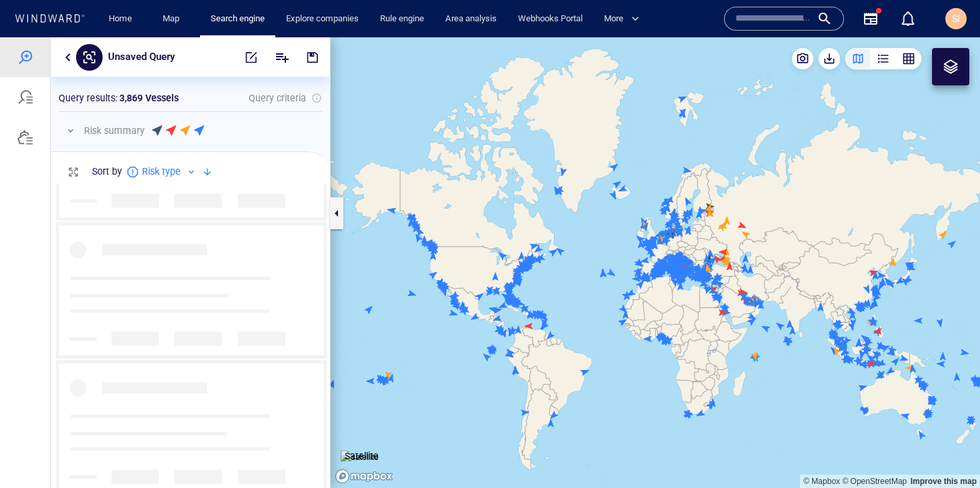
scroll to position [4315, 0]
click at [912, 63] on div "button" at bounding box center [908, 58] width 13 height 13
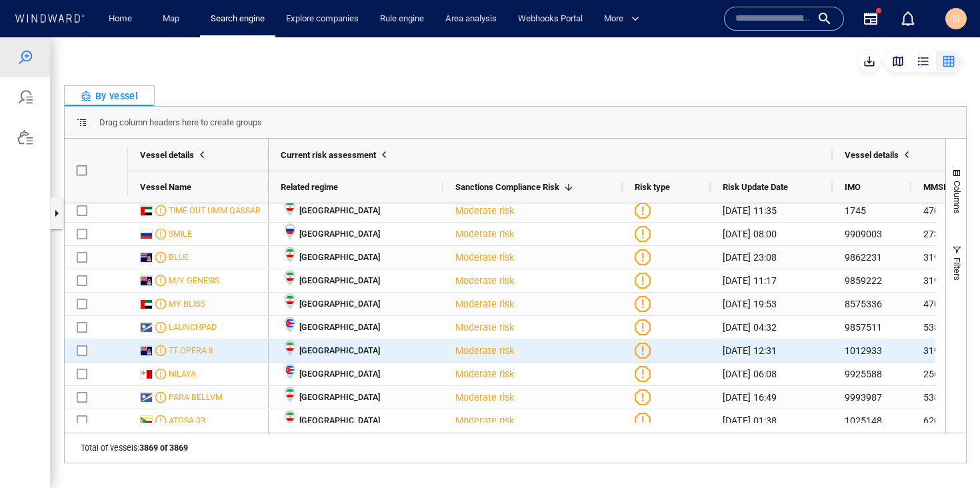
scroll to position [0, 0]
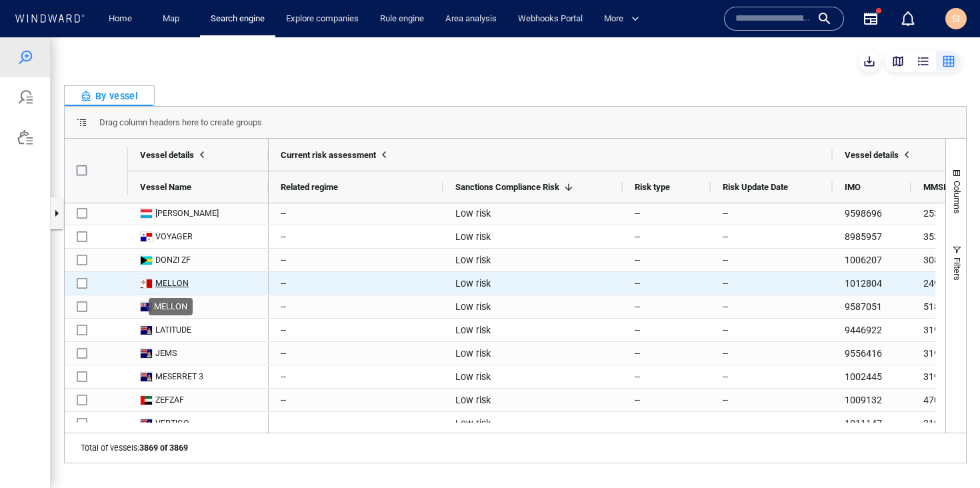
click at [178, 284] on div "MELLON" at bounding box center [171, 283] width 33 height 12
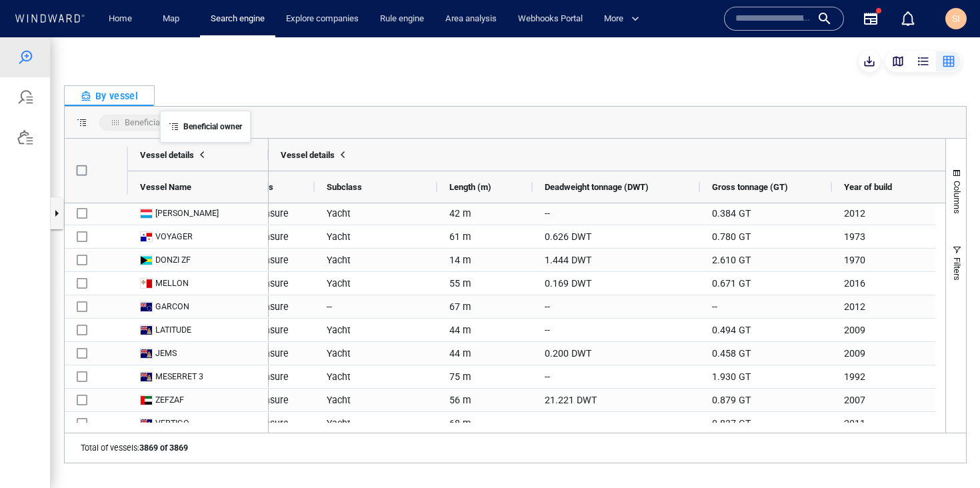
drag, startPoint x: 509, startPoint y: 191, endPoint x: 163, endPoint y: 118, distance: 353.8
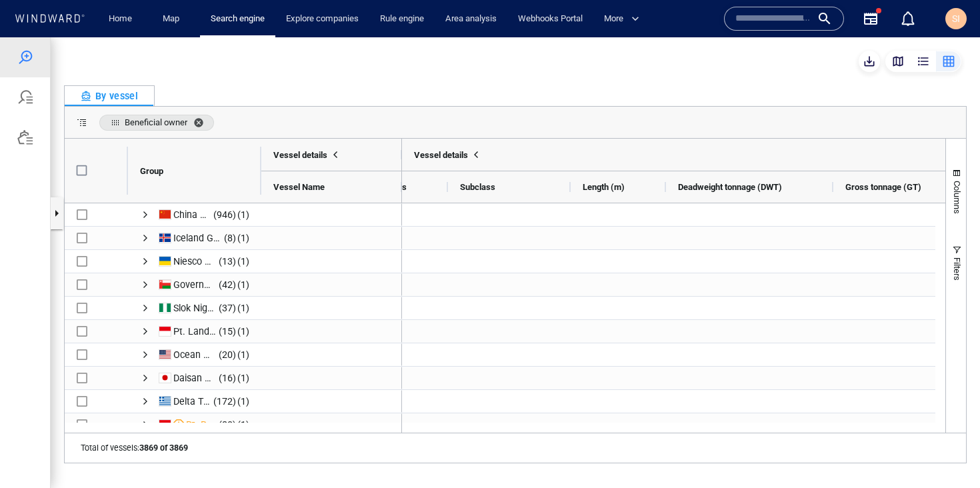
click at [203, 124] on span "Beneficial owner. Press ENTER to sort. Press DELETE to remove" at bounding box center [201, 122] width 16 height 11
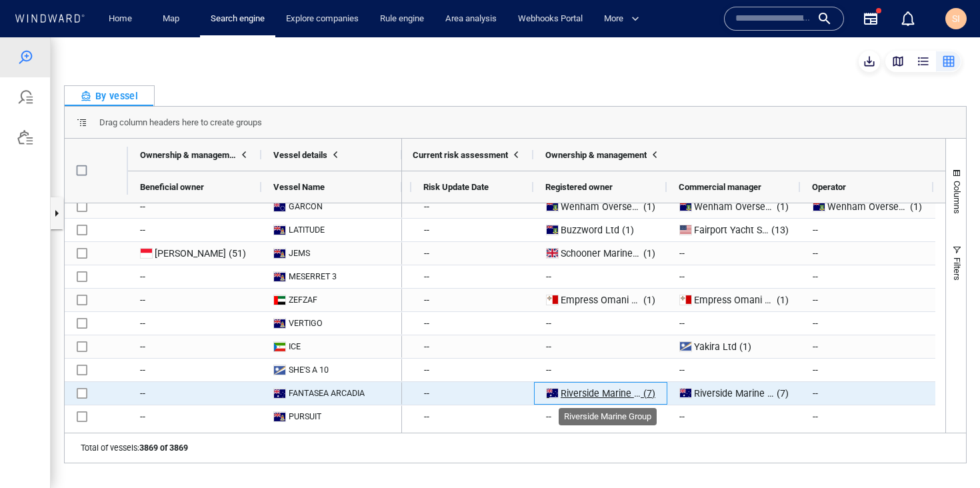
click at [610, 391] on span "Riverside Marine Group" at bounding box center [610, 393] width 99 height 11
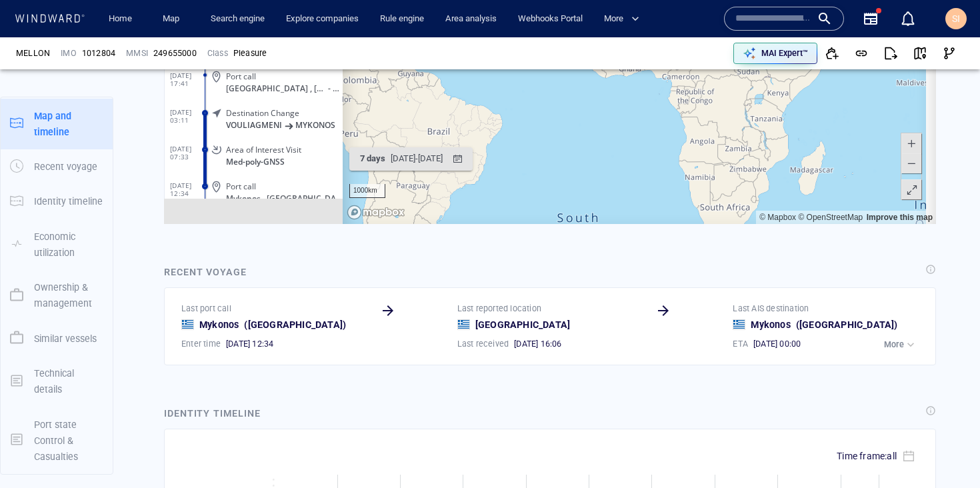
scroll to position [7104, 0]
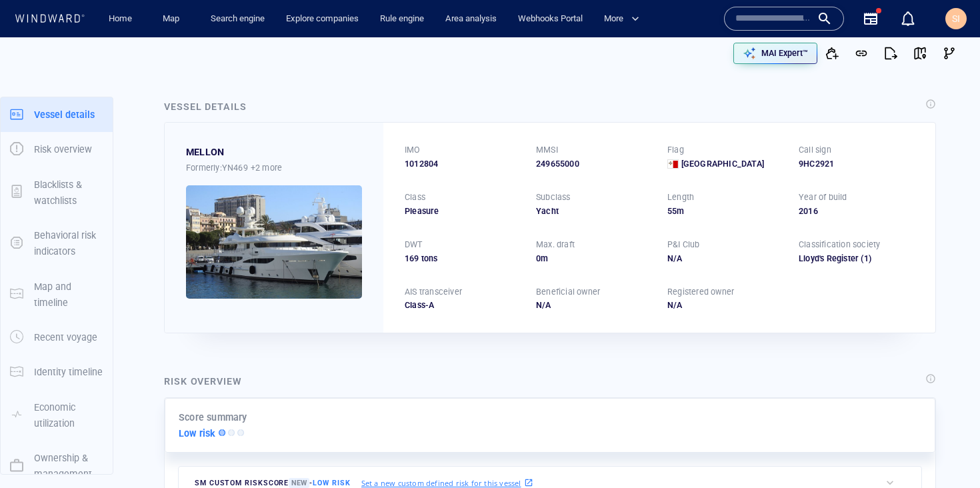
click at [423, 164] on span "1012804" at bounding box center [421, 164] width 33 height 12
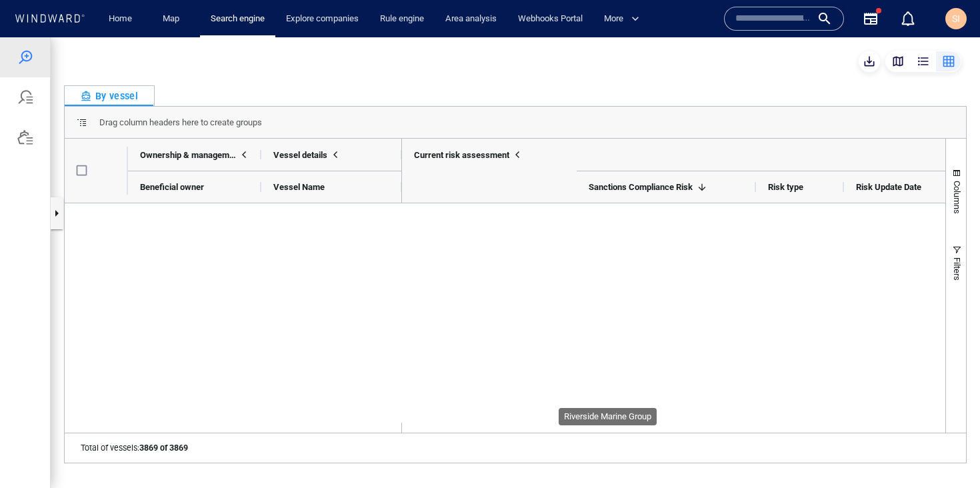
scroll to position [0, 433]
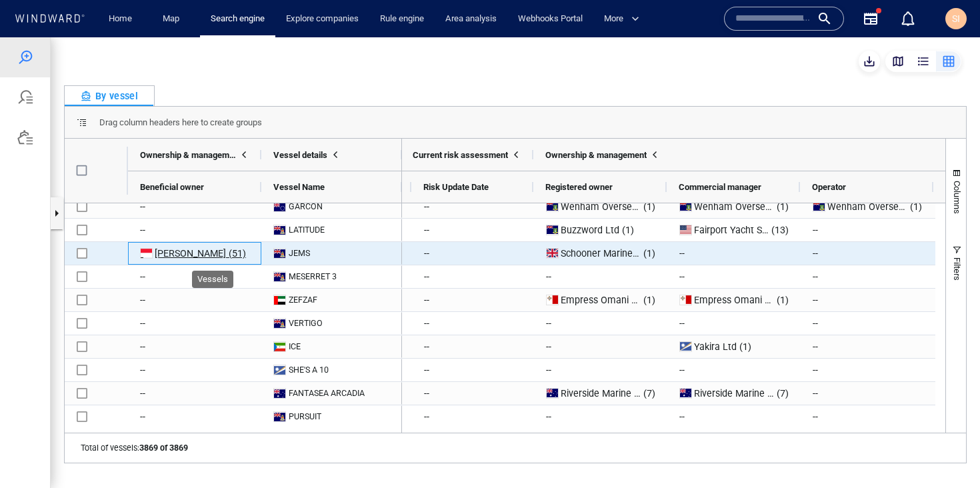
click at [226, 258] on span "(51)" at bounding box center [236, 253] width 20 height 16
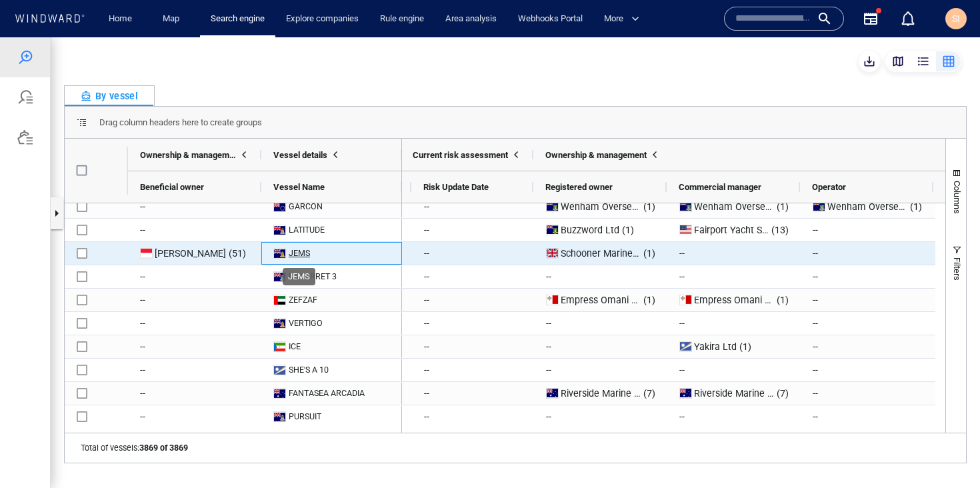
click at [297, 253] on div "JEMS" at bounding box center [299, 253] width 21 height 12
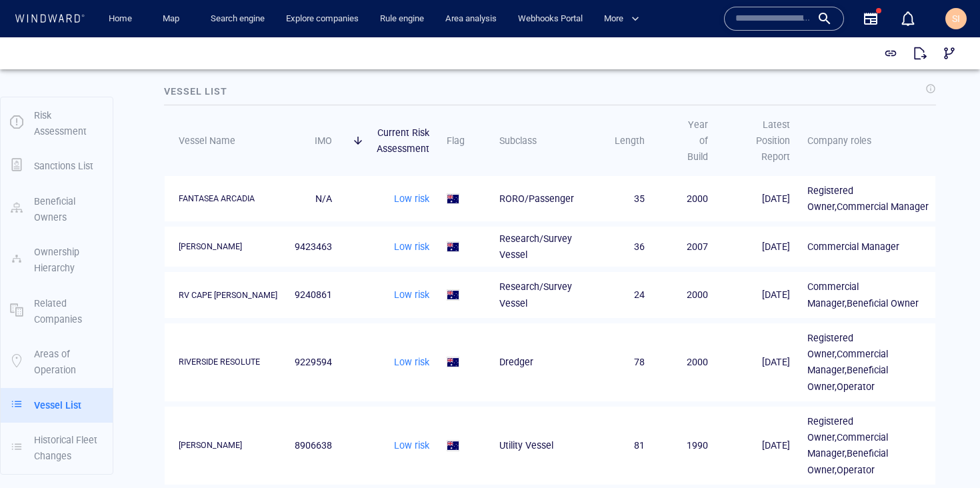
scroll to position [1554, 0]
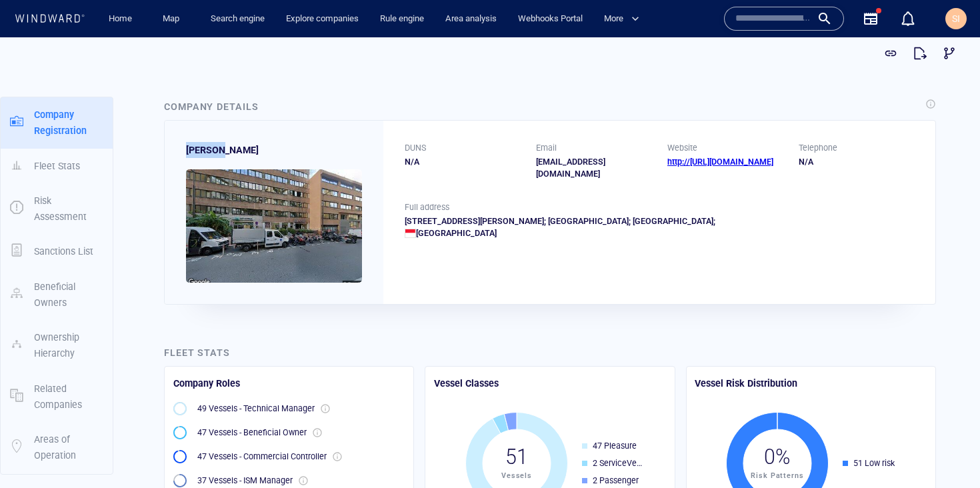
drag, startPoint x: 182, startPoint y: 151, endPoint x: 281, endPoint y: 147, distance: 99.4
click at [281, 147] on div "[PERSON_NAME]" at bounding box center [274, 212] width 219 height 183
copy span "[PERSON_NAME]"
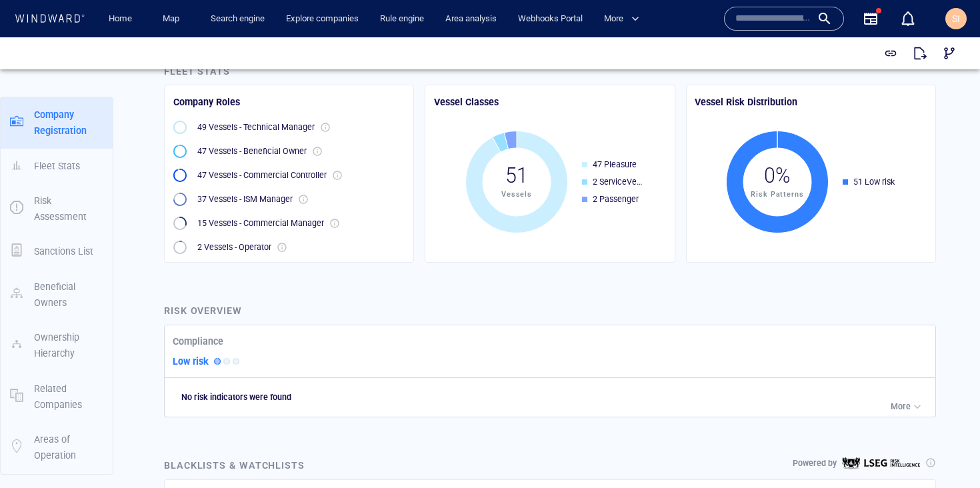
scroll to position [908, 0]
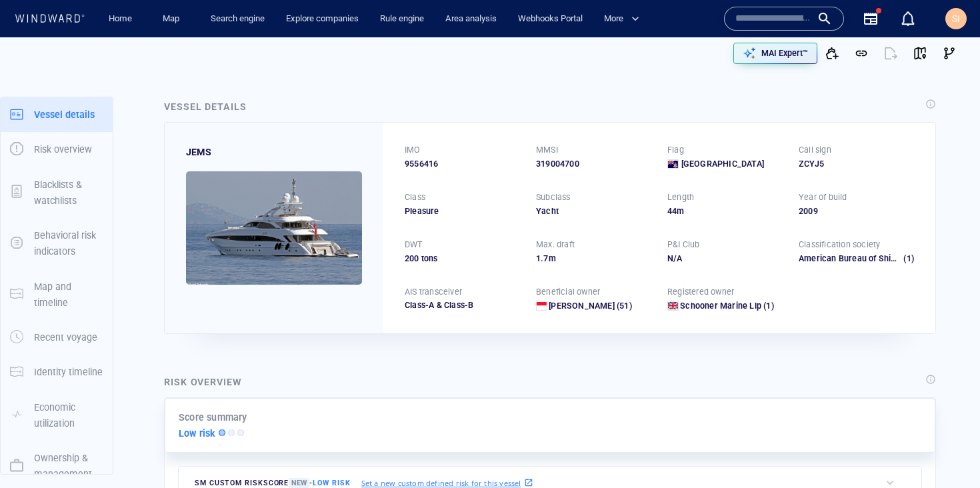
click at [427, 162] on span "9556416" at bounding box center [421, 164] width 33 height 12
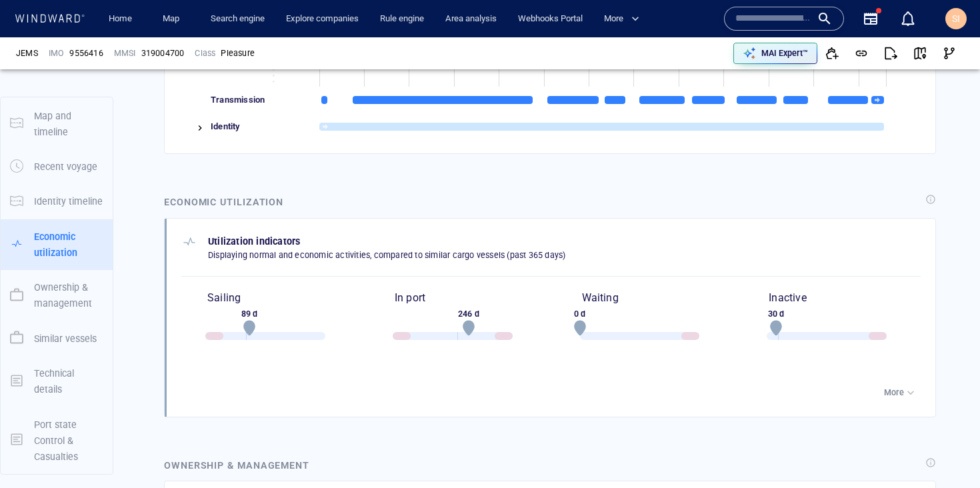
scroll to position [2096, 0]
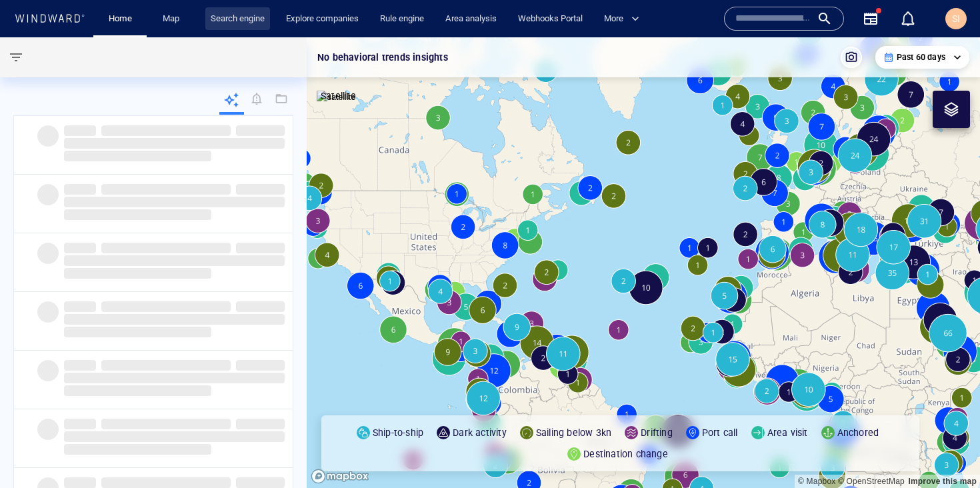
click at [245, 23] on link "Search engine" at bounding box center [237, 18] width 65 height 23
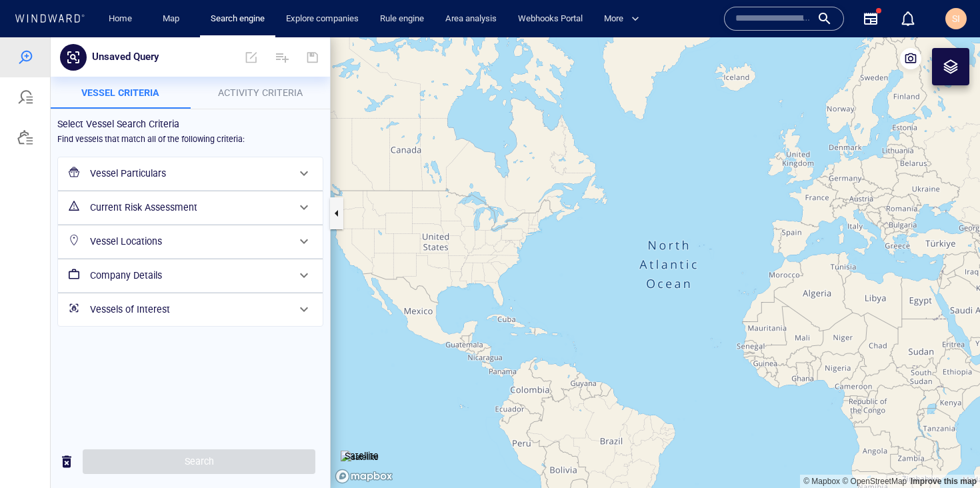
click at [200, 182] on div "Vessel Particulars" at bounding box center [189, 173] width 209 height 27
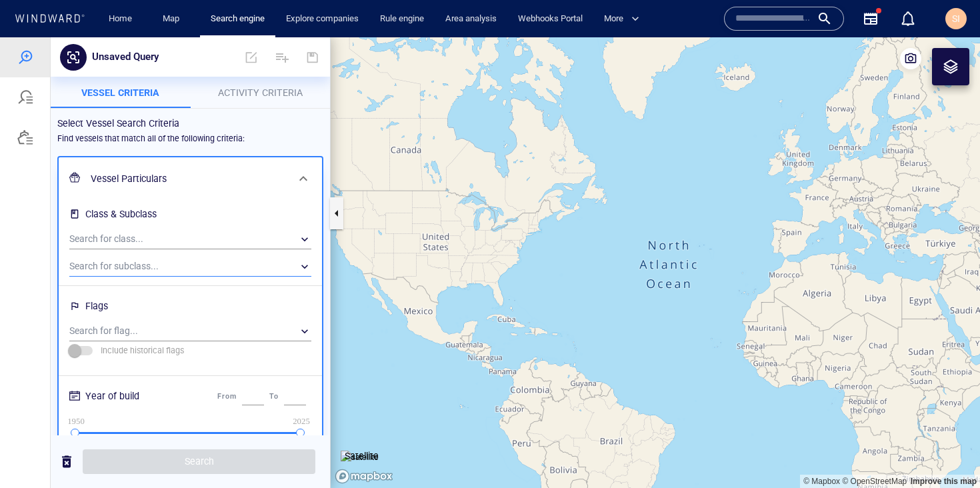
click at [205, 273] on div "​" at bounding box center [190, 267] width 242 height 20
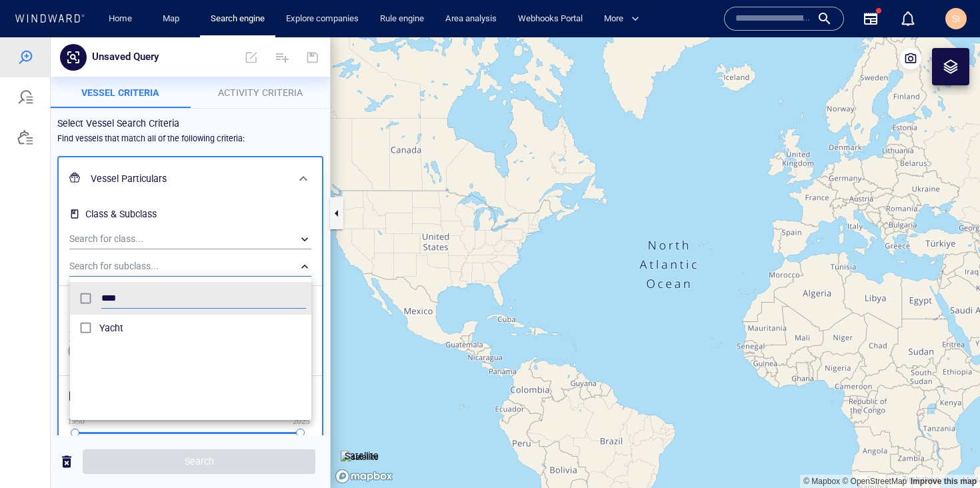
type input "****"
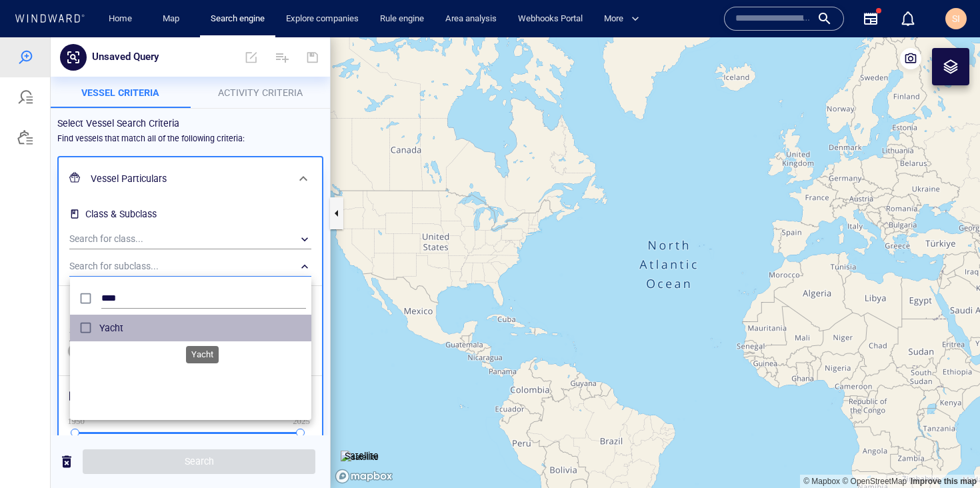
click at [157, 331] on span "Yacht" at bounding box center [202, 328] width 207 height 16
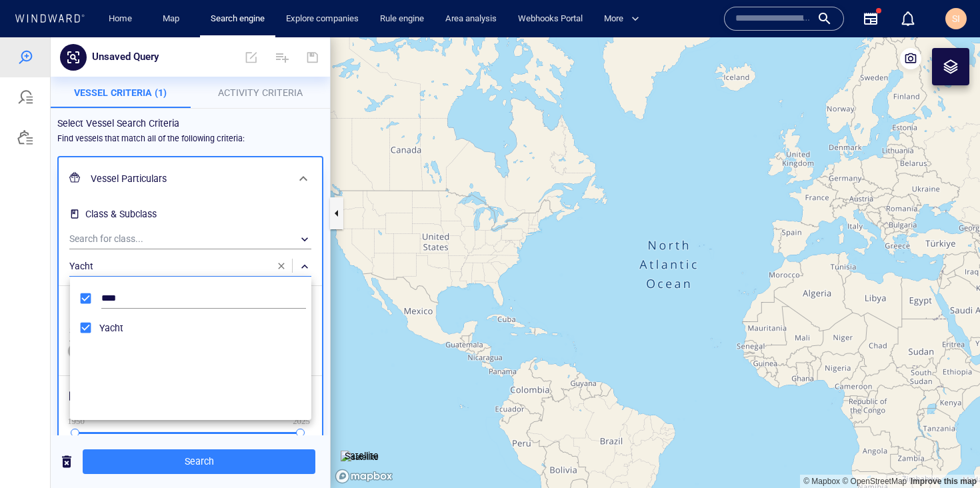
click at [255, 455] on div at bounding box center [490, 262] width 980 height 451
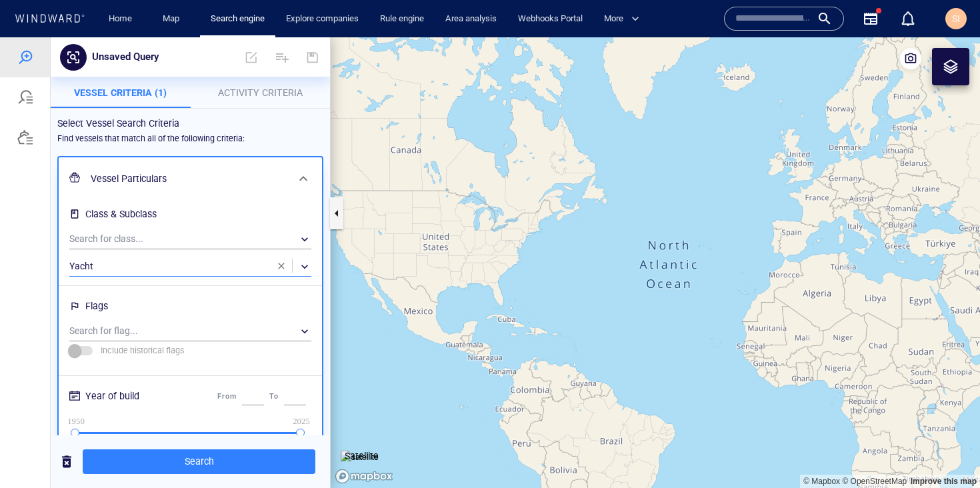
click at [261, 472] on button "Search" at bounding box center [199, 461] width 233 height 25
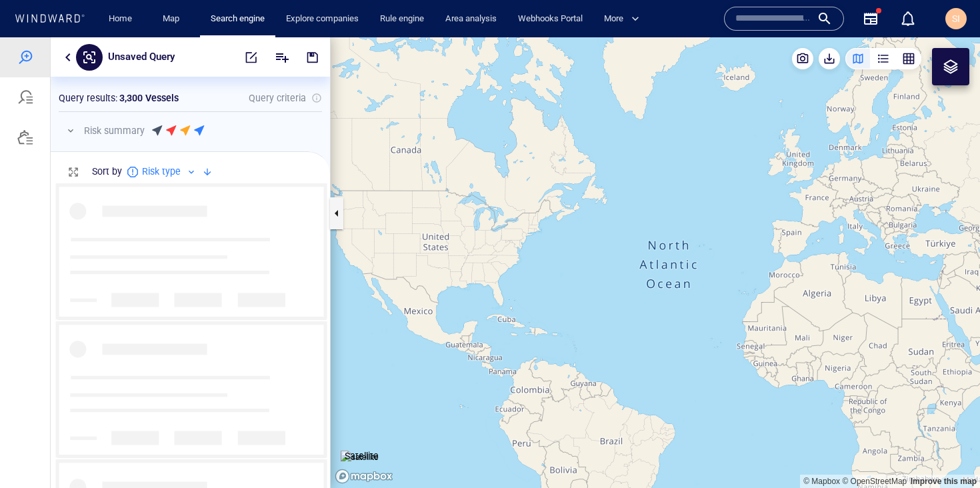
scroll to position [295, 269]
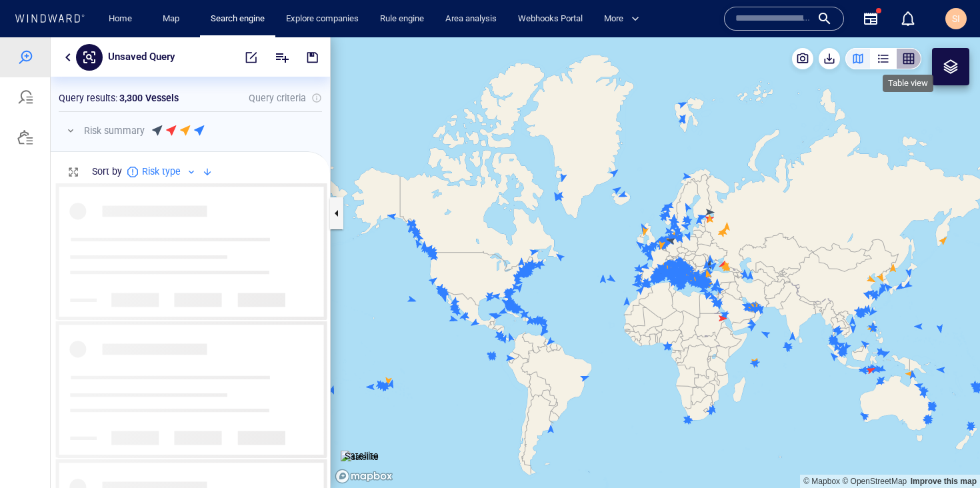
click at [915, 63] on div "button" at bounding box center [908, 58] width 13 height 13
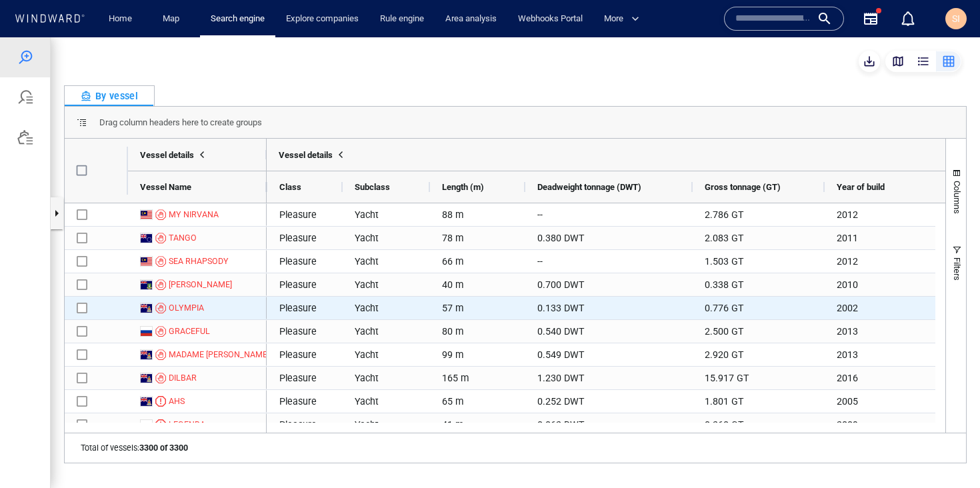
scroll to position [0, 935]
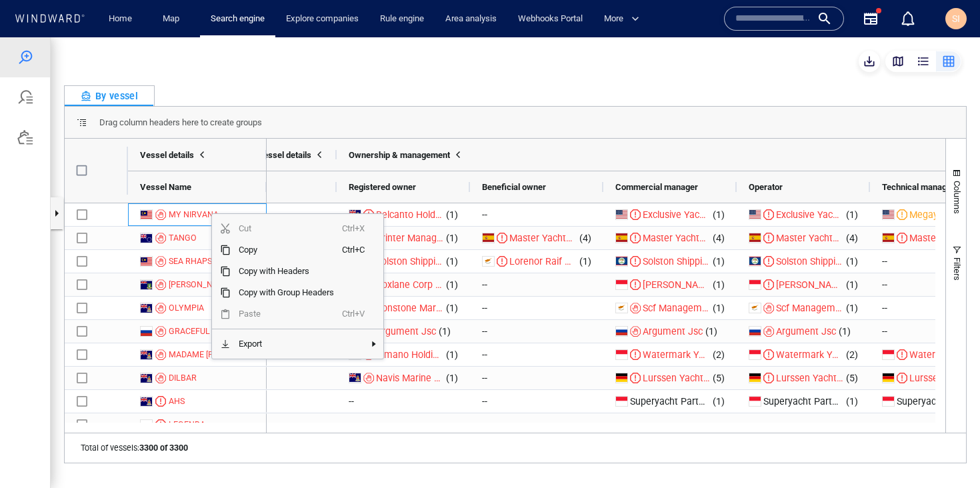
click at [331, 87] on div "By vessel" at bounding box center [515, 95] width 903 height 21
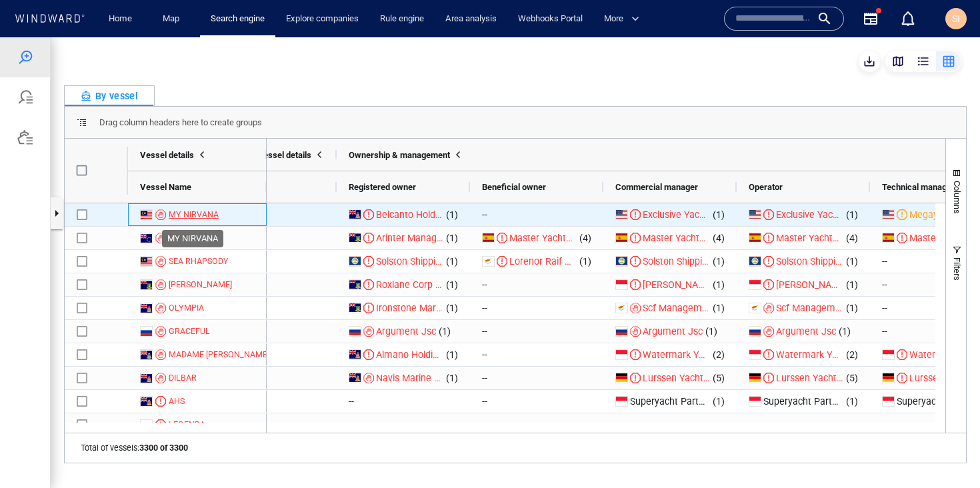
click at [213, 213] on div "MY NIRVANA" at bounding box center [194, 215] width 50 height 12
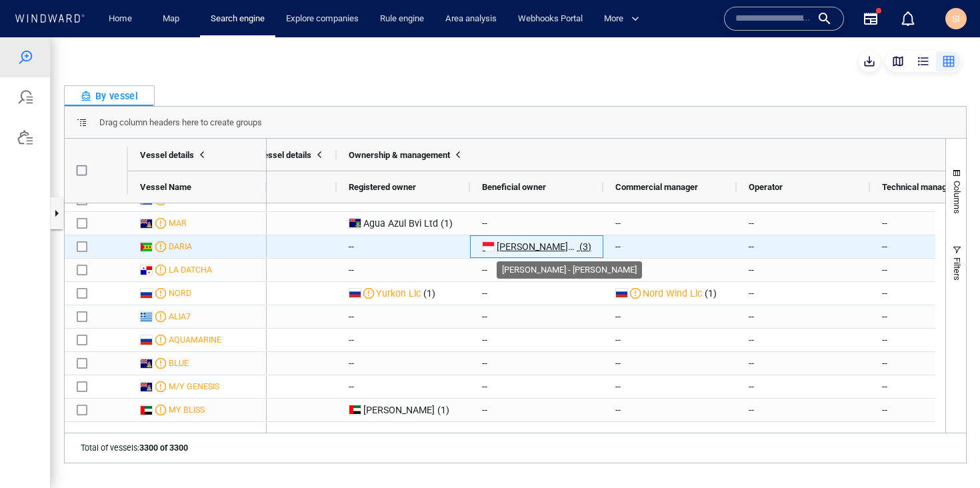
click at [551, 248] on span "Burgess - Nigel Burgess Sam" at bounding box center [572, 246] width 151 height 11
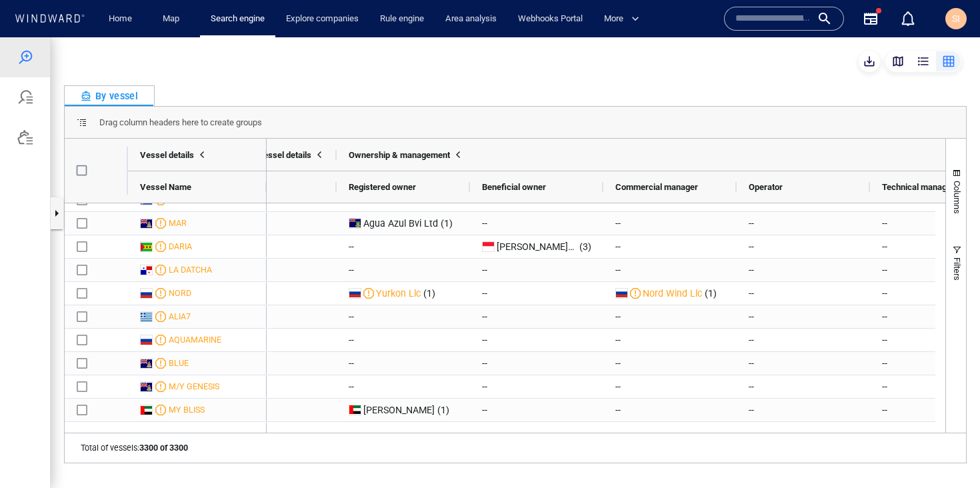
click at [765, 15] on input "text" at bounding box center [774, 19] width 76 height 20
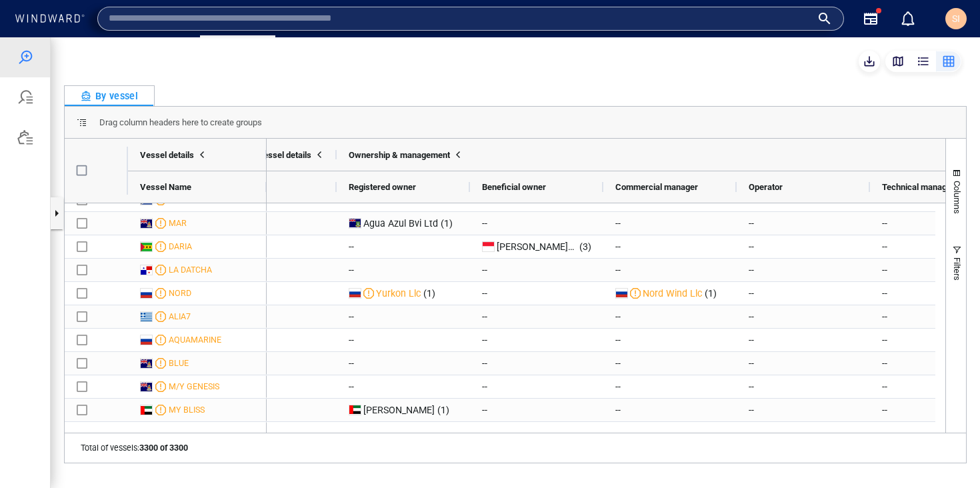
click at [497, 70] on div at bounding box center [515, 61] width 903 height 21
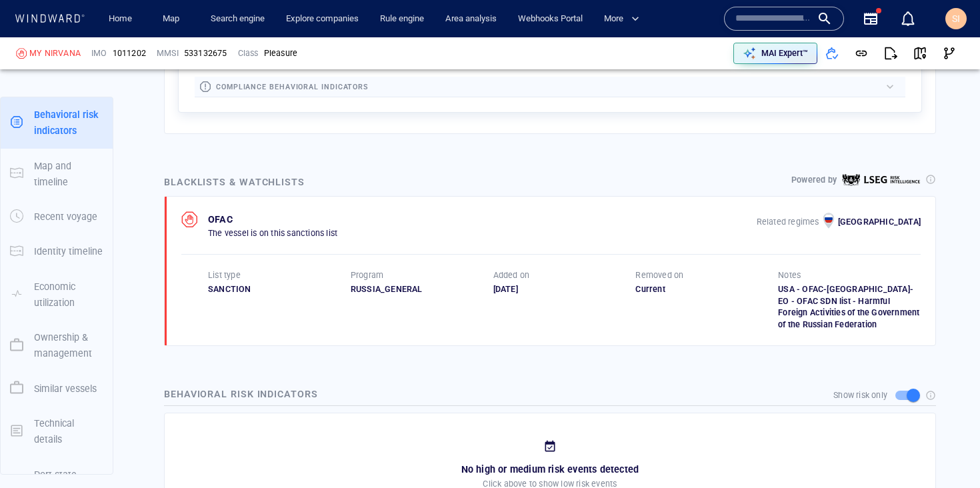
scroll to position [69, 0]
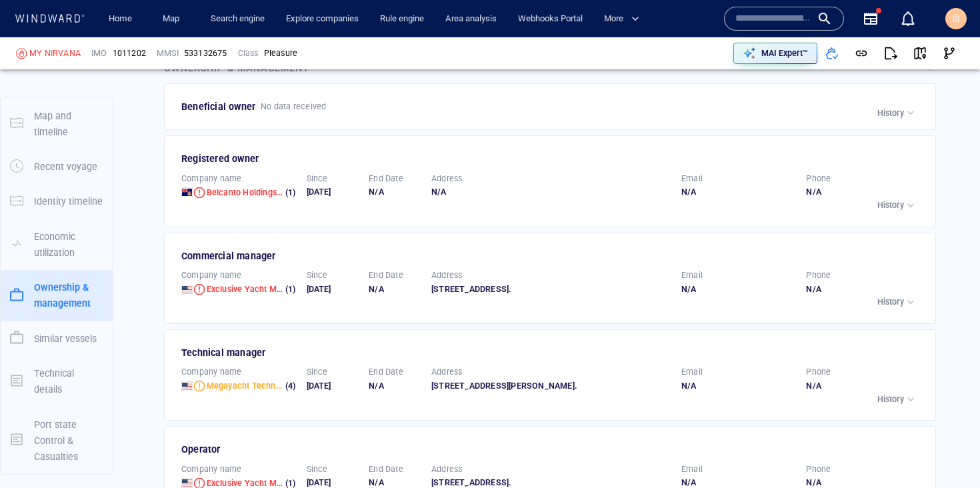
scroll to position [2111, 0]
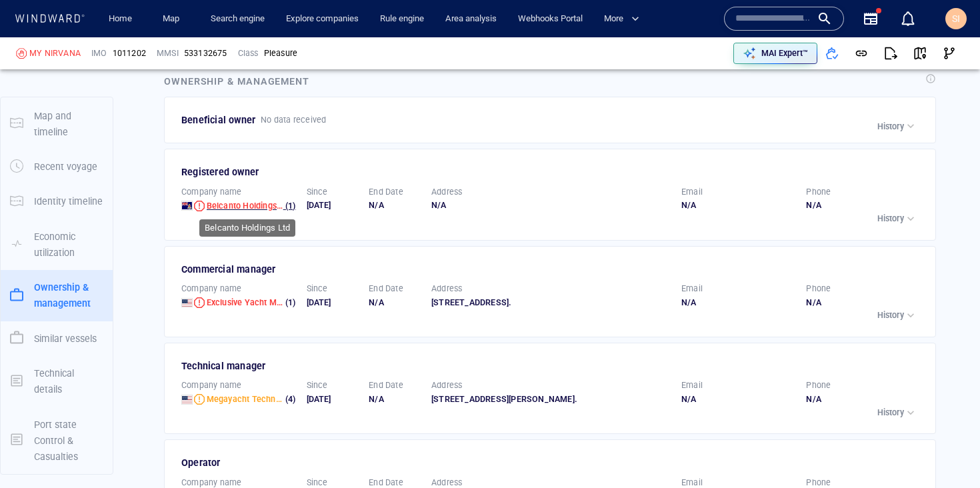
click at [248, 201] on span "Belcanto Holdings Ltd" at bounding box center [249, 206] width 85 height 10
